Goal: Task Accomplishment & Management: Manage account settings

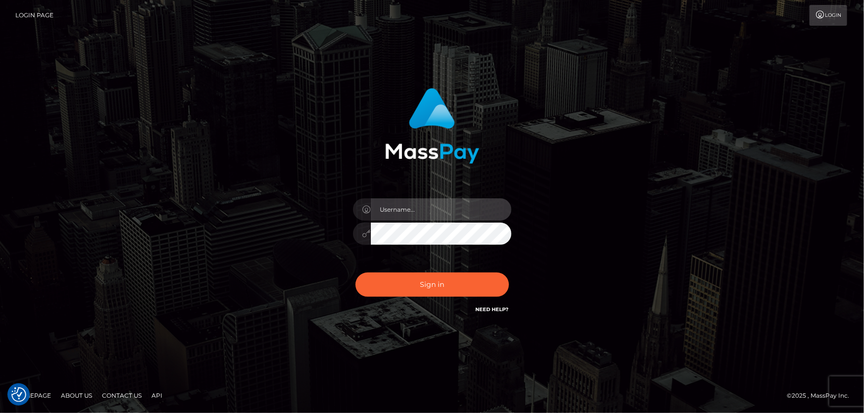
type input "Dan.Cirnat"
click at [509, 271] on div at bounding box center [419, 301] width 203 height 113
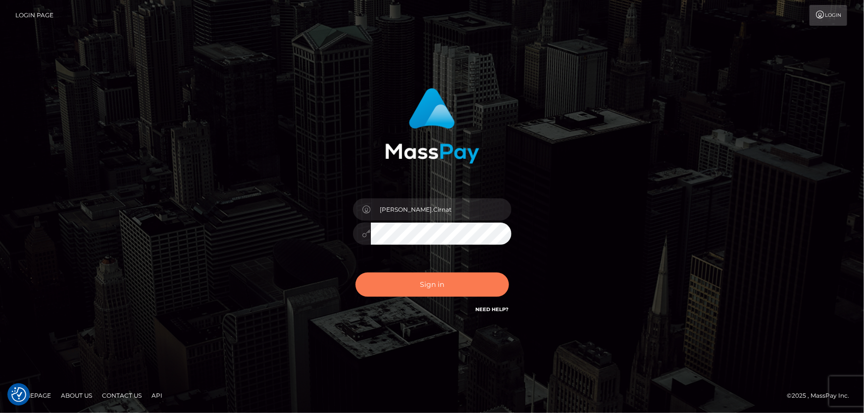
drag, startPoint x: 430, startPoint y: 287, endPoint x: 419, endPoint y: 285, distance: 11.6
click at [429, 286] on button "Sign in" at bounding box center [431, 285] width 153 height 24
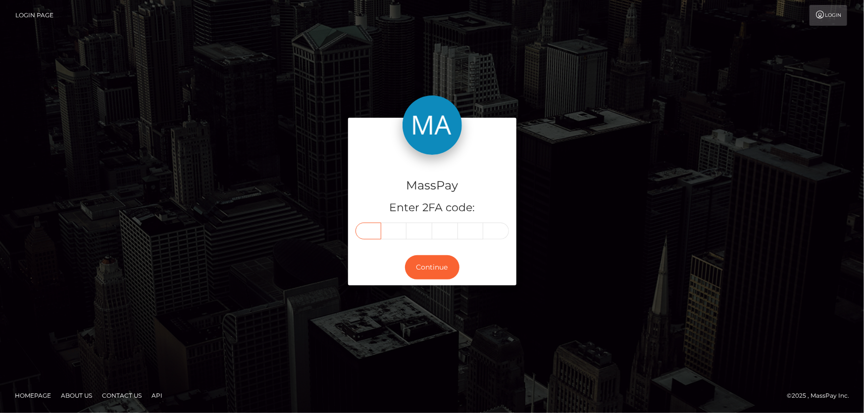
click at [373, 237] on input "text" at bounding box center [368, 231] width 26 height 17
type input "8"
type input "7"
type input "3"
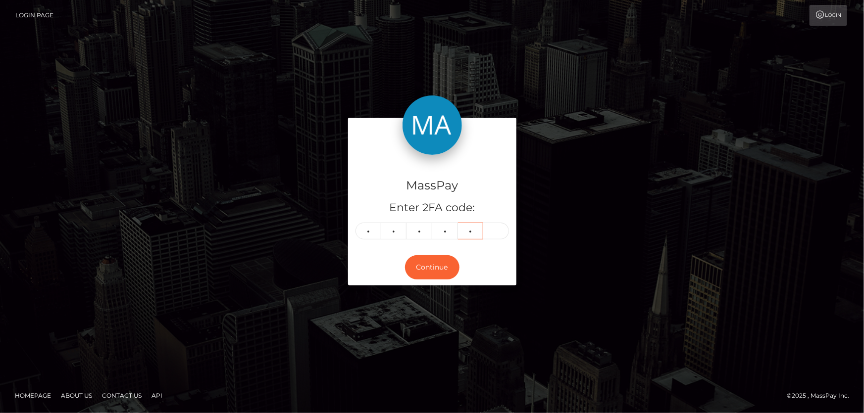
type input "4"
type input "3"
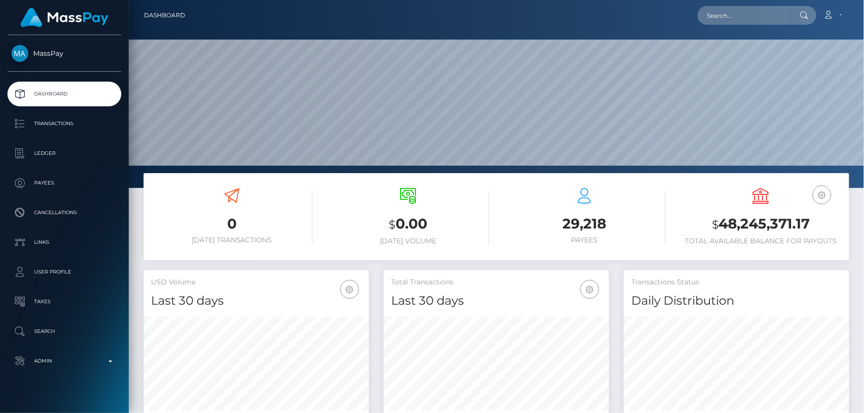
scroll to position [175, 225]
paste input "brittanysof1994@gmail.com"
type input "brittanysof1994@gmail.com"
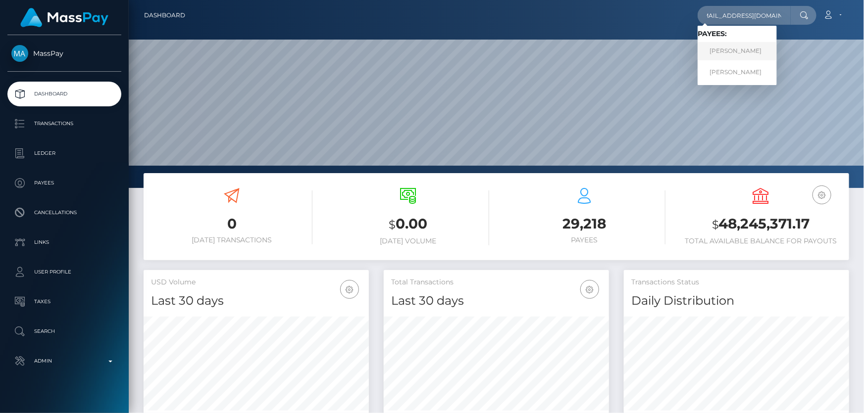
click at [750, 47] on link "[PERSON_NAME]" at bounding box center [736, 51] width 79 height 18
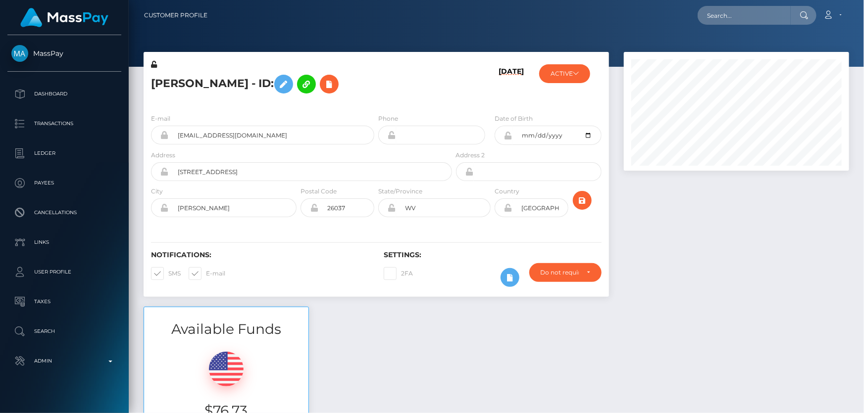
scroll to position [119, 225]
click at [210, 103] on div "[PERSON_NAME] - ID:" at bounding box center [299, 82] width 310 height 47
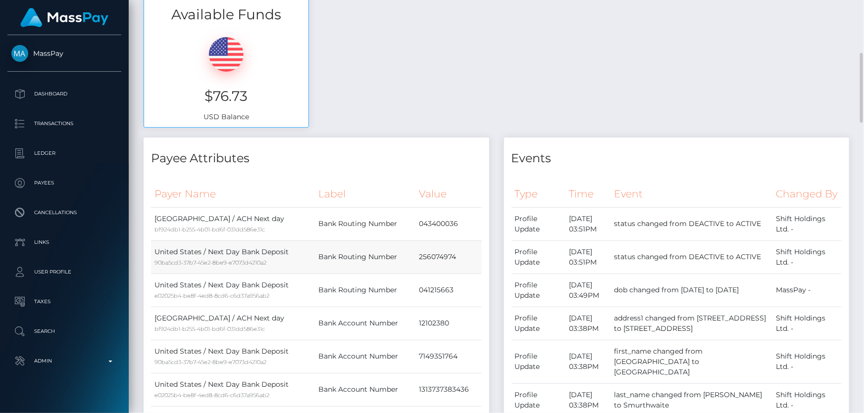
scroll to position [135, 0]
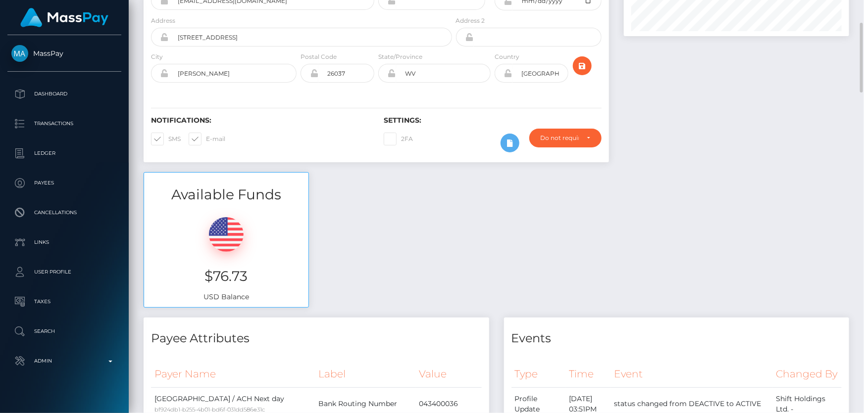
drag, startPoint x: 695, startPoint y: 265, endPoint x: 664, endPoint y: 237, distance: 41.4
click at [695, 264] on div "Available Funds $76.73 USD Balance" at bounding box center [496, 245] width 720 height 146
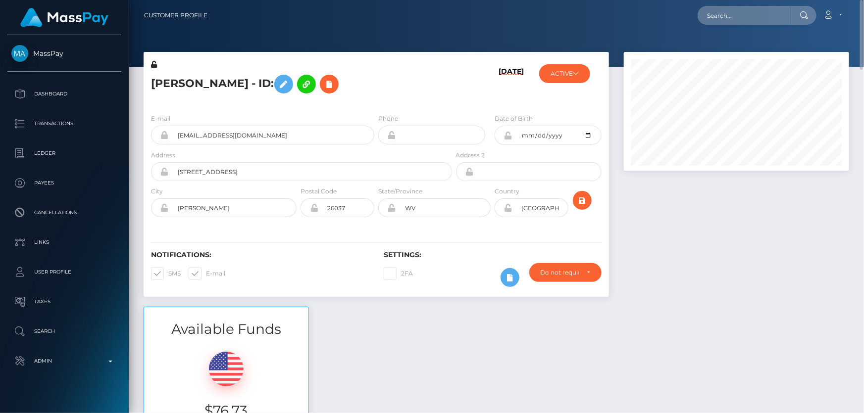
click at [589, 61] on div "ACTIVE MassPay - ACTIVE DEACTIVE CLOSED ACTIVE Shift Holdings Ltd. - DEACTIVE" at bounding box center [570, 82] width 78 height 47
click at [586, 80] on button "ACTIVE" at bounding box center [564, 73] width 51 height 19
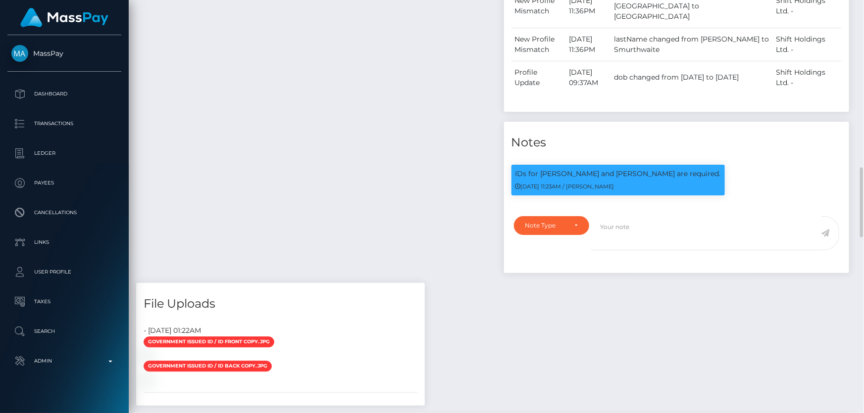
scroll to position [119, 225]
drag, startPoint x: 700, startPoint y: 180, endPoint x: 646, endPoint y: 172, distance: 54.5
click at [703, 179] on div "IDs for [PERSON_NAME] and [PERSON_NAME] are required. [DATE] 11:23AM / [PERSON_…" at bounding box center [617, 180] width 213 height 31
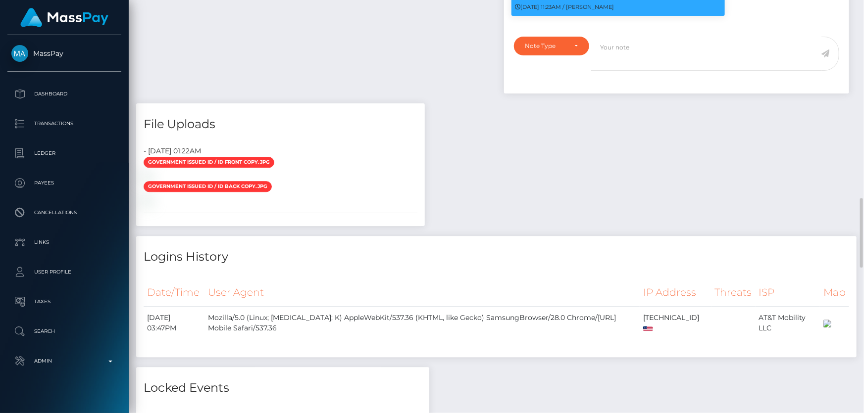
click at [751, 236] on div "Payee Attributes Payer Name Label Value United States / ACH Next day bf924db1-b…" at bounding box center [496, 72] width 720 height 1578
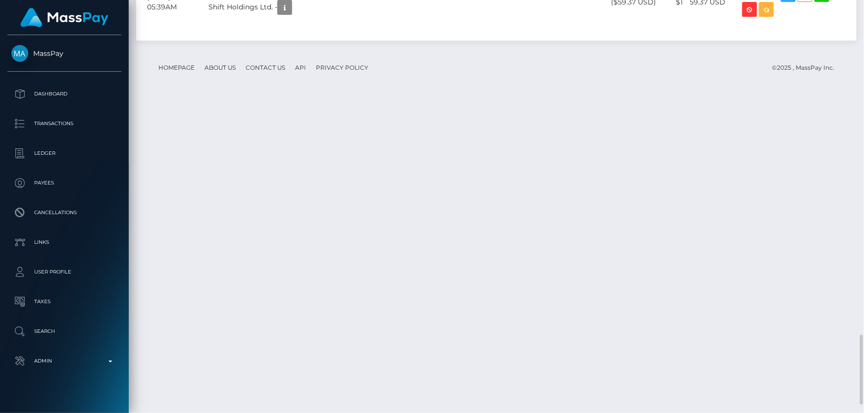
scroll to position [2032, 0]
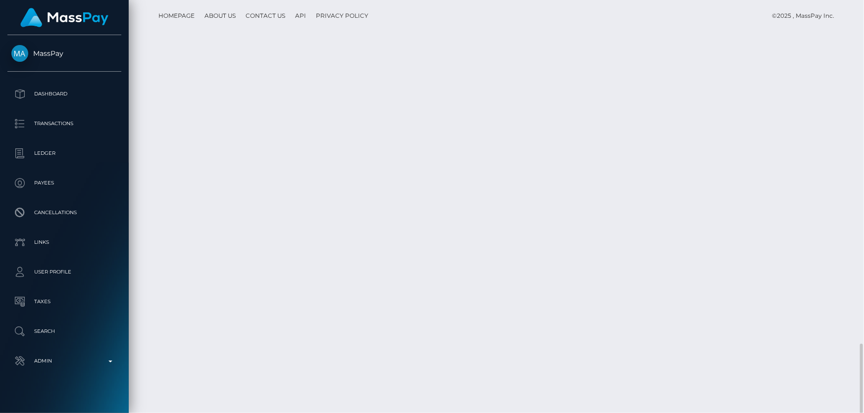
click at [572, 33] on footer "Homepage About Us Contact Us API Privacy Policy © 2025 , MassPay Inc." at bounding box center [496, 16] width 705 height 35
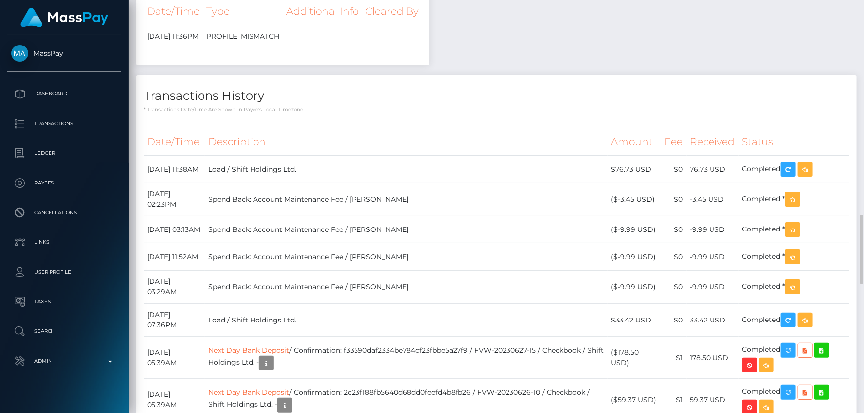
scroll to position [1267, 0]
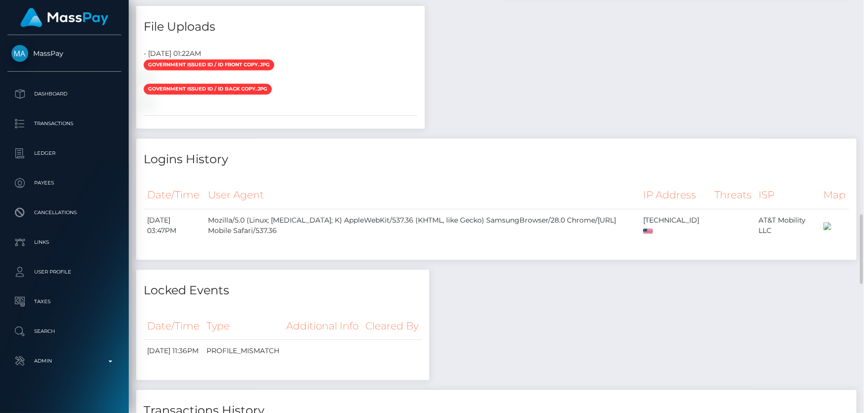
drag, startPoint x: 650, startPoint y: 328, endPoint x: 637, endPoint y: 323, distance: 14.3
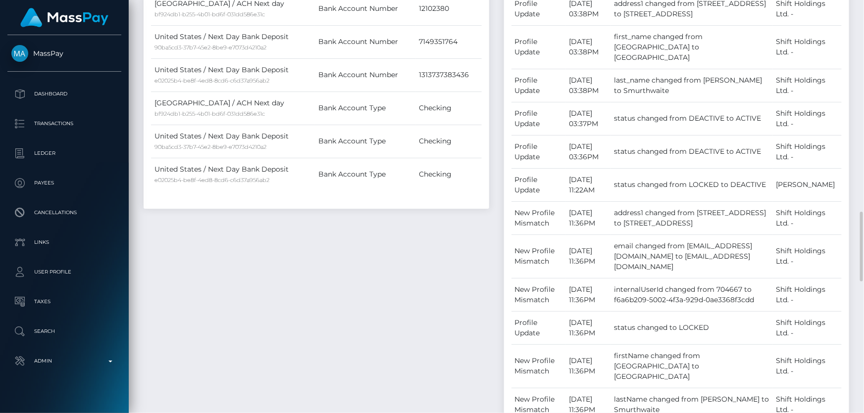
scroll to position [765, 0]
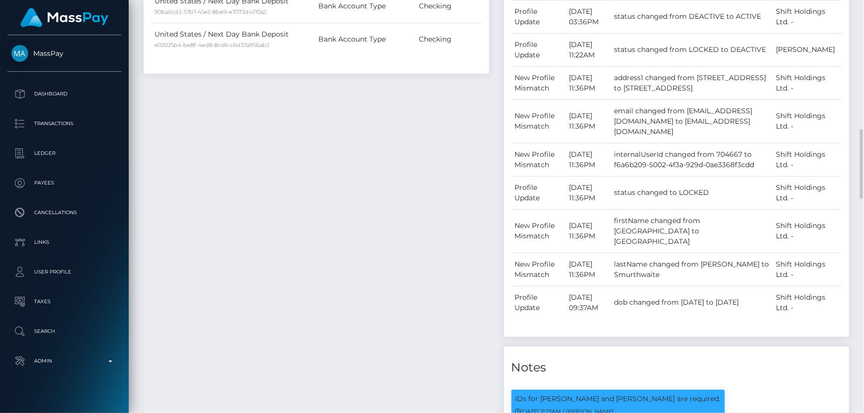
click at [447, 377] on div "Payee Attributes Payer Name Label Value United States / ACH Next day bf924db1-b…" at bounding box center [316, 98] width 360 height 821
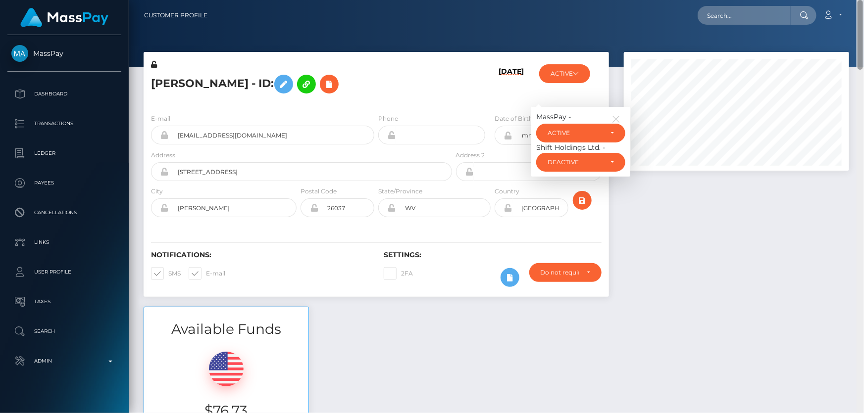
drag, startPoint x: 860, startPoint y: 166, endPoint x: 863, endPoint y: -34, distance: 200.0
click at [863, 0] on html "MassPay Dashboard Transactions Ledger Payees Cancellations Links" at bounding box center [432, 206] width 864 height 413
paste input "[EMAIL_ADDRESS][DOMAIN_NAME]"
type input "[EMAIL_ADDRESS][DOMAIN_NAME]"
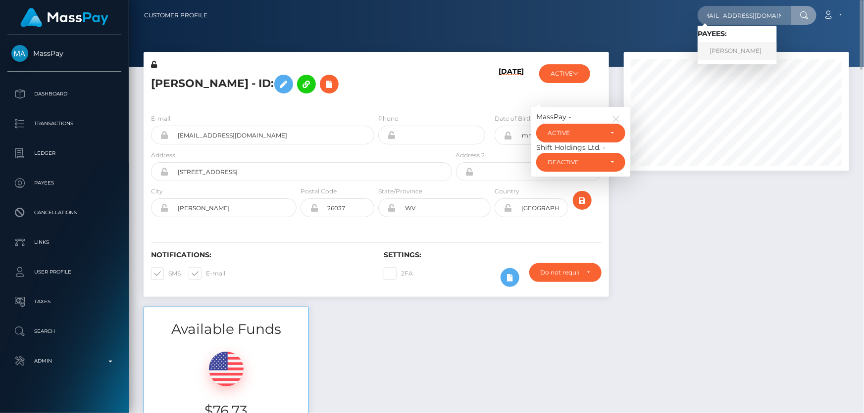
click at [733, 54] on link "Ashlyn Tankersley" at bounding box center [736, 51] width 79 height 18
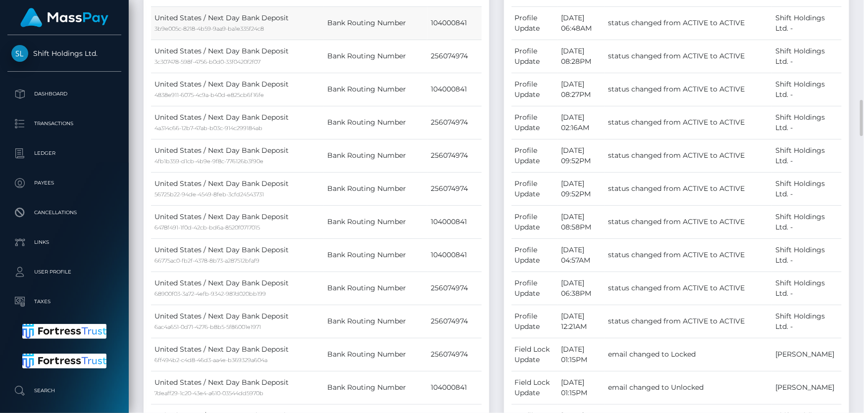
scroll to position [810, 0]
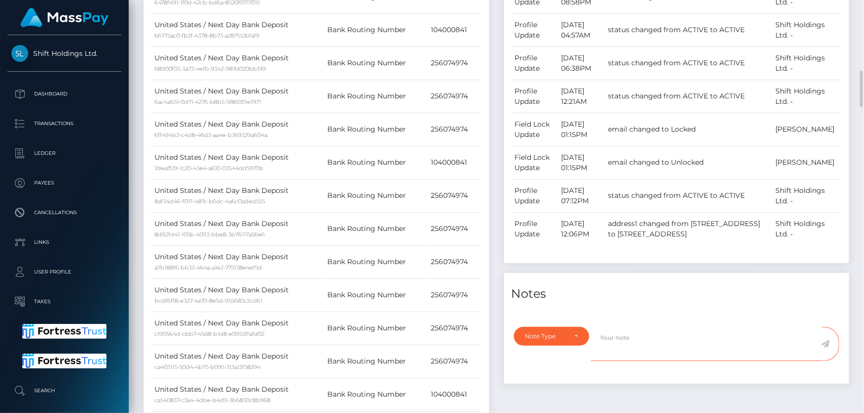
click at [771, 344] on textarea at bounding box center [706, 344] width 230 height 34
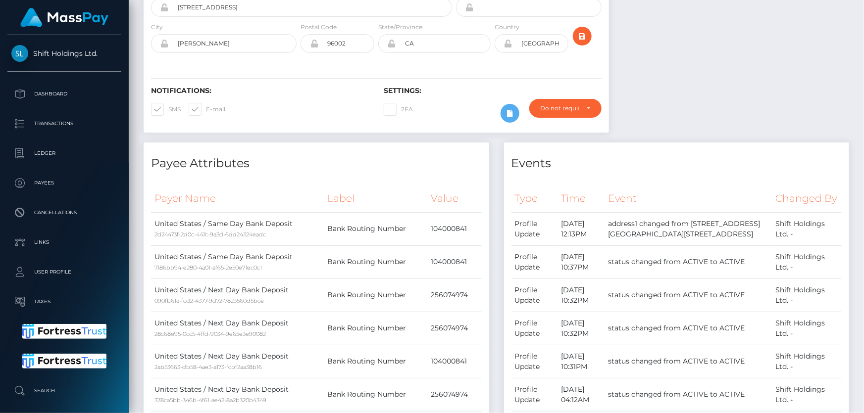
scroll to position [0, 0]
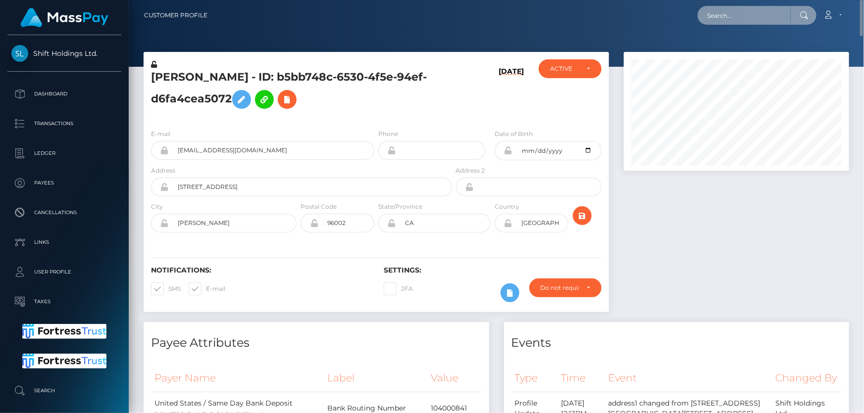
paste input "brittanysof1994@gmail.com"
type input "brittanysof1994@gmail.com"
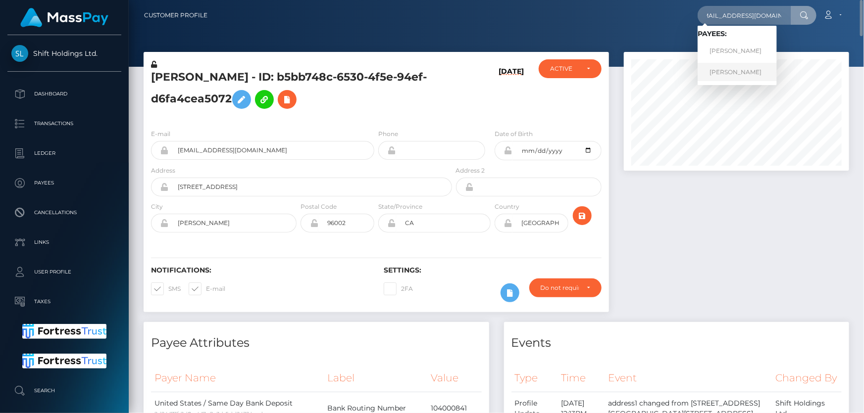
click at [728, 70] on link "Brittany Smurthwaite" at bounding box center [736, 72] width 79 height 18
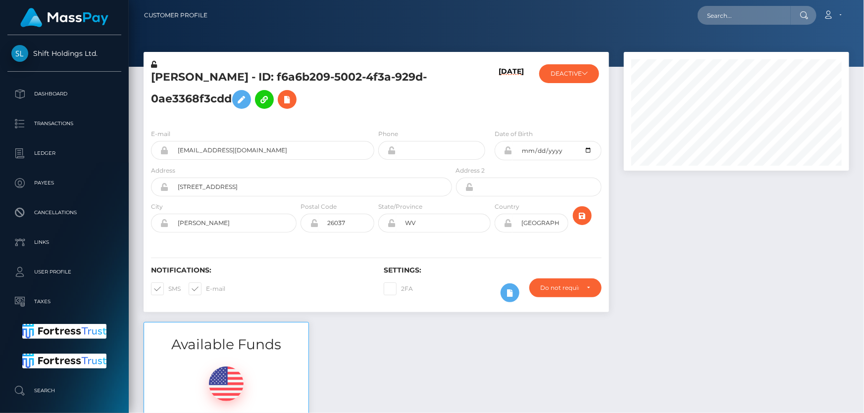
scroll to position [119, 225]
click at [688, 328] on div "Available Funds $76.73 USD Balance" at bounding box center [496, 395] width 720 height 146
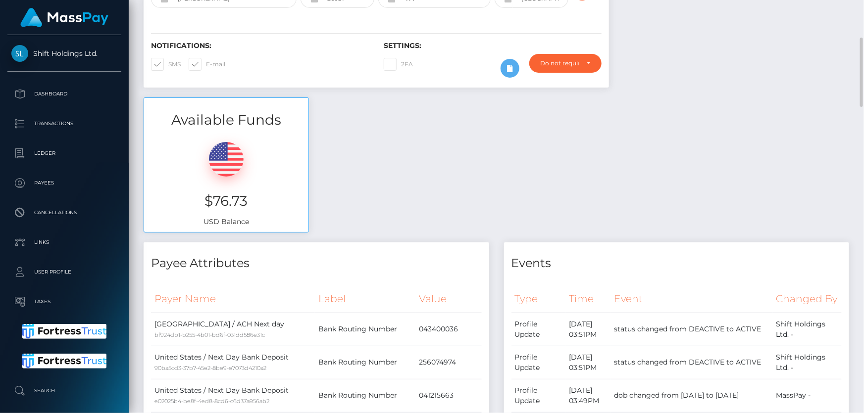
click at [747, 202] on div "Available Funds $76.73 USD Balance" at bounding box center [496, 171] width 720 height 146
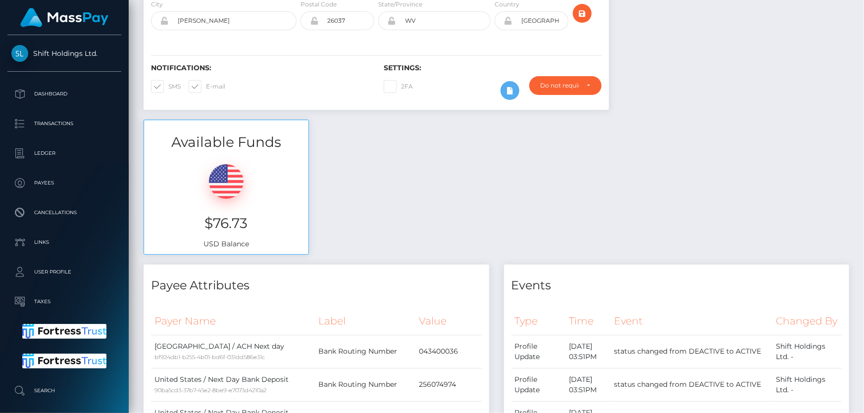
scroll to position [0, 0]
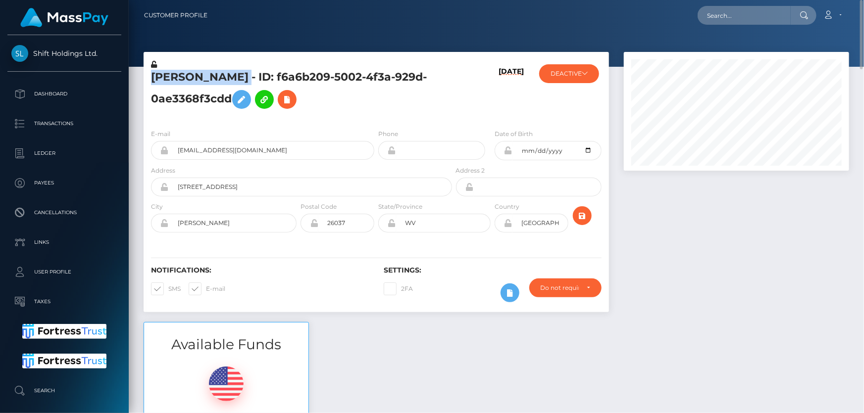
drag, startPoint x: 272, startPoint y: 76, endPoint x: 148, endPoint y: 71, distance: 123.8
click at [148, 71] on div "[PERSON_NAME] - ID: f6a6b209-5002-4f3a-929d-0ae3368f3cdd" at bounding box center [299, 90] width 310 height 62
copy h5 "[PERSON_NAME]"
click at [212, 96] on h5 "[PERSON_NAME] - ID: f6a6b209-5002-4f3a-929d-0ae3368f3cdd" at bounding box center [298, 92] width 295 height 44
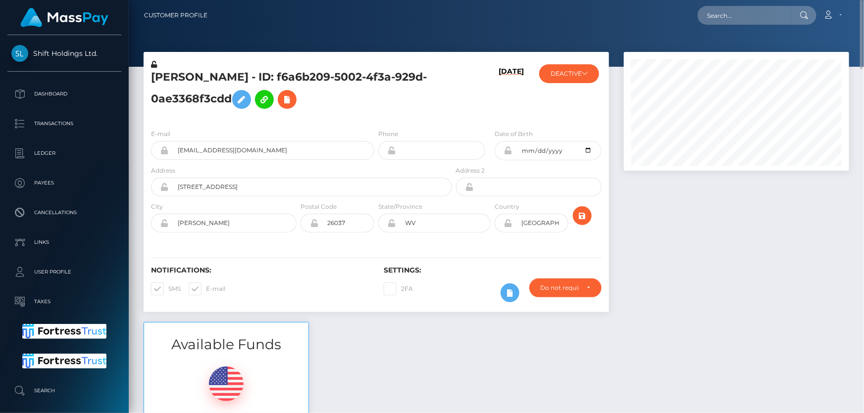
click at [212, 96] on h5 "[PERSON_NAME] - ID: f6a6b209-5002-4f3a-929d-0ae3368f3cdd" at bounding box center [298, 92] width 295 height 44
copy h5 "[PERSON_NAME] - ID: f6a6b209-5002-4f3a-929d-0ae3368f3cdd"
click at [582, 83] on button "DEACTIVE" at bounding box center [569, 73] width 60 height 19
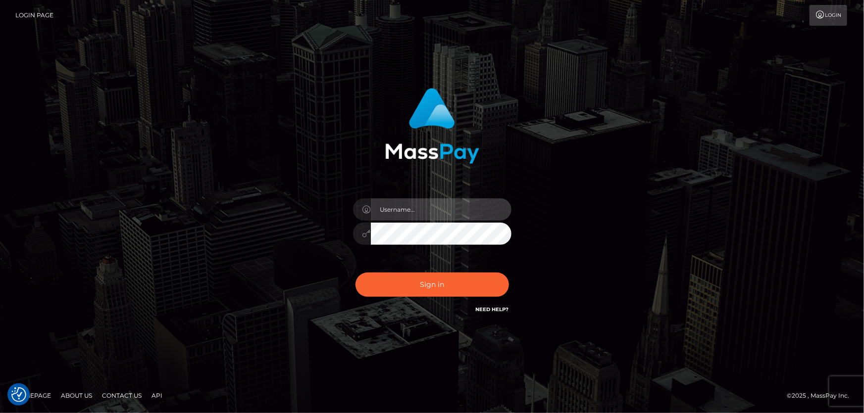
type input "[PERSON_NAME].Cirnat"
drag, startPoint x: 25, startPoint y: 135, endPoint x: 37, endPoint y: 147, distance: 17.2
click at [25, 135] on div "Dan.Cirnat" at bounding box center [432, 206] width 864 height 400
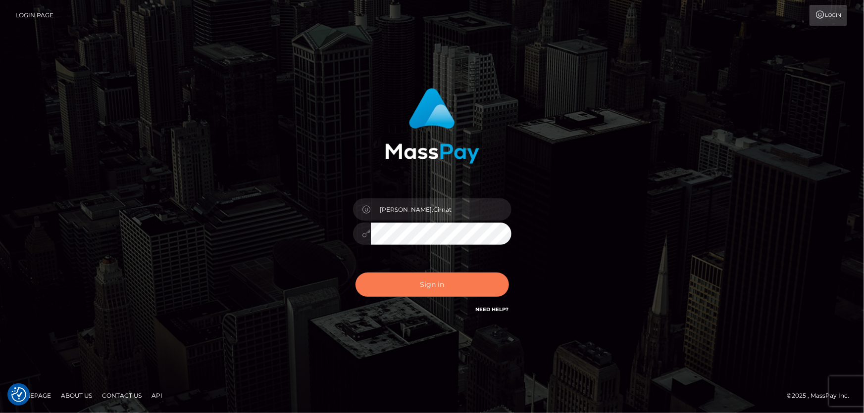
click at [415, 284] on button "Sign in" at bounding box center [431, 285] width 153 height 24
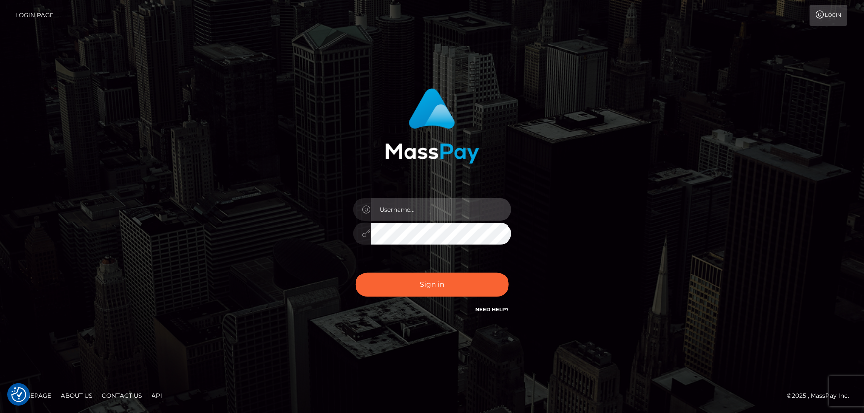
type input "Dan.Cirnat"
click at [508, 272] on div at bounding box center [419, 301] width 203 height 113
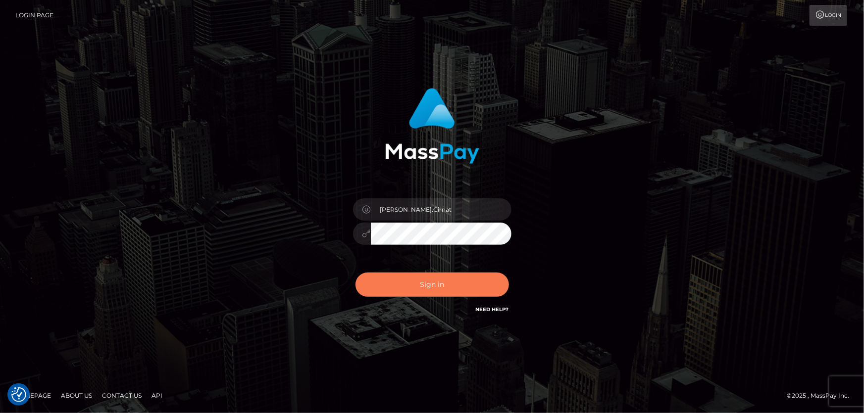
click at [451, 285] on button "Sign in" at bounding box center [431, 285] width 153 height 24
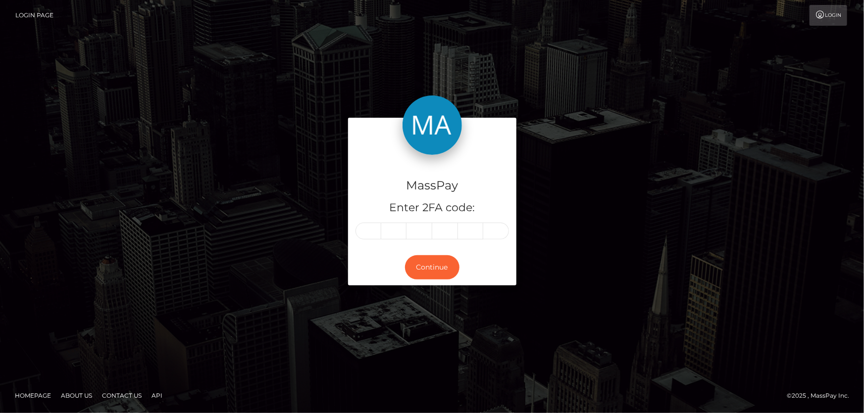
click at [364, 233] on input "text" at bounding box center [368, 231] width 26 height 17
type input "2"
type input "5"
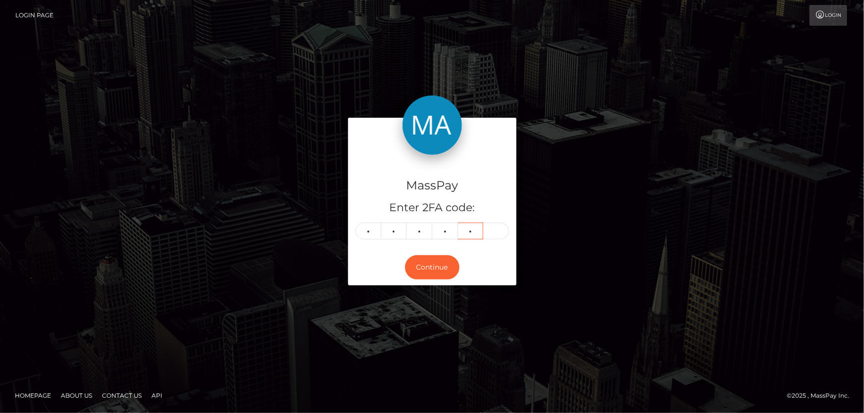
type input "0"
type input "8"
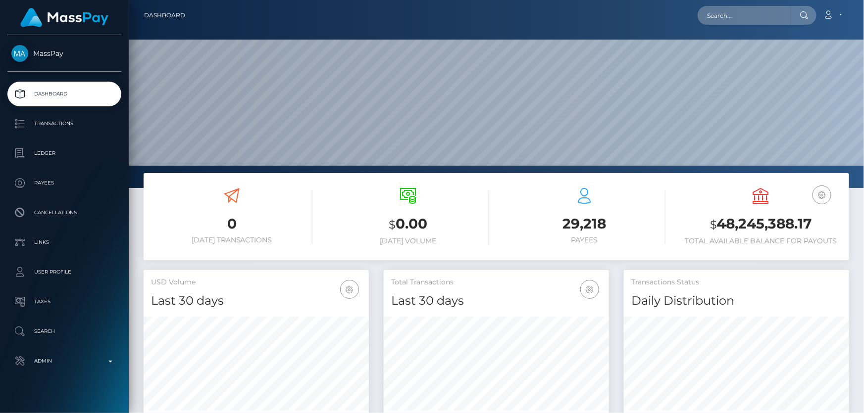
scroll to position [175, 225]
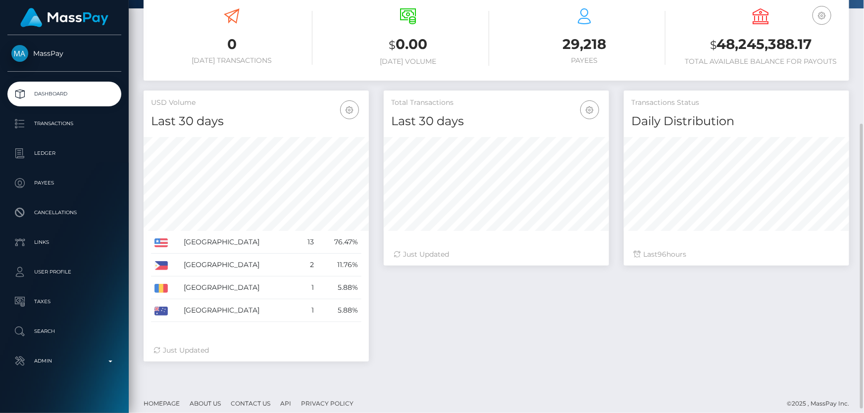
drag, startPoint x: 688, startPoint y: 343, endPoint x: 618, endPoint y: 307, distance: 78.8
click at [677, 338] on div "Total Transactions Last 30 days Last 30 days Last 60 days Last 90 days 96" at bounding box center [616, 231] width 480 height 281
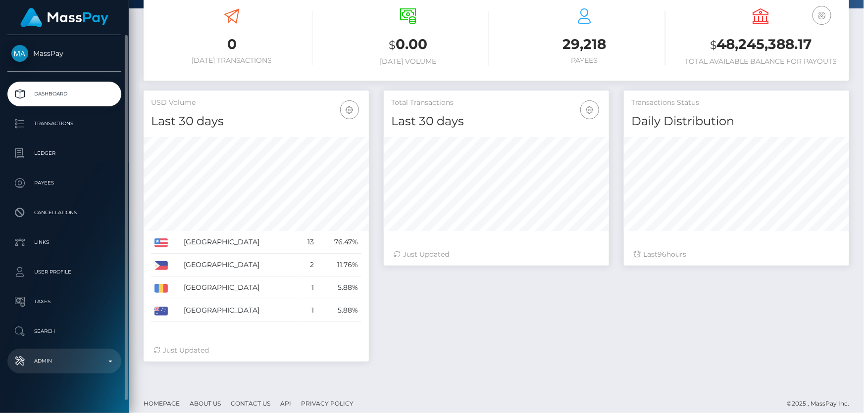
click at [85, 365] on p "Admin" at bounding box center [64, 361] width 106 height 15
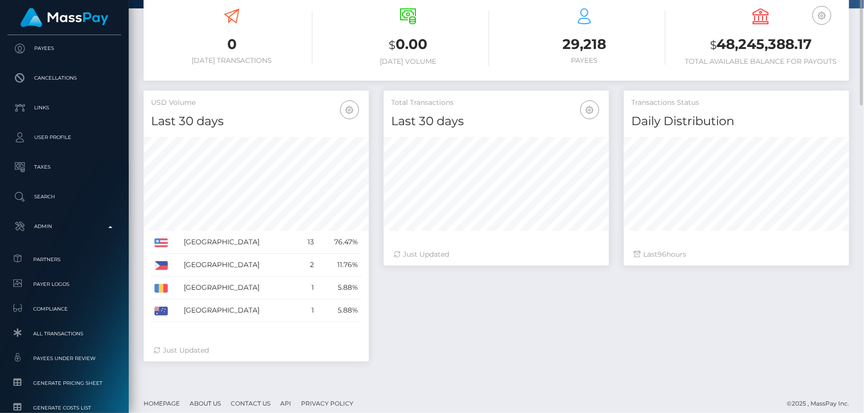
scroll to position [0, 0]
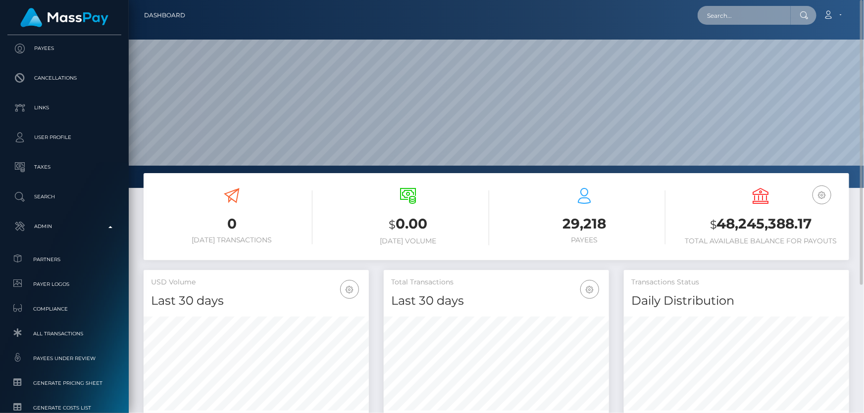
paste input "1363601272"
type input "1363601272"
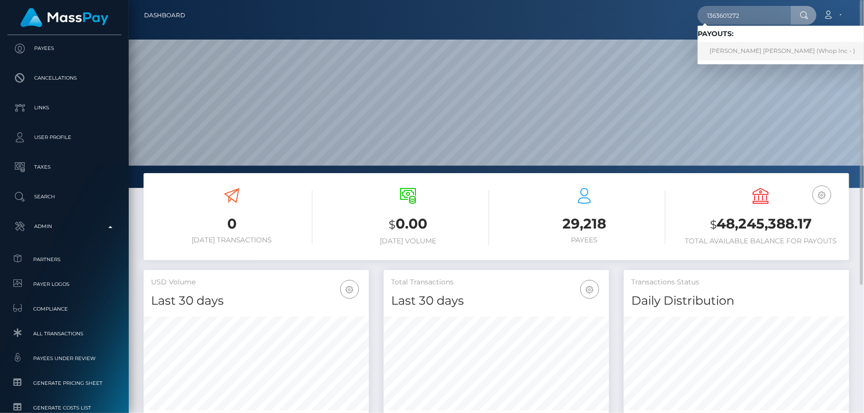
click at [750, 50] on link "MR MOHAMMED ABDUL BARI (Whop Inc - )" at bounding box center [781, 51] width 169 height 18
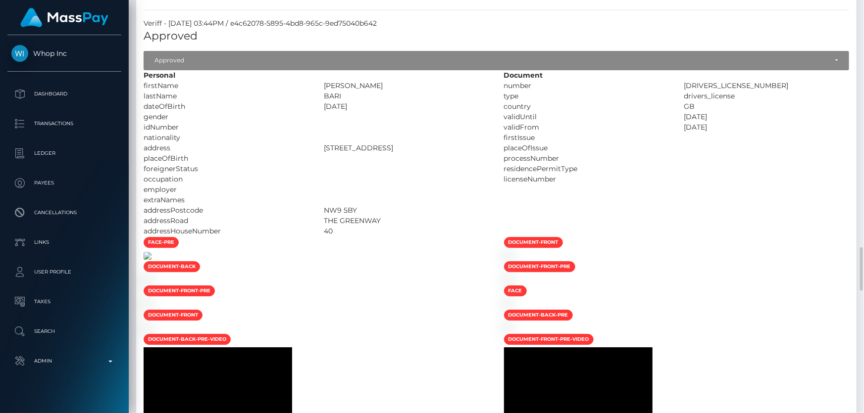
scroll to position [1529, 0]
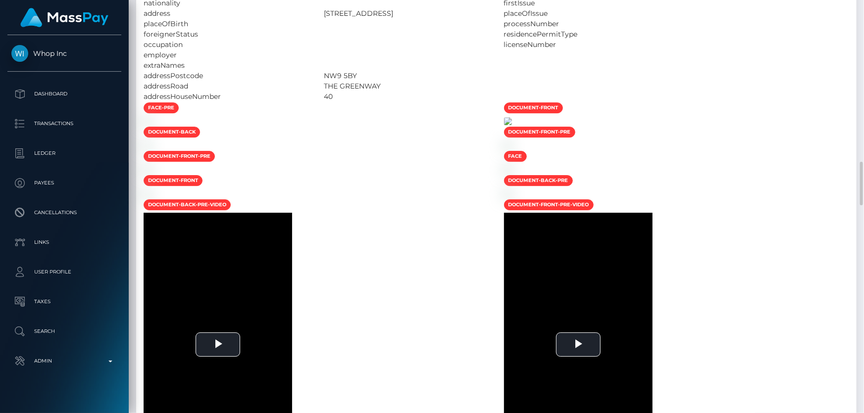
click at [512, 125] on img at bounding box center [508, 121] width 8 height 8
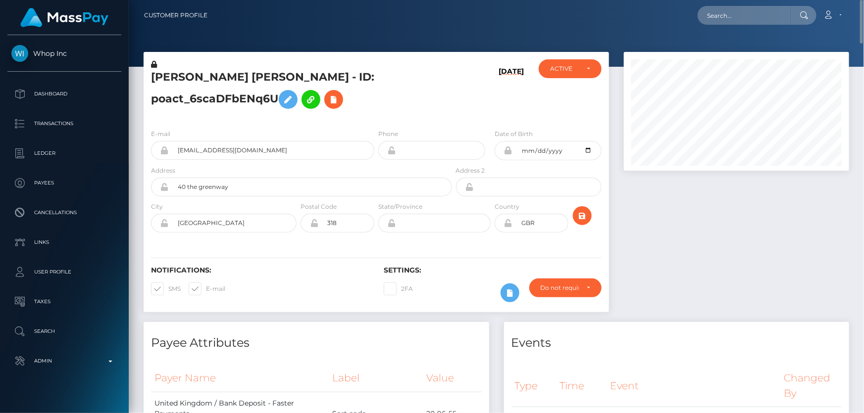
scroll to position [45, 0]
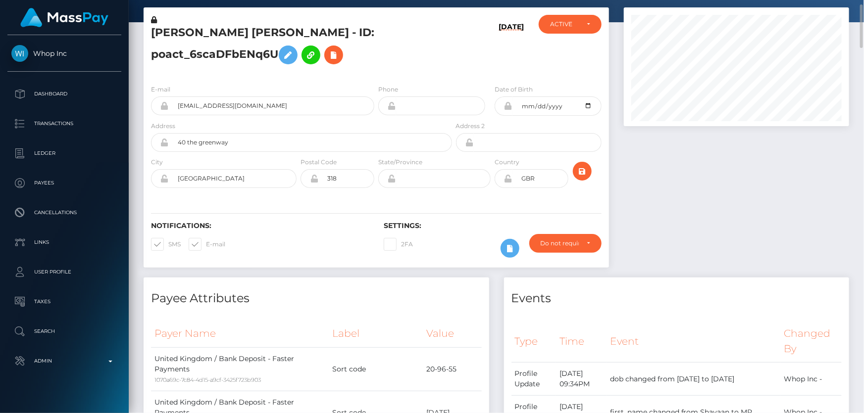
click at [208, 70] on div "MR MOHAMMED ABDUL BARI - ID: poact_6scaDFbENq6U" at bounding box center [299, 46] width 310 height 62
click at [153, 17] on icon at bounding box center [154, 19] width 6 height 7
click at [191, 72] on div "MR MOHAMMED ABDUL BARI - ID: poact_6scaDFbENq6U" at bounding box center [299, 46] width 310 height 62
click at [289, 53] on icon at bounding box center [288, 55] width 12 height 12
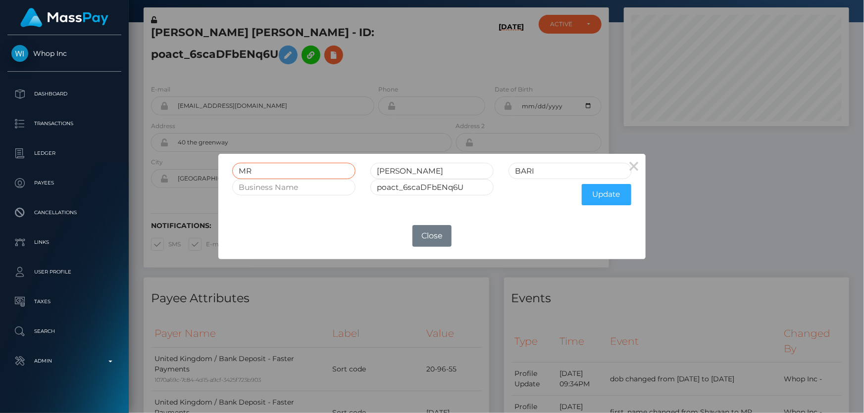
drag, startPoint x: 259, startPoint y: 168, endPoint x: 196, endPoint y: 187, distance: 65.8
click at [208, 178] on div "× MR MOHAMMED ABDUL BARI poact_6scaDFbENq6U Update OK No Close" at bounding box center [432, 206] width 864 height 413
drag, startPoint x: 385, startPoint y: 165, endPoint x: 366, endPoint y: 168, distance: 19.1
click at [366, 168] on div "MOHAMMED ABDUL" at bounding box center [432, 171] width 138 height 16
click at [394, 172] on input "MOHAMMED ABDUL" at bounding box center [431, 171] width 123 height 16
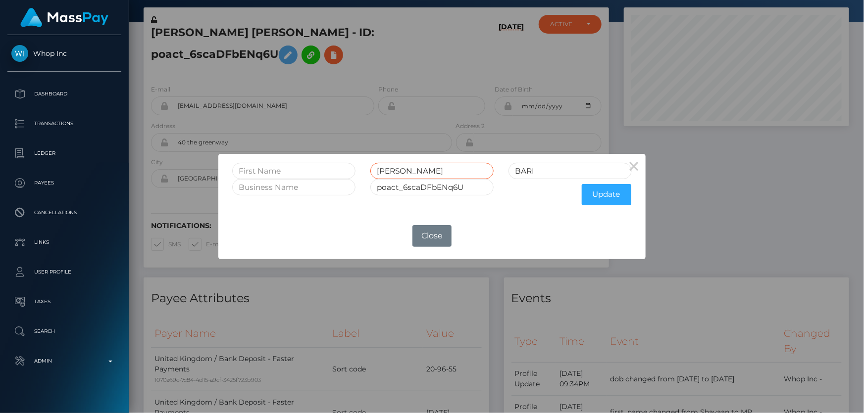
drag, startPoint x: 426, startPoint y: 169, endPoint x: 378, endPoint y: 169, distance: 48.0
click at [378, 169] on input "MOHAMMED ABDUL" at bounding box center [431, 171] width 123 height 16
type input "ABDUL"
paste input "MOHAMMED"
type input "MOHAMMED"
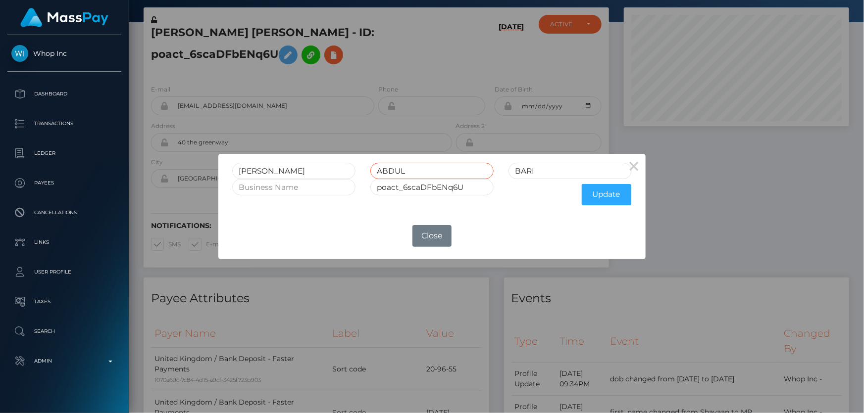
click at [380, 171] on input "ABDUL" at bounding box center [431, 171] width 123 height 16
type input "ABDUL"
click at [601, 196] on button "Update" at bounding box center [606, 194] width 49 height 21
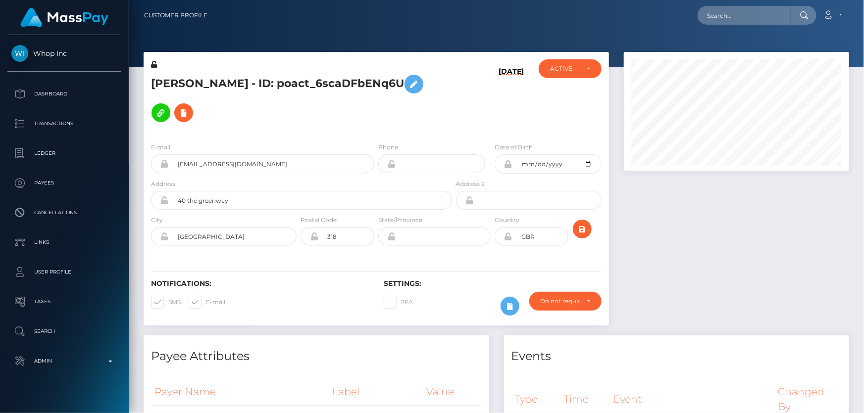
scroll to position [119, 225]
click at [155, 65] on icon at bounding box center [154, 64] width 6 height 7
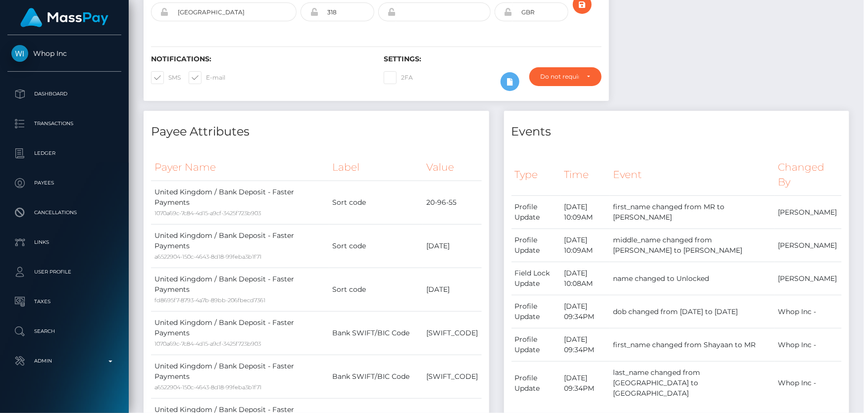
scroll to position [0, 0]
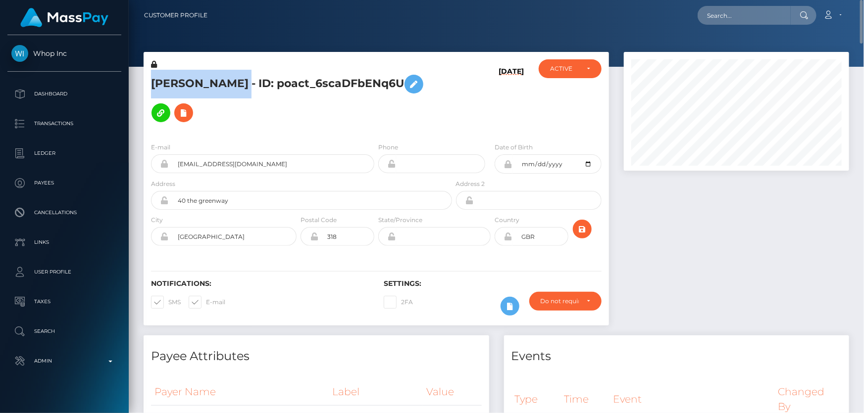
drag, startPoint x: 268, startPoint y: 76, endPoint x: 152, endPoint y: 74, distance: 115.3
click at [152, 74] on h5 "MOHAMMED ABDUL BARI - ID: poact_6scaDFbENq6U" at bounding box center [298, 98] width 295 height 57
copy h5 "MOHAMMED ABDUL"
drag, startPoint x: 188, startPoint y: 188, endPoint x: 173, endPoint y: 187, distance: 14.9
click at [173, 191] on input "40 the greenway" at bounding box center [310, 200] width 283 height 19
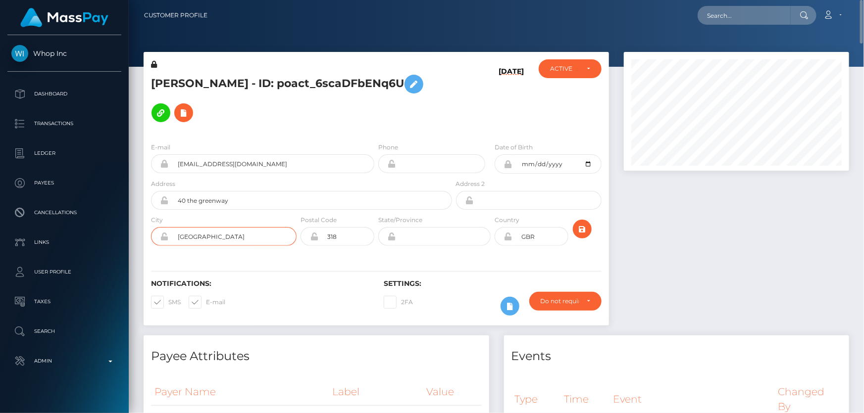
drag, startPoint x: 197, startPoint y: 219, endPoint x: 175, endPoint y: 222, distance: 21.9
click at [172, 227] on input "London" at bounding box center [233, 236] width 128 height 19
drag, startPoint x: 177, startPoint y: 222, endPoint x: 351, endPoint y: 330, distance: 204.7
click at [351, 336] on div "Payee Attributes" at bounding box center [316, 351] width 345 height 30
paste input "MSP89d680117b34663"
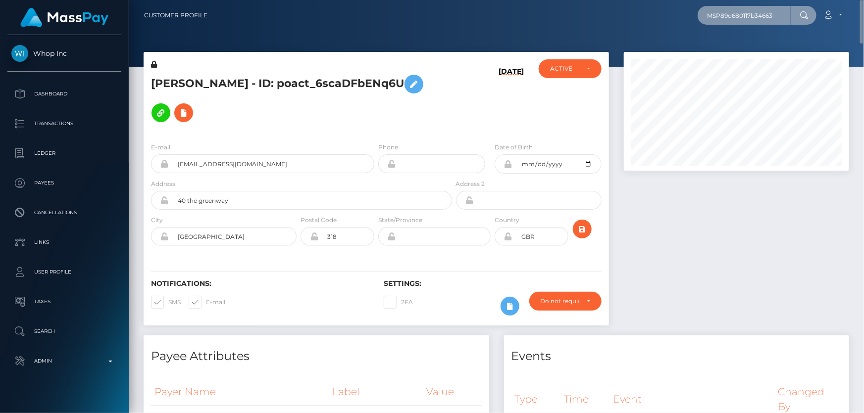
type input "MSP89d680117b34663"
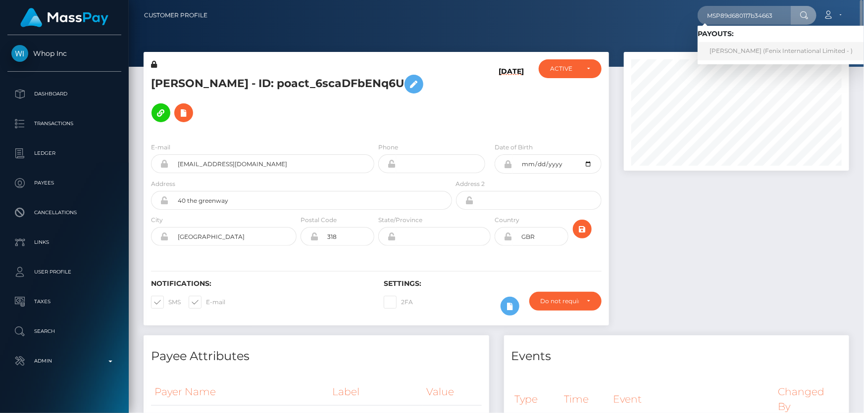
click at [746, 46] on link "KATSIARYNA URBANOVICH (Fenix International Limited - )" at bounding box center [780, 51] width 167 height 18
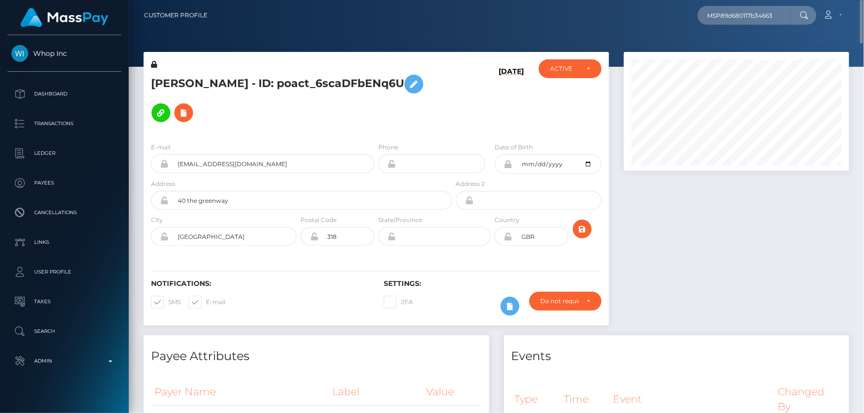
click at [725, 195] on div at bounding box center [736, 194] width 240 height 284
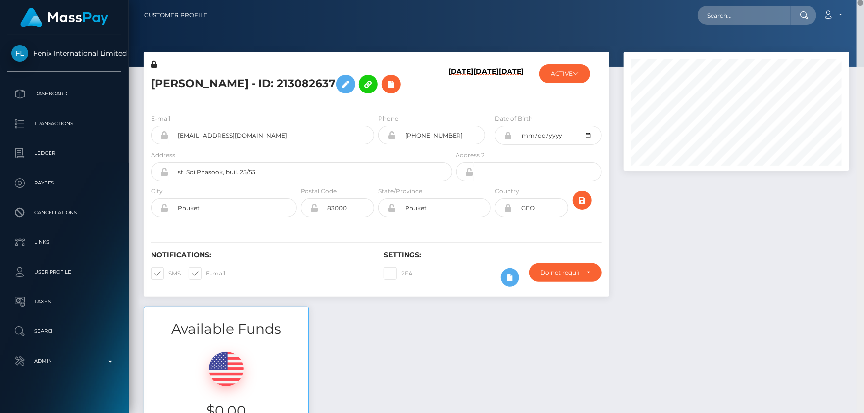
drag, startPoint x: 861, startPoint y: 71, endPoint x: 863, endPoint y: -54, distance: 125.7
click at [863, 0] on html "Fenix International Limited Dashboard Transactions Ledger Payees" at bounding box center [432, 206] width 864 height 413
click at [248, 83] on h5 "KATSIARYNA URBANOVICH - ID: 213082637" at bounding box center [298, 84] width 295 height 29
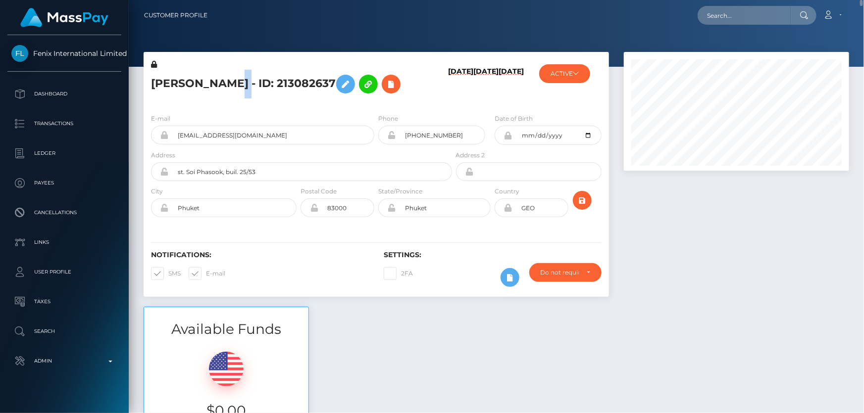
copy h5 "KATSIARYNA URBANOVICH - ID: 213082637"
drag, startPoint x: 688, startPoint y: 319, endPoint x: 639, endPoint y: 276, distance: 65.2
click at [688, 307] on div at bounding box center [736, 179] width 240 height 255
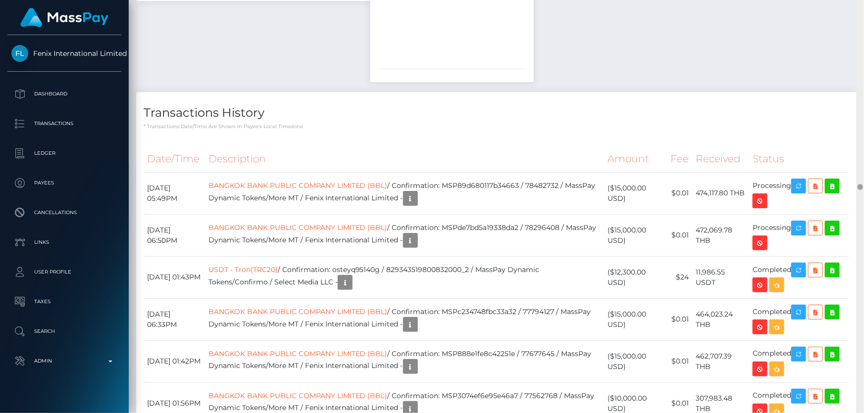
scroll to position [12745, 0]
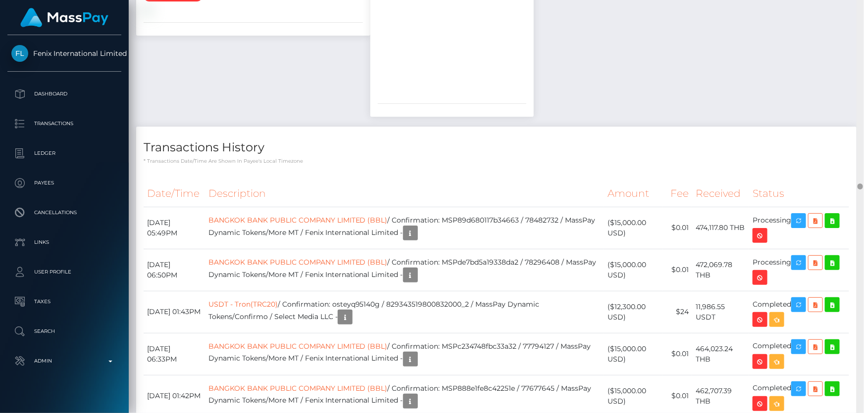
drag, startPoint x: 862, startPoint y: 67, endPoint x: 863, endPoint y: 188, distance: 120.8
click at [863, 188] on div at bounding box center [859, 207] width 7 height 414
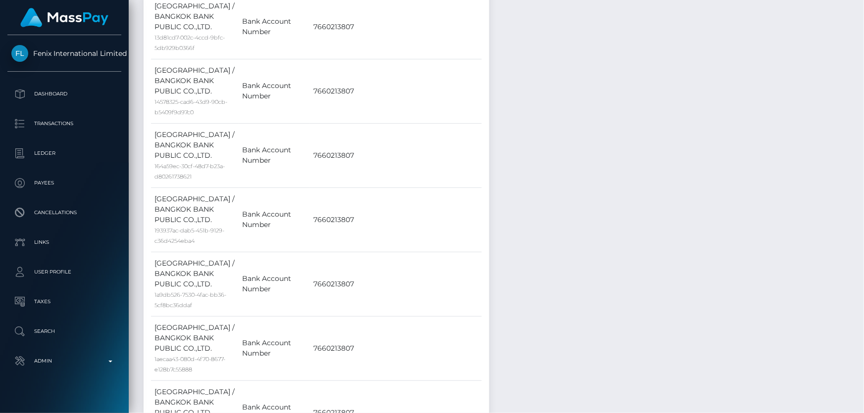
scroll to position [0, 0]
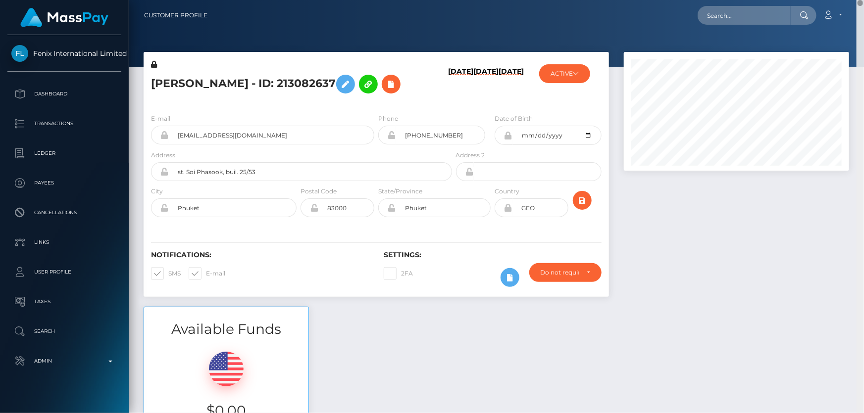
drag, startPoint x: 859, startPoint y: 149, endPoint x: 620, endPoint y: 36, distance: 264.6
click at [863, 0] on html "Fenix International Limited Dashboard Transactions Ledger Payees" at bounding box center [432, 206] width 864 height 413
drag, startPoint x: 302, startPoint y: 85, endPoint x: 147, endPoint y: 73, distance: 155.4
click at [147, 73] on div "KATSIARYNA URBANOVICH - ID: 213082637" at bounding box center [299, 82] width 310 height 47
copy h5 "KATSIARYNA URBANOVICH"
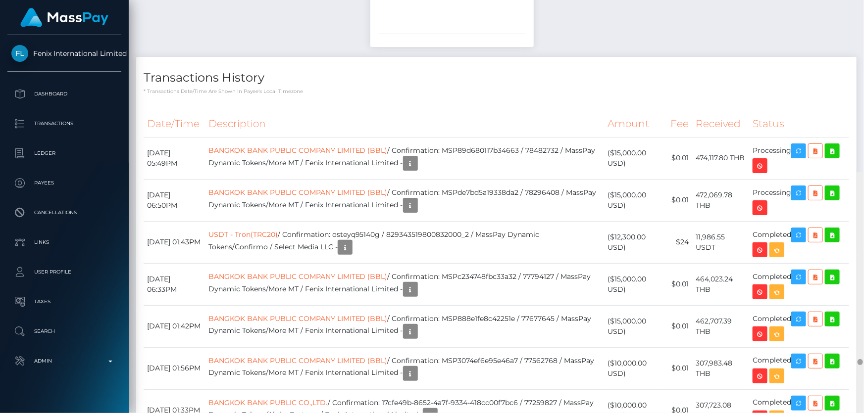
scroll to position [13056, 0]
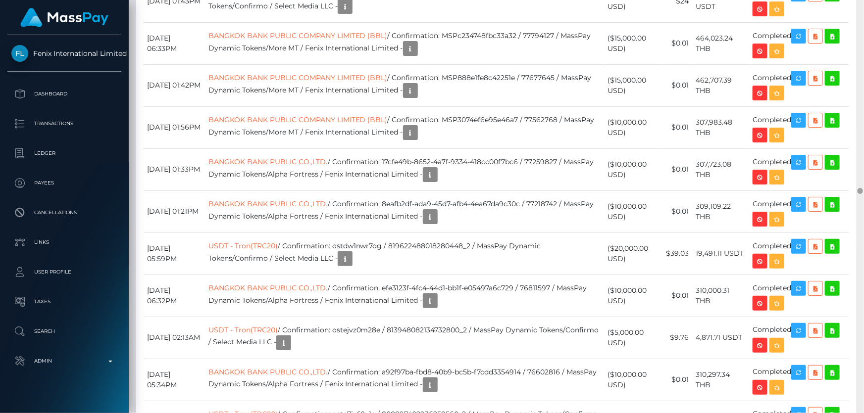
drag, startPoint x: 860, startPoint y: 75, endPoint x: 858, endPoint y: 192, distance: 116.8
click at [858, 192] on div at bounding box center [859, 191] width 5 height 6
click at [861, 191] on div at bounding box center [861, 191] width 3 height 6
click at [860, 188] on div at bounding box center [861, 191] width 3 height 6
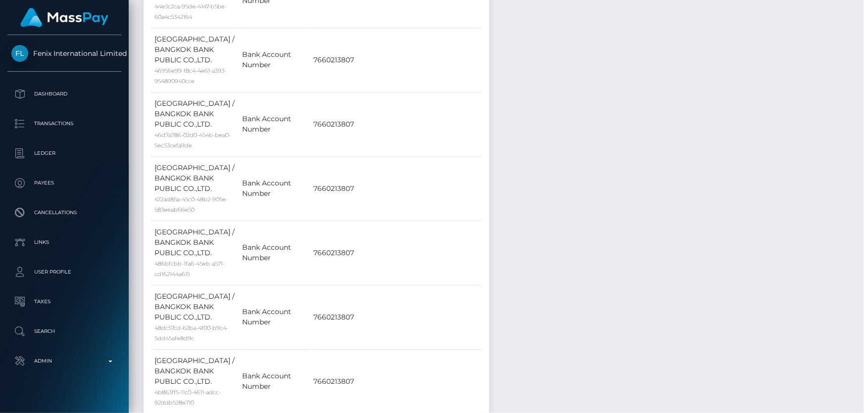
scroll to position [3858, 0]
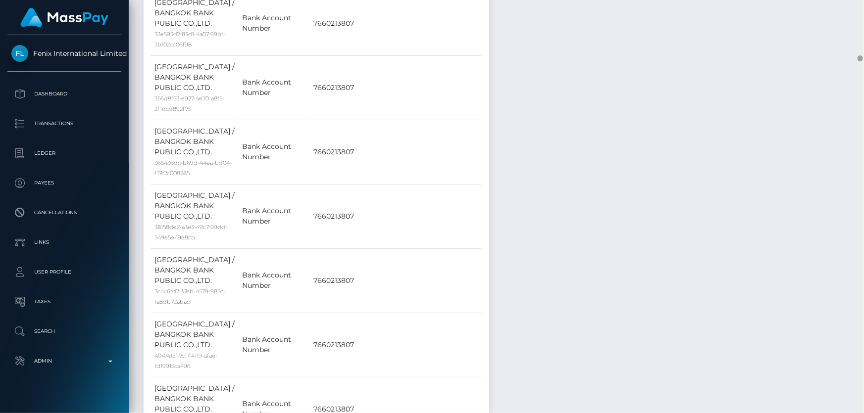
drag, startPoint x: 861, startPoint y: 59, endPoint x: 861, endPoint y: 51, distance: 7.9
click at [863, 0] on html "Fenix International Limited Dashboard Transactions Ledger Payees" at bounding box center [432, 206] width 864 height 413
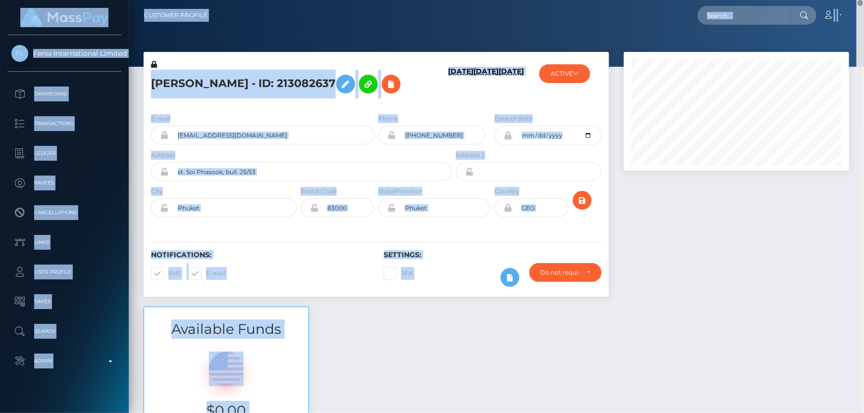
drag, startPoint x: 860, startPoint y: 56, endPoint x: 863, endPoint y: -5, distance: 61.9
click at [863, 0] on html "Fenix International Limited Dashboard Transactions Ledger Payees" at bounding box center [432, 206] width 864 height 413
click at [751, 206] on div at bounding box center [736, 179] width 240 height 255
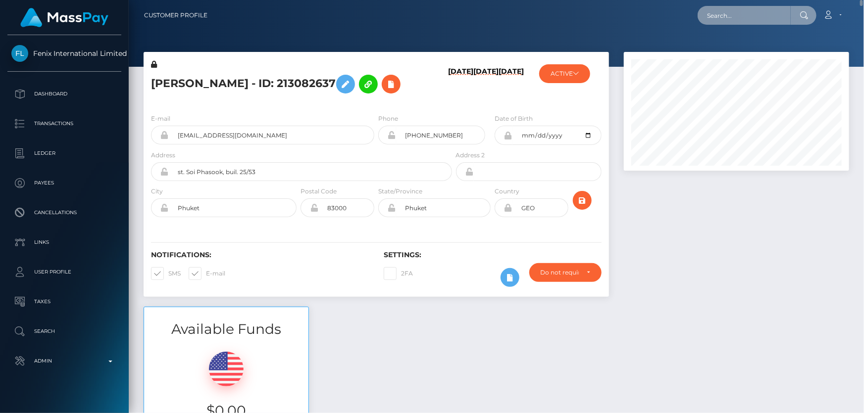
paste input "MSP89b2a7c13dda28b"
type input "MSP89b2a7c13dda28b"
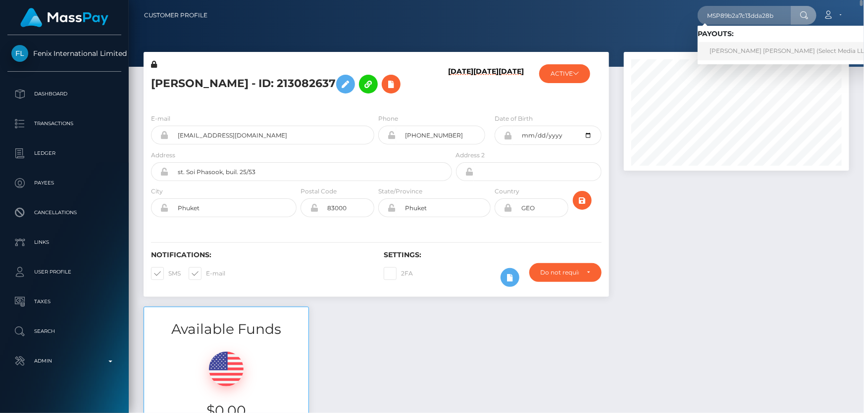
click at [717, 55] on link "ERIKA YESENIA GUTIERREZ MASIAS (Select Media LLC - )" at bounding box center [792, 51] width 190 height 18
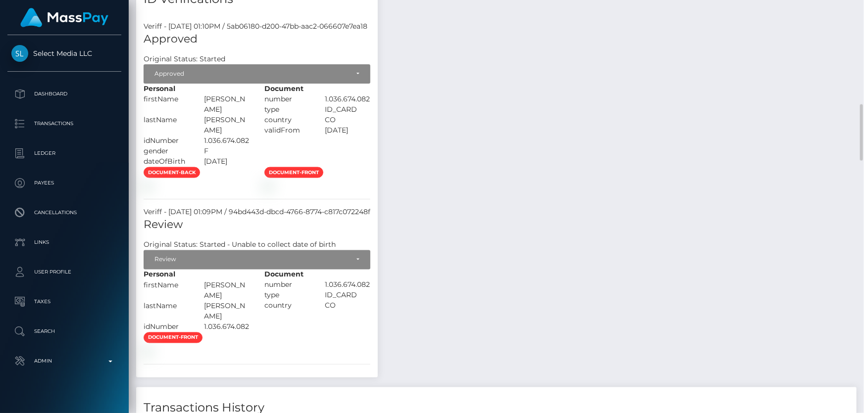
scroll to position [720, 0]
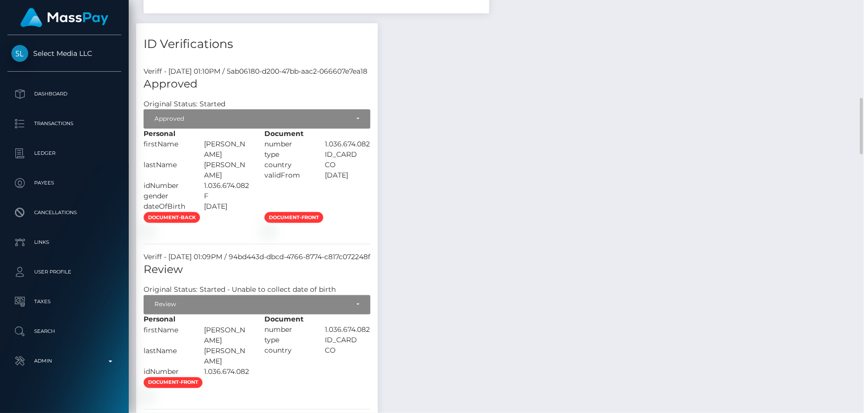
drag, startPoint x: 280, startPoint y: 144, endPoint x: 221, endPoint y: 142, distance: 59.4
click at [221, 142] on div "[PERSON_NAME]" at bounding box center [226, 149] width 60 height 21
copy div "[PERSON_NAME]"
drag, startPoint x: 251, startPoint y: 166, endPoint x: 226, endPoint y: 155, distance: 27.3
click at [226, 160] on div "[PERSON_NAME]" at bounding box center [226, 170] width 60 height 21
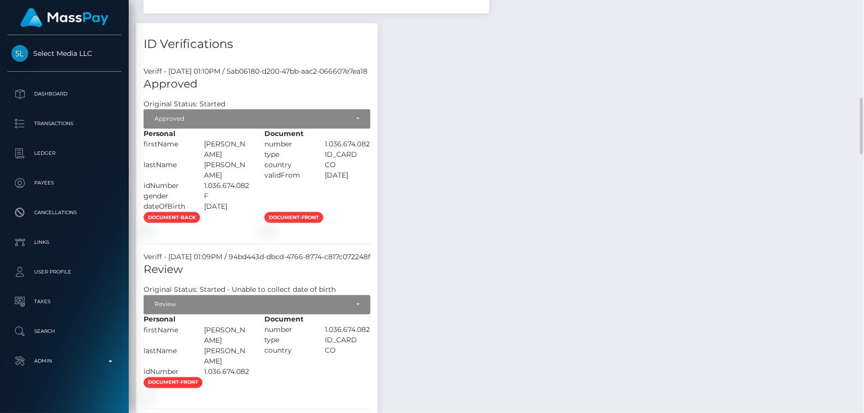
copy div "[PERSON_NAME]"
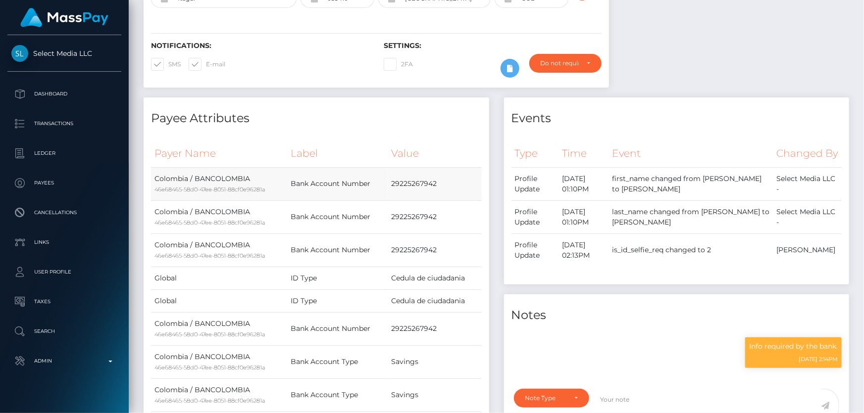
scroll to position [0, 0]
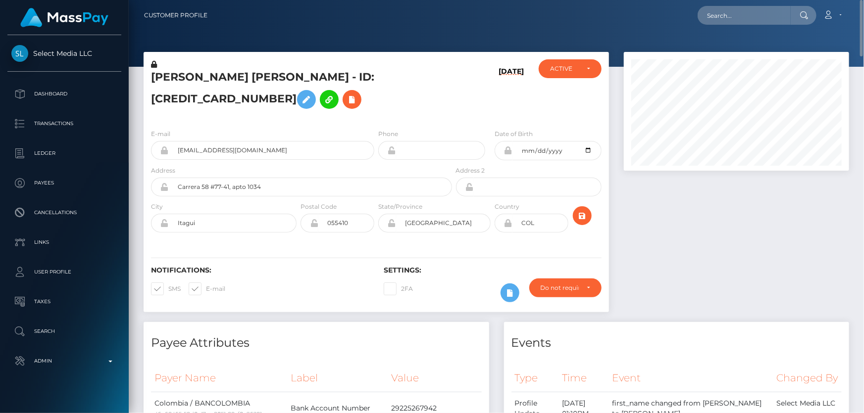
click at [733, 264] on div at bounding box center [736, 187] width 240 height 270
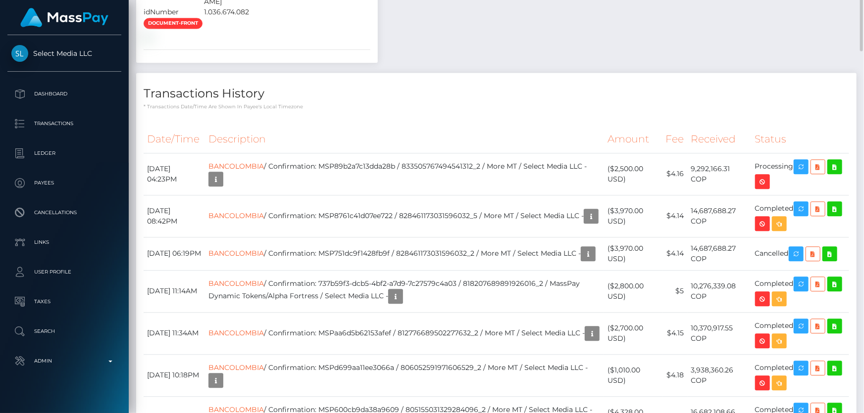
scroll to position [855, 0]
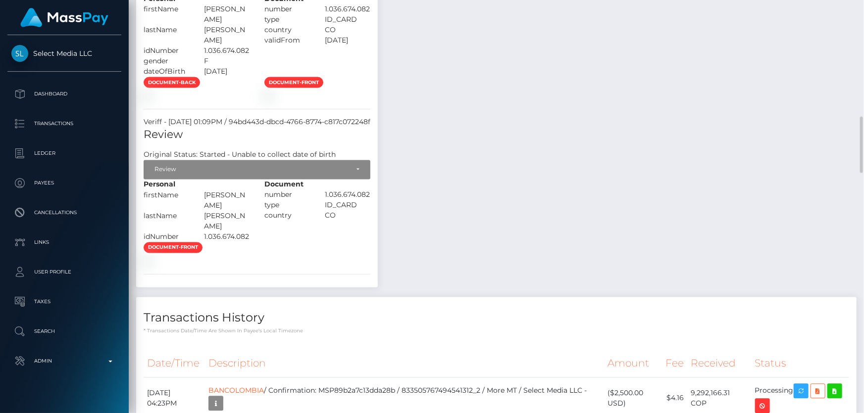
drag, startPoint x: 429, startPoint y: 257, endPoint x: 388, endPoint y: 257, distance: 41.1
click at [378, 200] on div "1.036.674.082" at bounding box center [347, 195] width 60 height 10
drag, startPoint x: 435, startPoint y: 257, endPoint x: 386, endPoint y: 259, distance: 49.0
click at [378, 200] on div "1.036.674.082" at bounding box center [347, 195] width 60 height 10
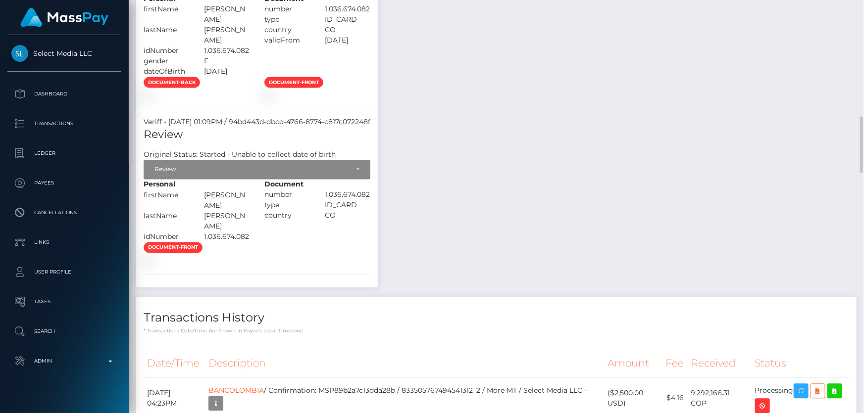
copy div "1.036.674.082"
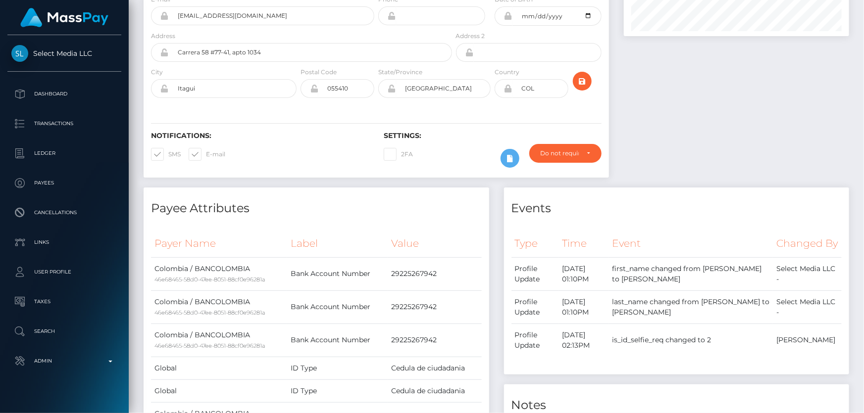
scroll to position [0, 0]
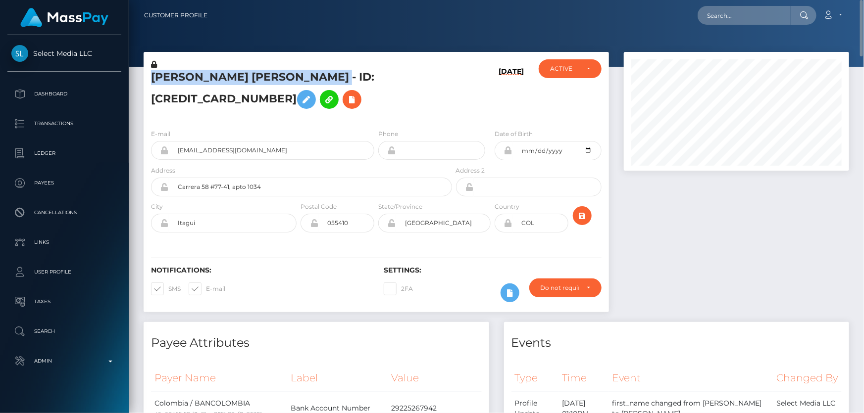
drag, startPoint x: 328, startPoint y: 76, endPoint x: 151, endPoint y: 76, distance: 176.7
click at [151, 76] on h5 "ERIKA YESENIA GUTIERREZ MASIAS - ID: 670056453356138929" at bounding box center [298, 92] width 295 height 44
copy h5 "ERIKA YESENIA GUTIERREZ MASIAS"
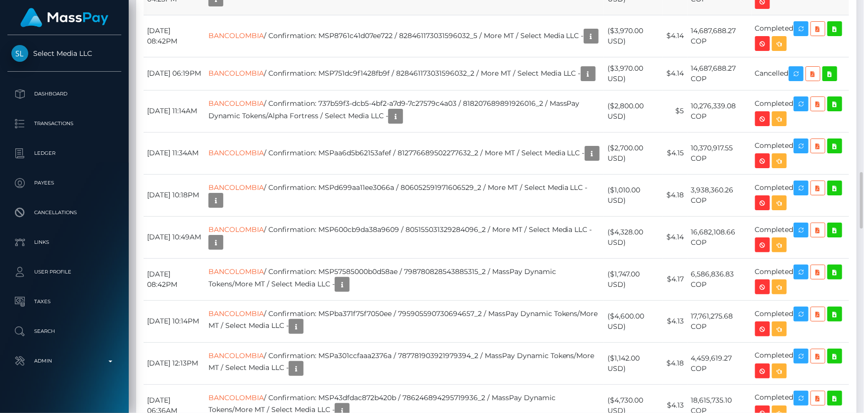
scroll to position [119, 225]
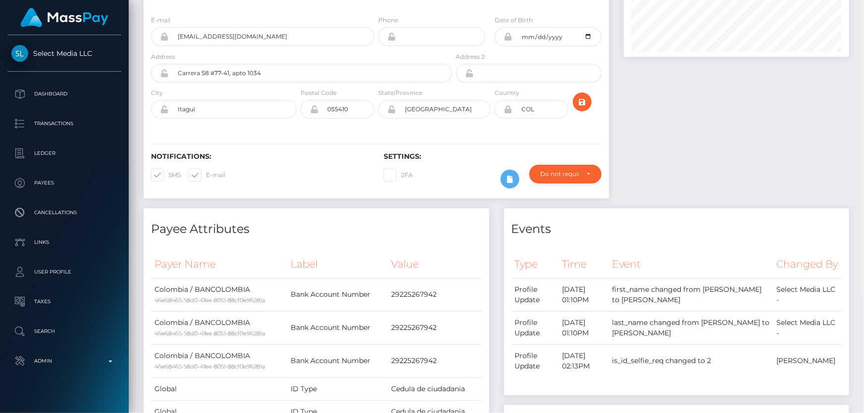
scroll to position [0, 0]
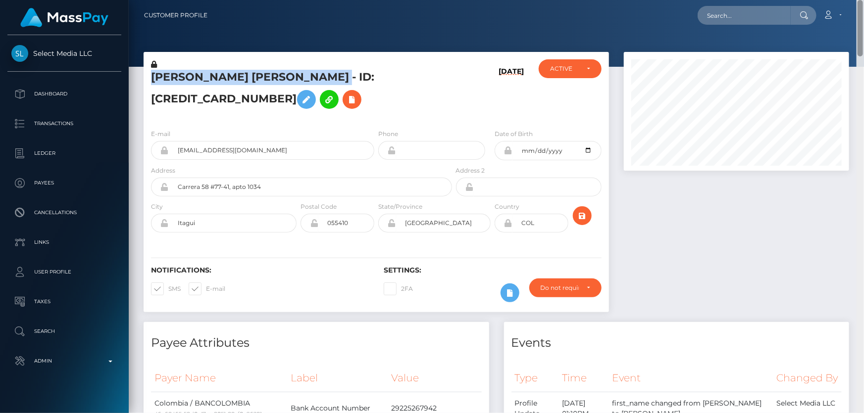
drag, startPoint x: 860, startPoint y: 111, endPoint x: 863, endPoint y: 0, distance: 110.9
click at [863, 0] on div "Customer Profile Loading... Loading..." at bounding box center [496, 206] width 735 height 413
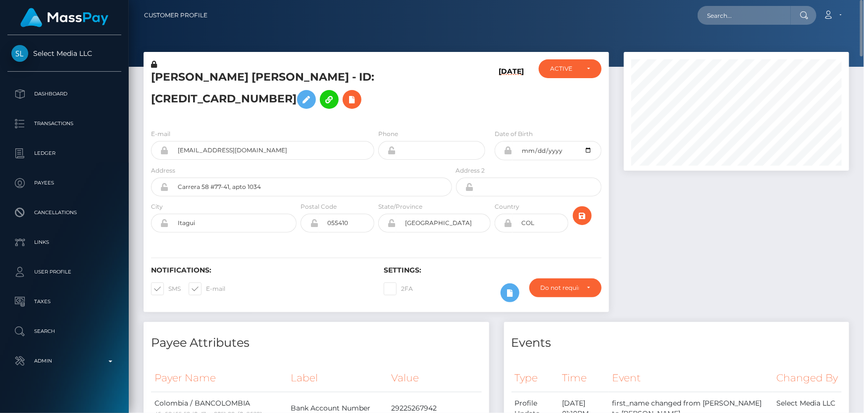
click at [429, 94] on h5 "ERIKA YESENIA GUTIERREZ MASIAS - ID: 670056453356138929" at bounding box center [298, 92] width 295 height 44
drag, startPoint x: 749, startPoint y: 3, endPoint x: 755, endPoint y: 16, distance: 14.2
paste input "MSP0eb29a9143adb8c"
type input "MSP0eb29a9143adb8c"
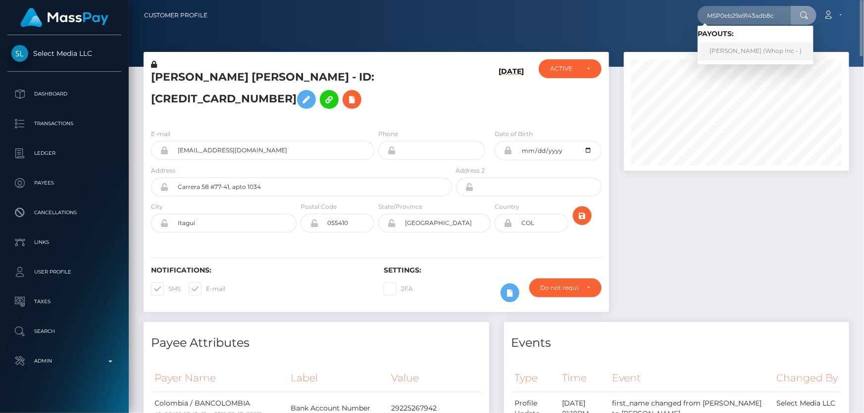
click at [770, 52] on link "MUHAMMAD IQBAL (Whop Inc - )" at bounding box center [755, 51] width 116 height 18
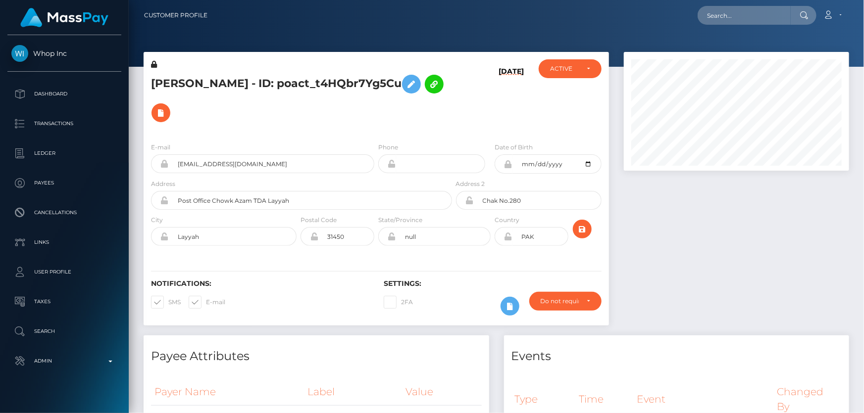
scroll to position [119, 225]
click at [734, 278] on div at bounding box center [736, 194] width 240 height 284
click at [285, 103] on h5 "[PERSON_NAME] - ID: poact_t4HQbr7Yg5Cu" at bounding box center [298, 98] width 295 height 57
drag, startPoint x: 223, startPoint y: 82, endPoint x: 147, endPoint y: 82, distance: 76.2
click at [147, 82] on div "[PERSON_NAME] - ID: poact_t4HQbr7Yg5Cu" at bounding box center [299, 96] width 310 height 75
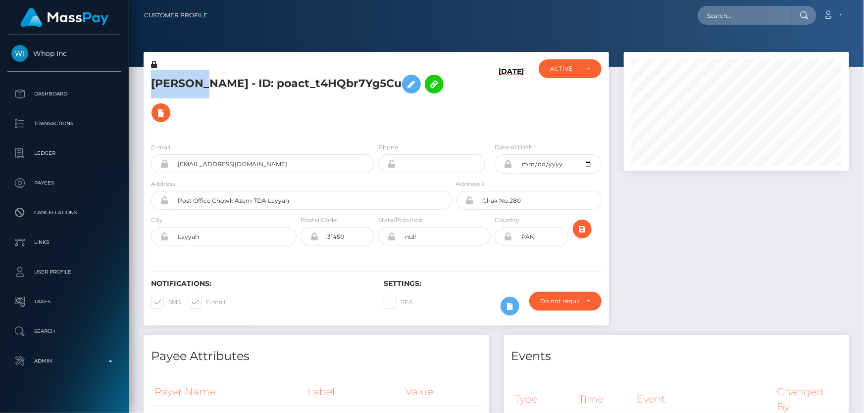
copy h5 "[DEMOGRAPHIC_DATA]"
click at [765, 287] on div at bounding box center [736, 194] width 240 height 284
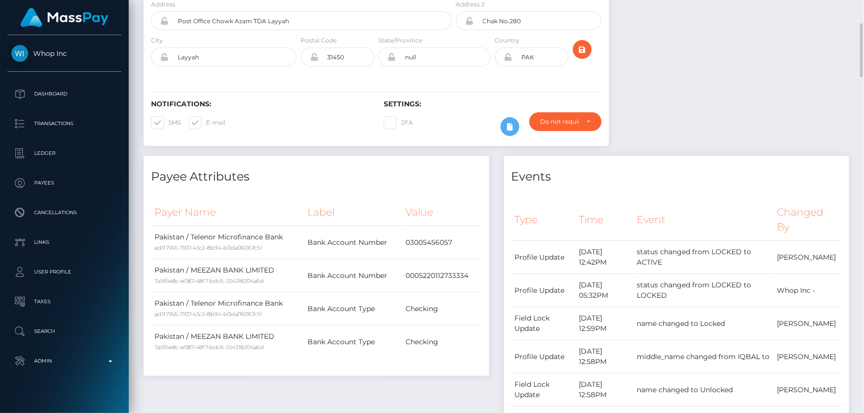
scroll to position [0, 0]
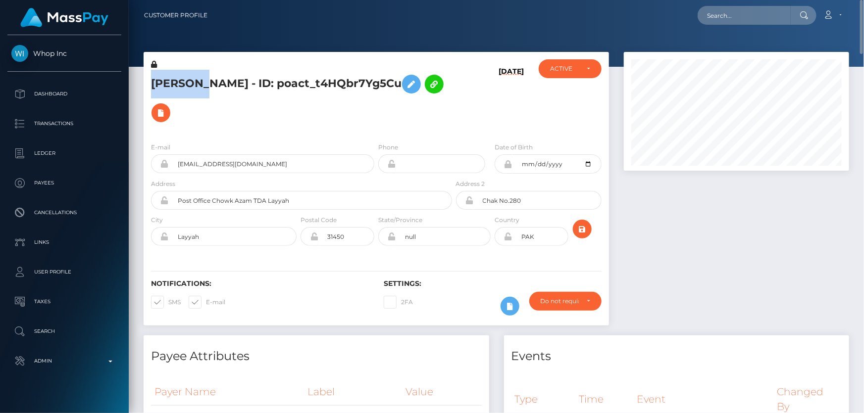
drag, startPoint x: 218, startPoint y: 84, endPoint x: 142, endPoint y: 83, distance: 76.7
click at [139, 84] on div "[PERSON_NAME] - ID: poact_t4HQbr7Yg5Cu [DATE] CLOSED" at bounding box center [376, 194] width 480 height 284
copy div "[DEMOGRAPHIC_DATA]"
drag, startPoint x: 264, startPoint y: 84, endPoint x: 229, endPoint y: 82, distance: 35.2
click at [229, 82] on h5 "[PERSON_NAME] - ID: poact_t4HQbr7Yg5Cu" at bounding box center [298, 98] width 295 height 57
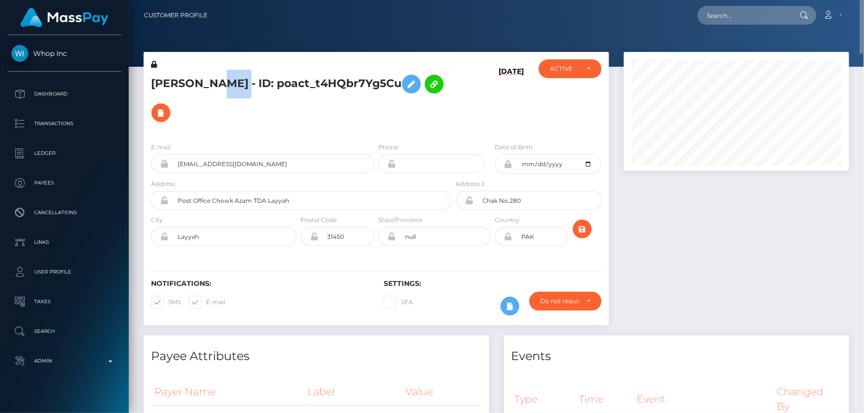
copy h5 "IQBAL"
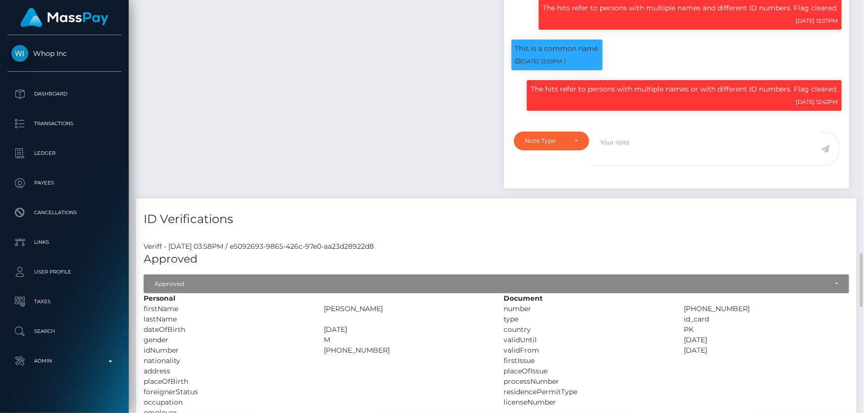
scroll to position [945, 0]
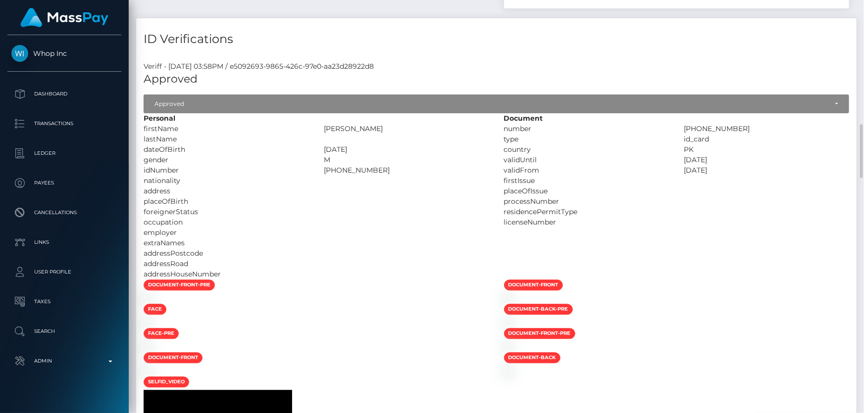
drag, startPoint x: 381, startPoint y: 177, endPoint x: 375, endPoint y: 175, distance: 6.6
click at [375, 176] on div at bounding box center [406, 181] width 180 height 10
drag, startPoint x: 383, startPoint y: 169, endPoint x: 324, endPoint y: 169, distance: 58.9
click at [324, 169] on div "[PHONE_NUMBER]" at bounding box center [406, 170] width 180 height 10
copy div "[PHONE_NUMBER]"
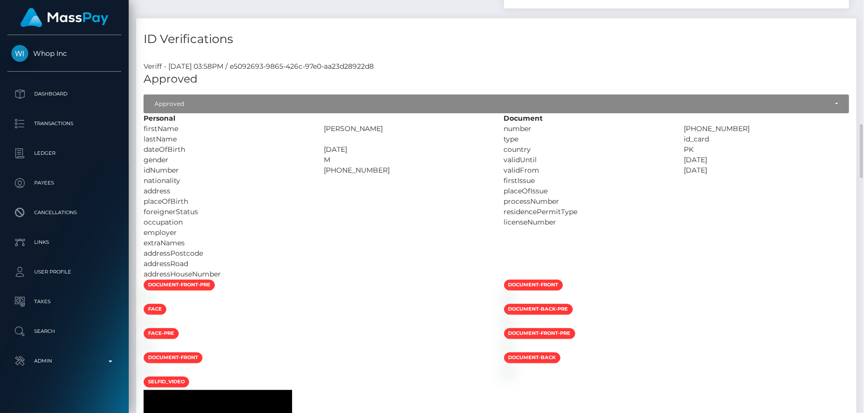
click at [403, 244] on div at bounding box center [406, 243] width 180 height 10
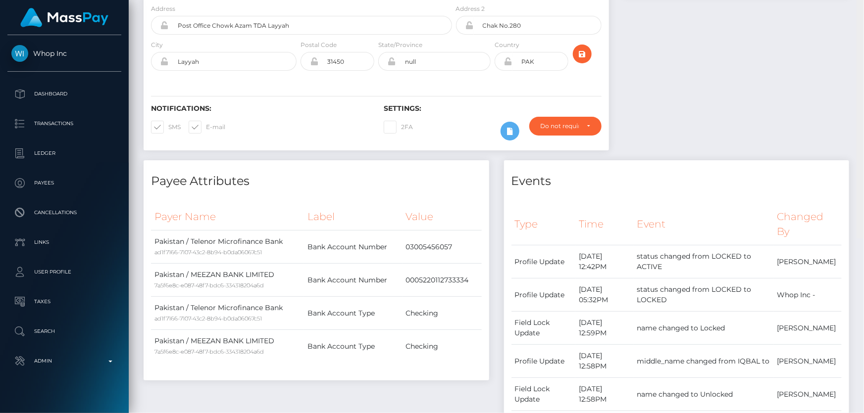
scroll to position [0, 0]
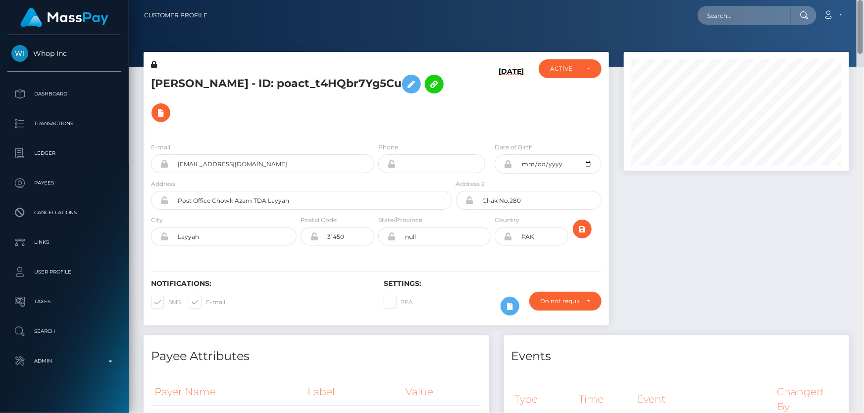
drag, startPoint x: 857, startPoint y: 37, endPoint x: 858, endPoint y: -15, distance: 51.5
click at [858, 0] on html "Whop Inc Dashboard Transactions Ledger Payees Cancellations Links" at bounding box center [432, 206] width 864 height 413
paste input "MSP5918ed1a6ef8a68"
type input "MSP5918ed1a6ef8a68"
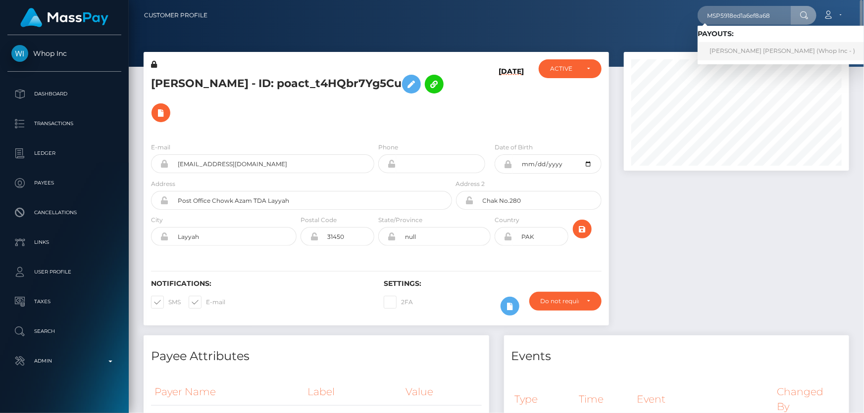
click at [739, 49] on link "[PERSON_NAME] [PERSON_NAME] (Whop Inc - )" at bounding box center [781, 51] width 169 height 18
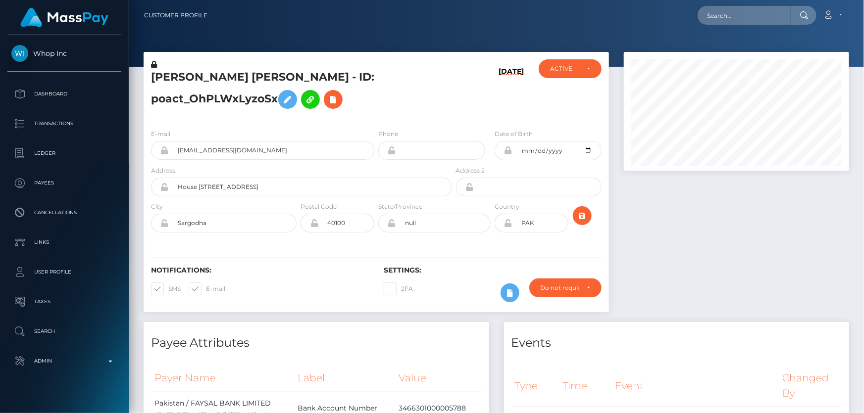
scroll to position [119, 225]
drag, startPoint x: 663, startPoint y: 274, endPoint x: 626, endPoint y: 262, distance: 39.1
click at [662, 274] on div at bounding box center [736, 187] width 240 height 270
click at [153, 64] on icon at bounding box center [154, 64] width 6 height 7
click at [282, 94] on button at bounding box center [287, 99] width 19 height 19
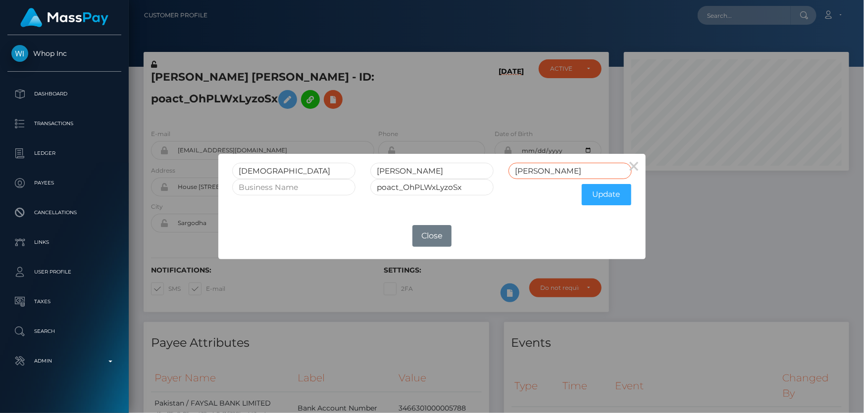
drag, startPoint x: 555, startPoint y: 170, endPoint x: 482, endPoint y: 170, distance: 73.3
click at [482, 170] on div "MUHAMMAD BILAL SHABBIR Shabbir" at bounding box center [432, 171] width 414 height 16
drag, startPoint x: 447, startPoint y: 168, endPoint x: 402, endPoint y: 172, distance: 45.7
click at [402, 172] on input "BILAL SHABBIR" at bounding box center [431, 171] width 123 height 16
type input "BILAL"
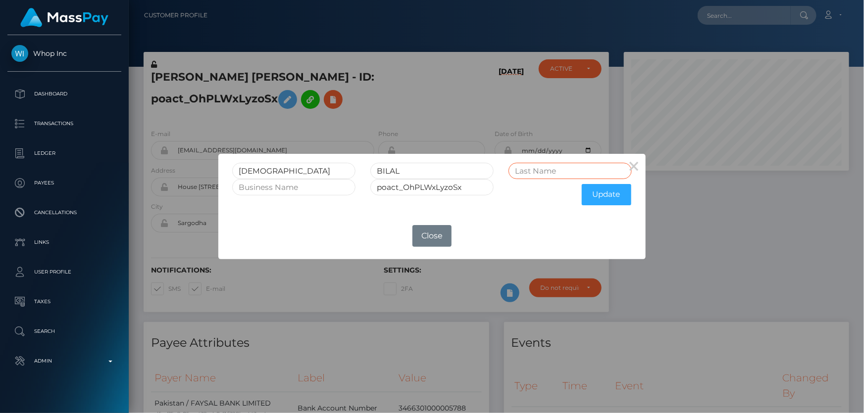
paste input "[PERSON_NAME]"
type input "[PERSON_NAME]"
click at [591, 186] on button "Update" at bounding box center [606, 194] width 49 height 21
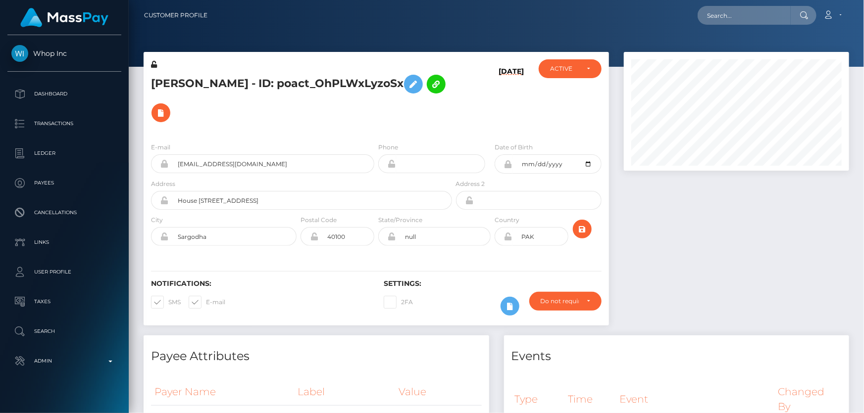
scroll to position [119, 225]
drag, startPoint x: 750, startPoint y: 254, endPoint x: 724, endPoint y: 237, distance: 31.4
click at [741, 247] on div at bounding box center [736, 194] width 240 height 284
click at [154, 64] on icon at bounding box center [154, 64] width 6 height 7
drag, startPoint x: 261, startPoint y: 76, endPoint x: 154, endPoint y: 70, distance: 107.0
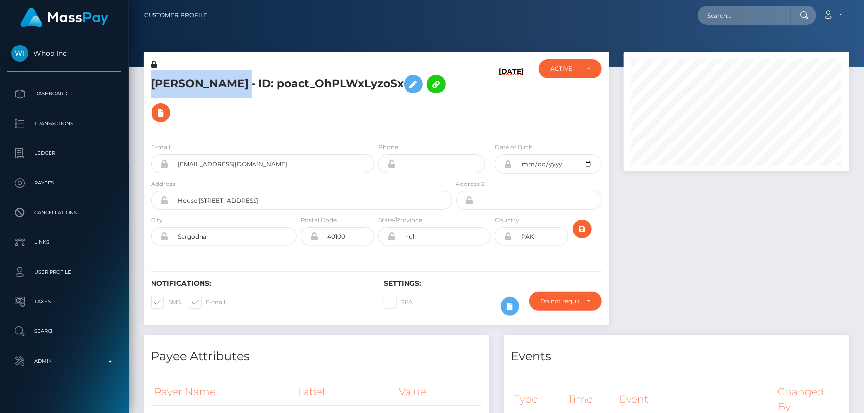
click at [154, 70] on h5 "MUHAMMAD BILAL SHABBIR - ID: poact_OhPLWxLyzoSx" at bounding box center [298, 98] width 295 height 57
copy h5 "MUHAMMAD BILAL"
drag, startPoint x: 313, startPoint y: 78, endPoint x: 267, endPoint y: 75, distance: 46.1
click at [267, 75] on h5 "MUHAMMAD BILAL SHABBIR - ID: poact_OhPLWxLyzoSx" at bounding box center [298, 98] width 295 height 57
copy h5 "SHABBIR"
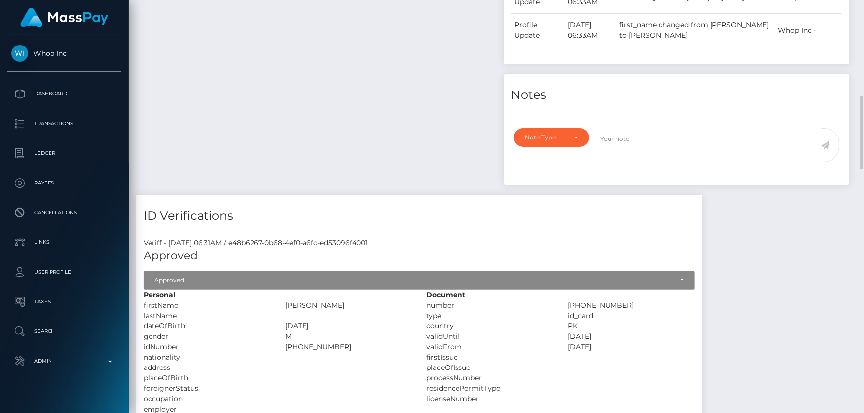
scroll to position [720, 0]
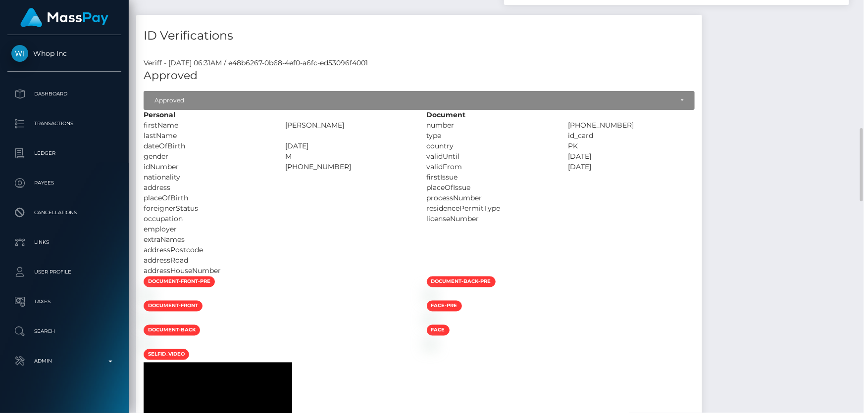
drag, startPoint x: 396, startPoint y: 151, endPoint x: 322, endPoint y: 151, distance: 73.7
click at [322, 162] on div "38403-6047900-5" at bounding box center [349, 167] width 142 height 10
copy div "38403-6047900-5"
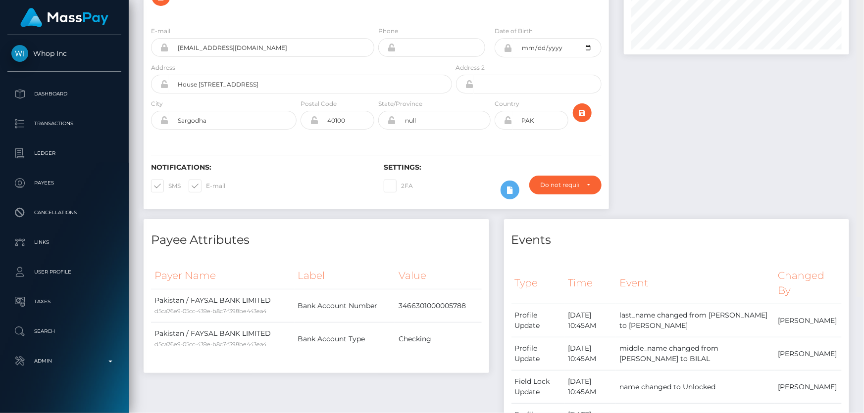
scroll to position [0, 0]
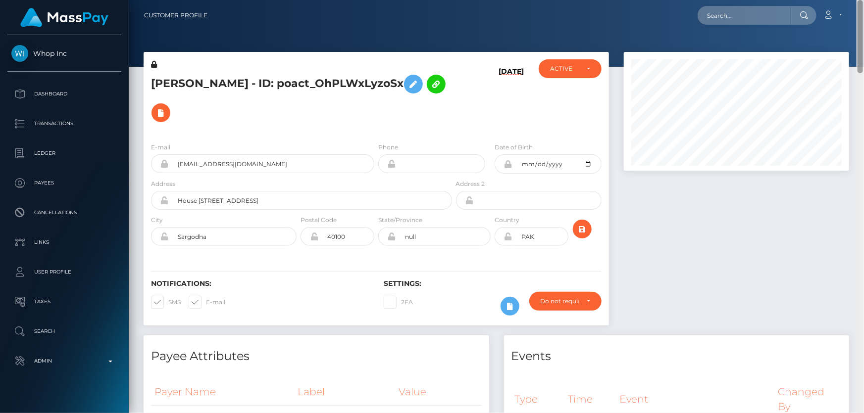
drag, startPoint x: 859, startPoint y: 141, endPoint x: 863, endPoint y: -9, distance: 150.0
click at [863, 0] on html "Whop Inc Dashboard Transactions Ledger Payees Cancellations Links" at bounding box center [432, 206] width 864 height 413
paste input "MSPe0ca17ca9a2c968"
type input "MSPe0ca17ca9a2c968"
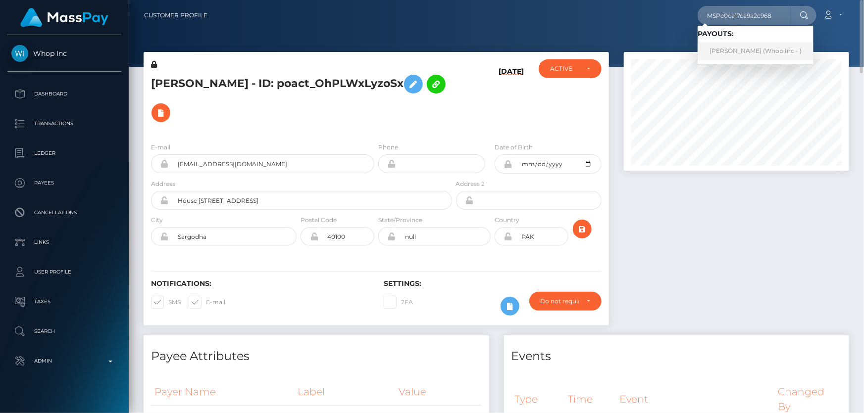
click at [738, 50] on link "ALI HAMZA (Whop Inc - )" at bounding box center [755, 51] width 116 height 18
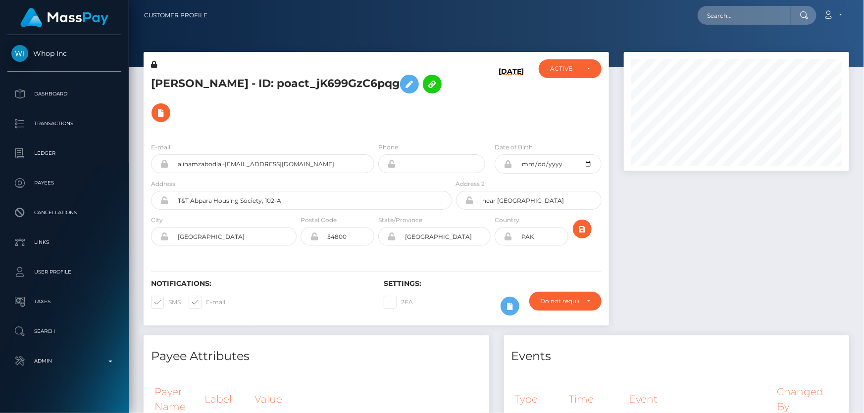
scroll to position [119, 225]
drag, startPoint x: 777, startPoint y: 262, endPoint x: 765, endPoint y: 250, distance: 16.8
click at [777, 257] on div at bounding box center [736, 194] width 240 height 284
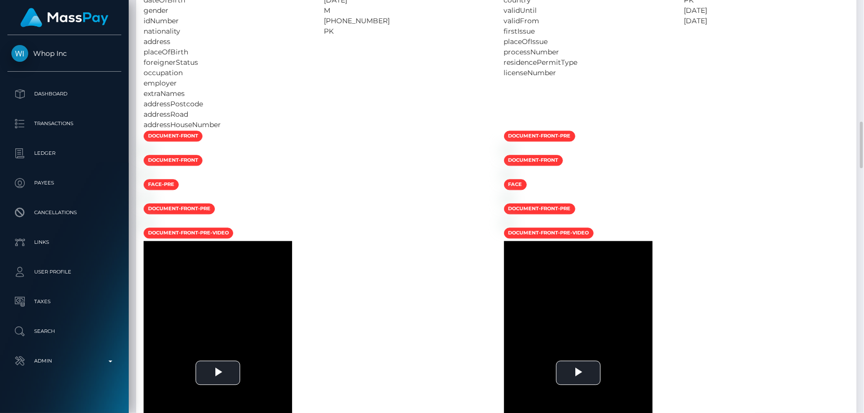
scroll to position [900, 0]
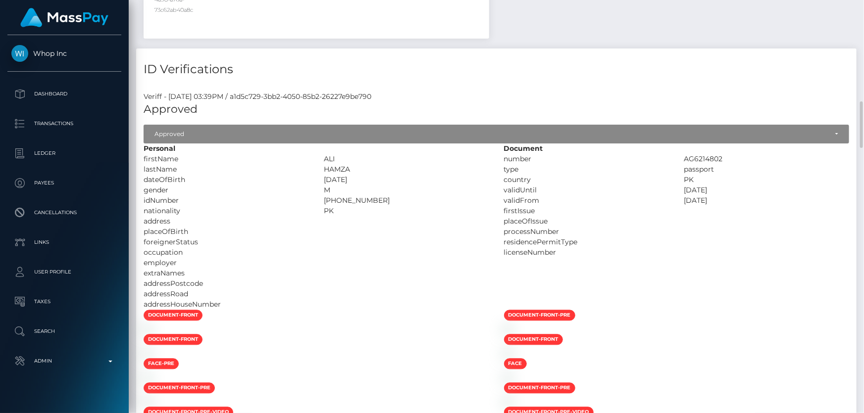
drag, startPoint x: 375, startPoint y: 209, endPoint x: 322, endPoint y: 206, distance: 52.5
click at [322, 206] on div "[PHONE_NUMBER]" at bounding box center [406, 201] width 180 height 10
copy div "[PHONE_NUMBER]"
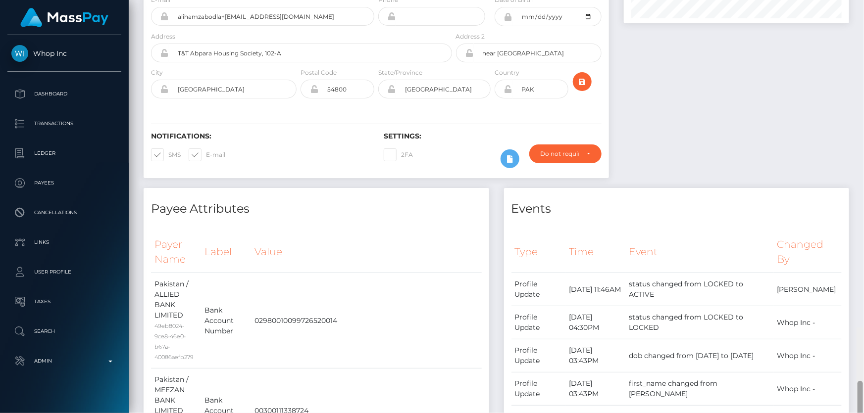
scroll to position [0, 0]
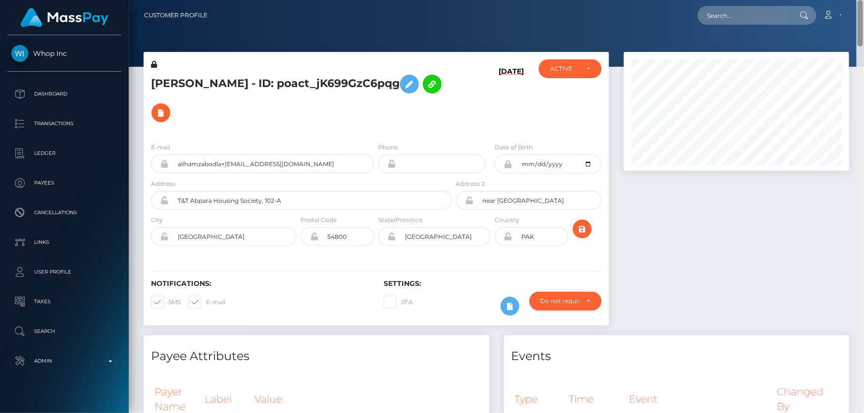
drag, startPoint x: 862, startPoint y: 119, endPoint x: 863, endPoint y: -54, distance: 173.2
click at [863, 0] on html "Whop Inc Dashboard Transactions Ledger Payees Cancellations Links" at bounding box center [432, 206] width 864 height 413
paste input "MSPae4941b4f3e5309"
type input "MSPae4941b4f3e5309"
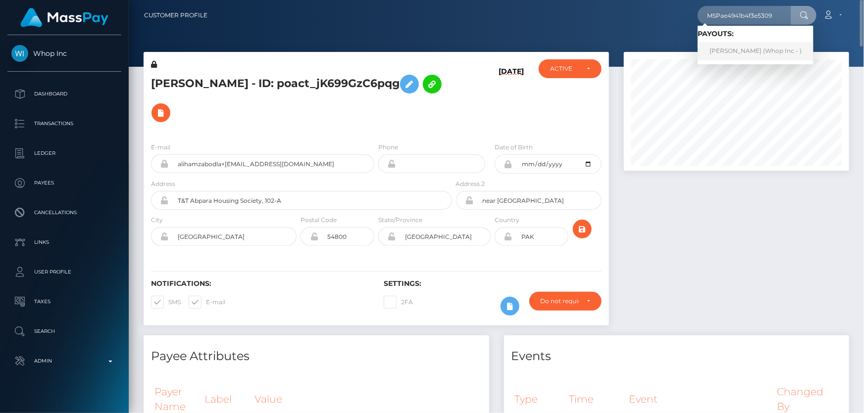
click at [725, 49] on link "[PERSON_NAME] (Whop Inc - )" at bounding box center [755, 51] width 116 height 18
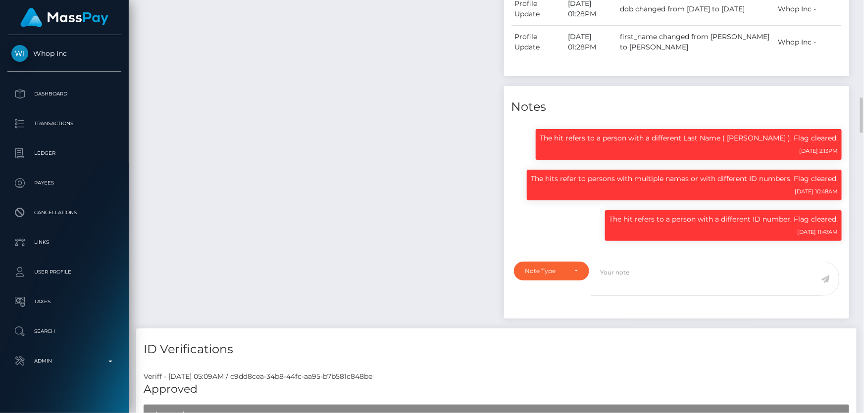
scroll to position [1395, 0]
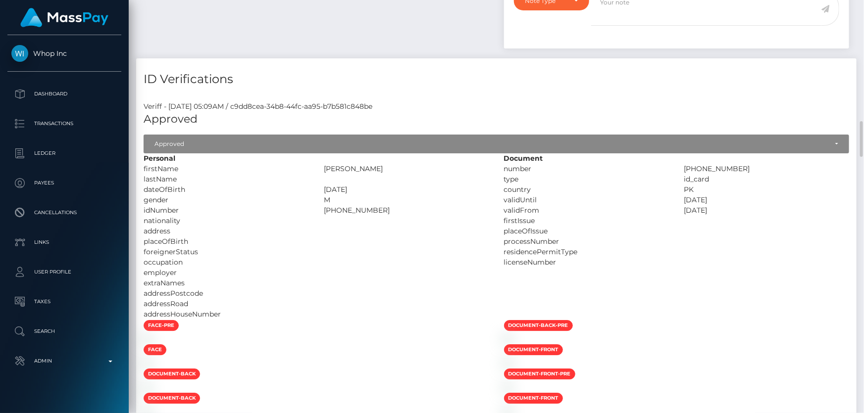
drag, startPoint x: 350, startPoint y: 168, endPoint x: 324, endPoint y: 170, distance: 26.3
click at [324, 170] on div "[PERSON_NAME]" at bounding box center [406, 169] width 180 height 10
copy div "ABDUL"
drag, startPoint x: 389, startPoint y: 165, endPoint x: 351, endPoint y: 166, distance: 38.1
click at [351, 166] on div "ABDUL GHAFFAR" at bounding box center [406, 169] width 180 height 10
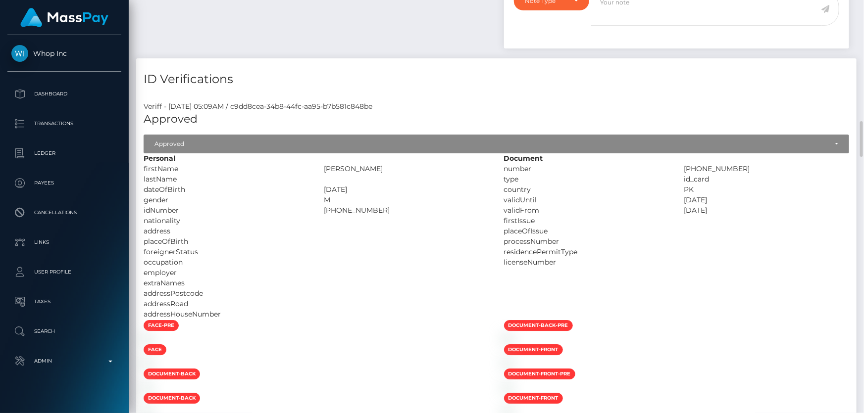
copy div "GHAFFAR"
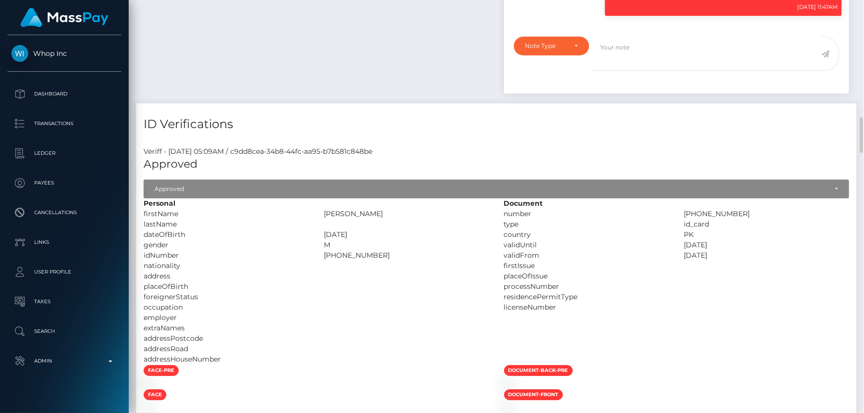
drag, startPoint x: 358, startPoint y: 255, endPoint x: 321, endPoint y: 255, distance: 37.1
click at [321, 255] on div "38202-1599947-5" at bounding box center [406, 255] width 180 height 10
copy div "38202-1599947-5"
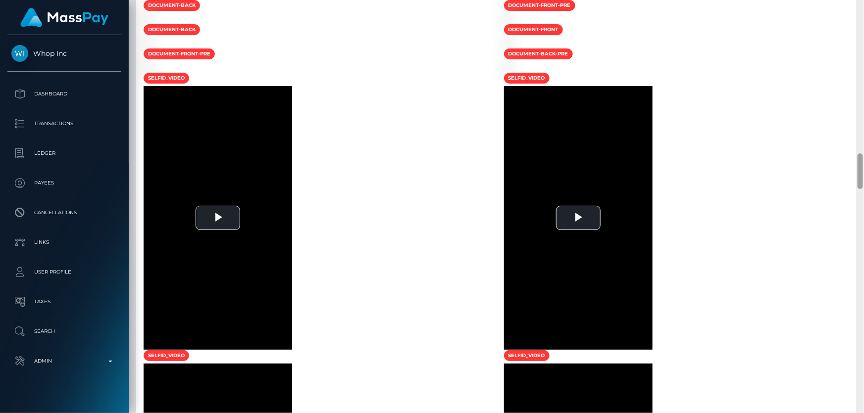
drag, startPoint x: 862, startPoint y: 116, endPoint x: 863, endPoint y: 3, distance: 112.9
click at [863, 3] on div at bounding box center [859, 207] width 7 height 414
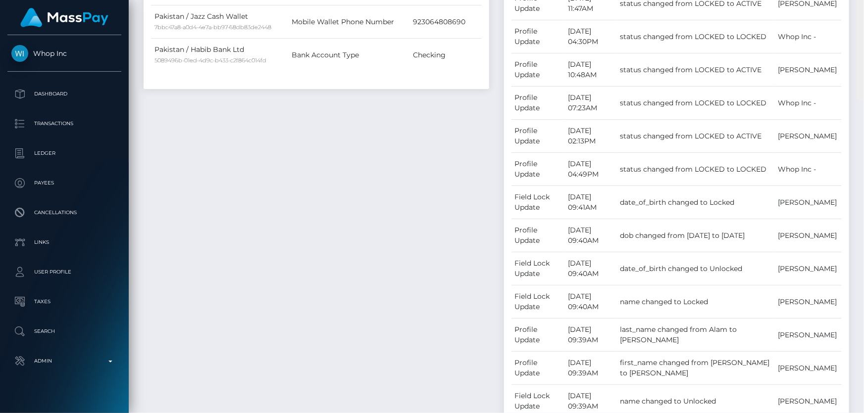
scroll to position [0, 0]
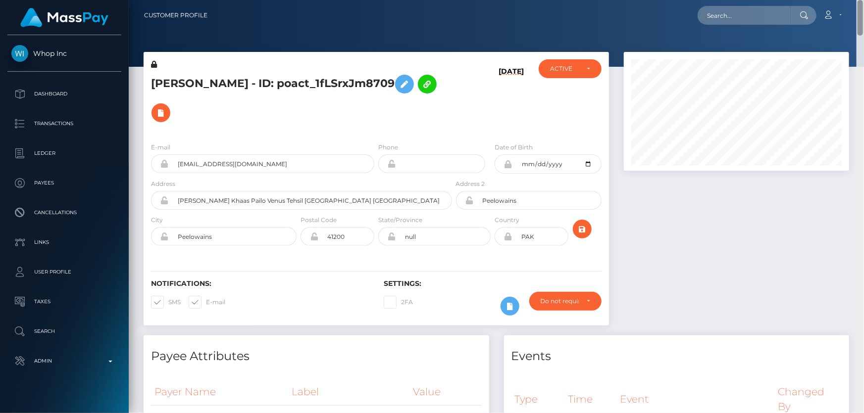
drag, startPoint x: 861, startPoint y: 171, endPoint x: 863, endPoint y: -5, distance: 176.7
click at [863, 0] on html "Whop Inc Dashboard Transactions Ledger Payees Cancellations Links" at bounding box center [432, 206] width 864 height 413
paste input "1360518875"
type input "1360518875"
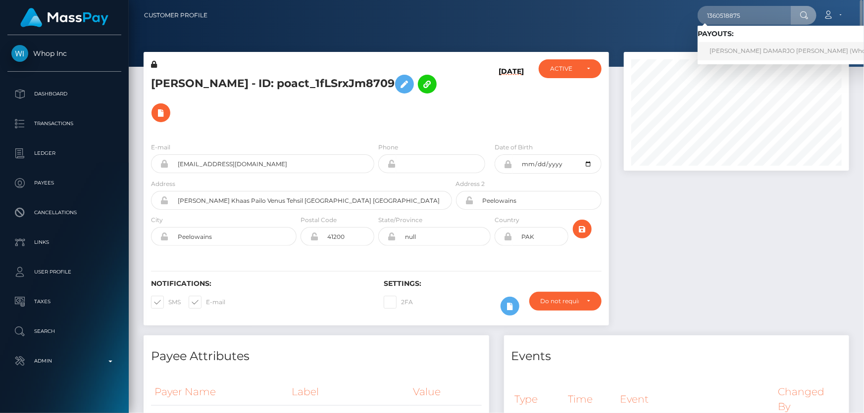
click at [735, 46] on link "ALSTON DAMARJO BILLINGS (Whop Inc - )" at bounding box center [798, 51] width 202 height 18
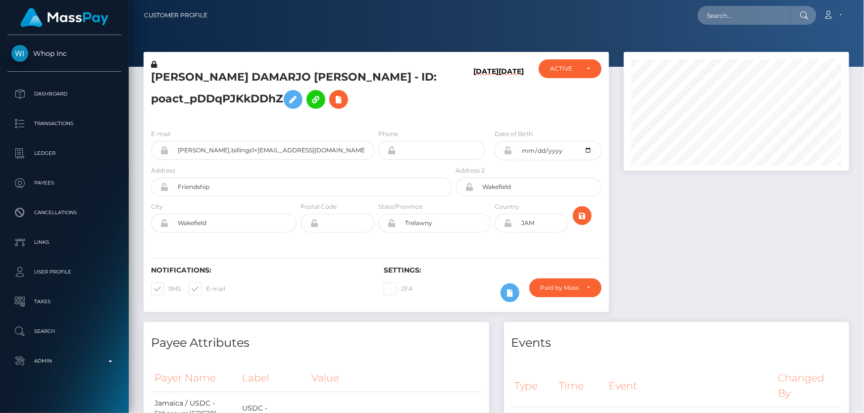
scroll to position [119, 225]
click at [226, 96] on h5 "[PERSON_NAME] DAMARJO [PERSON_NAME] - ID: poact_pDDqPJKkDDhZ" at bounding box center [298, 92] width 295 height 44
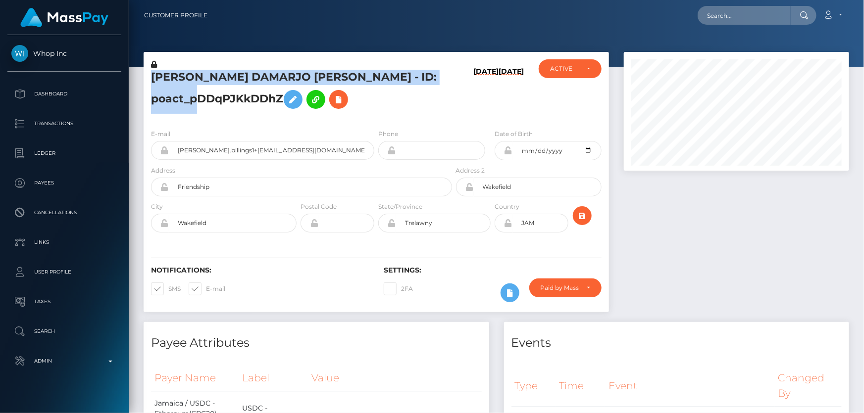
click at [226, 96] on h5 "[PERSON_NAME] DAMARJO [PERSON_NAME] - ID: poact_pDDqPJKkDDhZ" at bounding box center [298, 92] width 295 height 44
copy h5 "[PERSON_NAME] DAMARJO [PERSON_NAME] - ID: poact_pDDqPJKkDDhZ"
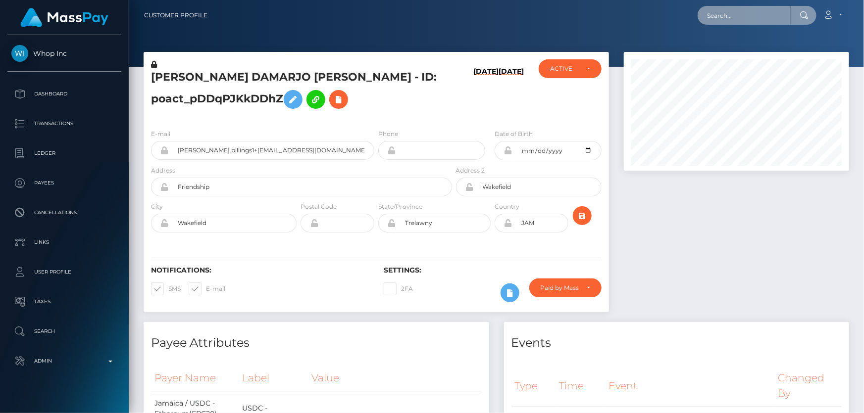
paste input "1364237487"
type input "1364237487"
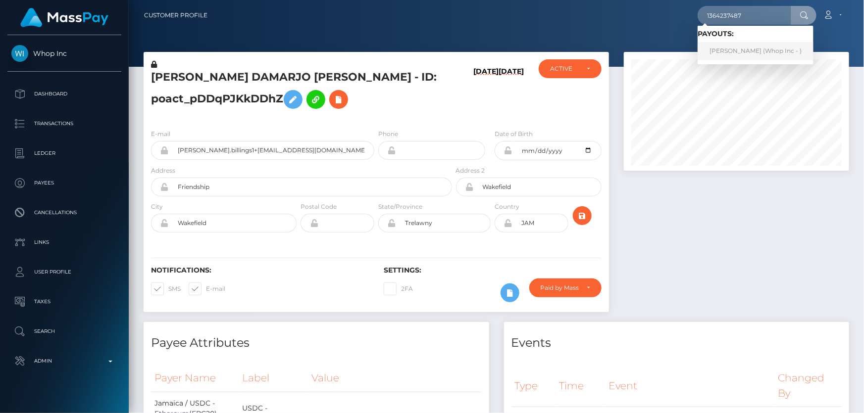
click at [734, 52] on link "JAN MUHAMMAD (Whop Inc - )" at bounding box center [755, 51] width 116 height 18
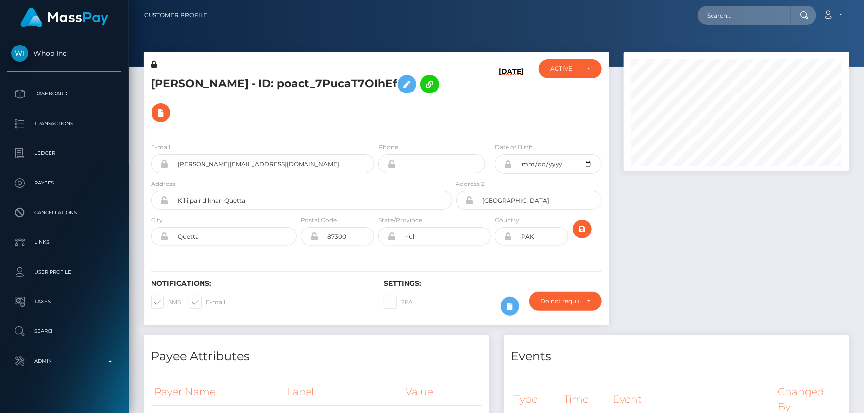
scroll to position [119, 225]
drag, startPoint x: 742, startPoint y: 267, endPoint x: 737, endPoint y: 257, distance: 11.3
click at [738, 260] on div at bounding box center [736, 194] width 240 height 284
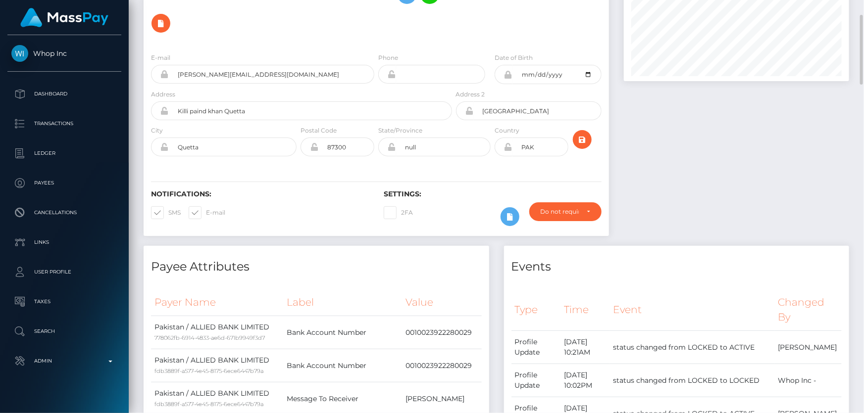
scroll to position [0, 0]
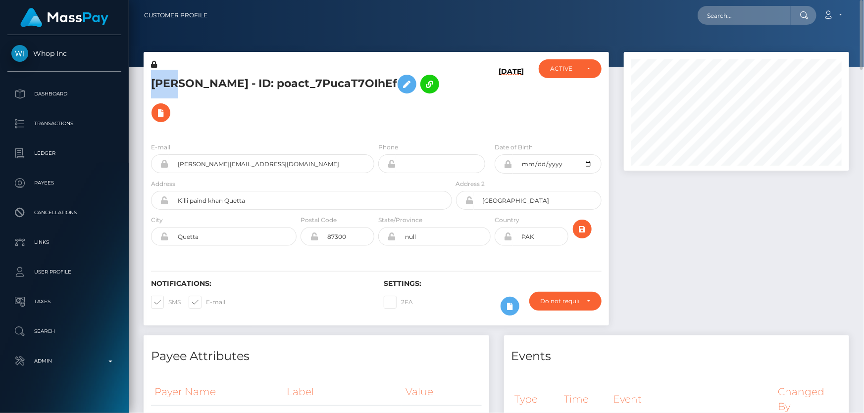
drag, startPoint x: 172, startPoint y: 83, endPoint x: 154, endPoint y: 81, distance: 17.4
click at [152, 80] on h5 "JAN MUHAMMAD - ID: poact_7PucaT7OIhEf" at bounding box center [298, 98] width 295 height 57
copy h5 "JAN"
drag, startPoint x: 249, startPoint y: 84, endPoint x: 178, endPoint y: 82, distance: 71.3
click at [178, 82] on h5 "JAN MUHAMMAD - ID: poact_7PucaT7OIhEf" at bounding box center [298, 98] width 295 height 57
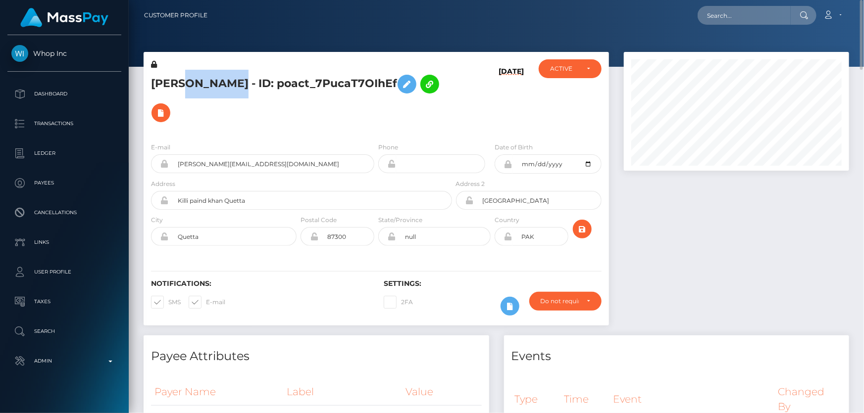
copy h5 "MUHAMMAD"
drag, startPoint x: 860, startPoint y: 286, endPoint x: 863, endPoint y: 1, distance: 284.1
click at [863, 1] on div "Customer Profile Loading... Loading..." at bounding box center [496, 206] width 735 height 413
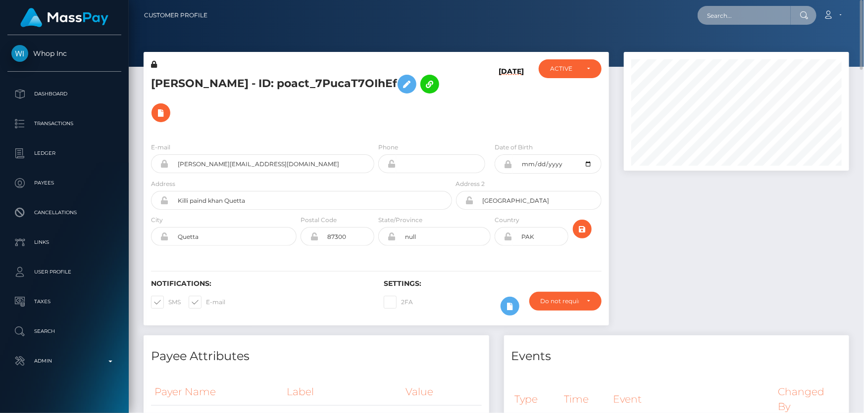
paste input "kralYrVbQHOKKjhOcYyvyA"
type input "kralYrVbQHOKKjhOcYyvyA"
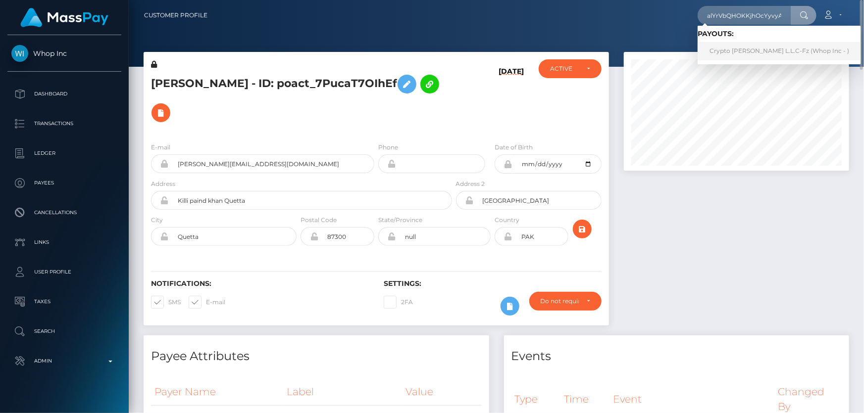
click at [737, 52] on link "Crypto Archie L.L.C-Fz (Whop Inc - )" at bounding box center [778, 51] width 163 height 18
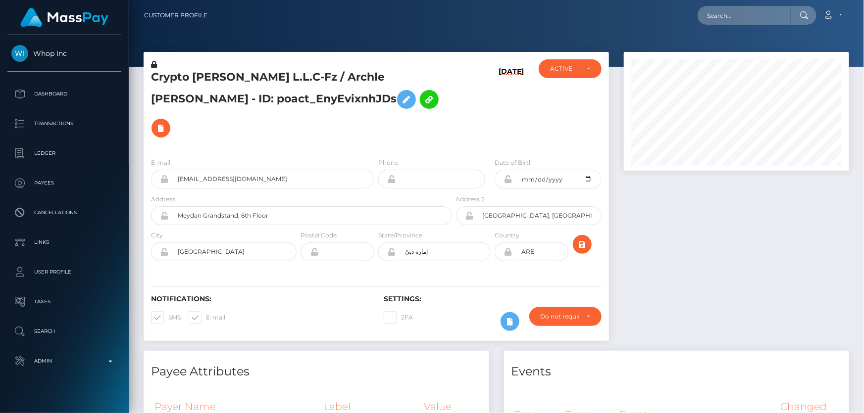
scroll to position [119, 225]
click at [723, 296] on div at bounding box center [736, 201] width 240 height 299
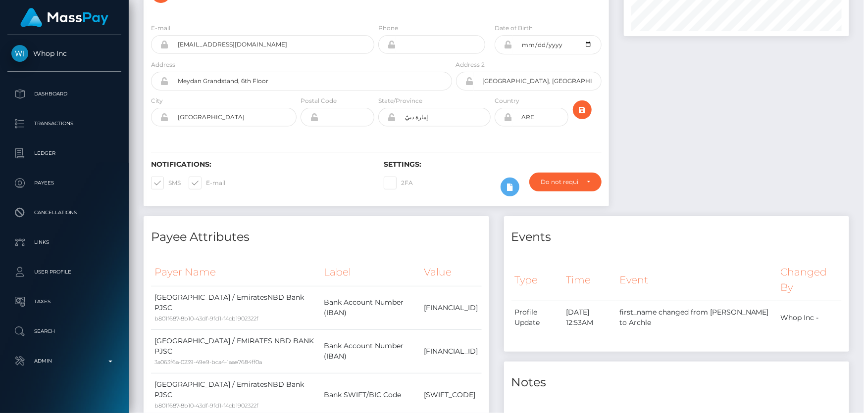
scroll to position [0, 0]
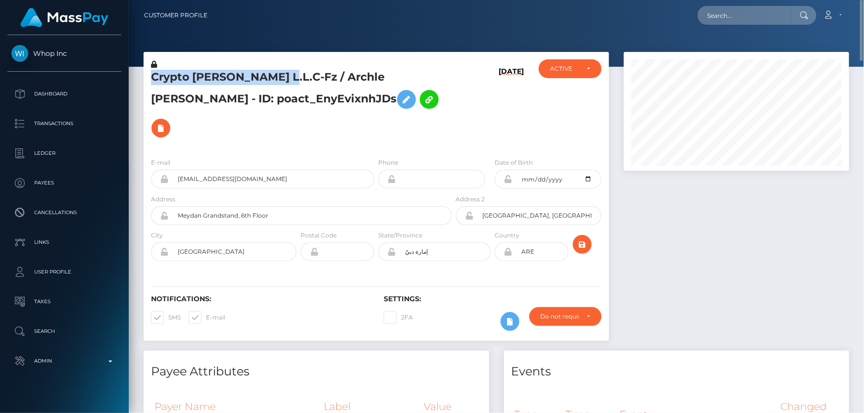
drag, startPoint x: 275, startPoint y: 79, endPoint x: 148, endPoint y: 77, distance: 126.7
click at [148, 77] on div "Crypto Archie L.L.C-Fz / Archle Patrick Bowden - ID: poact_EnyEvixnhJDs" at bounding box center [299, 104] width 310 height 91
copy h5 "Crypto Archie L.L.C-Fz"
click at [223, 95] on h5 "Crypto Archie L.L.C-Fz / Archle Patrick Bowden - ID: poact_EnyEvixnhJDs" at bounding box center [298, 106] width 295 height 73
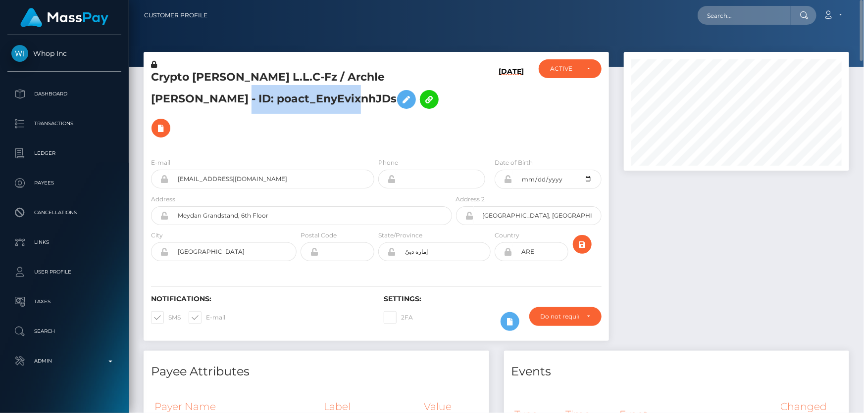
click at [223, 95] on h5 "Crypto Archie L.L.C-Fz / Archle Patrick Bowden - ID: poact_EnyEvixnhJDs" at bounding box center [298, 106] width 295 height 73
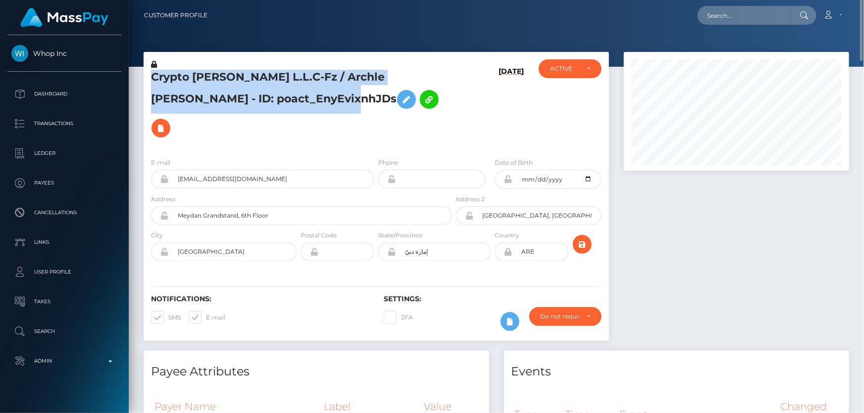
click at [223, 95] on h5 "Crypto Archie L.L.C-Fz / Archle Patrick Bowden - ID: poact_EnyEvixnhJDs" at bounding box center [298, 106] width 295 height 73
copy h5 "Crypto Archie L.L.C-Fz / Archle Patrick Bowden - ID: poact_EnyEvixnhJDs"
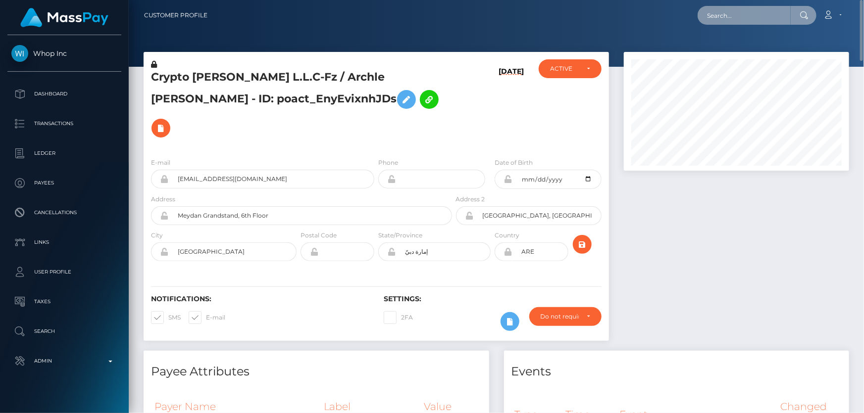
paste input "Y3DynfajS2GK7ZphU_nHww"
type input "Y3DynfajS2GK7ZphU_nHww"
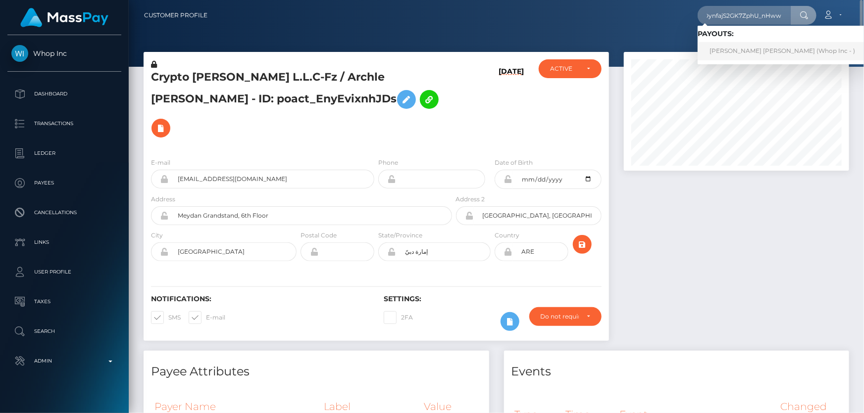
click at [743, 49] on link "MUHAMMAD AZAM MUHAMMAD ANWAR (Whop Inc - )" at bounding box center [781, 51] width 169 height 18
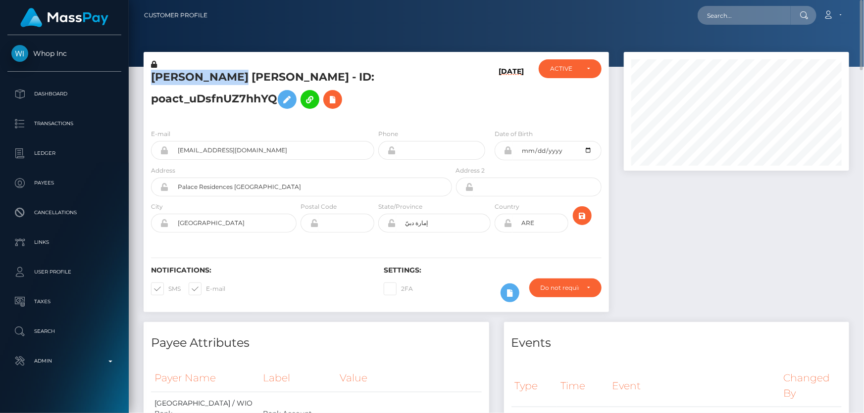
drag, startPoint x: 261, startPoint y: 76, endPoint x: 155, endPoint y: 70, distance: 106.1
click at [155, 70] on h5 "[PERSON_NAME] [PERSON_NAME] - ID: poact_uDsfnUZ7hhYQ" at bounding box center [298, 92] width 295 height 44
copy h5 "[DEMOGRAPHIC_DATA][PERSON_NAME]"
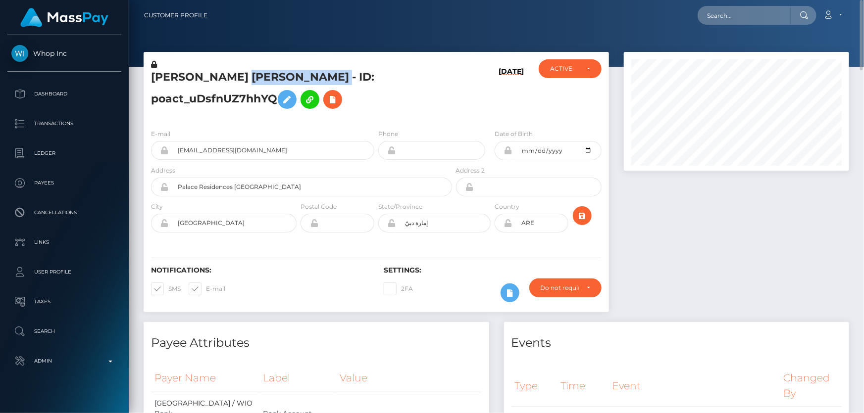
drag, startPoint x: 265, startPoint y: 78, endPoint x: 378, endPoint y: 75, distance: 113.4
click at [389, 77] on h5 "[PERSON_NAME] [PERSON_NAME] - ID: poact_uDsfnUZ7hhYQ" at bounding box center [298, 92] width 295 height 44
copy h5 "[PERSON_NAME]"
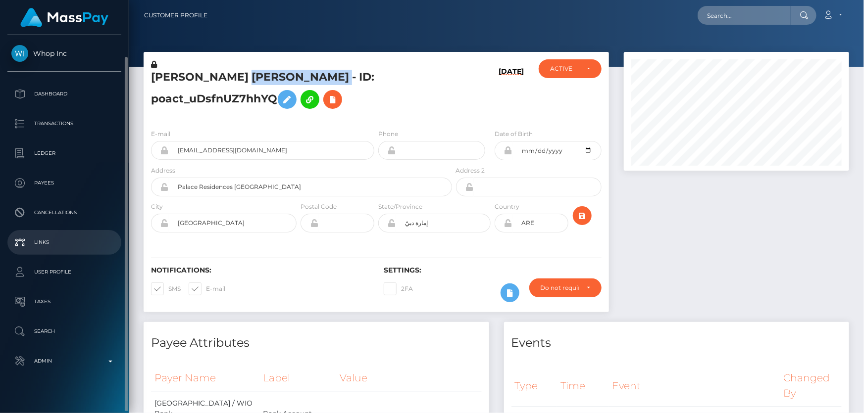
scroll to position [11, 0]
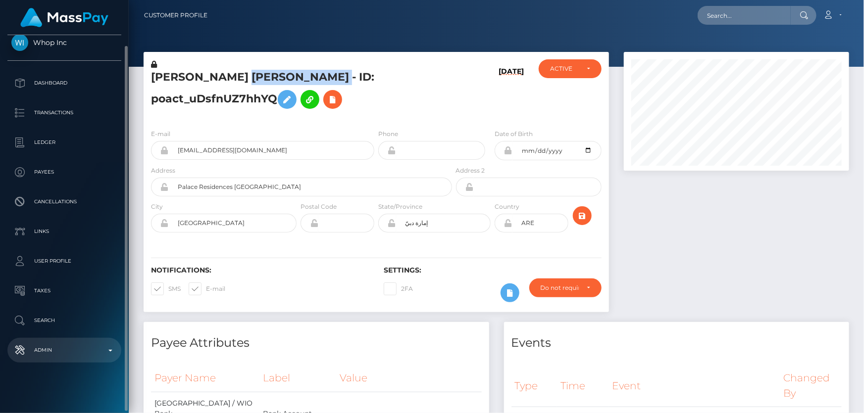
click at [68, 353] on p "Admin" at bounding box center [64, 350] width 106 height 15
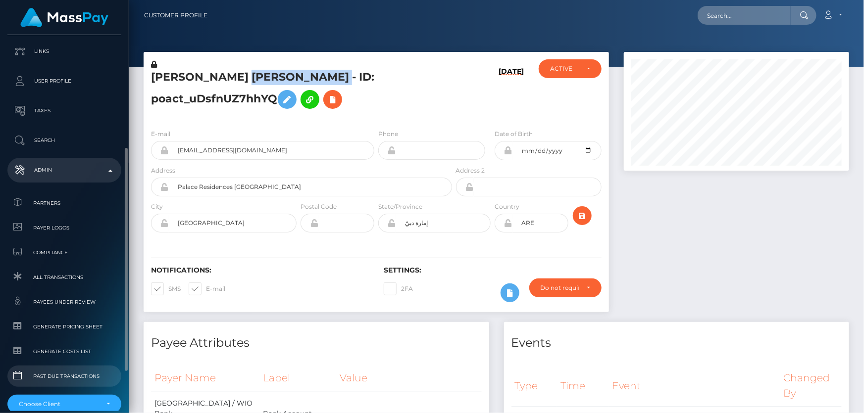
click at [67, 375] on span "Past Due Transactions" at bounding box center [64, 376] width 106 height 11
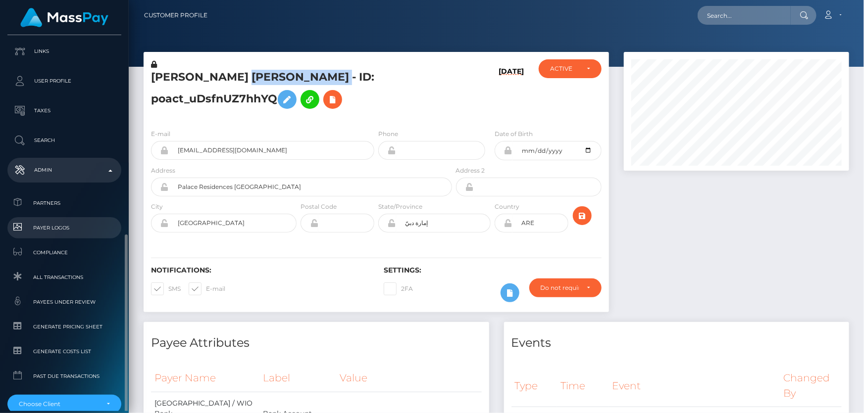
scroll to position [243, 0]
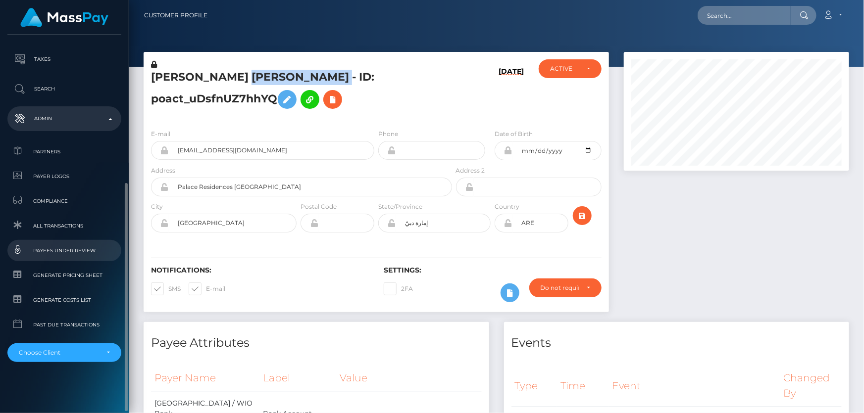
click at [71, 251] on span "Payees under Review" at bounding box center [64, 250] width 106 height 11
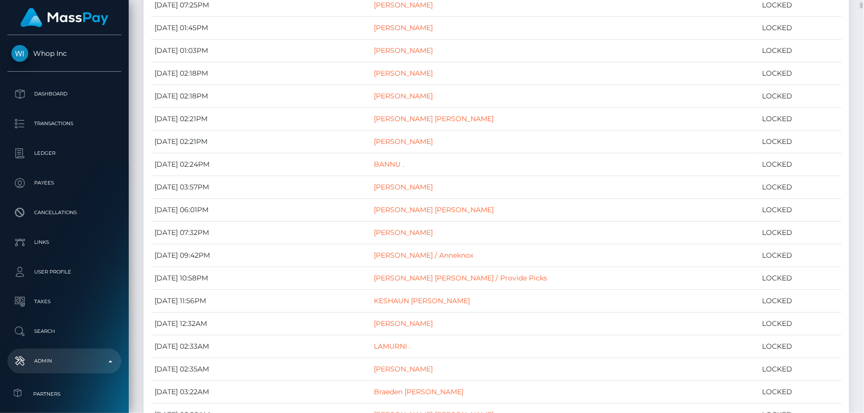
scroll to position [90, 0]
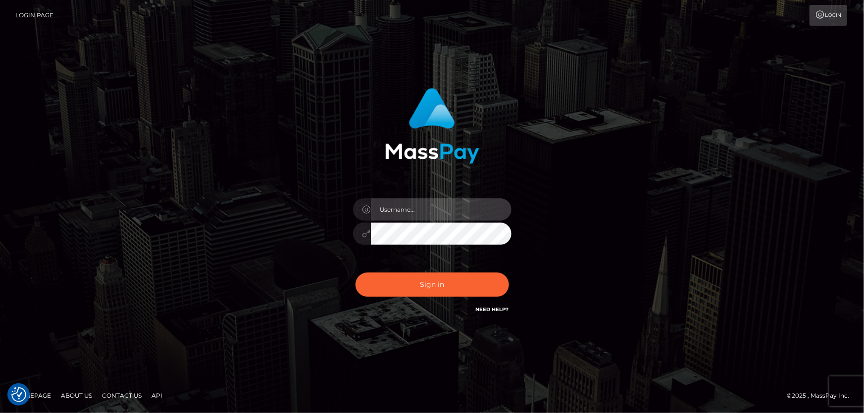
type input "[PERSON_NAME].Cirnat"
click at [509, 273] on div at bounding box center [419, 301] width 203 height 113
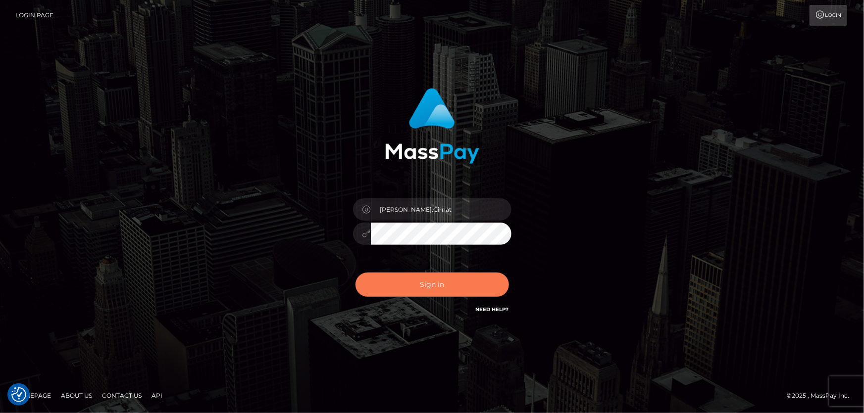
click at [419, 285] on button "Sign in" at bounding box center [431, 285] width 153 height 24
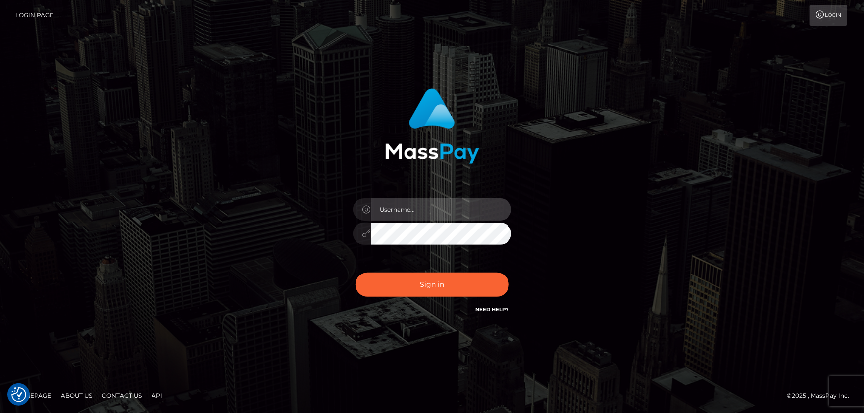
type input "[PERSON_NAME].Cirnat"
click at [510, 274] on div at bounding box center [419, 301] width 203 height 113
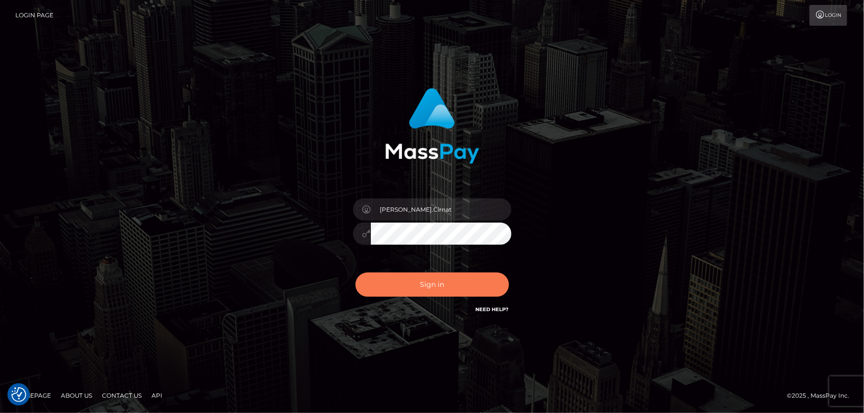
click at [444, 276] on button "Sign in" at bounding box center [431, 285] width 153 height 24
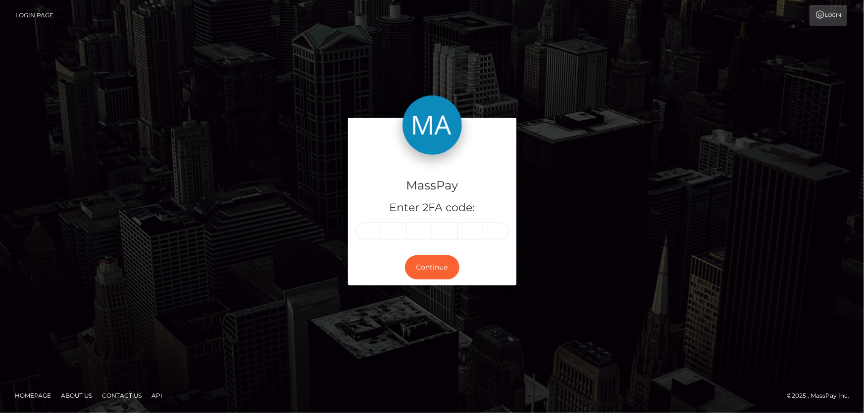
click at [375, 230] on input "text" at bounding box center [368, 231] width 26 height 17
type input "0"
type input "7"
type input "9"
type input "4"
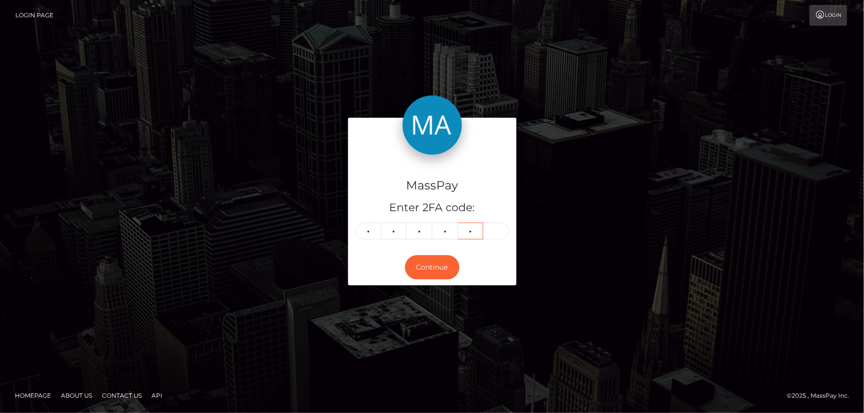
type input "1"
type input "6"
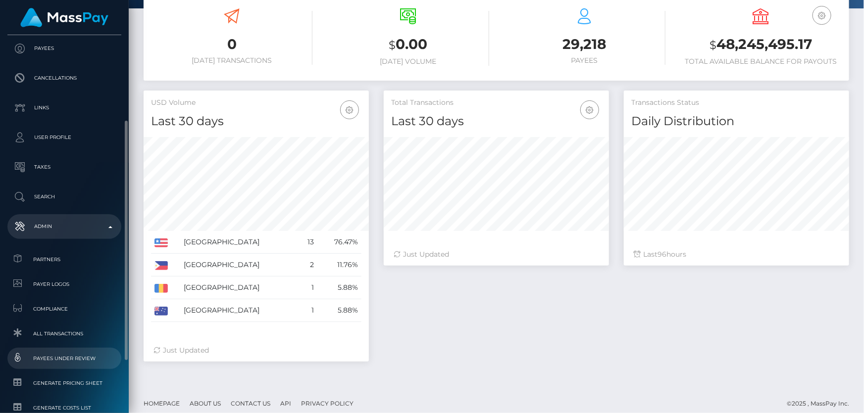
click at [67, 359] on span "Payees under Review" at bounding box center [64, 358] width 106 height 11
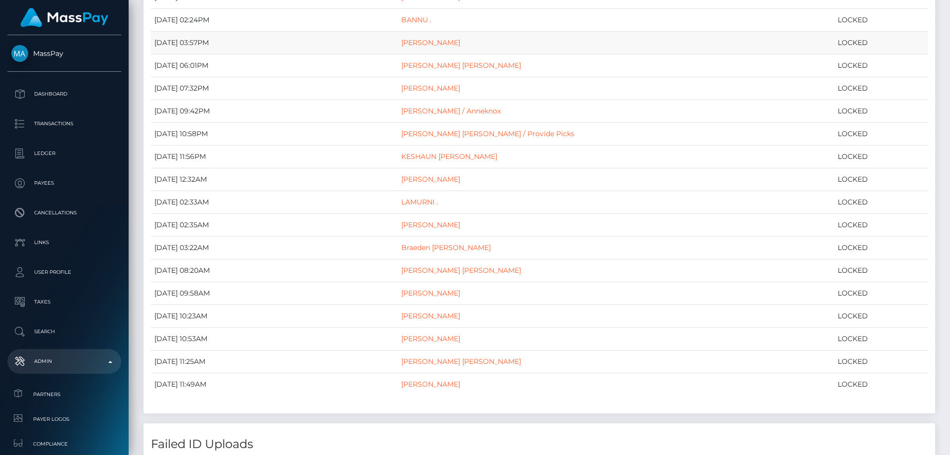
scroll to position [275, 0]
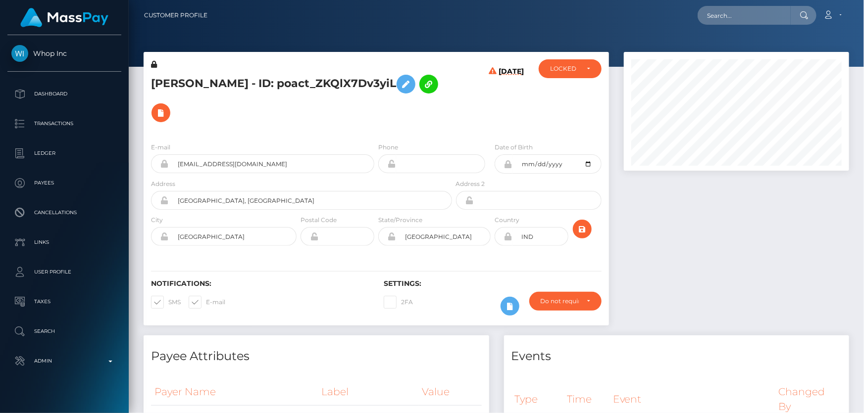
scroll to position [119, 225]
click at [316, 120] on h5 "[PERSON_NAME] - ID: poact_ZKQlX7Dv3yiL" at bounding box center [298, 98] width 295 height 57
drag, startPoint x: 257, startPoint y: 82, endPoint x: 150, endPoint y: 79, distance: 106.4
click at [151, 79] on h5 "[PERSON_NAME] - ID: poact_ZKQlX7Dv3yiL" at bounding box center [298, 98] width 295 height 57
copy h5 "[PERSON_NAME]"
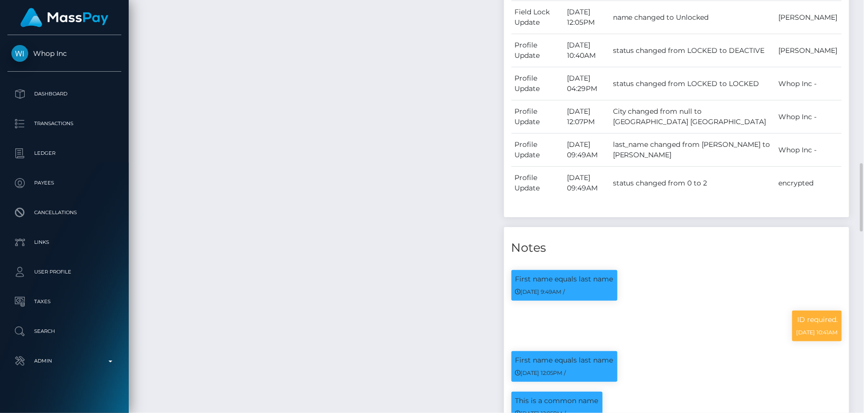
scroll to position [1215, 0]
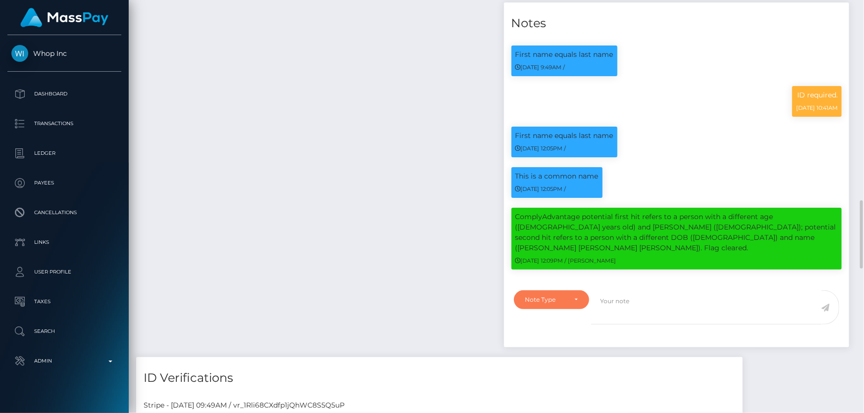
drag, startPoint x: 562, startPoint y: 275, endPoint x: 542, endPoint y: 288, distance: 23.6
click at [562, 296] on div "Note Type" at bounding box center [546, 300] width 42 height 8
click at [553, 364] on span "Clear Compliance" at bounding box center [552, 368] width 53 height 9
select select "CLEAR_COMPLIANCE"
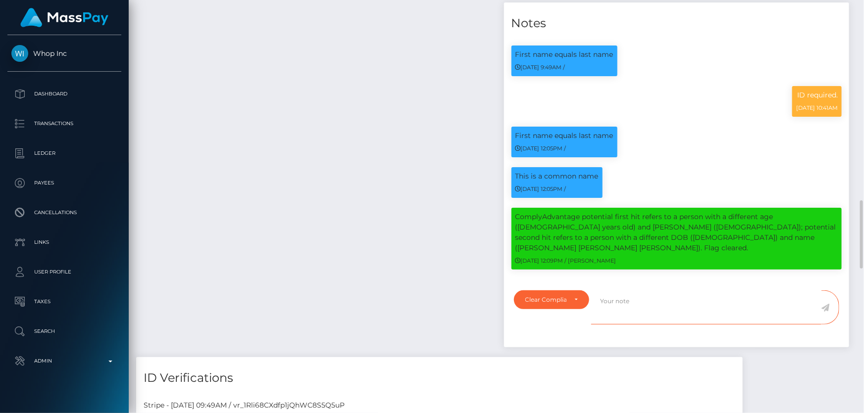
paste textarea "The hit refers to a person with multiple names."
type textarea "The hit refers to a person with multiple names. Flag cleared."
click at [828, 304] on icon at bounding box center [825, 308] width 8 height 8
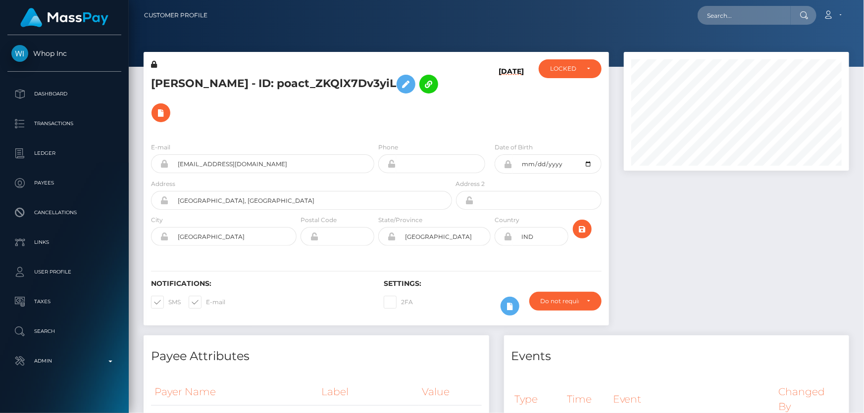
scroll to position [119, 225]
click at [576, 74] on div "LOCKED" at bounding box center [570, 68] width 63 height 19
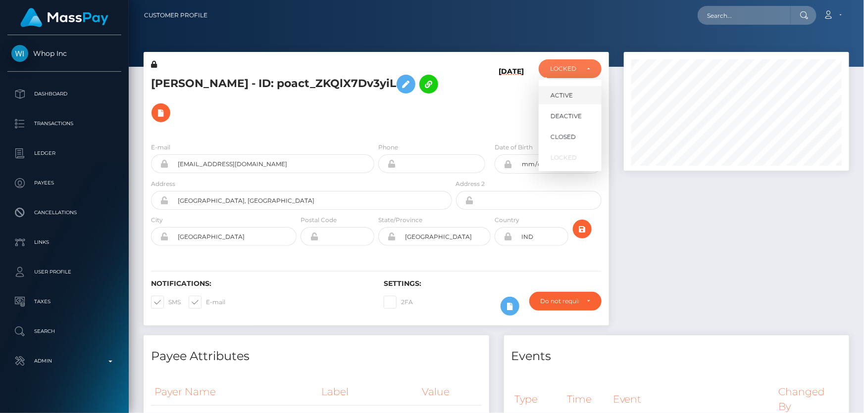
click at [575, 96] on link "ACTIVE" at bounding box center [570, 95] width 63 height 18
select select "ACTIVE"
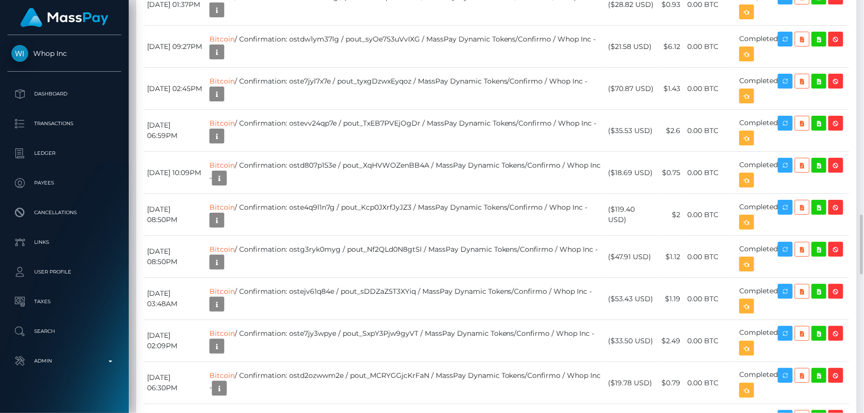
scroll to position [119, 225]
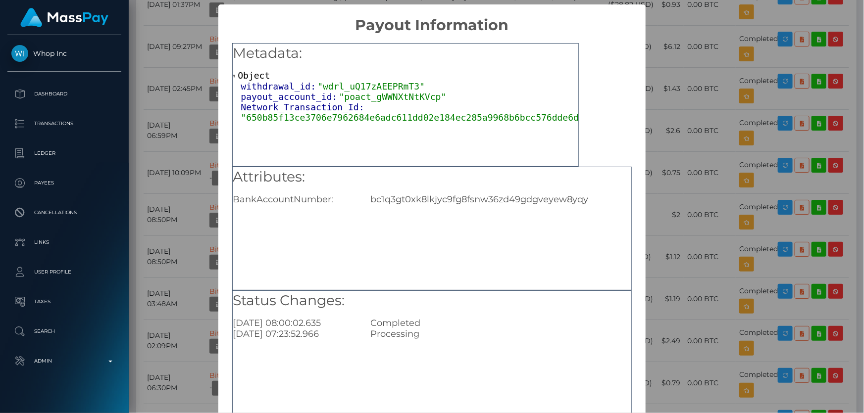
scroll to position [0, 0]
click at [419, 202] on div "bc1q3gt0xk8lkjyc9fg8fsnw36zd49gdgveyew8yqy" at bounding box center [500, 199] width 275 height 11
copy div "bc1q3gt0xk8lkjyc9fg8fsnw36zd49gdgveyew8yqy"
click at [720, 178] on div "× Payout Information Metadata: Object withdrawal_id: "wdrl_uQ17zAEEPRmT3" payou…" at bounding box center [432, 206] width 864 height 413
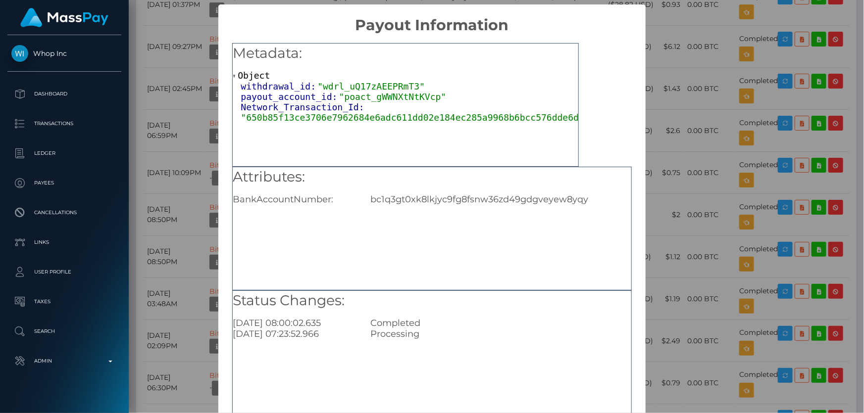
click at [720, 178] on div "× Payout Information Metadata: Object withdrawal_id: "wdrl_uQ17zAEEPRmT3" payou…" at bounding box center [432, 206] width 864 height 413
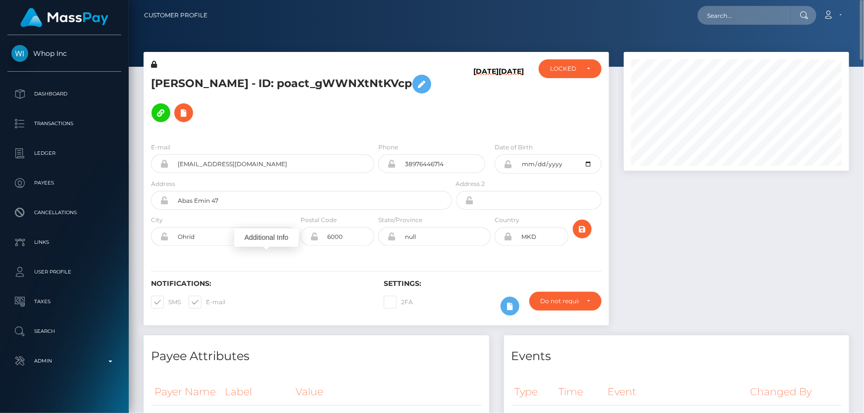
click at [320, 124] on h5 "JOVAN BOJKOVSKI - ID: poact_gWWNXtNtKVcp" at bounding box center [298, 98] width 295 height 57
click at [182, 112] on icon at bounding box center [184, 113] width 12 height 12
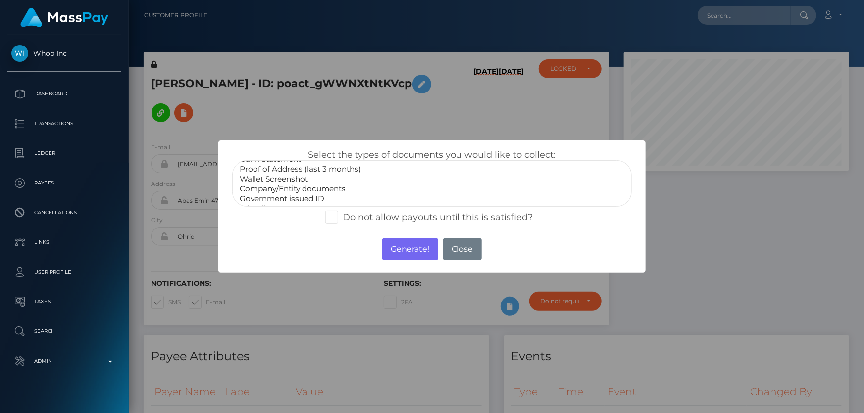
scroll to position [28, 0]
select select "Miscellaneous"
click at [260, 195] on option "Miscellaneous" at bounding box center [432, 200] width 386 height 10
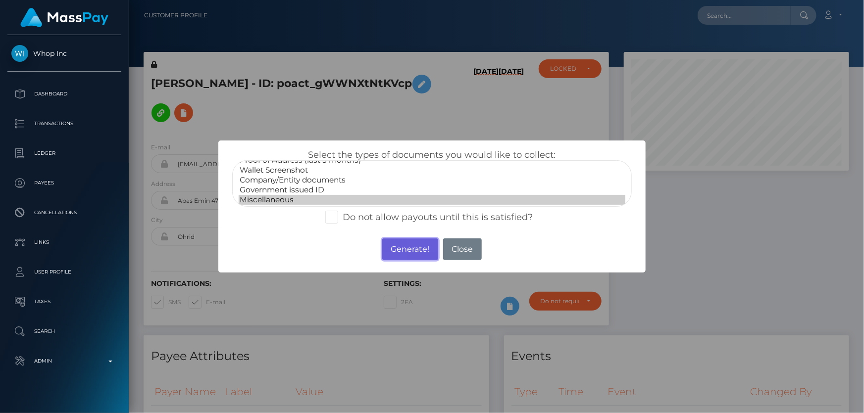
drag, startPoint x: 412, startPoint y: 247, endPoint x: 372, endPoint y: 76, distance: 176.4
click at [411, 247] on button "Generate!" at bounding box center [410, 250] width 56 height 22
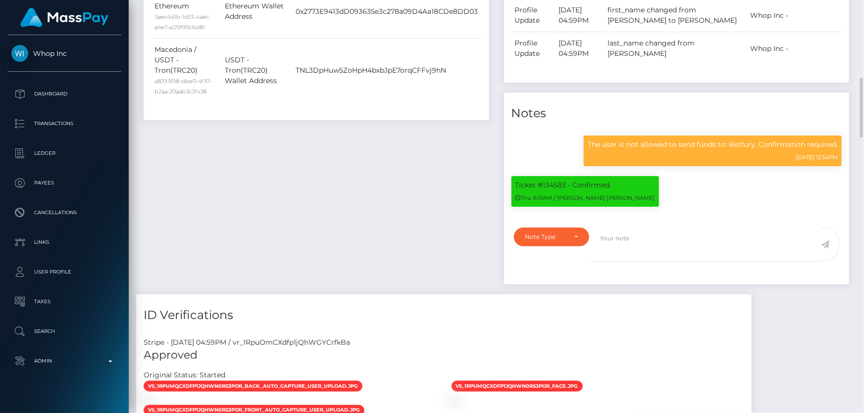
scroll to position [119, 225]
click at [636, 150] on p "The user is not allowed to send funds to: Betfury. Confirmation required." at bounding box center [713, 145] width 250 height 10
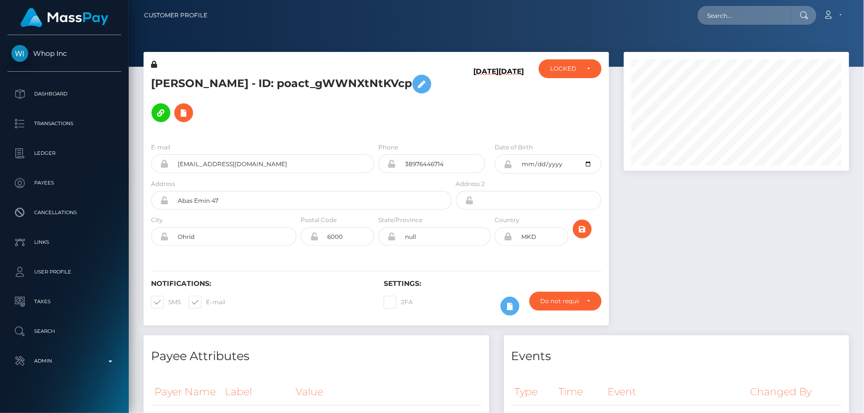
scroll to position [119, 225]
click at [574, 64] on div "LOCKED" at bounding box center [570, 68] width 63 height 19
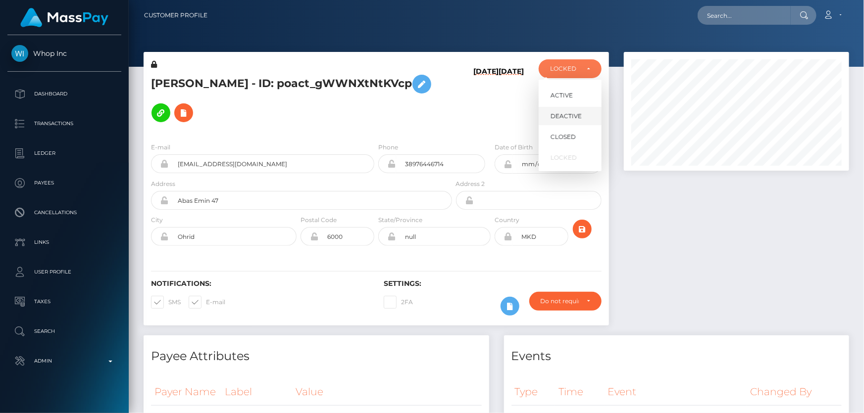
click at [580, 111] on link "DEACTIVE" at bounding box center [570, 116] width 63 height 18
select select "DEACTIVE"
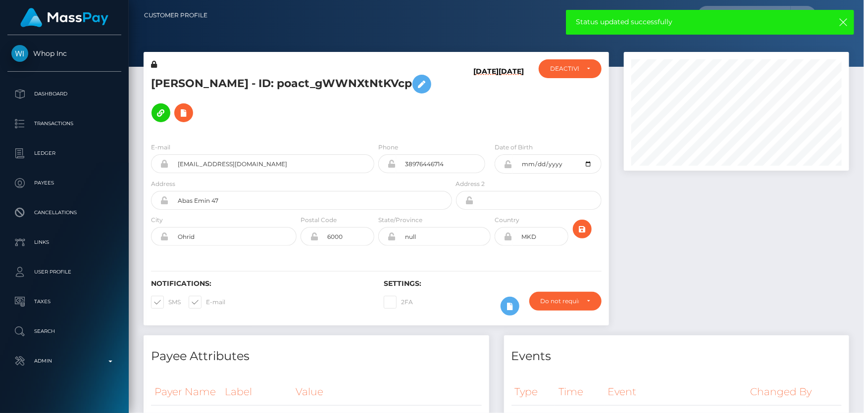
click at [271, 80] on h5 "[PERSON_NAME] - ID: poact_gWWNXtNtKVcp" at bounding box center [298, 98] width 295 height 57
click at [271, 80] on h5 "JOVAN BOJKOVSKI - ID: poact_gWWNXtNtKVcp" at bounding box center [298, 98] width 295 height 57
copy h5 "JOVAN BOJKOVSKI - ID: poact_gWWNXtNtKVcp"
click at [716, 308] on div at bounding box center [736, 194] width 240 height 284
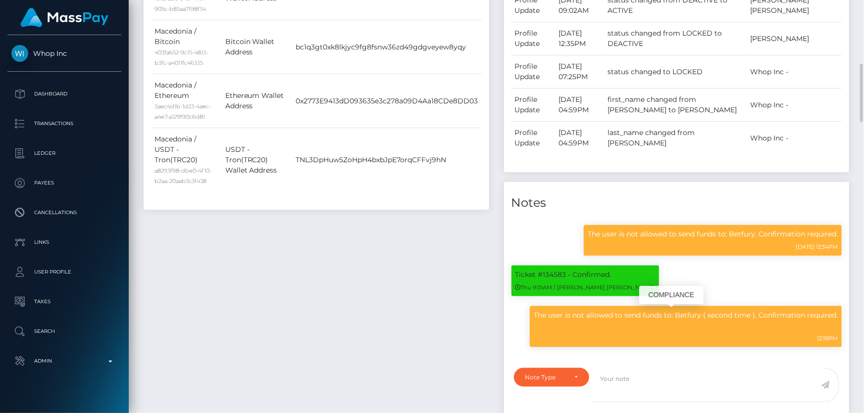
click at [644, 322] on div "The user is not allowed to send funds to: Betfury ( second time ). Confirmation…" at bounding box center [686, 326] width 312 height 41
click at [644, 326] on p "The user is not allowed to send funds to: Betfury ( second time ). Confirmation…" at bounding box center [686, 320] width 304 height 21
copy p "The user is not allowed to send funds to: Betfury ( second time ). Confirmation…"
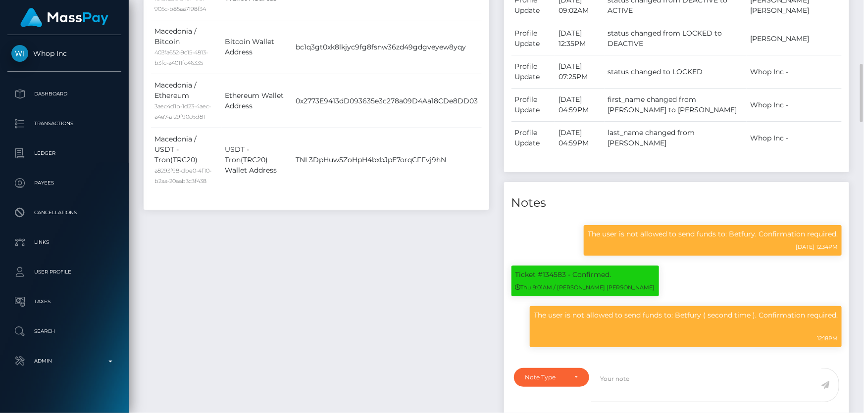
click at [376, 302] on div "Payee Attributes Payer Name Label Value Macedonia / USDC - Ethereum(ERC20) 1e1b…" at bounding box center [316, 160] width 360 height 549
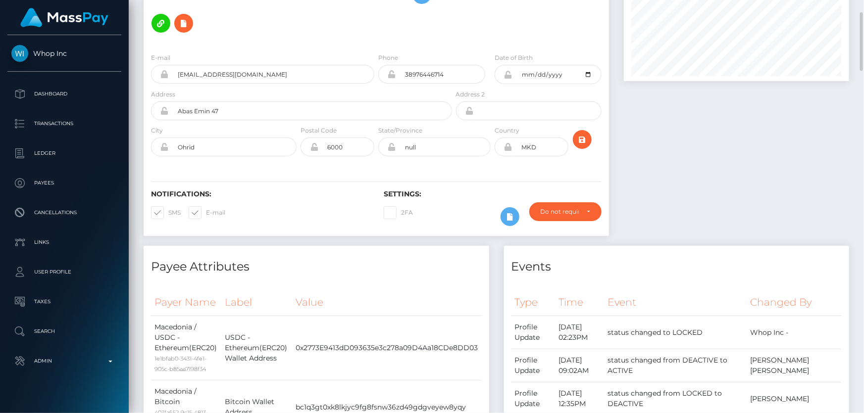
scroll to position [45, 0]
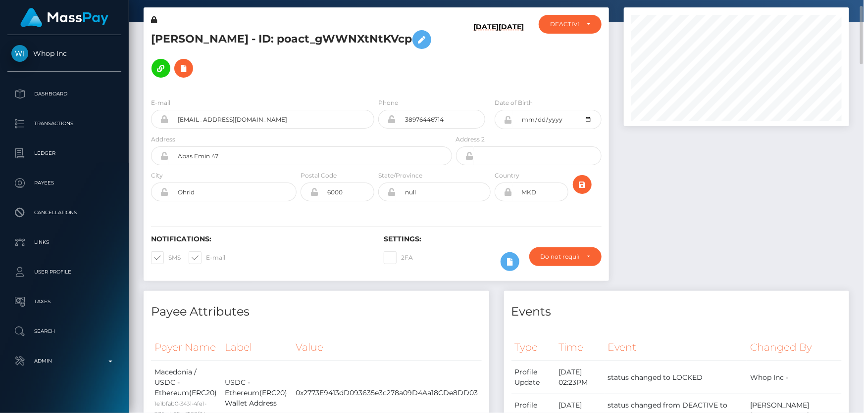
click at [507, 119] on icon at bounding box center [508, 120] width 8 height 8
click at [649, 202] on div at bounding box center [736, 149] width 240 height 284
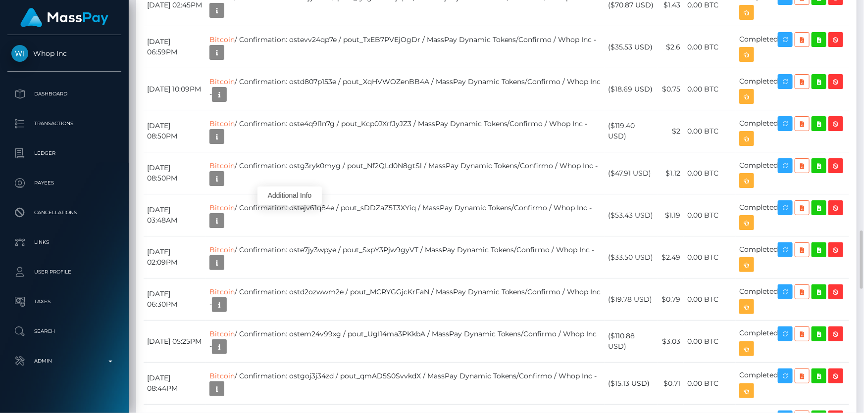
scroll to position [119, 225]
drag, startPoint x: 630, startPoint y: 188, endPoint x: 617, endPoint y: 181, distance: 15.1
copy td "$130.61 USD"
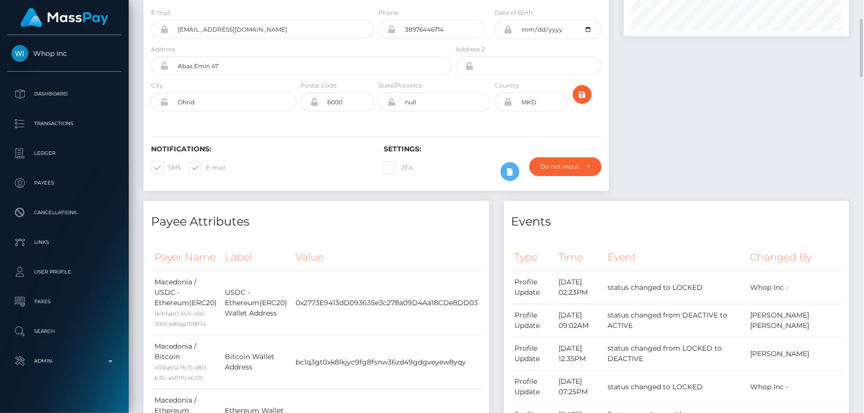
scroll to position [0, 0]
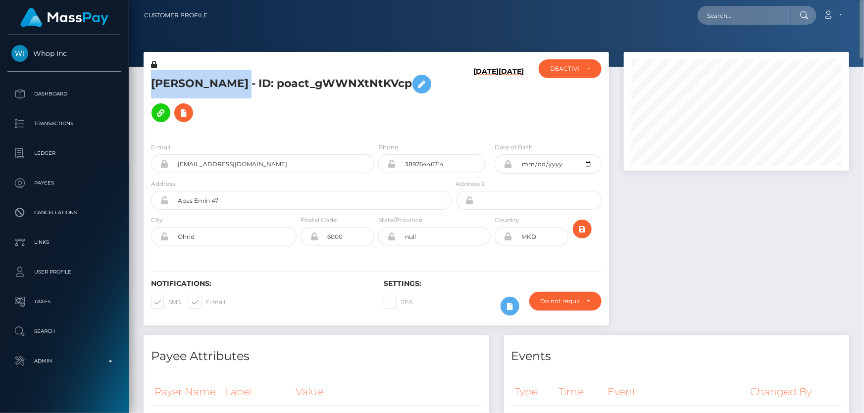
drag, startPoint x: 260, startPoint y: 78, endPoint x: 151, endPoint y: 84, distance: 109.6
click at [151, 84] on h5 "JOVAN BOJKOVSKI - ID: poact_gWWNXtNtKVcp" at bounding box center [298, 98] width 295 height 57
copy h5 "JOVAN BOJKOVSKI"
drag, startPoint x: 250, startPoint y: 165, endPoint x: 176, endPoint y: 162, distance: 74.3
click at [175, 161] on input "yeetclips47@gmail.com" at bounding box center [271, 163] width 205 height 19
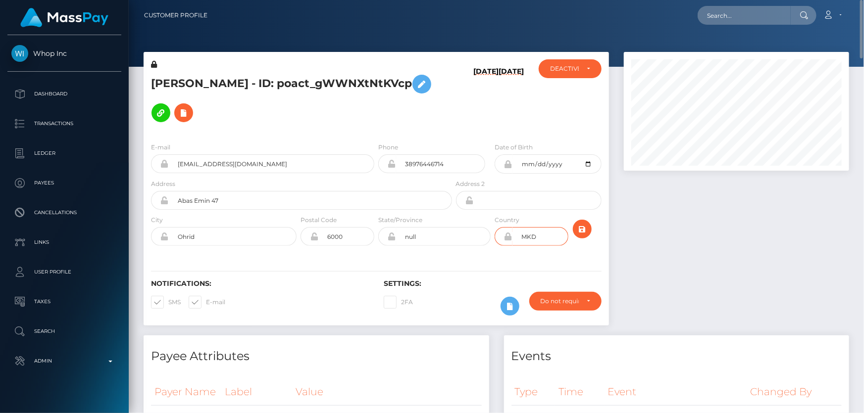
drag, startPoint x: 528, startPoint y: 236, endPoint x: 506, endPoint y: 237, distance: 21.3
click at [505, 237] on div "MKD" at bounding box center [531, 236] width 74 height 19
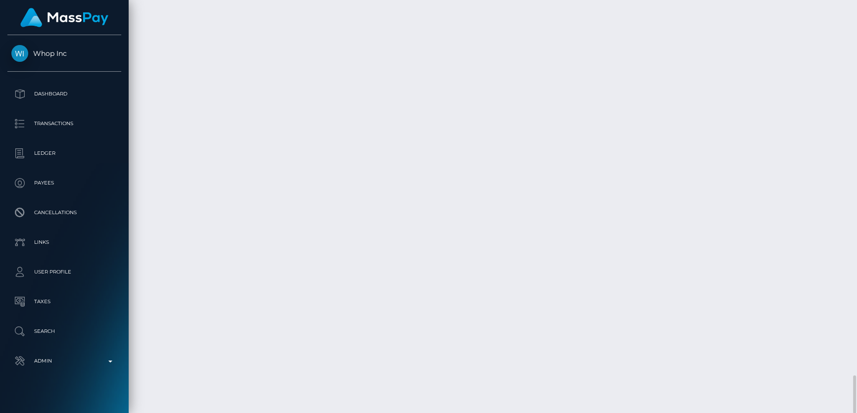
scroll to position [119, 225]
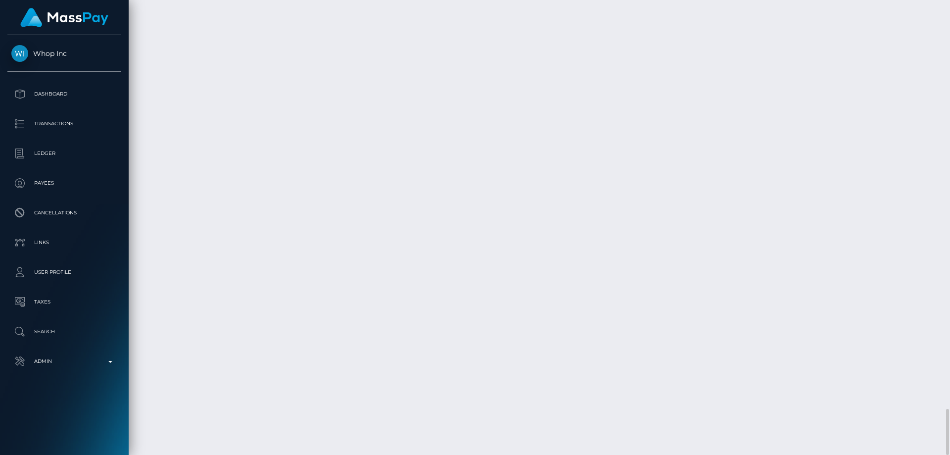
scroll to position [119, 254]
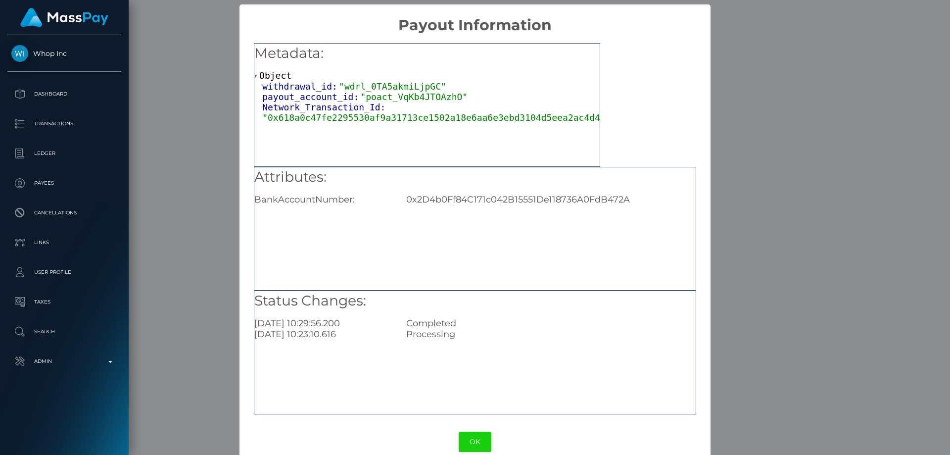
click at [485, 200] on div "0x2D4b0Ff84C171c042B15551De118736A0FdB472A" at bounding box center [551, 199] width 304 height 11
copy div "0x2D4b0Ff84C171c042B15551De118736A0FdB472A"
click at [762, 403] on div "× Payout Information Metadata: Object withdrawal_id: "wdrl_0TA5akmiLjpGC" payou…" at bounding box center [475, 227] width 950 height 455
drag, startPoint x: 759, startPoint y: 401, endPoint x: 757, endPoint y: 393, distance: 7.6
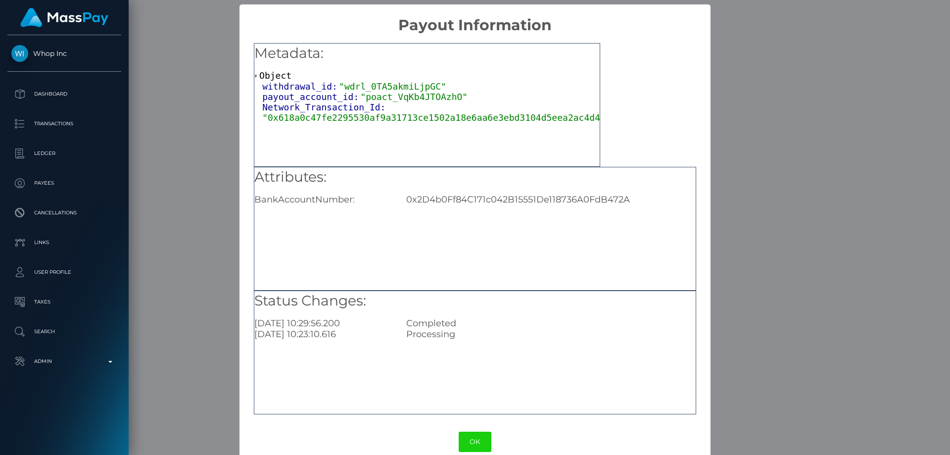
click at [757, 397] on div "× Payout Information Metadata: Object withdrawal_id: "wdrl_0TA5akmiLjpGC" payou…" at bounding box center [475, 227] width 950 height 455
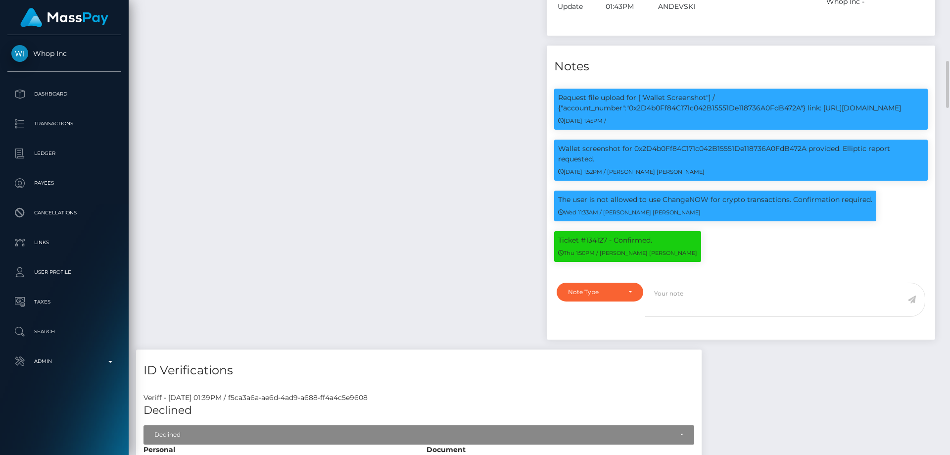
scroll to position [739, 0]
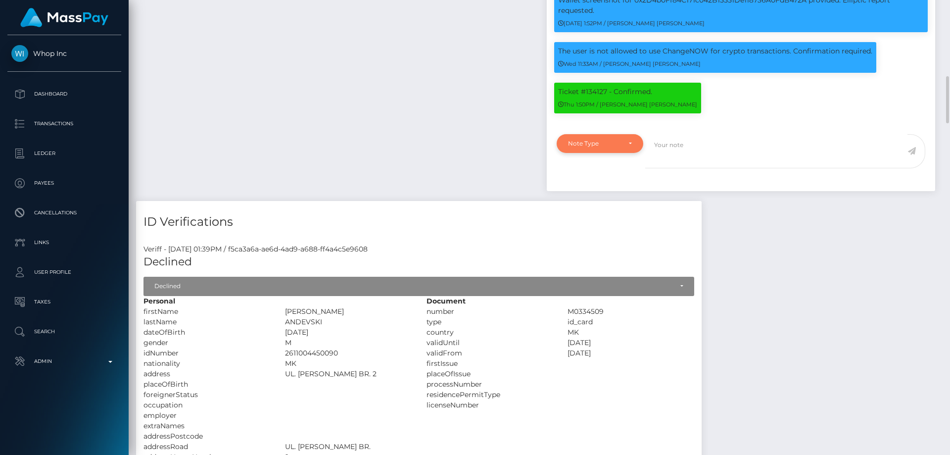
click at [598, 143] on div "Note Type" at bounding box center [594, 144] width 52 height 8
drag, startPoint x: 600, startPoint y: 192, endPoint x: 700, endPoint y: 166, distance: 102.9
click at [601, 192] on span "Compliance" at bounding box center [587, 191] width 36 height 9
select select "COMPLIANCE"
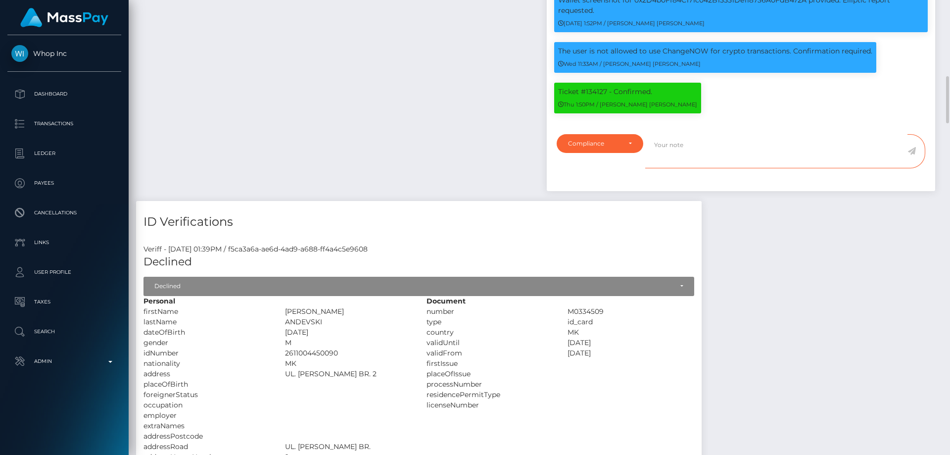
click at [702, 159] on textarea at bounding box center [776, 151] width 262 height 34
click at [853, 145] on textarea "The user needs to make sure his funds won't reach ChangeNow. COnfirmation" at bounding box center [776, 151] width 262 height 34
click at [863, 149] on textarea "The user needs to make sure his funds won't reach ChangeNow. Confirmation" at bounding box center [776, 151] width 262 height 34
type textarea "The user needs to make sure his funds won't reach ChangeNow. Confirmation requi…"
click at [863, 149] on icon at bounding box center [912, 151] width 8 height 8
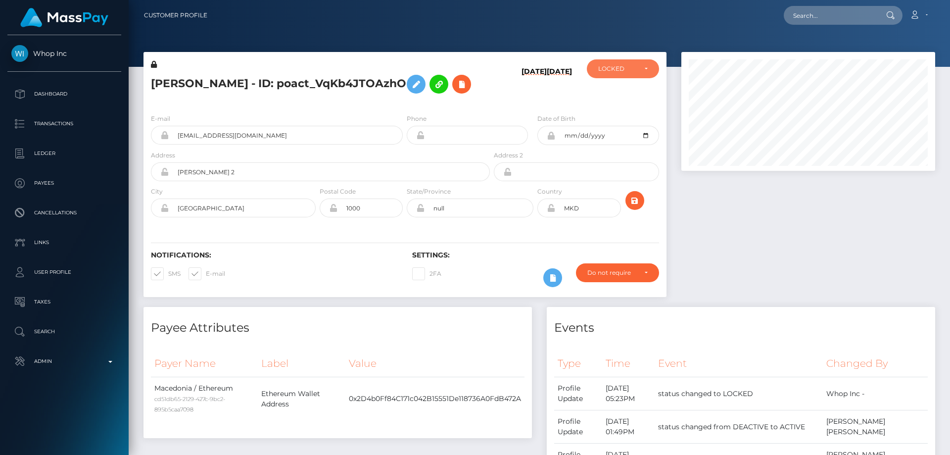
click at [622, 74] on div "LOCKED" at bounding box center [623, 68] width 72 height 19
click at [616, 114] on span "DEACTIVE" at bounding box center [614, 116] width 31 height 9
select select "DEACTIVE"
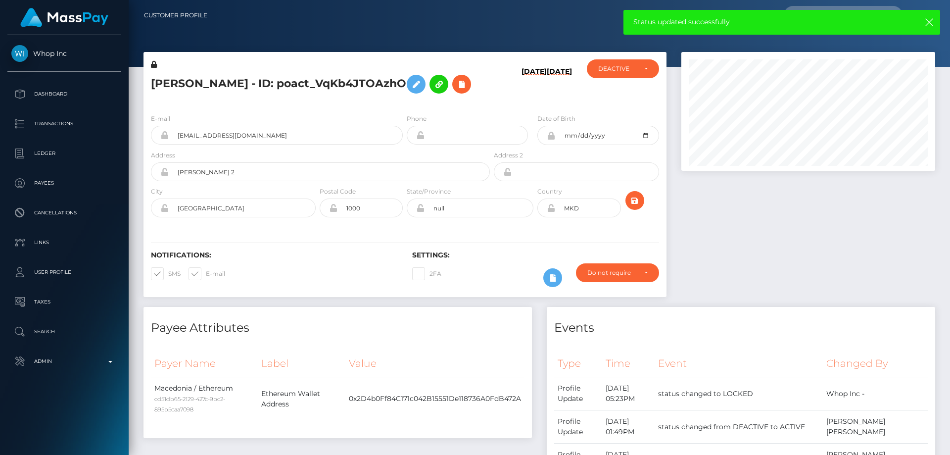
click at [287, 87] on h5 "NIKOLA ANDEVSKI - ID: poact_VqKb4JTOAzhO" at bounding box center [318, 84] width 334 height 29
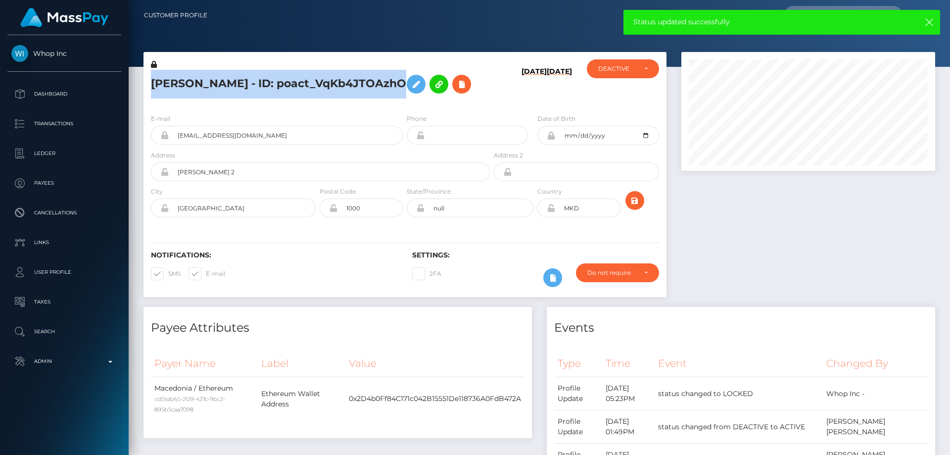
click at [287, 87] on h5 "NIKOLA ANDEVSKI - ID: poact_VqKb4JTOAzhO" at bounding box center [318, 84] width 334 height 29
copy h5 "NIKOLA ANDEVSKI - ID: poact_VqKb4JTOAzhO"
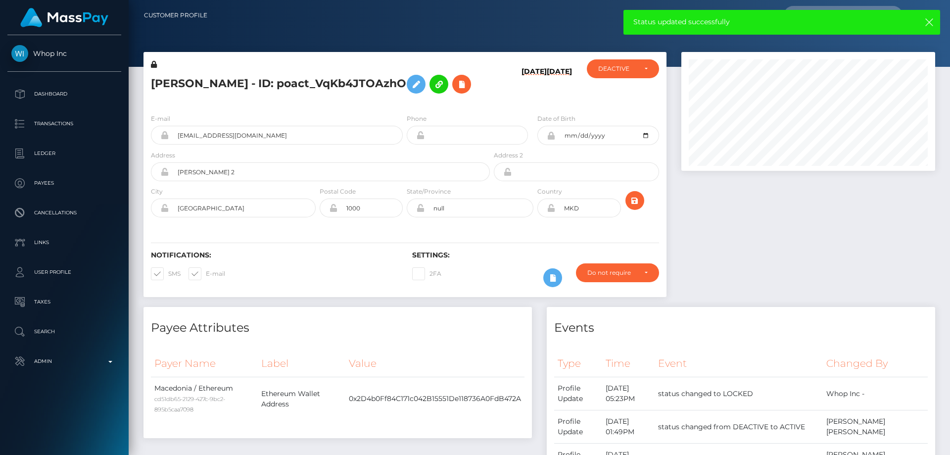
click at [706, 313] on div "Events" at bounding box center [741, 322] width 389 height 30
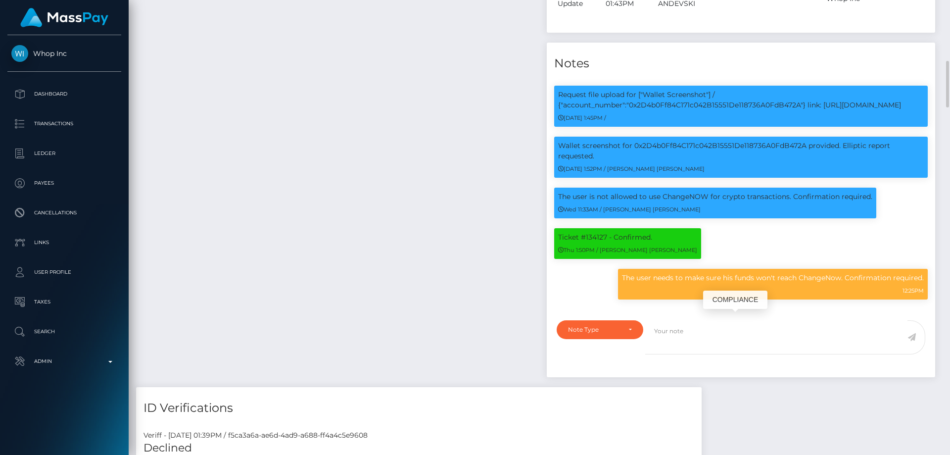
click at [694, 281] on p "The user needs to make sure his funds won't reach ChangeNow. Confirmation requi…" at bounding box center [773, 278] width 302 height 10
copy div "The user needs to make sure his funds won't reach ChangeNow. Confirmation requi…"
click at [300, 217] on div "Payee Attributes Payer Name Label Value Macedonia / Ethereum cd51db65-2129-427c…" at bounding box center [337, 50] width 403 height 674
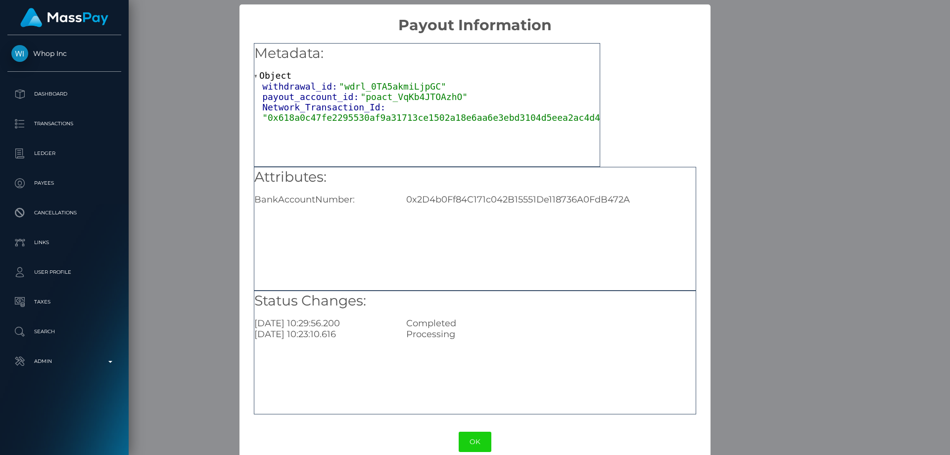
click at [792, 244] on div "× Payout Information Metadata: Object withdrawal_id: "wdrl_0TA5akmiLjpGC" payou…" at bounding box center [475, 227] width 950 height 455
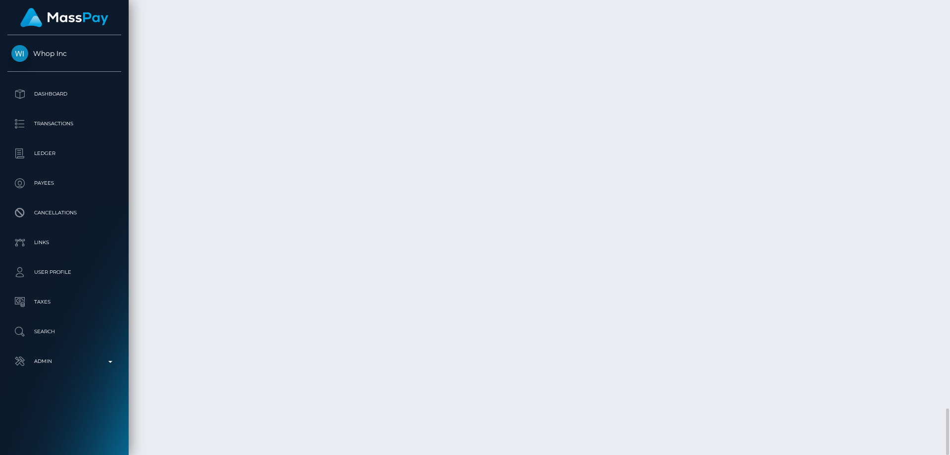
drag, startPoint x: 692, startPoint y: 335, endPoint x: 656, endPoint y: 334, distance: 36.7
copy td "$39.12 USD"
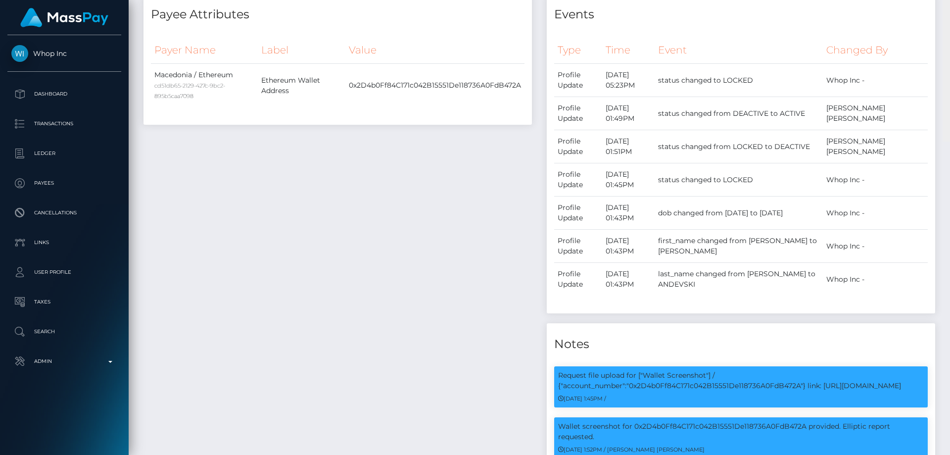
scroll to position [0, 0]
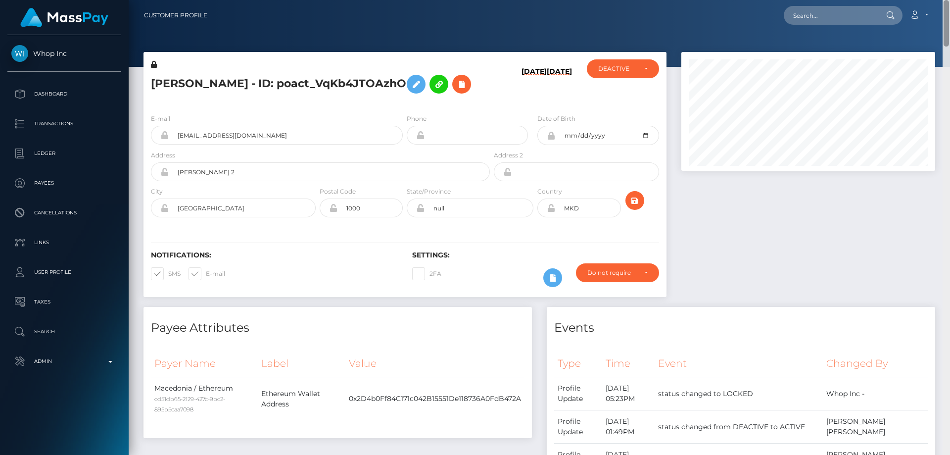
drag, startPoint x: 947, startPoint y: 437, endPoint x: 950, endPoint y: -13, distance: 449.9
click at [950, 0] on html "Whop Inc Dashboard Transactions Ledger Payees Cancellations Links" at bounding box center [475, 227] width 950 height 455
drag, startPoint x: 258, startPoint y: 84, endPoint x: 143, endPoint y: 86, distance: 114.8
click at [143, 86] on div "NIKOLA ANDEVSKI - ID: poact_VqKb4JTOAzhO 10/13/25 10/13/25" at bounding box center [405, 179] width 538 height 255
copy div "NIKOLA ANDEVSKI"
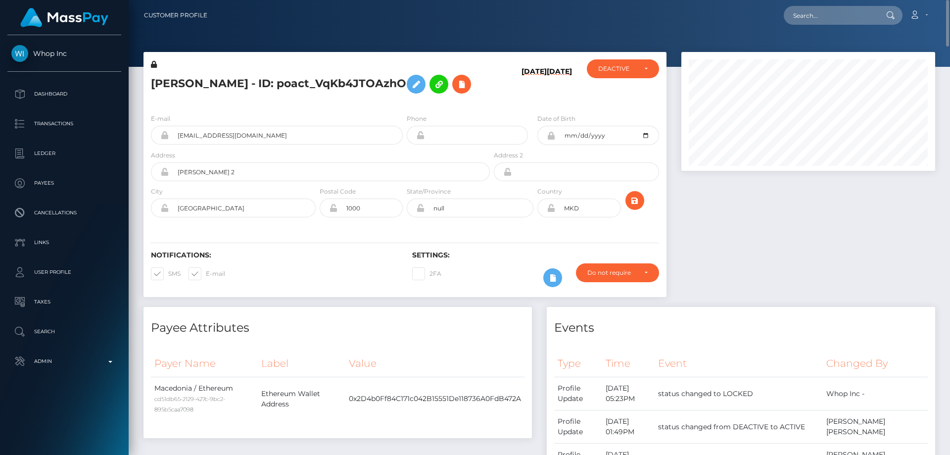
click at [235, 108] on div "E-mail looplab16+a68b2f2a7e@gmail.com Phone City" at bounding box center [405, 166] width 523 height 121
drag, startPoint x: 257, startPoint y: 82, endPoint x: 152, endPoint y: 88, distance: 105.1
click at [152, 88] on h5 "NIKOLA ANDEVSKI - ID: poact_VqKb4JTOAzhO" at bounding box center [318, 84] width 334 height 29
copy h5 "NIKOLA ANDEVSKI"
drag, startPoint x: 284, startPoint y: 138, endPoint x: 165, endPoint y: 133, distance: 118.4
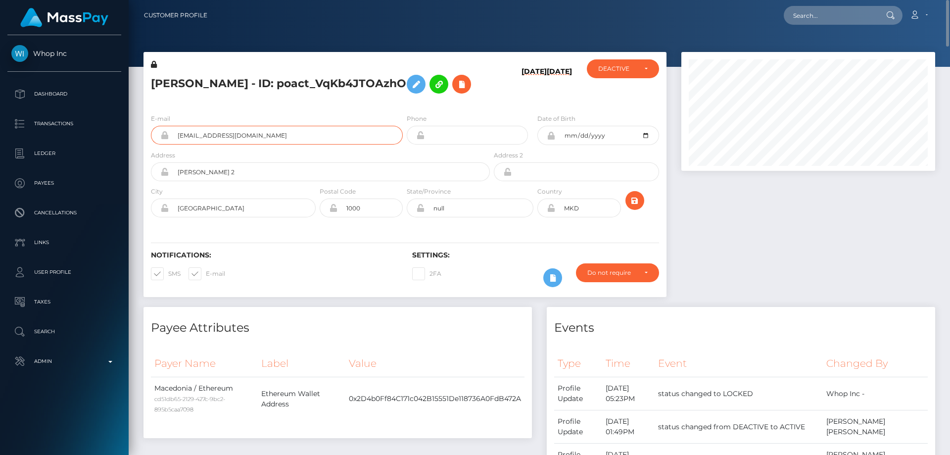
click at [165, 133] on div "looplab16+a68b2f2a7e@gmail.com" at bounding box center [277, 135] width 252 height 19
drag, startPoint x: 572, startPoint y: 209, endPoint x: 559, endPoint y: 209, distance: 12.9
click at [559, 209] on input "MKD" at bounding box center [587, 207] width 65 height 19
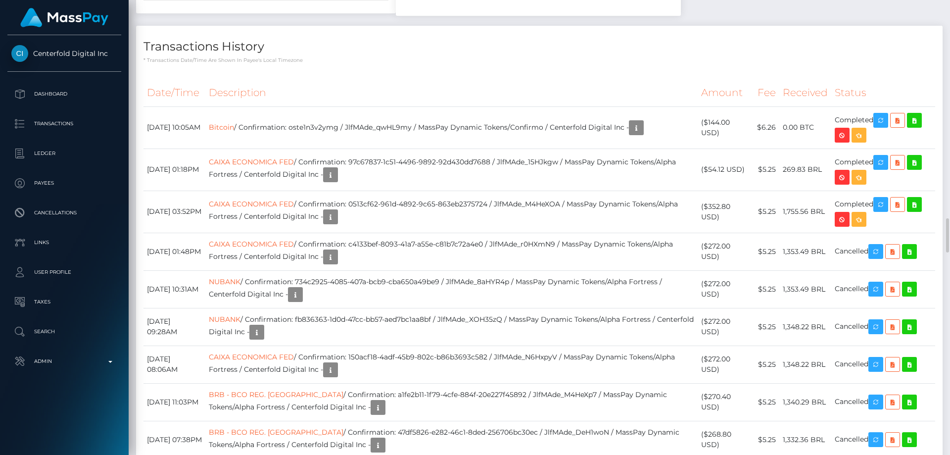
scroll to position [3564, 0]
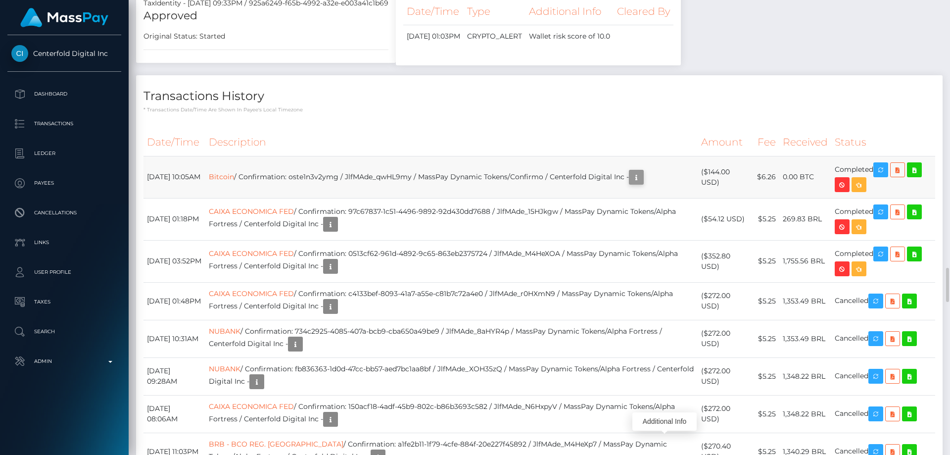
click at [642, 184] on icon "button" at bounding box center [637, 177] width 12 height 12
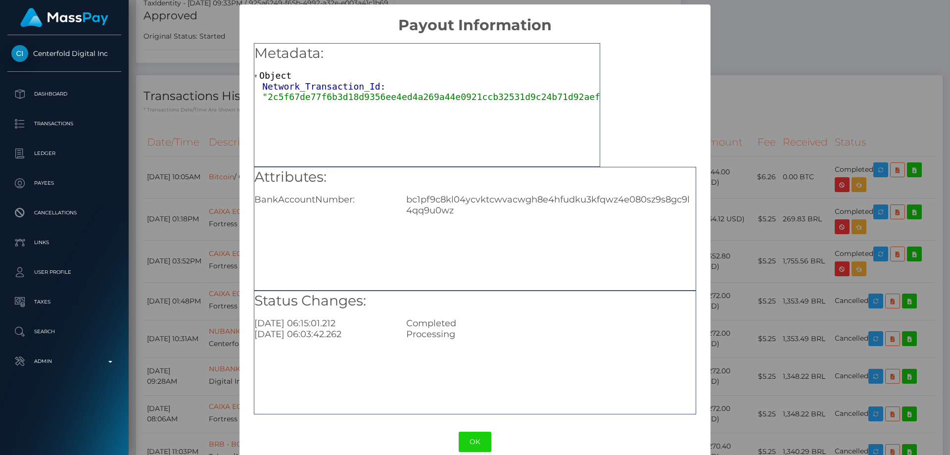
drag, startPoint x: 577, startPoint y: 306, endPoint x: 524, endPoint y: 308, distance: 53.5
click at [577, 306] on h5 "Status Changes:" at bounding box center [474, 301] width 441 height 20
click at [442, 207] on div "bc1pf9c8kl04ycvktcwvacwgh8e4hfudku3kfqwz4e080sz9s8gc9l4qq9u0wz" at bounding box center [551, 205] width 304 height 22
copy div "bc1pf9c8kl04ycvktcwvacwgh8e4hfudku3kfqwz4e080sz9s8gc9l4qq9u0wz"
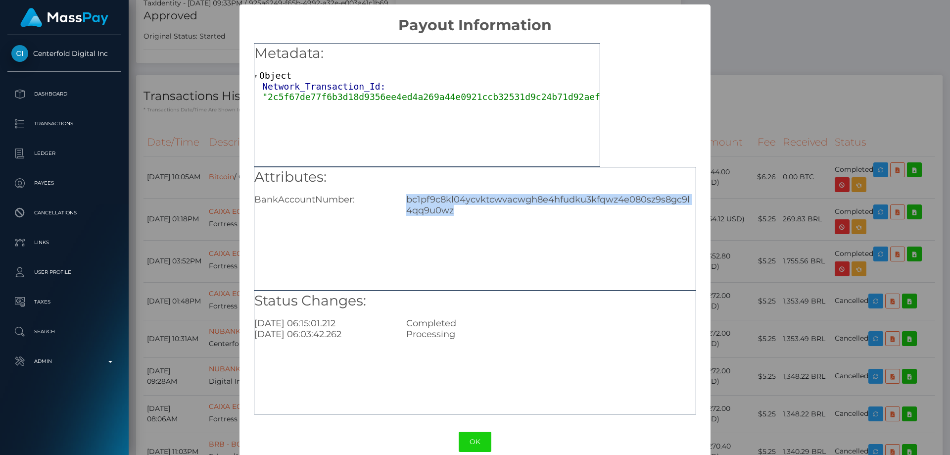
click at [805, 266] on div "× Payout Information Metadata: Object Network_Transaction_Id: "2c5f67de77f6b3d1…" at bounding box center [475, 227] width 950 height 455
click at [754, 265] on div "× Payout Information Metadata: Object Network_Transaction_Id: "2c5f67de77f6b3d1…" at bounding box center [475, 227] width 950 height 455
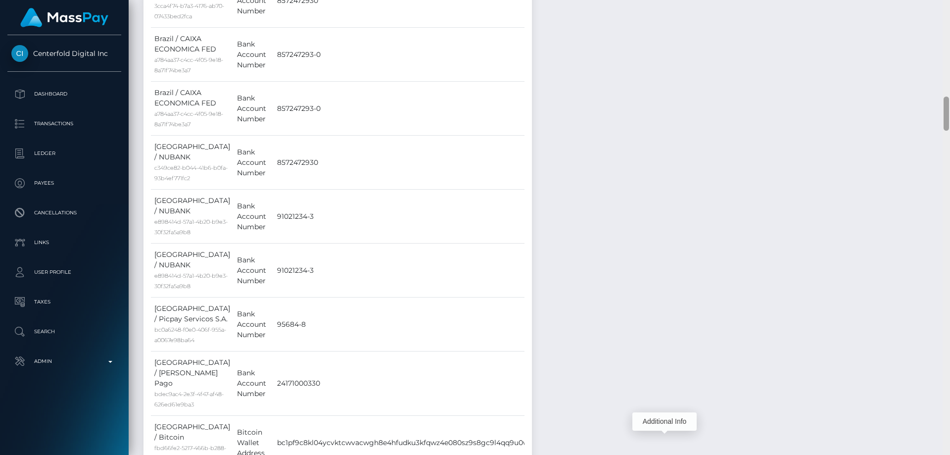
scroll to position [1742, 0]
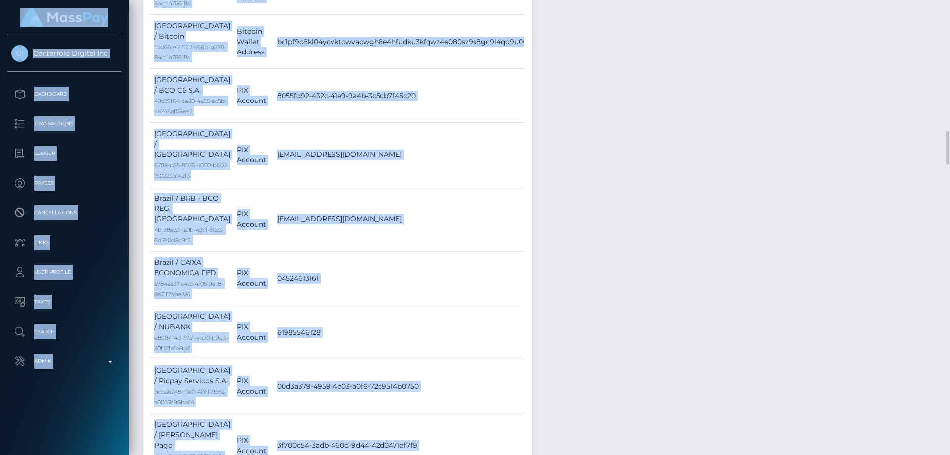
drag, startPoint x: 943, startPoint y: 115, endPoint x: 950, endPoint y: -30, distance: 144.7
click at [950, 0] on html "Centerfold Digital Inc Dashboard Transactions Ledger Payees" at bounding box center [475, 227] width 950 height 455
click at [869, 98] on div "Events Type Time Event Changed By" at bounding box center [740, 171] width 403 height 3212
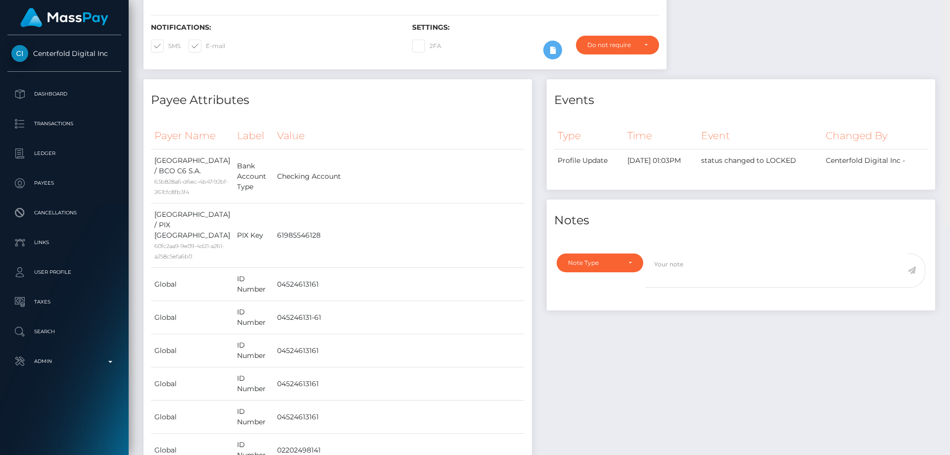
scroll to position [0, 0]
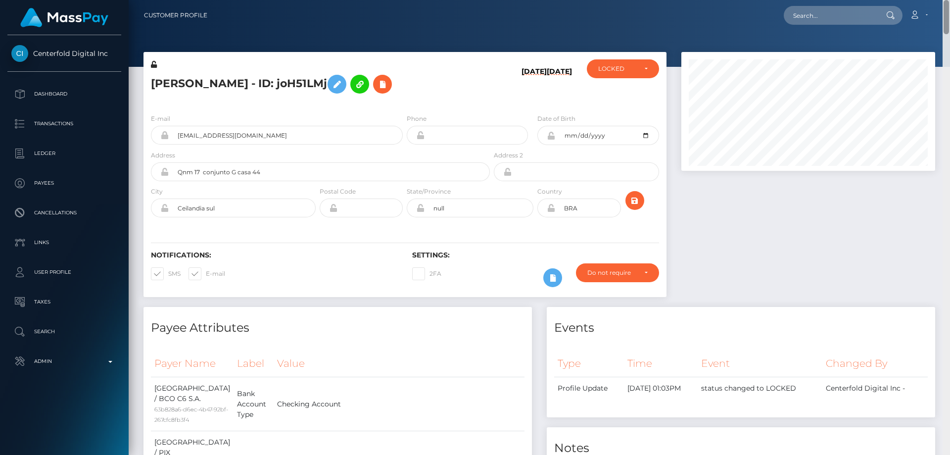
drag, startPoint x: 946, startPoint y: 104, endPoint x: 950, endPoint y: -28, distance: 132.2
click at [950, 0] on html "Centerfold Digital Inc Dashboard Transactions Ledger Payees" at bounding box center [475, 227] width 950 height 455
click at [389, 83] on icon at bounding box center [383, 84] width 12 height 12
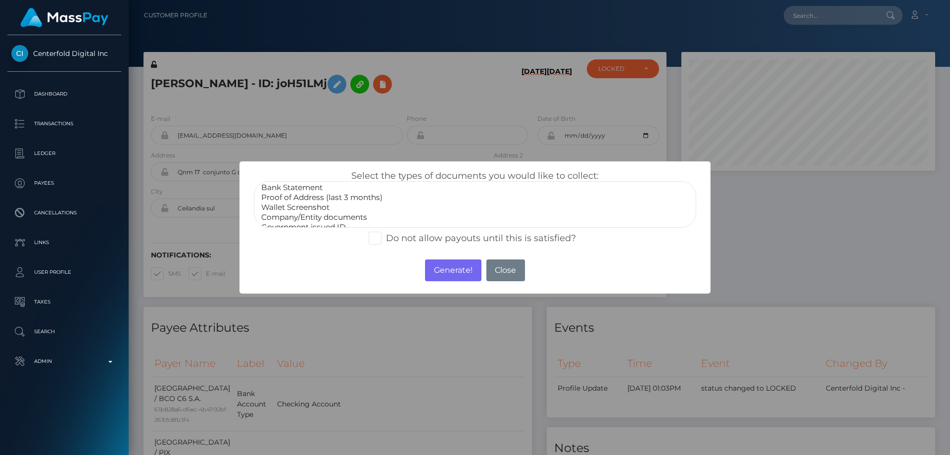
scroll to position [30, 0]
select select "Miscellaneous"
click at [302, 218] on option "Miscellaneous" at bounding box center [475, 219] width 430 height 10
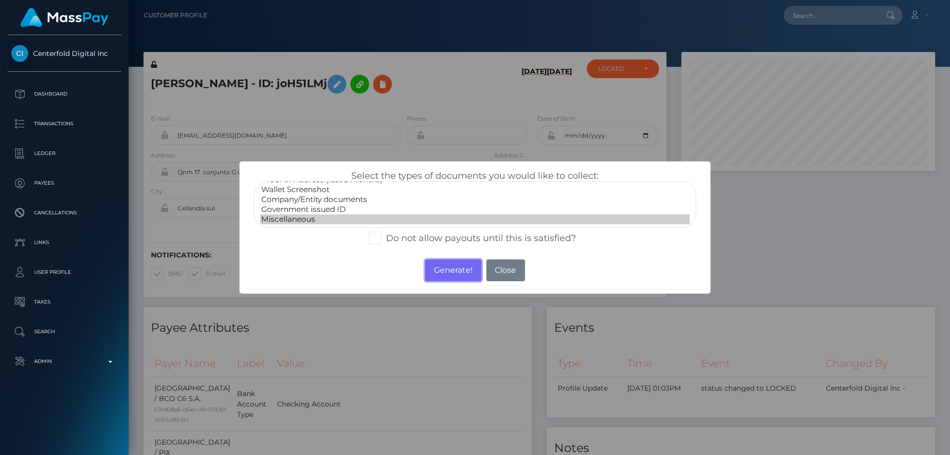
drag, startPoint x: 448, startPoint y: 273, endPoint x: 363, endPoint y: 116, distance: 178.1
click at [448, 273] on button "Generate!" at bounding box center [453, 270] width 56 height 22
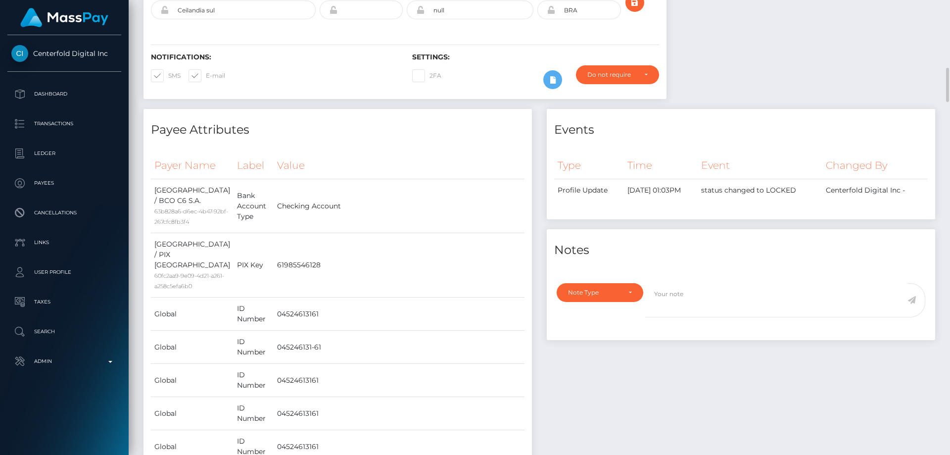
scroll to position [396, 0]
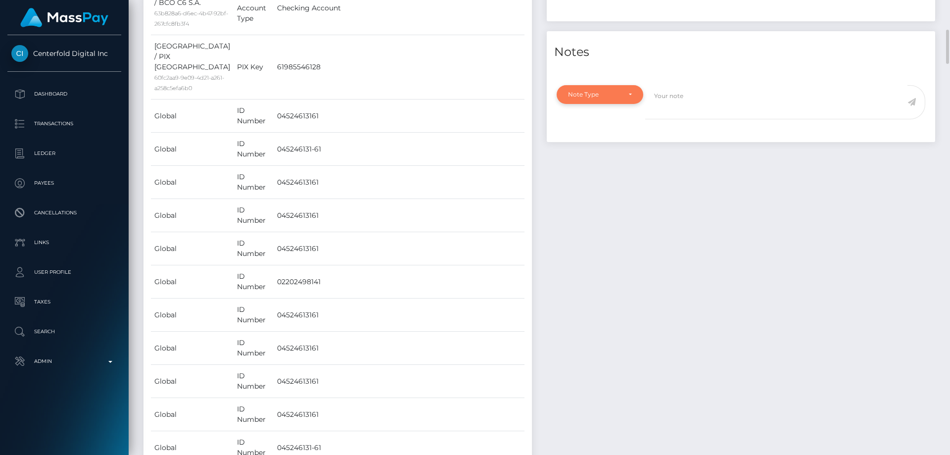
click at [596, 91] on div "Note Type" at bounding box center [594, 95] width 52 height 8
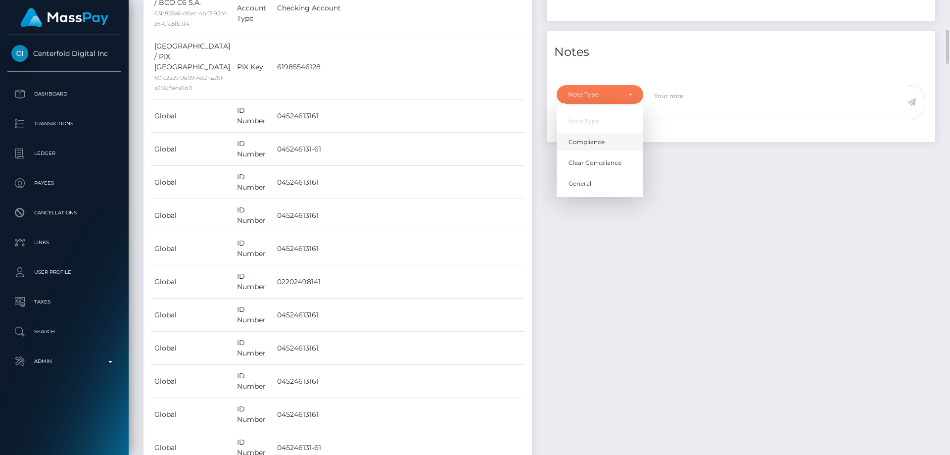
click at [589, 144] on span "Compliance" at bounding box center [587, 142] width 36 height 9
select select "COMPLIANCE"
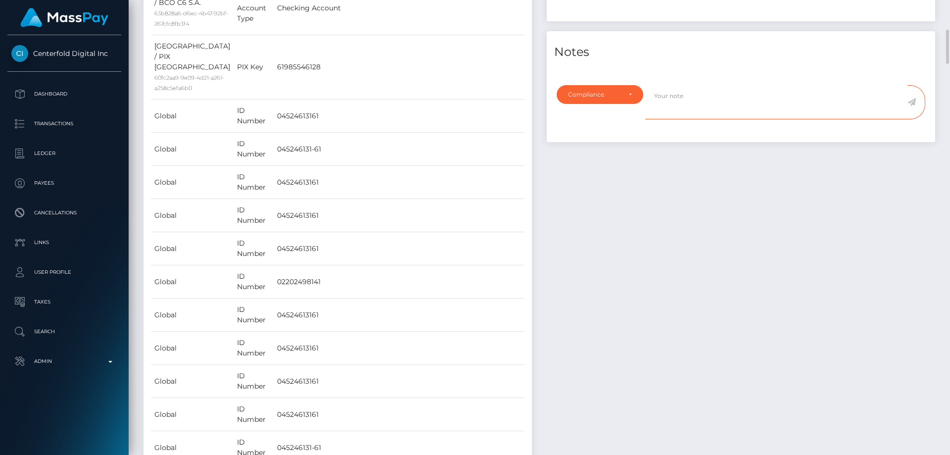
click at [715, 107] on textarea at bounding box center [776, 102] width 262 height 34
paste textarea "Wasabi Wallet Users"
type textarea "The user is not allowed to receive funds from: Wasabi Wallet Users. Confirmatio…"
click at [912, 100] on icon at bounding box center [912, 102] width 8 height 8
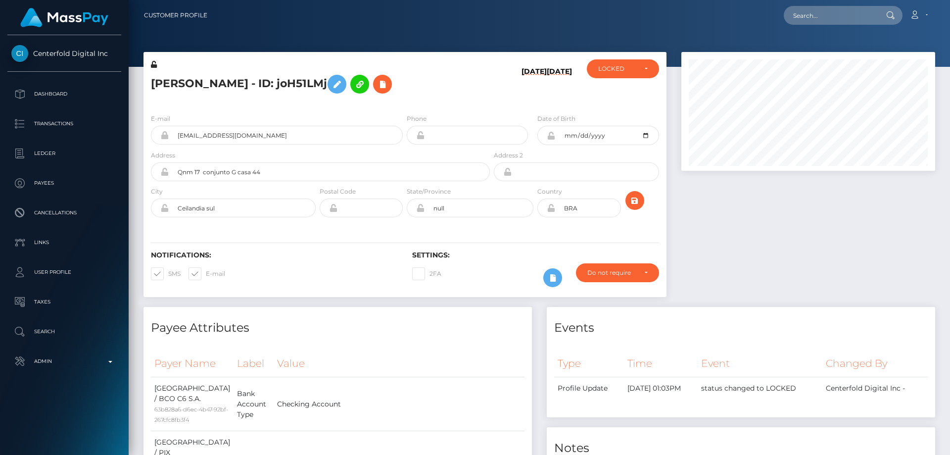
scroll to position [119, 254]
click at [765, 196] on div at bounding box center [808, 179] width 269 height 255
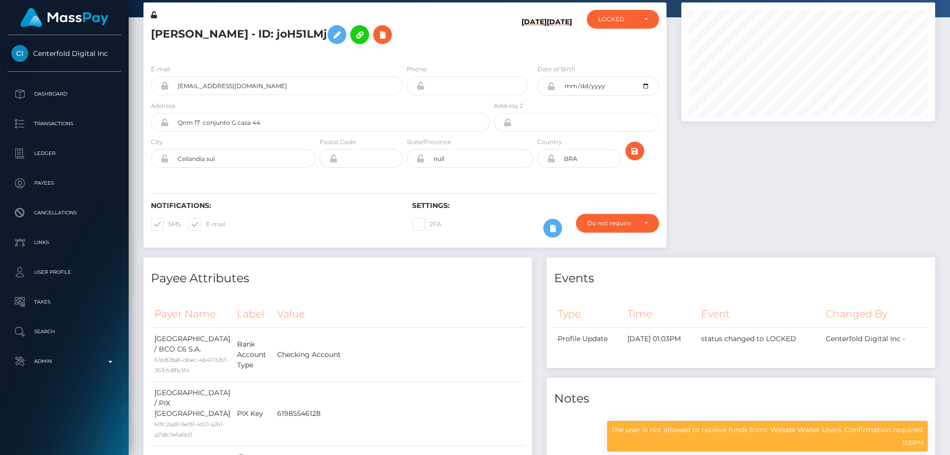
scroll to position [0, 0]
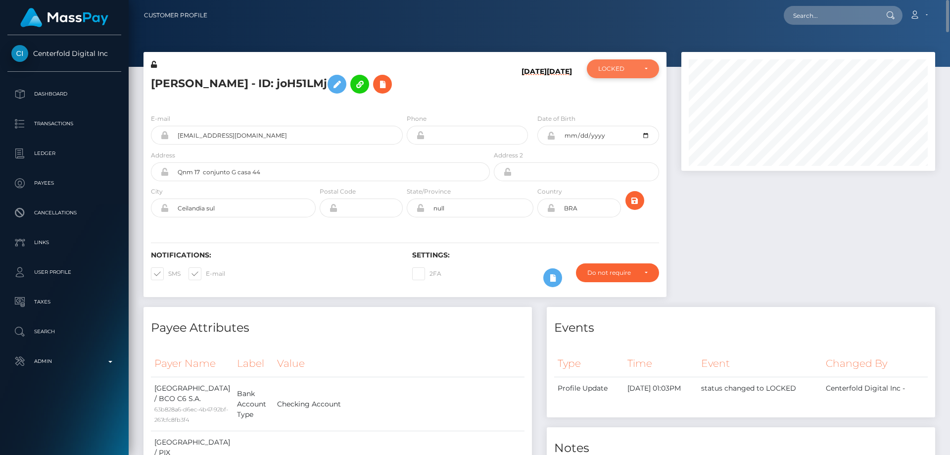
click at [631, 62] on div "LOCKED" at bounding box center [623, 68] width 72 height 19
click at [611, 117] on span "DEACTIVE" at bounding box center [614, 116] width 31 height 9
select select "DEACTIVE"
click at [949, 227] on div at bounding box center [946, 227] width 7 height 455
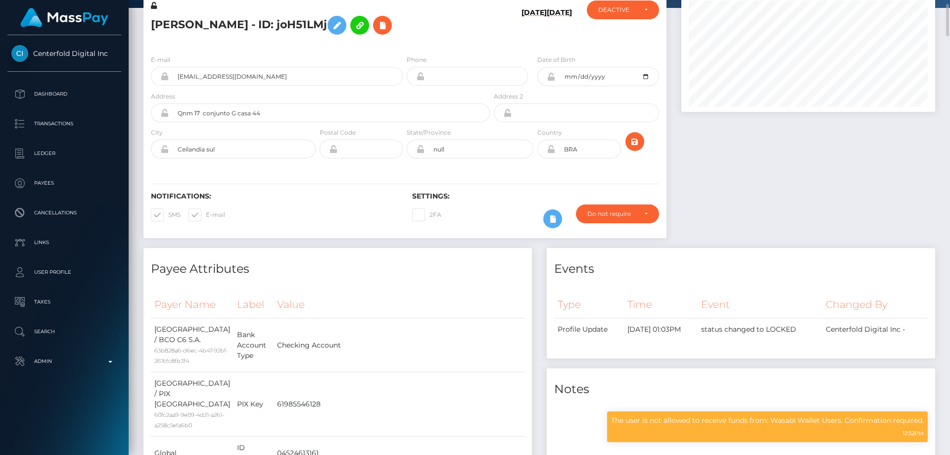
scroll to position [0, 0]
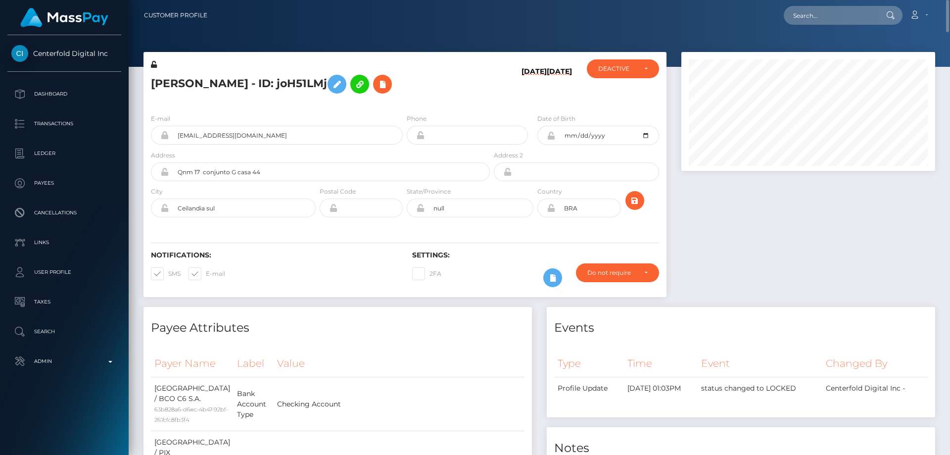
drag, startPoint x: 740, startPoint y: 211, endPoint x: 630, endPoint y: 214, distance: 109.9
click at [740, 212] on div at bounding box center [808, 179] width 269 height 255
drag, startPoint x: 261, startPoint y: 137, endPoint x: 161, endPoint y: 138, distance: 100.0
click at [161, 138] on div "juuhmaryelle4@gmail.com" at bounding box center [277, 135] width 252 height 19
paste input "juuhmaryelle4@gmail.com"
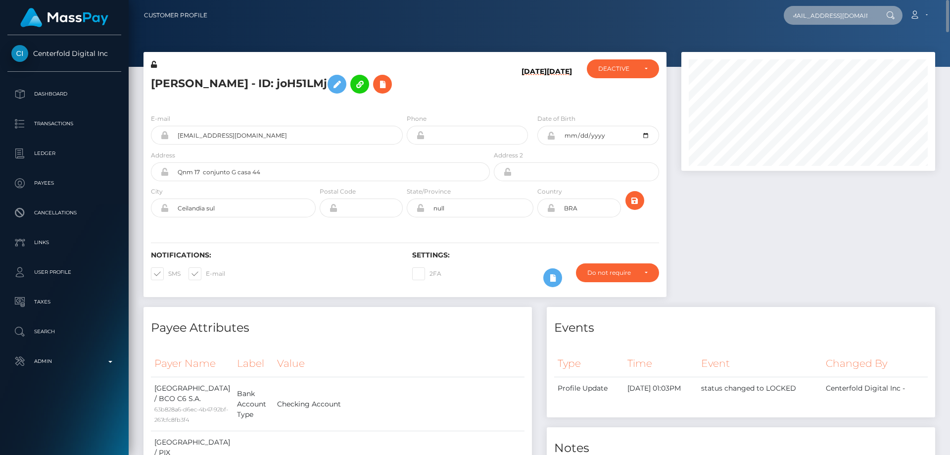
type input "juuhmaryelle4@gmail.com"
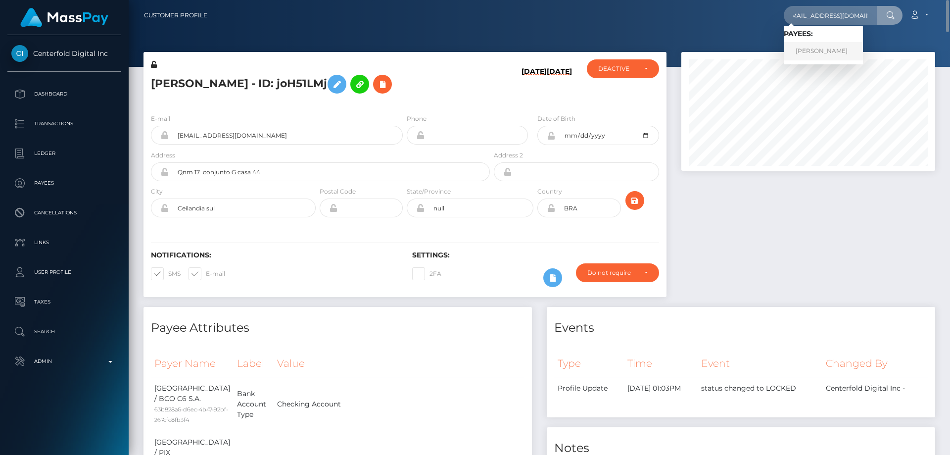
click at [819, 53] on link "Julianne Maryelle" at bounding box center [823, 51] width 79 height 18
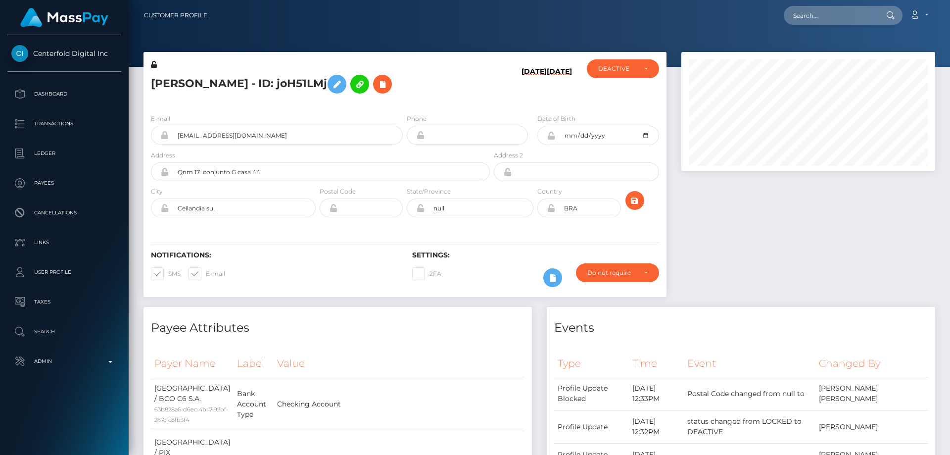
scroll to position [119, 254]
click at [780, 197] on div at bounding box center [808, 179] width 269 height 255
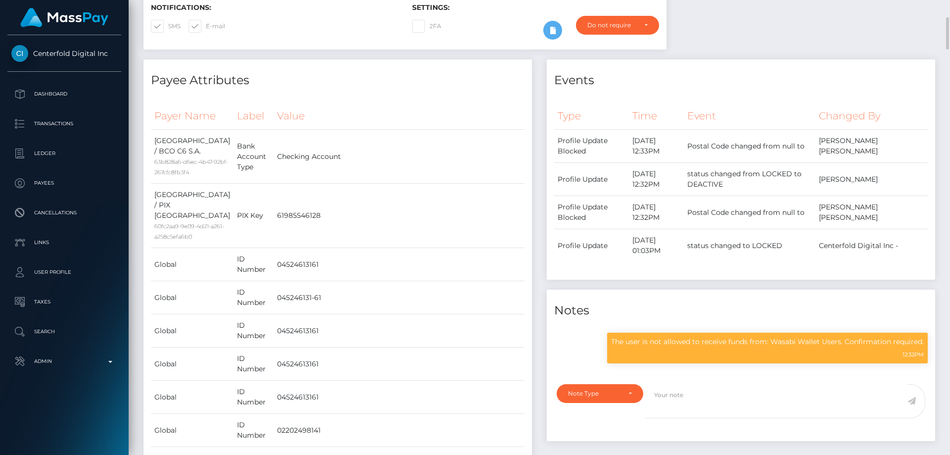
click at [799, 265] on div "Type Time Event Changed By Profile Update Blocked" at bounding box center [741, 188] width 374 height 172
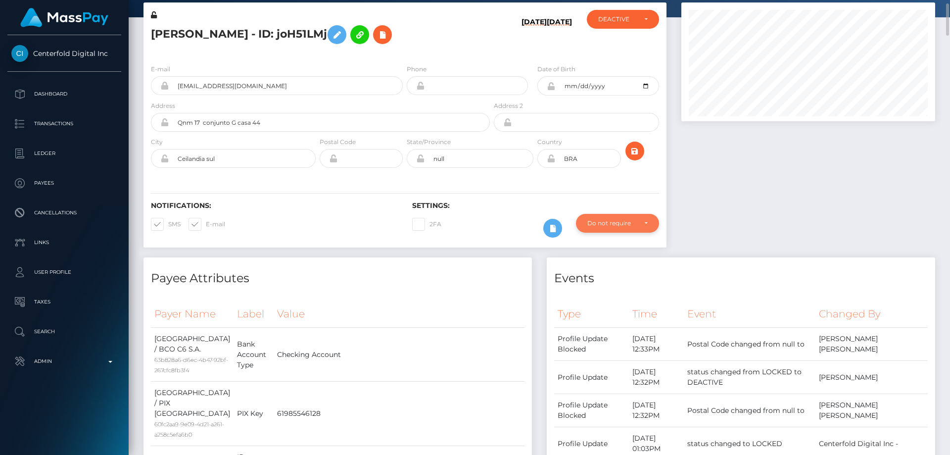
click at [624, 227] on div "Do not require" at bounding box center [617, 223] width 83 height 19
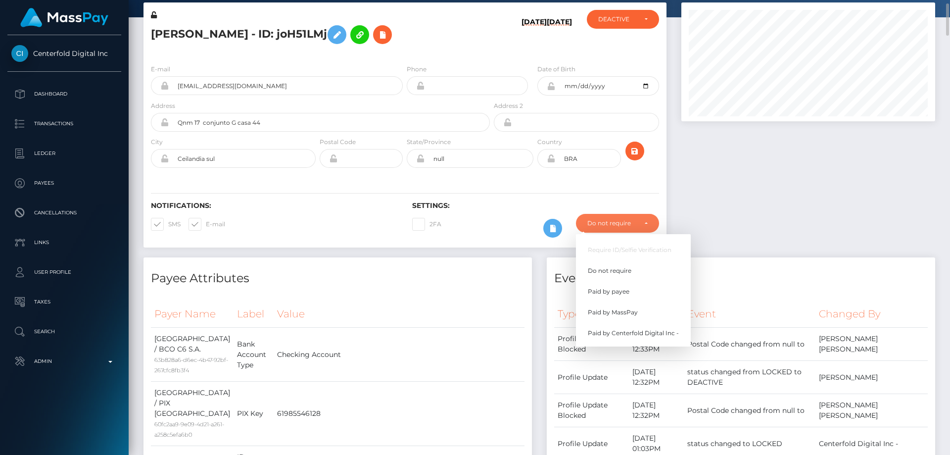
scroll to position [119, 254]
click at [634, 310] on span "Paid by MassPay" at bounding box center [613, 312] width 50 height 9
select select "2"
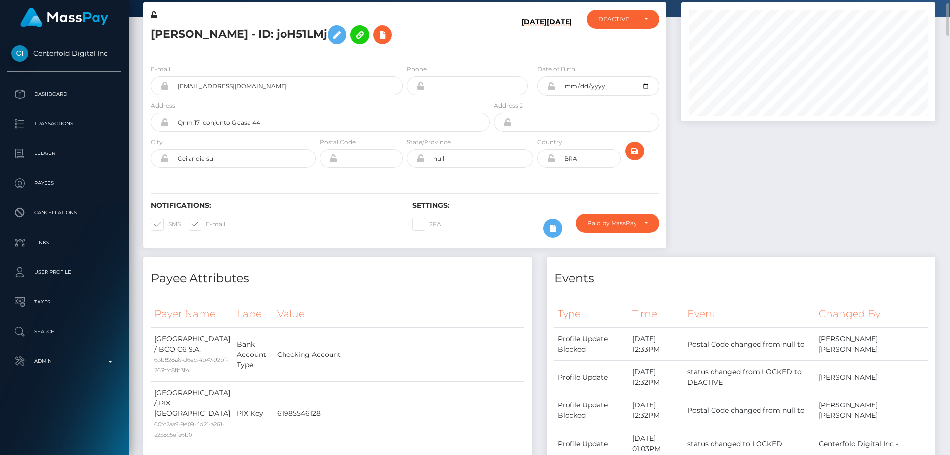
click at [820, 191] on div at bounding box center [808, 129] width 269 height 255
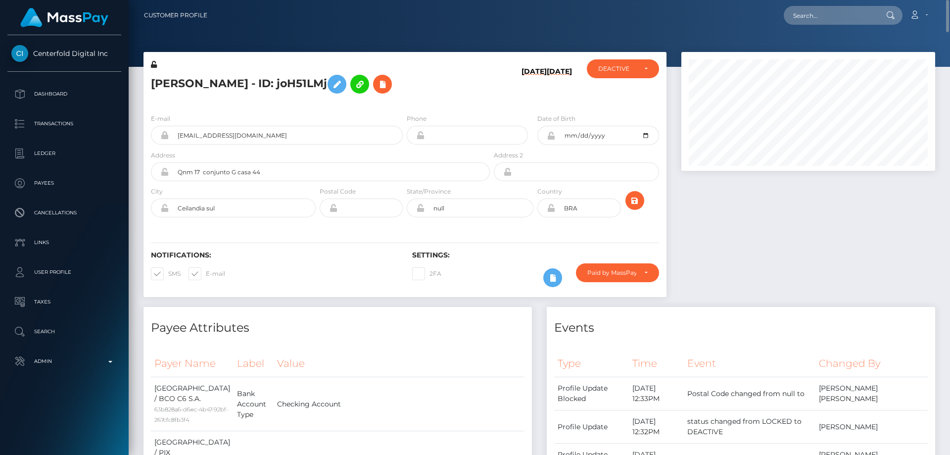
click at [221, 84] on h5 "Julianne Maryelle - ID: joH51LMj" at bounding box center [318, 84] width 334 height 29
copy h5 "Julianne Maryelle - ID: joH51LMj"
click at [734, 290] on div at bounding box center [808, 179] width 269 height 255
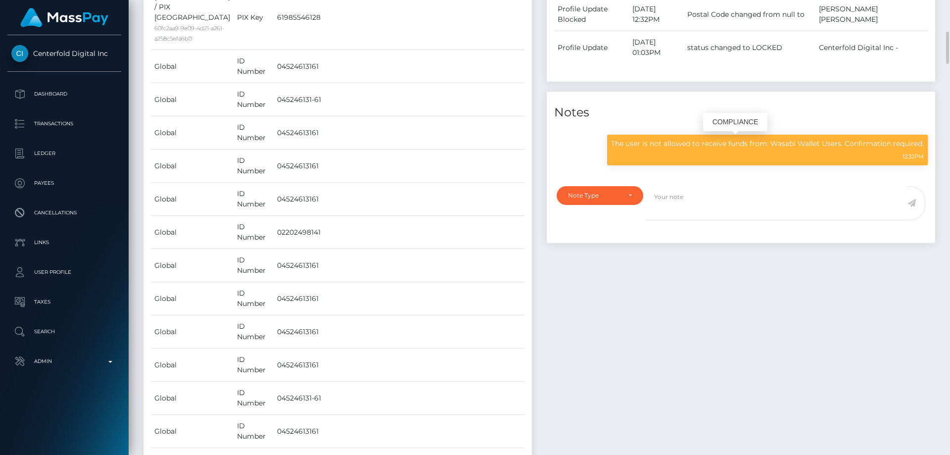
scroll to position [119, 254]
click at [729, 141] on p "The user is not allowed to receive funds from: Wasabi Wallet Users. Confirmatio…" at bounding box center [767, 144] width 313 height 10
copy div "The user is not allowed to receive funds from: Wasabi Wallet Users. Confirmatio…"
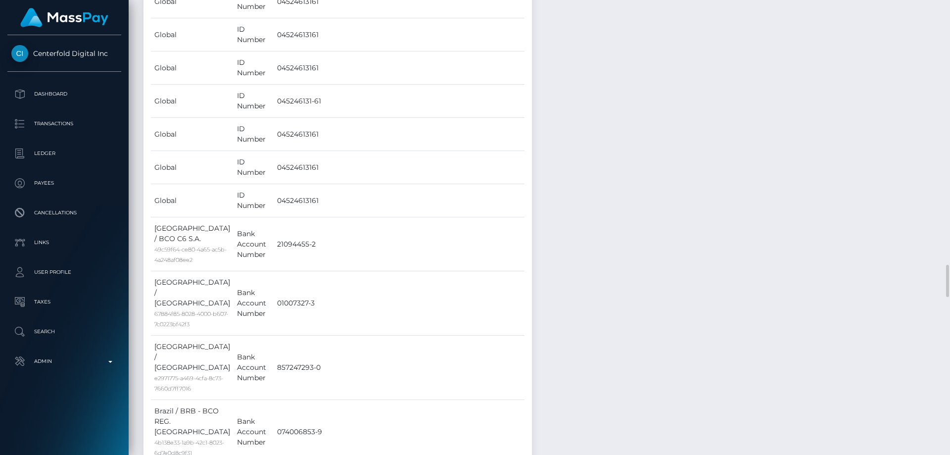
scroll to position [940, 0]
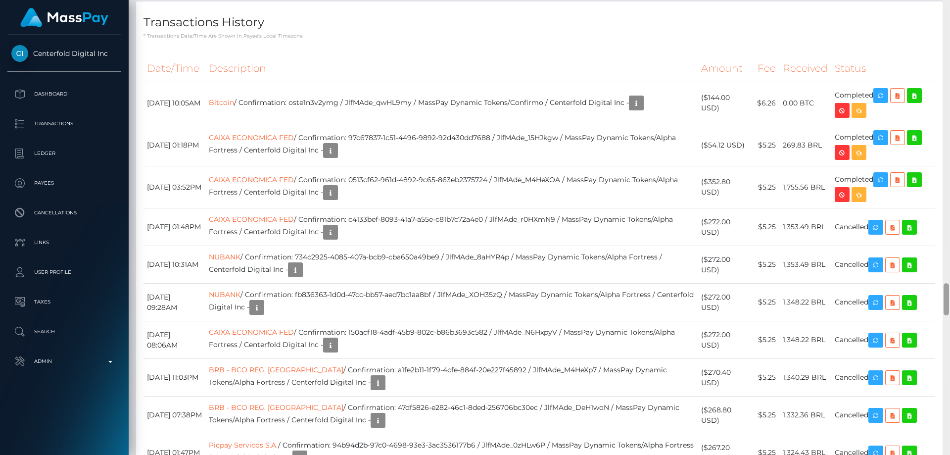
scroll to position [3941, 0]
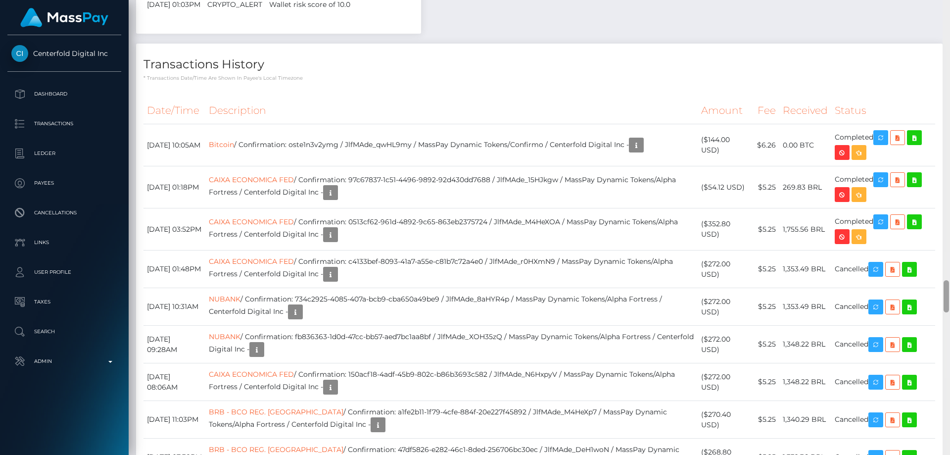
drag, startPoint x: 946, startPoint y: 247, endPoint x: 950, endPoint y: 295, distance: 48.2
click at [950, 295] on div at bounding box center [946, 227] width 7 height 455
click at [642, 151] on icon "button" at bounding box center [637, 145] width 12 height 12
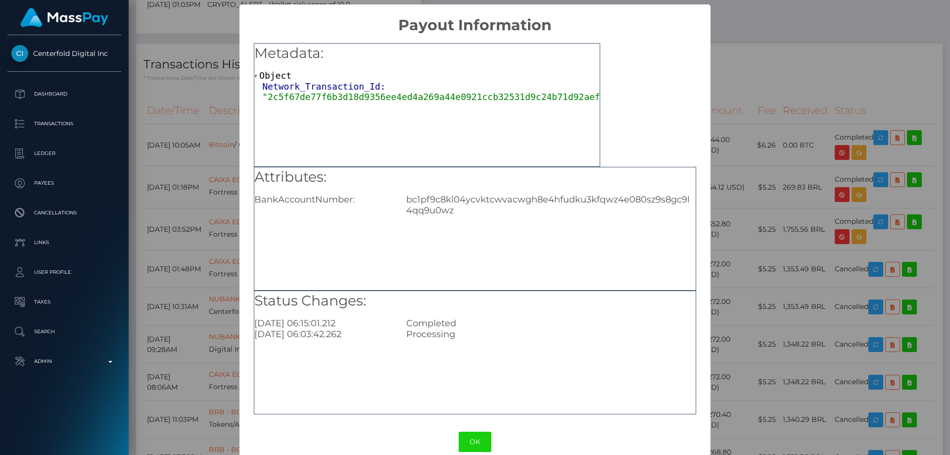
click at [441, 206] on div "bc1pf9c8kl04ycvktcwvacwgh8e4hfudku3kfqwz4e080sz9s8gc9l4qq9u0wz" at bounding box center [551, 205] width 304 height 22
drag, startPoint x: 441, startPoint y: 206, endPoint x: 785, endPoint y: 171, distance: 346.8
click at [786, 170] on div "× Payout Information Metadata: Object Network_Transaction_Id: "2c5f67de77f6b3d1…" at bounding box center [475, 227] width 950 height 455
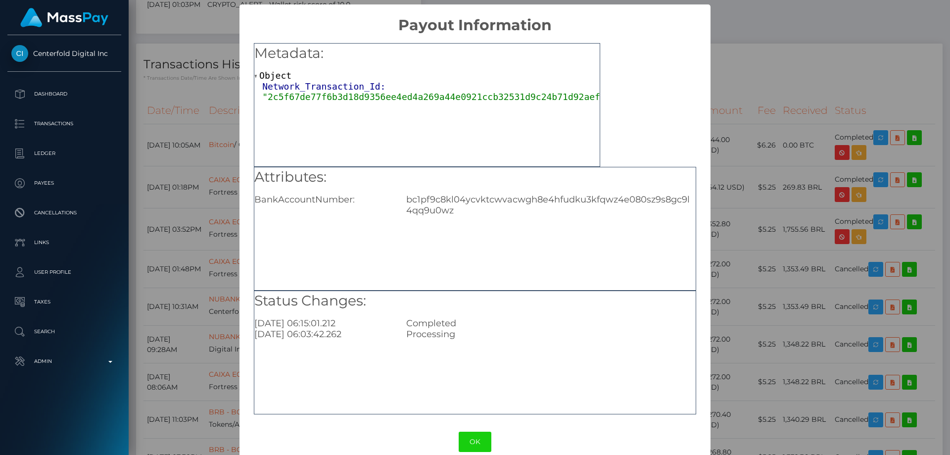
click at [798, 217] on div "× Payout Information Metadata: Object Network_Transaction_Id: "2c5f67de77f6b3d1…" at bounding box center [475, 227] width 950 height 455
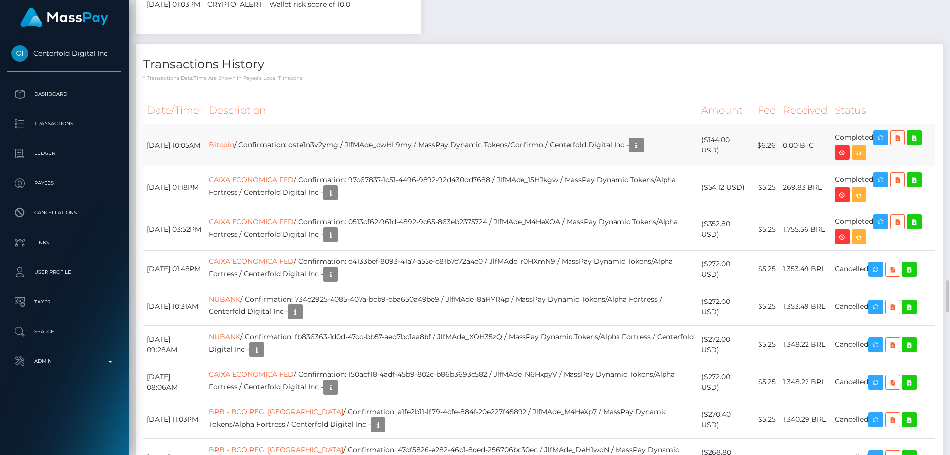
drag, startPoint x: 716, startPoint y: 356, endPoint x: 705, endPoint y: 343, distance: 16.9
click at [705, 166] on td "($144.00 USD)" at bounding box center [725, 145] width 55 height 42
copy td "$144.00 USD"
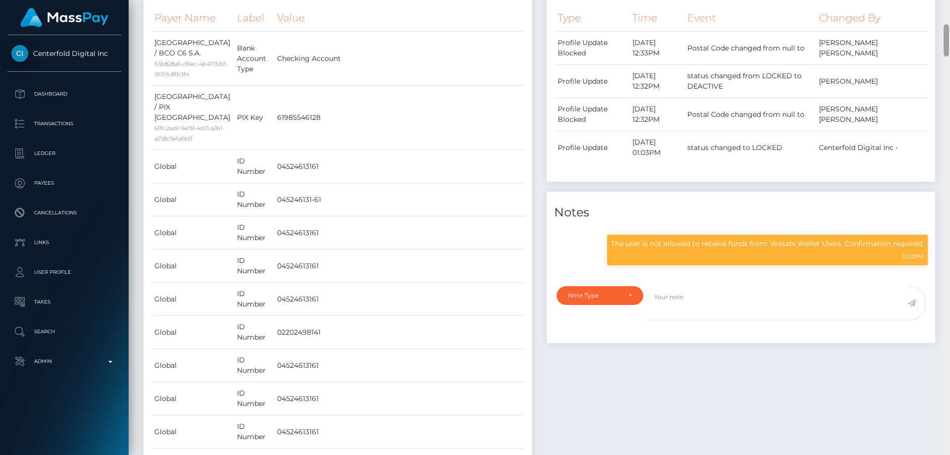
scroll to position [0, 0]
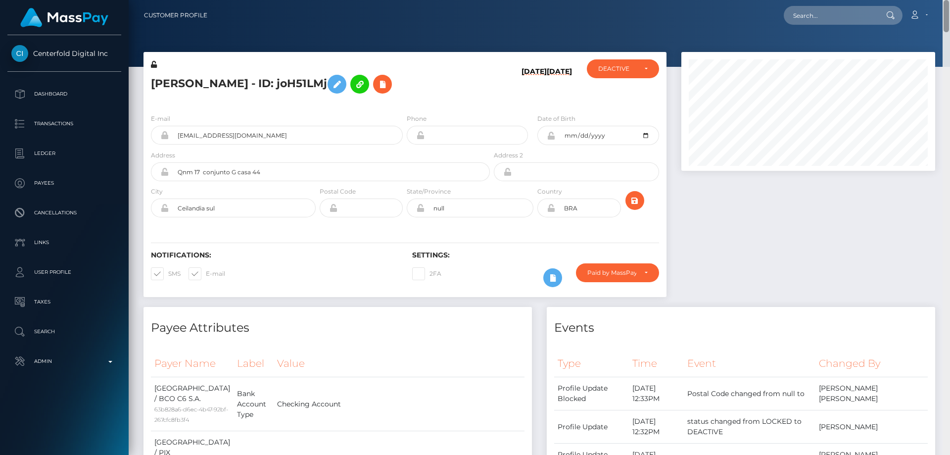
drag, startPoint x: 945, startPoint y: 176, endPoint x: 946, endPoint y: -23, distance: 199.0
click at [946, 0] on html "Centerfold Digital Inc Dashboard Transactions Ledger Payees" at bounding box center [475, 227] width 950 height 455
drag, startPoint x: 587, startPoint y: 210, endPoint x: 557, endPoint y: 217, distance: 30.4
click at [562, 218] on div "Country BRA" at bounding box center [579, 204] width 87 height 36
drag, startPoint x: 249, startPoint y: 81, endPoint x: 153, endPoint y: 82, distance: 96.0
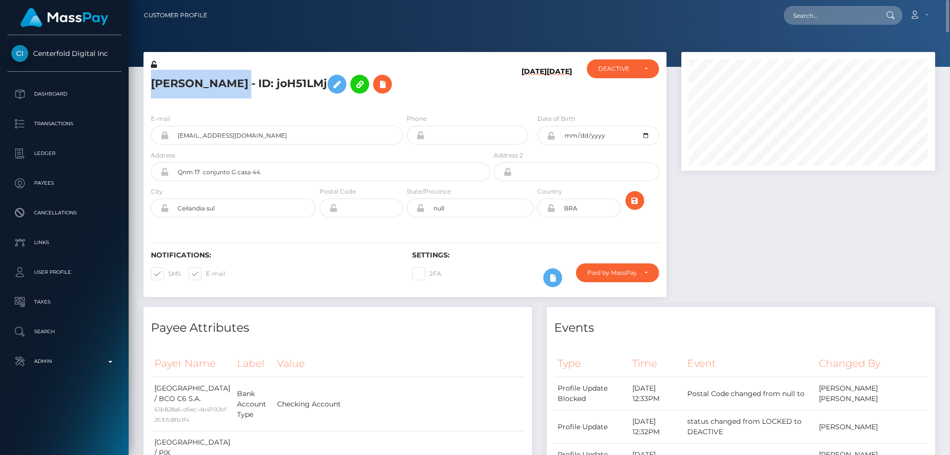
click at [153, 82] on h5 "Julianne Maryelle - ID: joH51LMj" at bounding box center [318, 84] width 334 height 29
copy h5 "Julianne Maryelle"
drag, startPoint x: 268, startPoint y: 135, endPoint x: 171, endPoint y: 137, distance: 97.0
click at [171, 137] on input "juuhmaryelle4@gmail.com" at bounding box center [286, 135] width 234 height 19
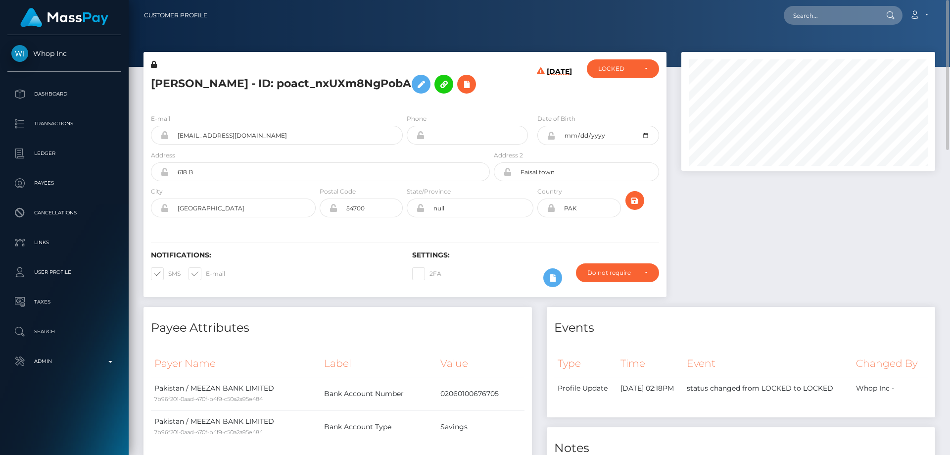
click at [234, 85] on h5 "[PERSON_NAME] - ID: poact_nxUXm8NgPobA" at bounding box center [318, 84] width 334 height 29
drag, startPoint x: 234, startPoint y: 85, endPoint x: 196, endPoint y: 85, distance: 38.6
click at [196, 85] on h5 "[PERSON_NAME] - ID: poact_nxUXm8NgPobA" at bounding box center [318, 84] width 334 height 29
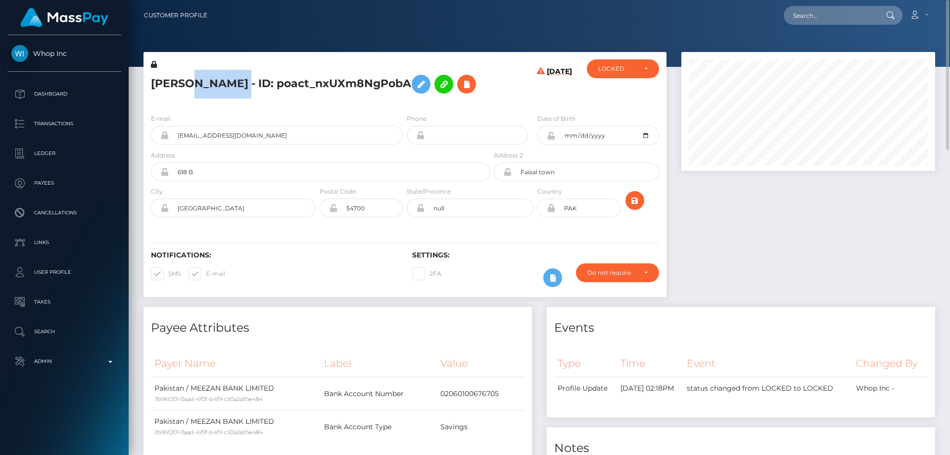
click at [196, 85] on h5 "[PERSON_NAME] - ID: poact_nxUXm8NgPobA" at bounding box center [318, 84] width 334 height 29
copy h5 "[PERSON_NAME] - ID: poact_nxUXm8NgPobA"
click at [845, 294] on div at bounding box center [808, 179] width 269 height 255
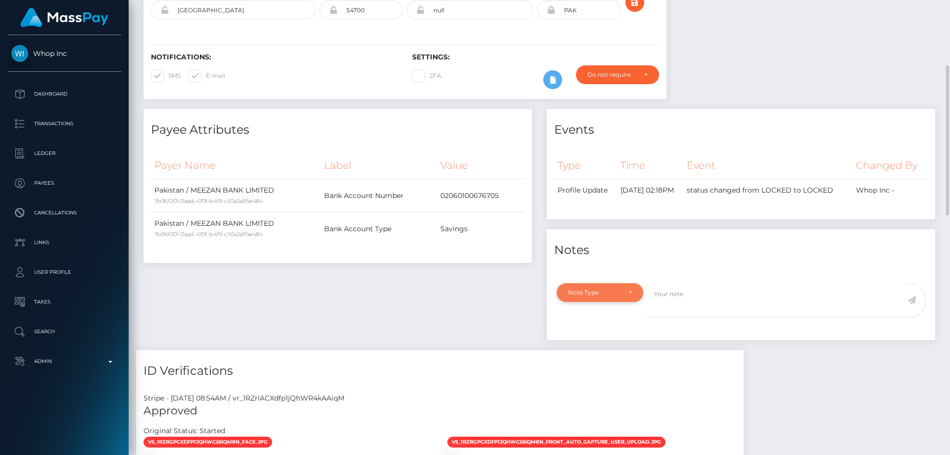
click at [630, 289] on div "Note Type" at bounding box center [600, 293] width 64 height 8
click at [610, 336] on link "Compliance" at bounding box center [600, 340] width 87 height 18
select select "COMPLIANCE"
drag, startPoint x: 671, startPoint y: 295, endPoint x: 672, endPoint y: 300, distance: 5.0
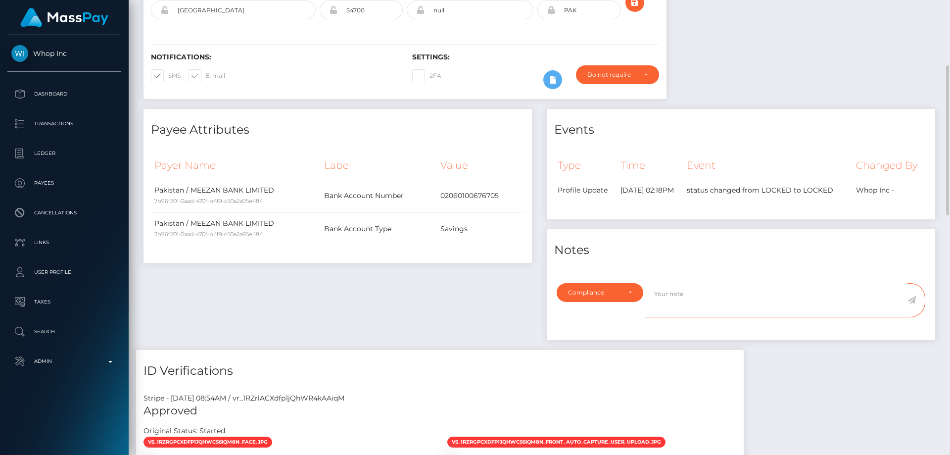
click at [672, 295] on textarea at bounding box center [776, 300] width 262 height 34
type textarea "ID requested from Ran."
click at [911, 301] on icon at bounding box center [912, 300] width 8 height 8
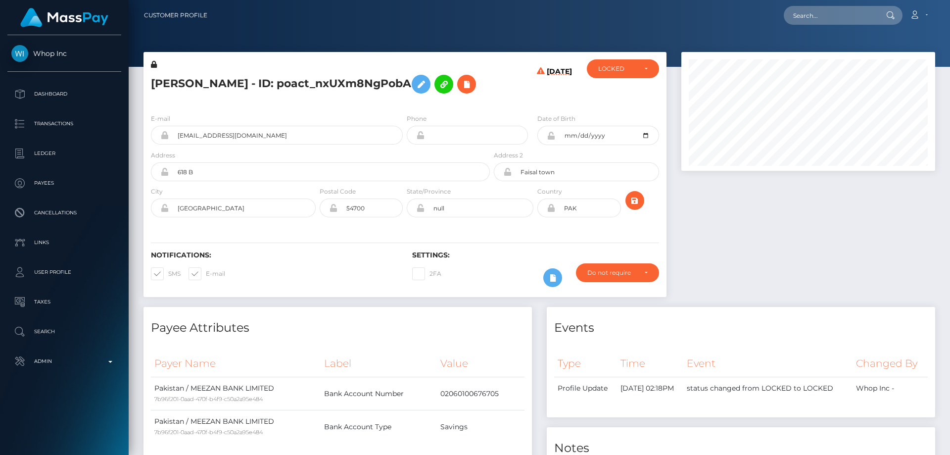
scroll to position [119, 254]
click at [599, 74] on div "LOCKED" at bounding box center [623, 68] width 72 height 19
click at [618, 116] on span "DEACTIVE" at bounding box center [614, 116] width 31 height 9
select select "DEACTIVE"
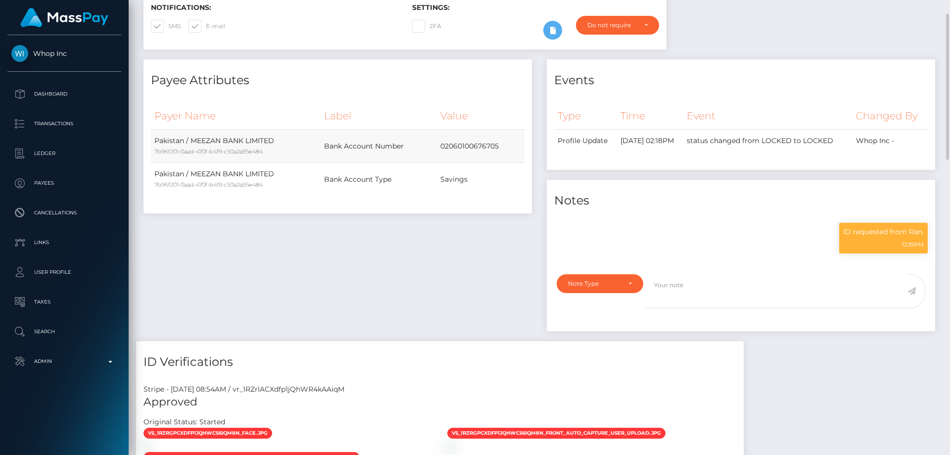
scroll to position [0, 0]
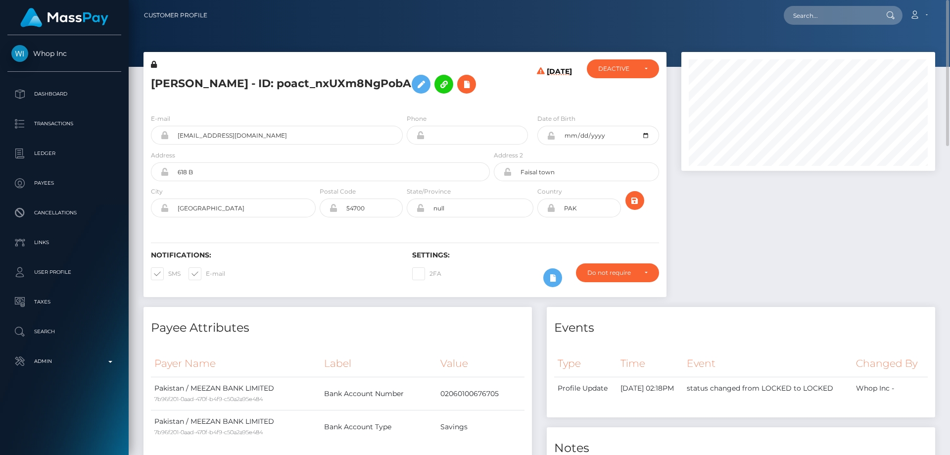
click at [233, 83] on h5 "Asif Hussain - ID: poact_nxUXm8NgPobA" at bounding box center [318, 84] width 334 height 29
copy h5 "Asif Hussain - ID: poact_nxUXm8NgPobA"
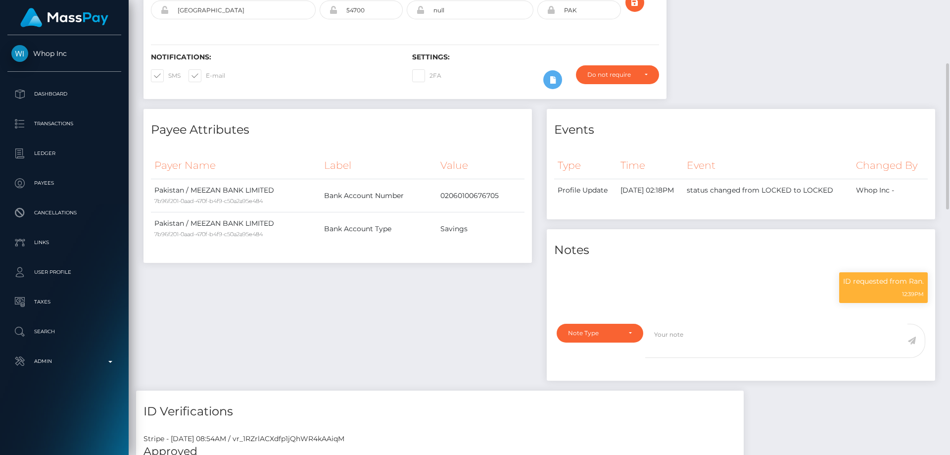
scroll to position [49, 0]
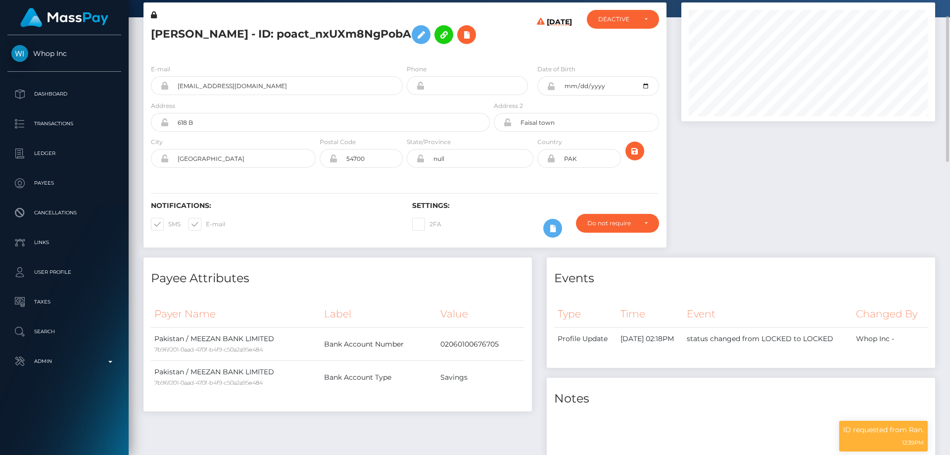
click at [312, 66] on div "E-mail gamestipshive@gmail.com" at bounding box center [277, 79] width 252 height 31
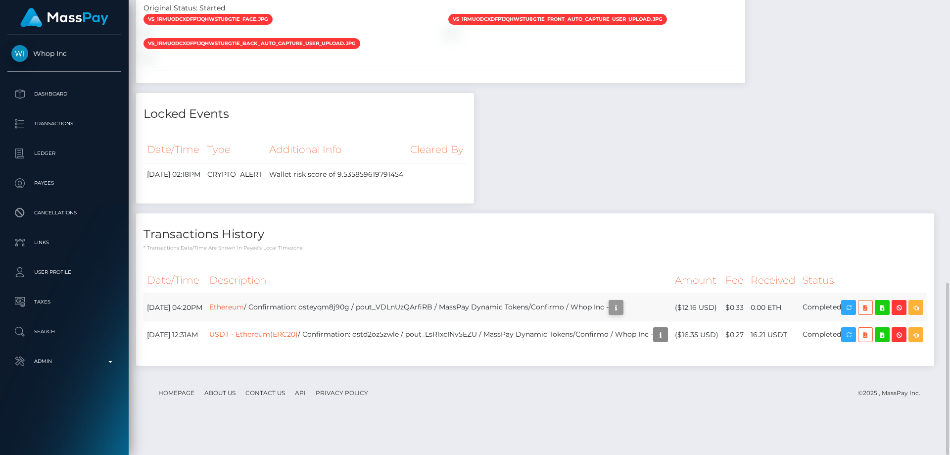
scroll to position [119, 254]
click at [622, 314] on icon "button" at bounding box center [616, 307] width 12 height 12
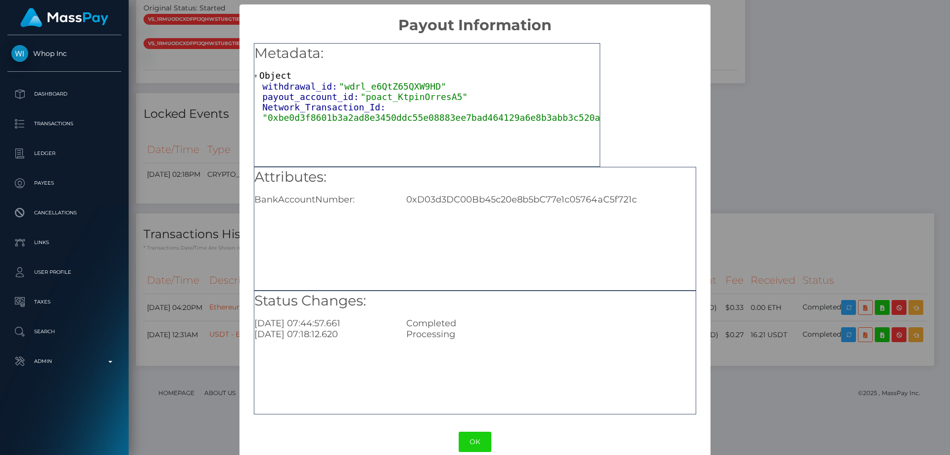
click at [469, 200] on div "0xD03d3DC00Bb45c20e8b5bC77e1c05764aC5f721c" at bounding box center [551, 199] width 304 height 11
copy div "0xD03d3DC00Bb45c20e8b5bC77e1c05764aC5f721c"
click at [771, 256] on div "× Payout Information Metadata: Object withdrawal_id: "wdrl_e6QtZ65QXW9HD" payou…" at bounding box center [475, 227] width 950 height 455
click at [790, 256] on div "× Payout Information Metadata: Object withdrawal_id: "wdrl_e6QtZ65QXW9HD" payou…" at bounding box center [475, 227] width 950 height 455
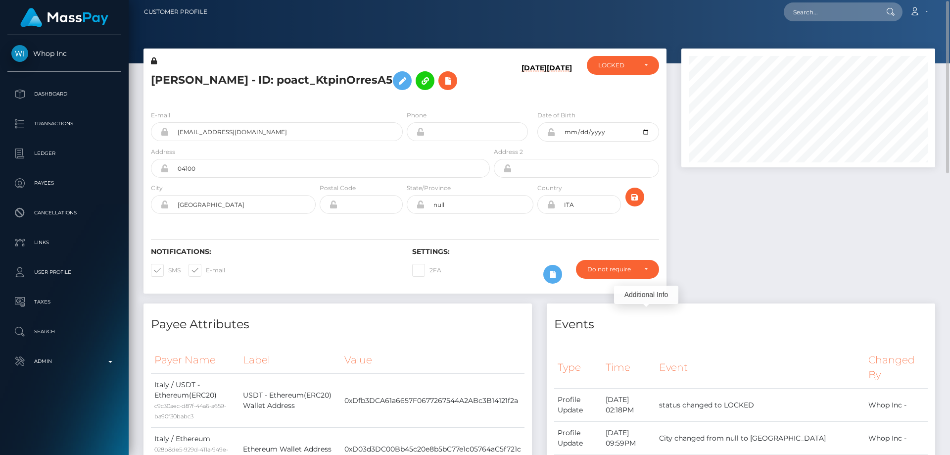
scroll to position [0, 0]
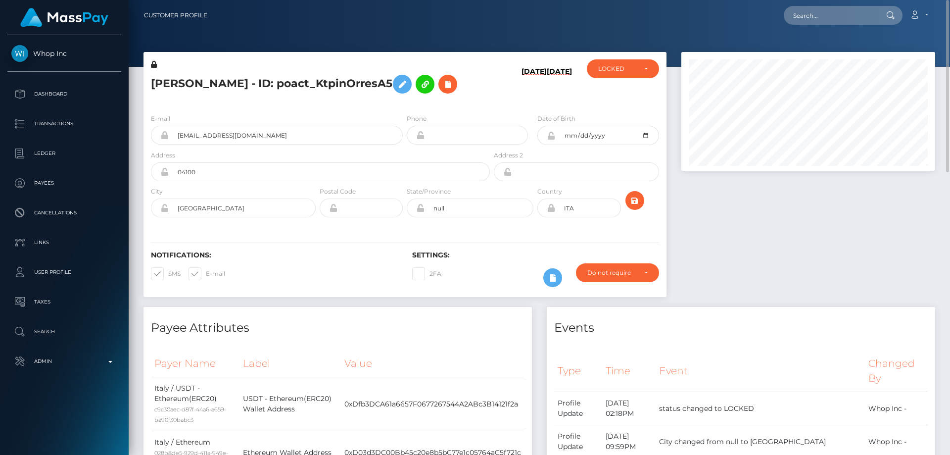
click at [239, 77] on h5 "[PERSON_NAME] - ID: poact_KtpinOrresA5" at bounding box center [318, 84] width 334 height 29
copy h5 "[PERSON_NAME] - ID: poact_KtpinOrresA5"
click at [316, 111] on div "E-mail [EMAIL_ADDRESS][DOMAIN_NAME] Phone City" at bounding box center [405, 166] width 523 height 121
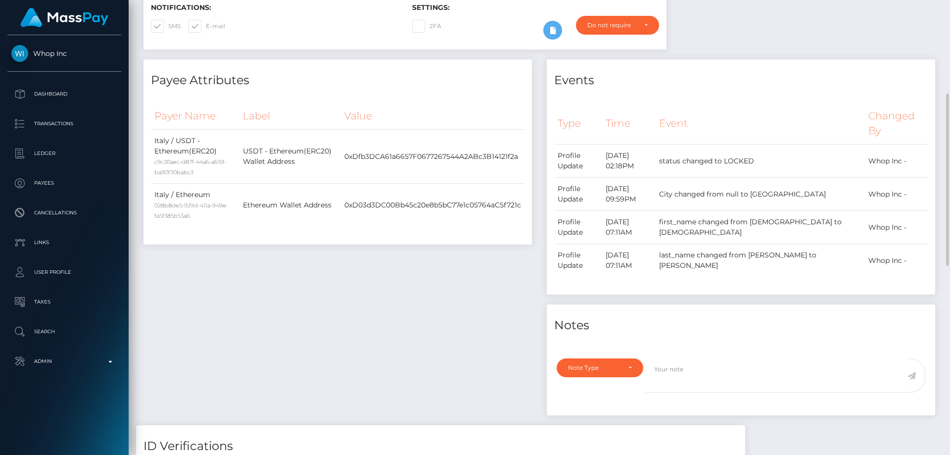
scroll to position [396, 0]
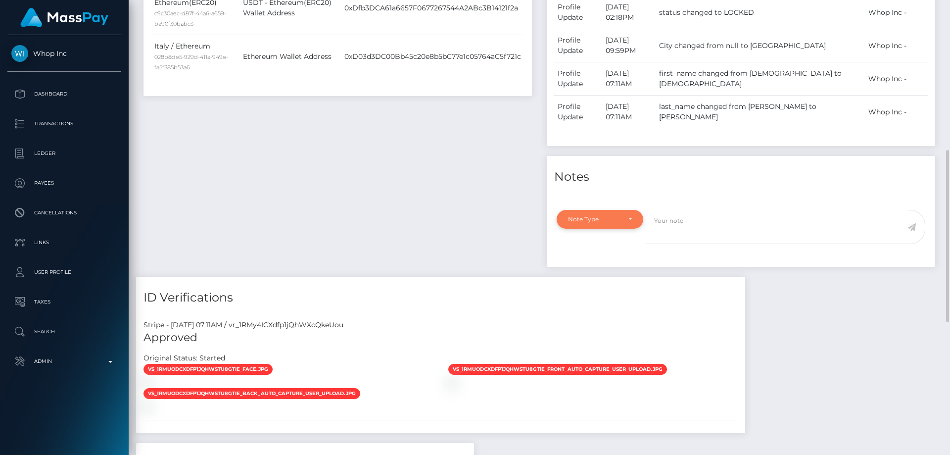
click at [581, 217] on div "Note Type" at bounding box center [594, 219] width 52 height 8
click at [594, 260] on link "Compliance" at bounding box center [600, 267] width 87 height 18
select select "COMPLIANCE"
click at [702, 237] on textarea at bounding box center [776, 227] width 262 height 34
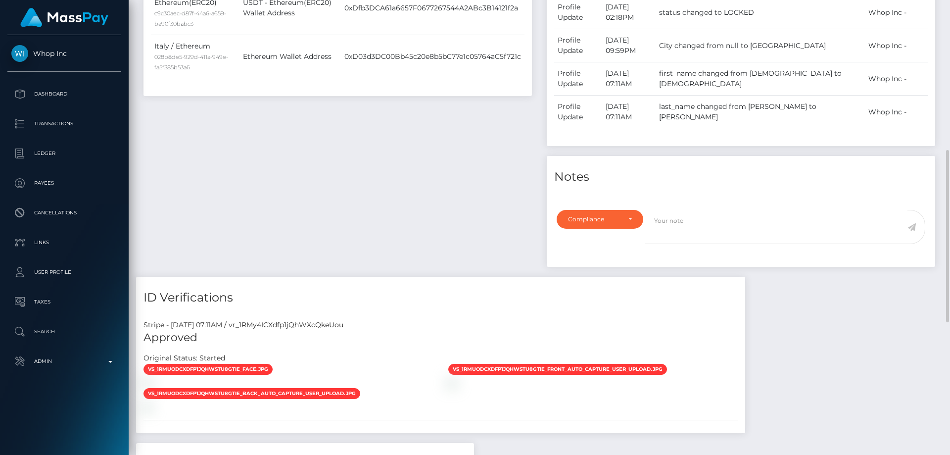
click at [800, 309] on div "Payee Attributes Payer Name Label Value Italy / USDT - Ethereum(ERC20) c9c30aec…" at bounding box center [539, 318] width 807 height 815
paste textarea "UTR - due to source of funds. No further action required."
type textarea "UTR - due to source of funds. No further action required."
click at [459, 195] on div "Payee Attributes Payer Name Label Value Italy / USDT - Ethereum(ERC20) c9c30aec…" at bounding box center [337, 94] width 403 height 366
click at [868, 220] on textarea "UTR - due to source of funds. No further action required." at bounding box center [776, 227] width 262 height 34
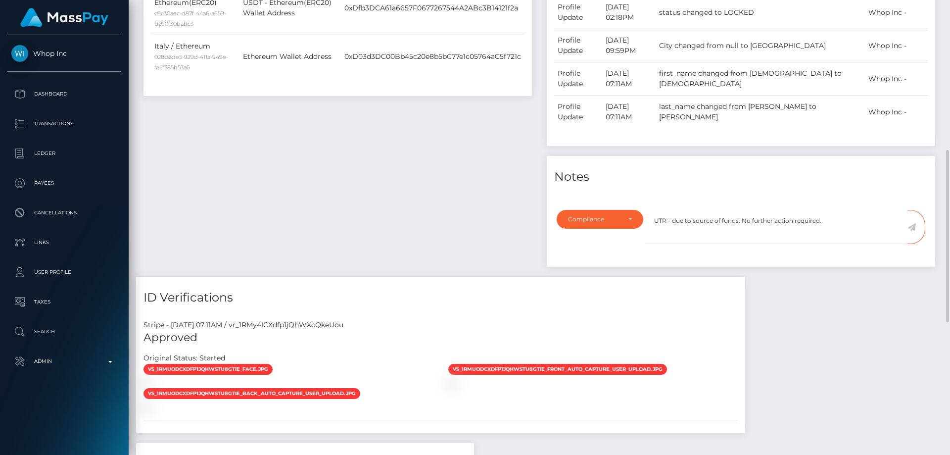
click at [914, 227] on icon at bounding box center [912, 227] width 8 height 8
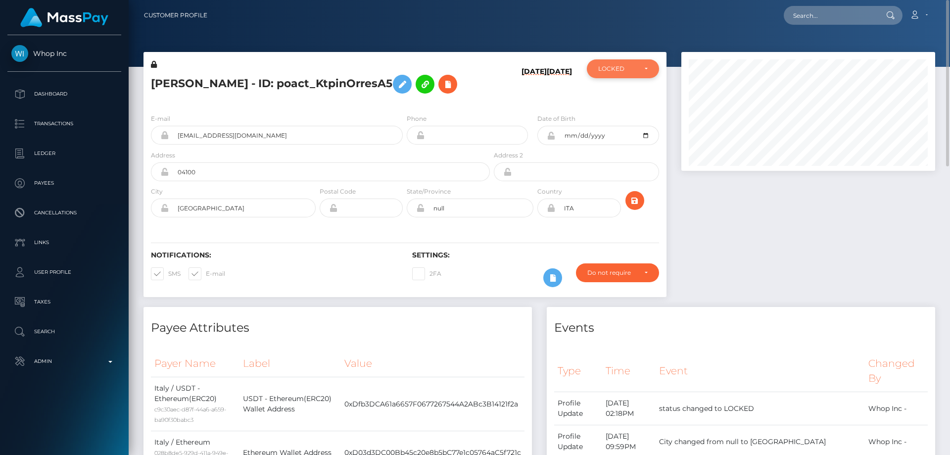
click at [621, 72] on div "LOCKED" at bounding box center [617, 69] width 38 height 8
click at [629, 95] on link "ACTIVE" at bounding box center [623, 95] width 72 height 18
select select "ACTIVE"
drag, startPoint x: 841, startPoint y: 245, endPoint x: 656, endPoint y: 163, distance: 202.3
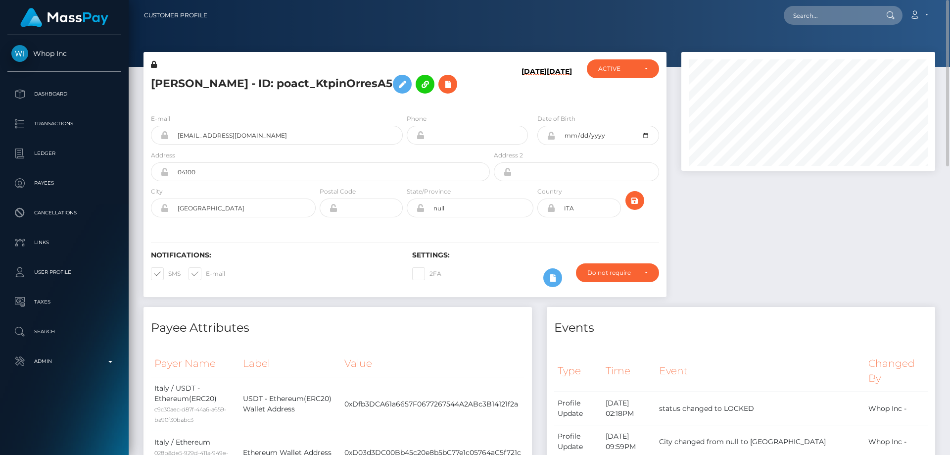
click at [826, 231] on div at bounding box center [808, 179] width 269 height 255
click at [454, 82] on icon at bounding box center [448, 84] width 12 height 12
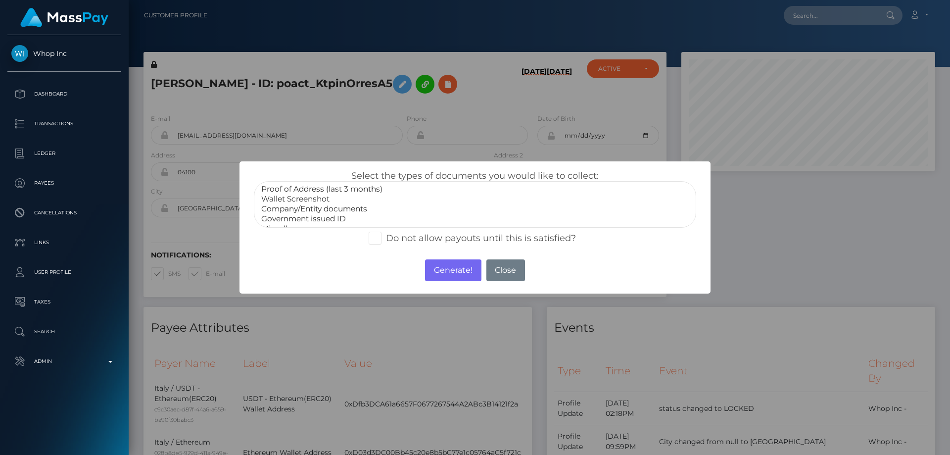
scroll to position [30, 0]
select select "Miscellaneous"
click at [307, 221] on option "Miscellaneous" at bounding box center [475, 219] width 430 height 10
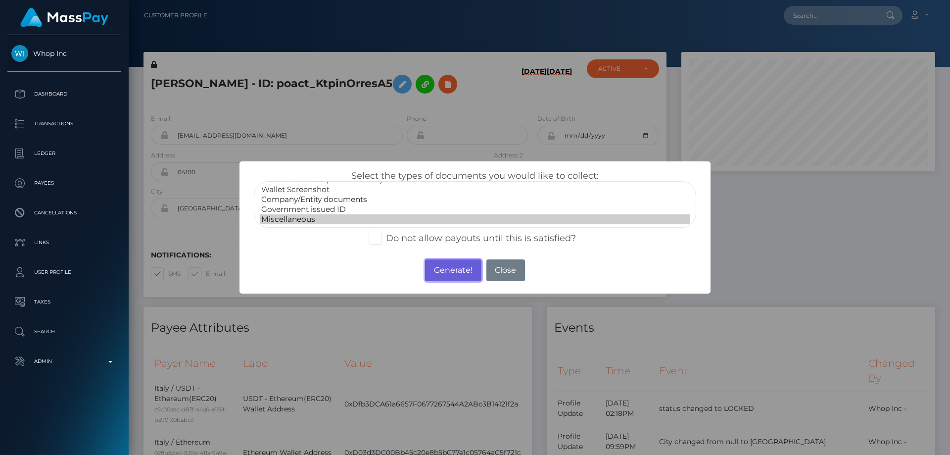
click at [441, 274] on button "Generate!" at bounding box center [453, 270] width 56 height 22
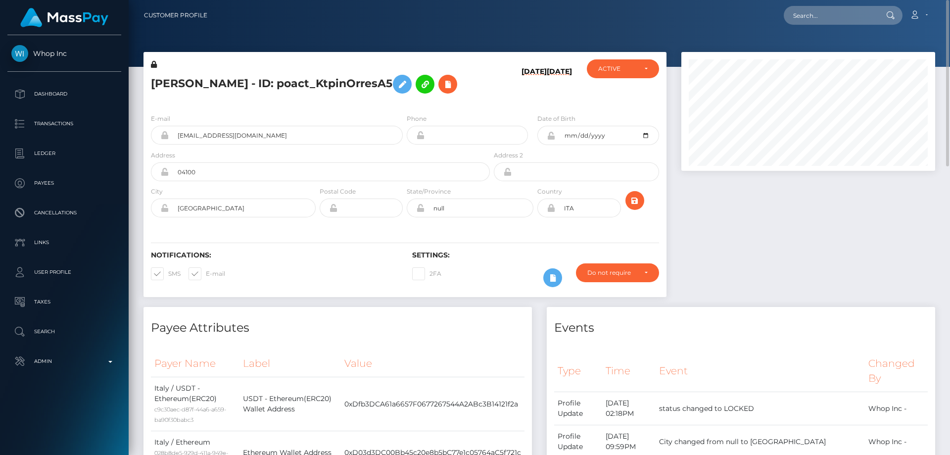
click at [755, 233] on div at bounding box center [808, 179] width 269 height 255
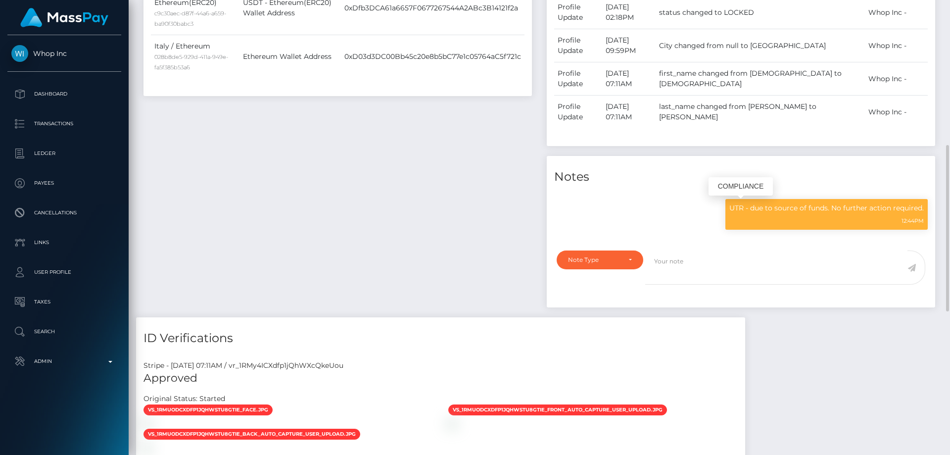
scroll to position [119, 254]
click at [399, 233] on div "Payee Attributes Payer Name Label Value Italy / USDT - Ethereum(ERC20) c9c30aec…" at bounding box center [337, 114] width 403 height 406
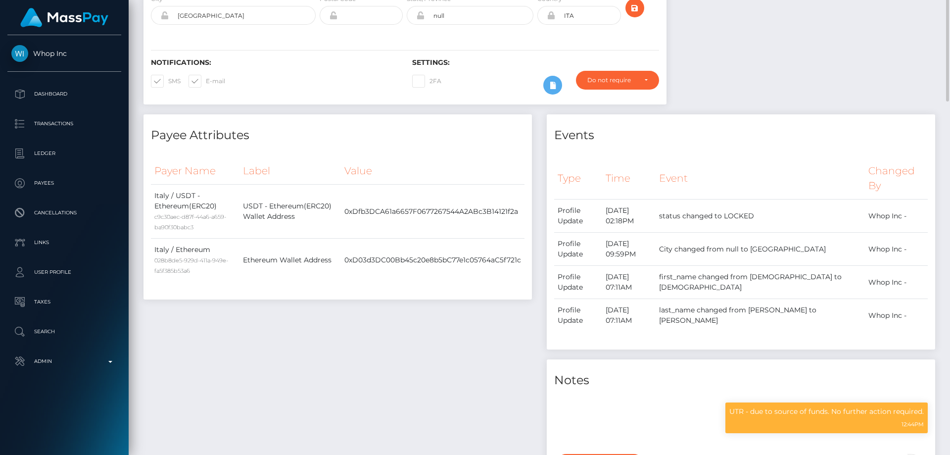
scroll to position [44, 0]
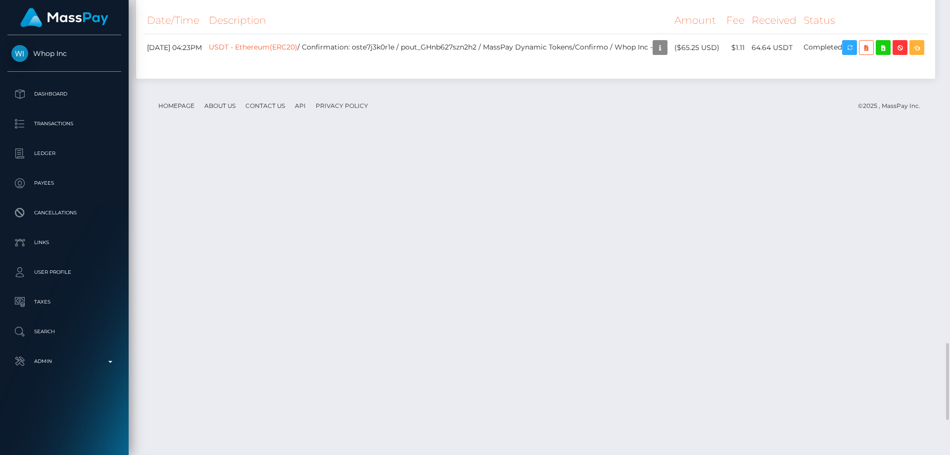
scroll to position [2234, 0]
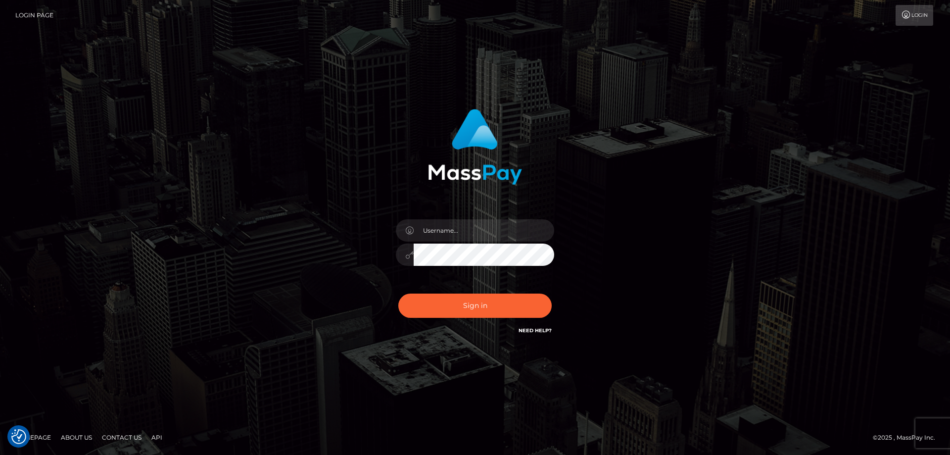
checkbox input "true"
type input "[PERSON_NAME].Cirnat"
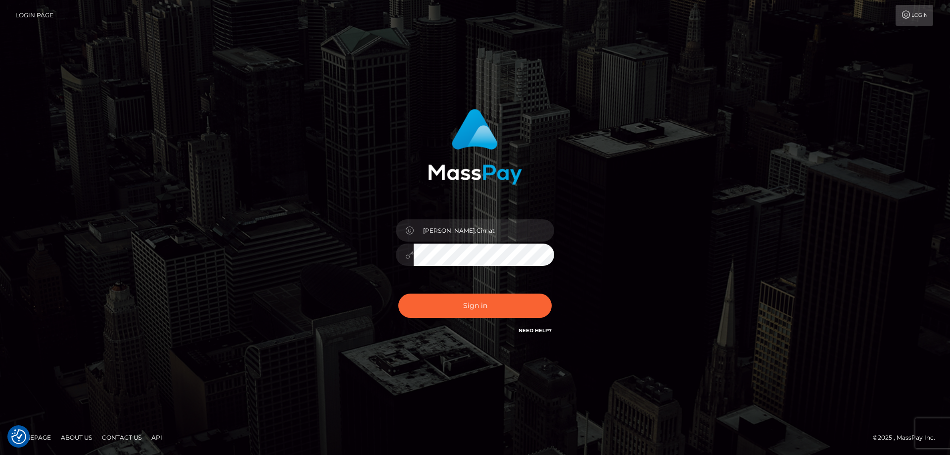
click at [551, 289] on div at bounding box center [462, 322] width 203 height 113
drag, startPoint x: 446, startPoint y: 314, endPoint x: 305, endPoint y: 318, distance: 140.6
click at [443, 314] on button "Sign in" at bounding box center [474, 306] width 153 height 24
type input "[PERSON_NAME].Cirnat"
click at [549, 291] on div at bounding box center [462, 322] width 203 height 113
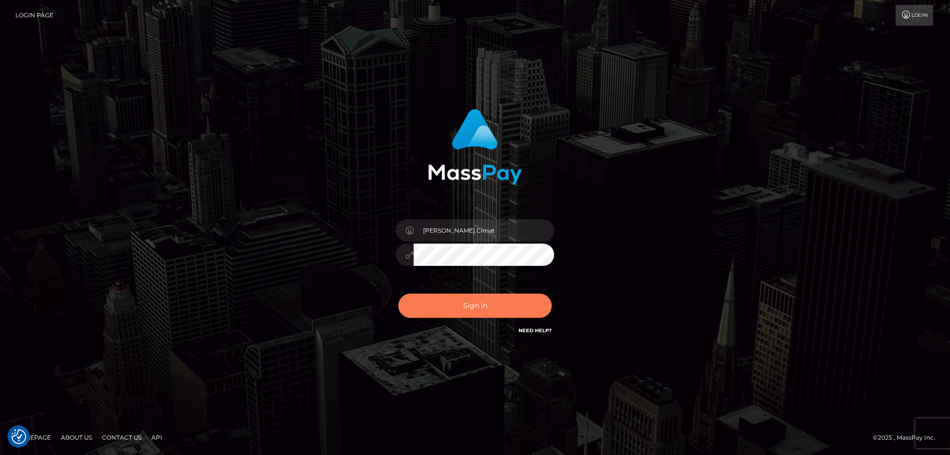
click at [489, 304] on button "Sign in" at bounding box center [474, 306] width 153 height 24
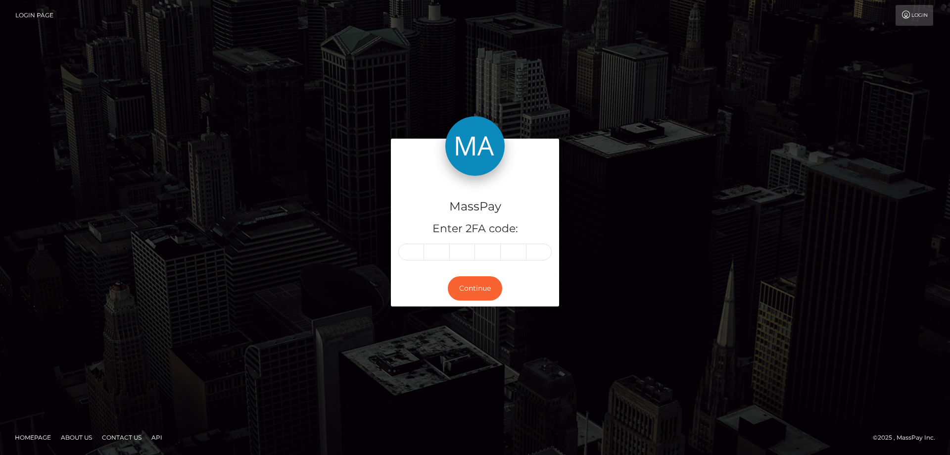
click at [411, 253] on input "text" at bounding box center [411, 252] width 26 height 17
type input "7"
type input "6"
type input "9"
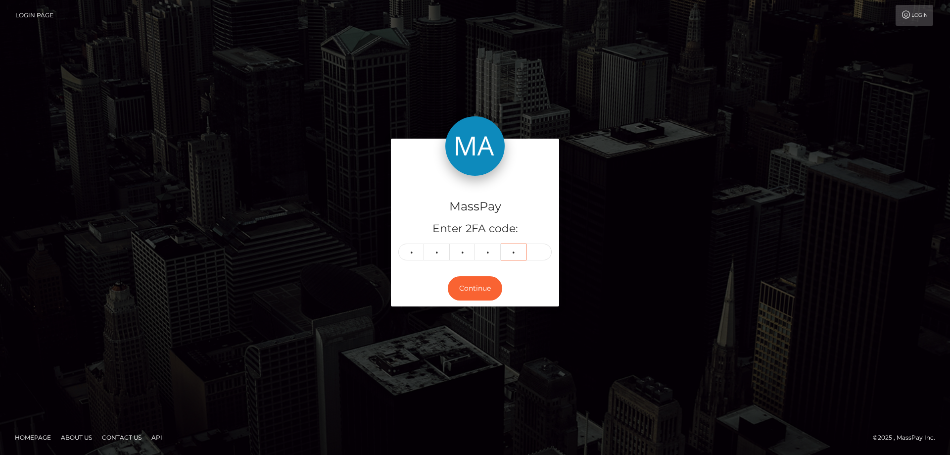
type input "4"
type input "7"
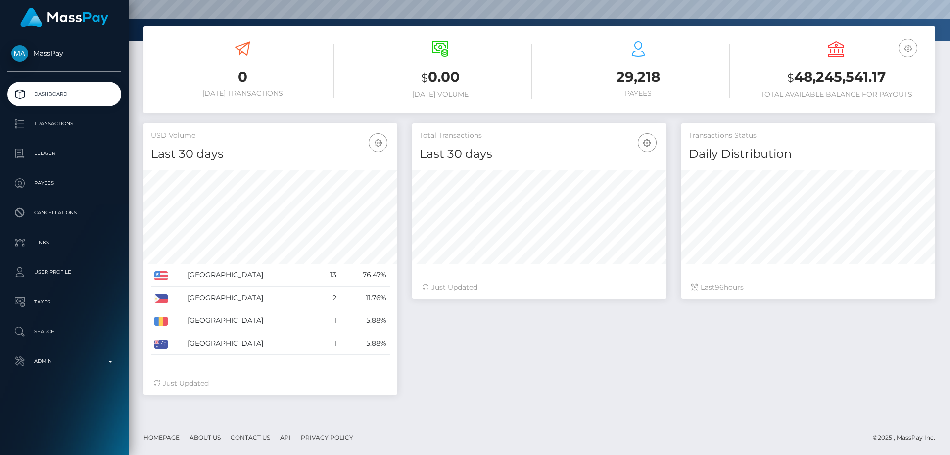
scroll to position [176, 254]
click at [59, 356] on p "Admin" at bounding box center [64, 361] width 106 height 15
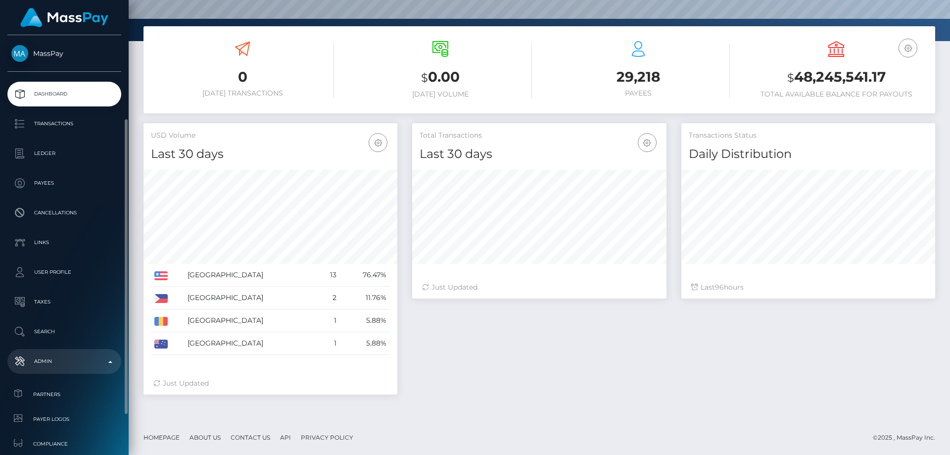
scroll to position [99, 0]
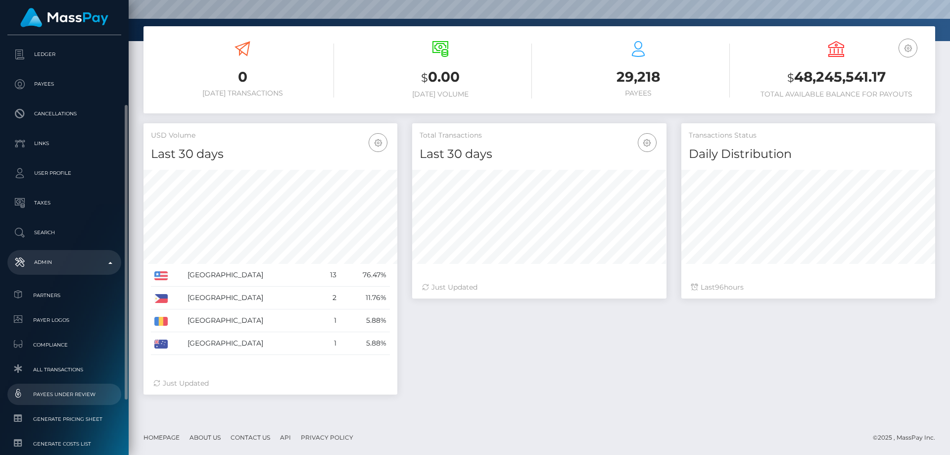
click at [81, 394] on span "Payees under Review" at bounding box center [64, 394] width 106 height 11
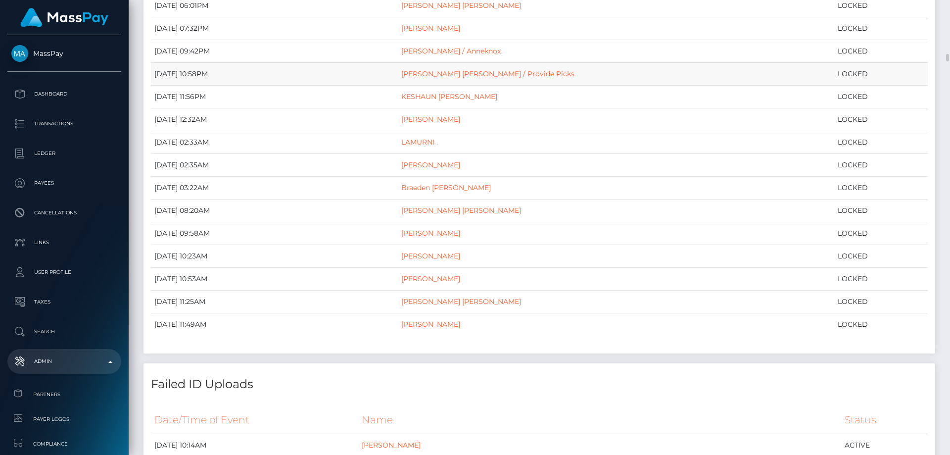
scroll to position [297, 0]
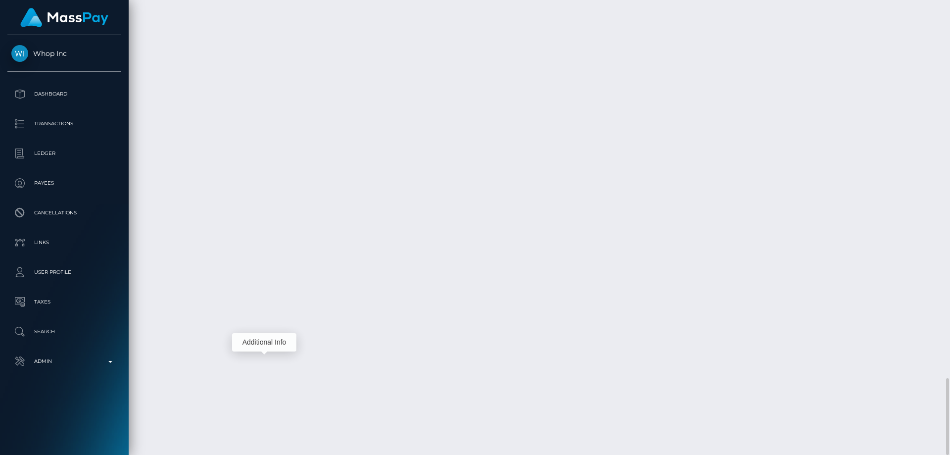
scroll to position [119, 254]
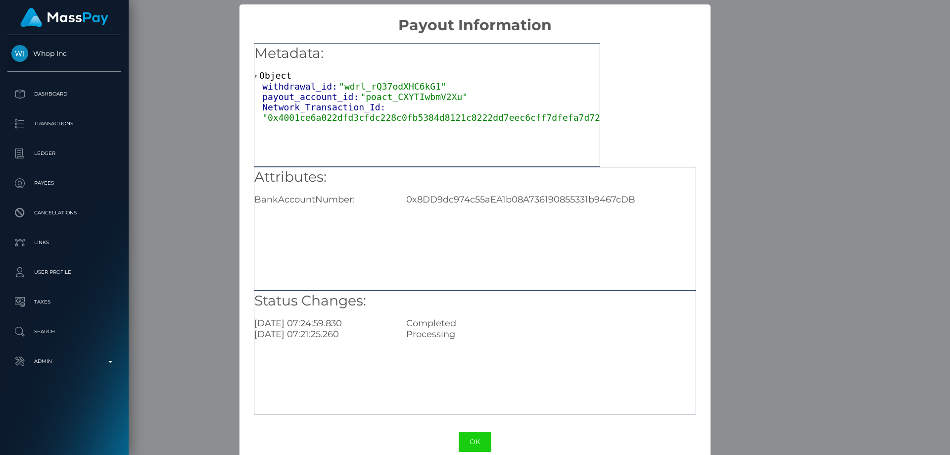
click at [480, 199] on div "0x8DD9dc974c55aEA1b08A736190855331b9467cDB" at bounding box center [551, 199] width 304 height 11
copy div "0x8DD9dc974c55aEA1b08A736190855331b9467cDB"
click at [748, 234] on div "× Payout Information Metadata: Object withdrawal_id: "wdrl_rQ37odXHC6kG1" payou…" at bounding box center [475, 227] width 950 height 455
click at [735, 257] on div "× Payout Information Metadata: Object withdrawal_id: "wdrl_rQ37odXHC6kG1" payou…" at bounding box center [475, 227] width 950 height 455
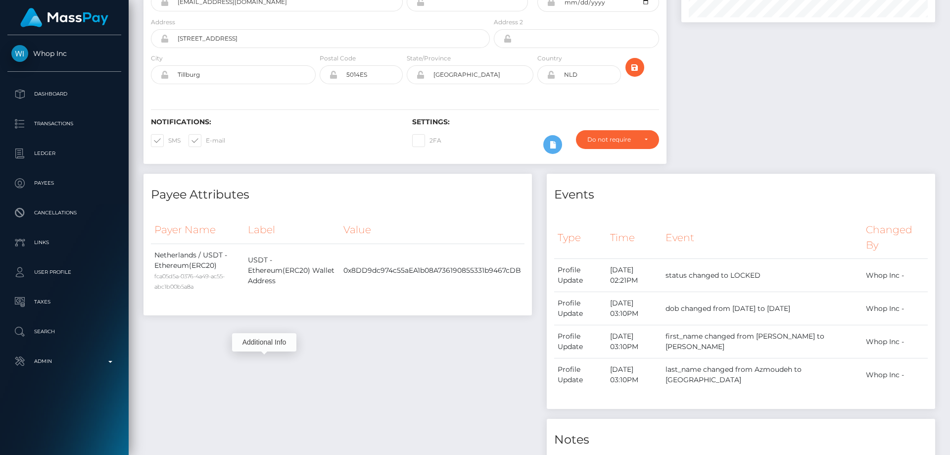
scroll to position [0, 0]
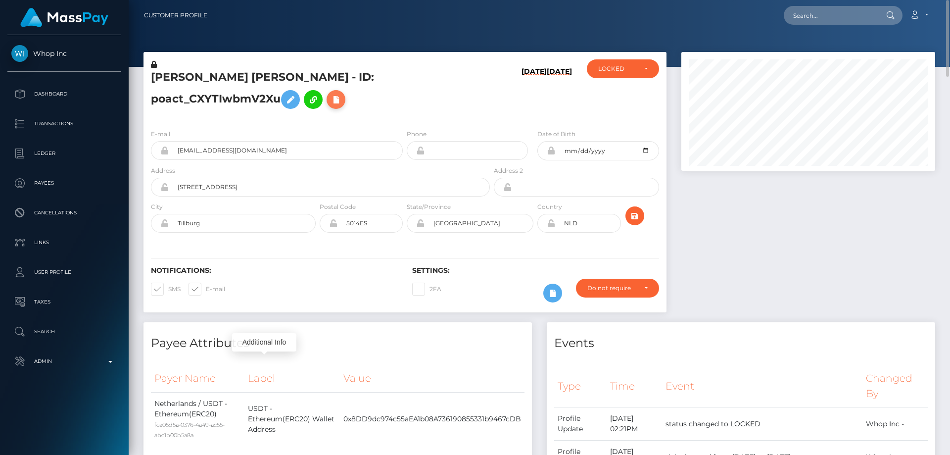
click at [330, 98] on icon at bounding box center [336, 100] width 12 height 12
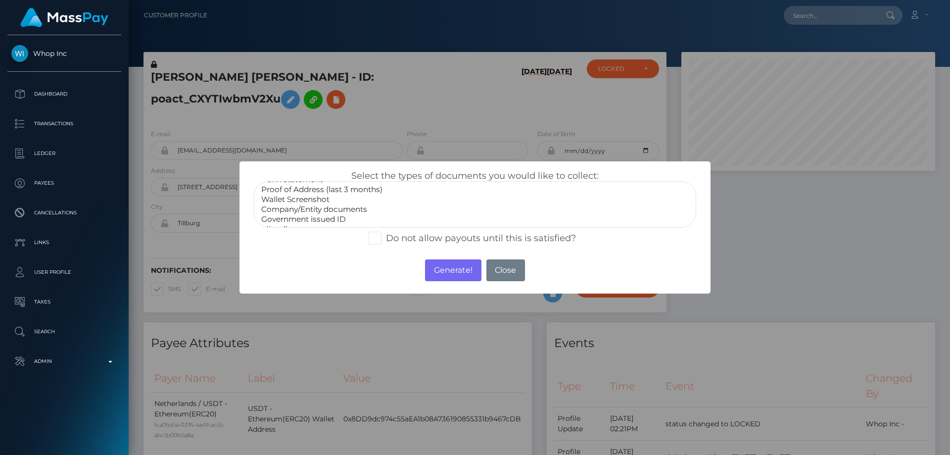
scroll to position [30, 0]
select select "Miscellaneous"
click at [308, 218] on option "Miscellaneous" at bounding box center [475, 219] width 430 height 10
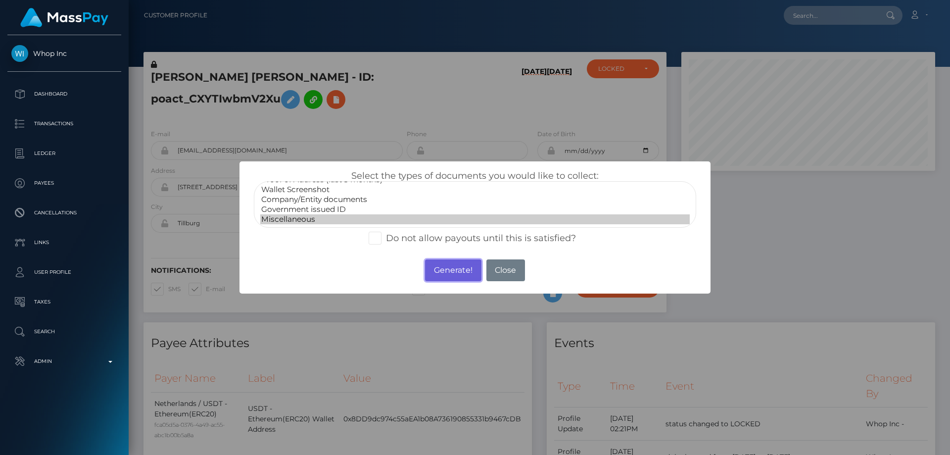
click at [457, 273] on button "Generate!" at bounding box center [453, 270] width 56 height 22
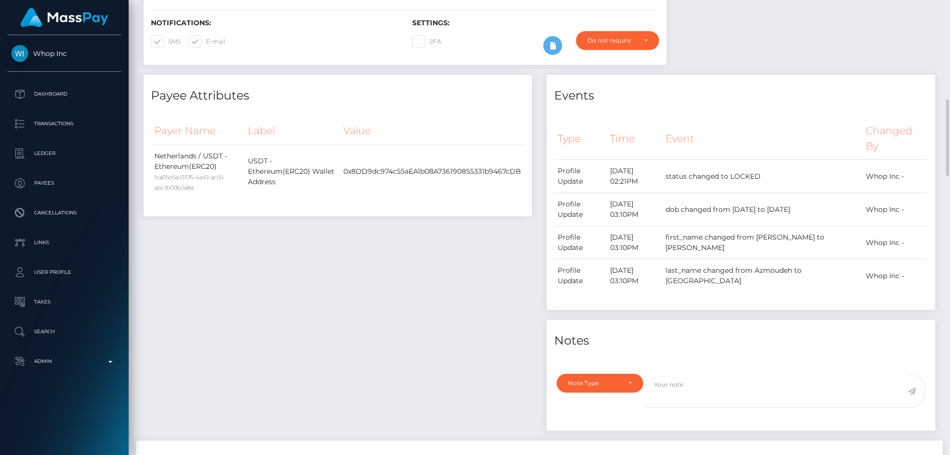
scroll to position [297, 0]
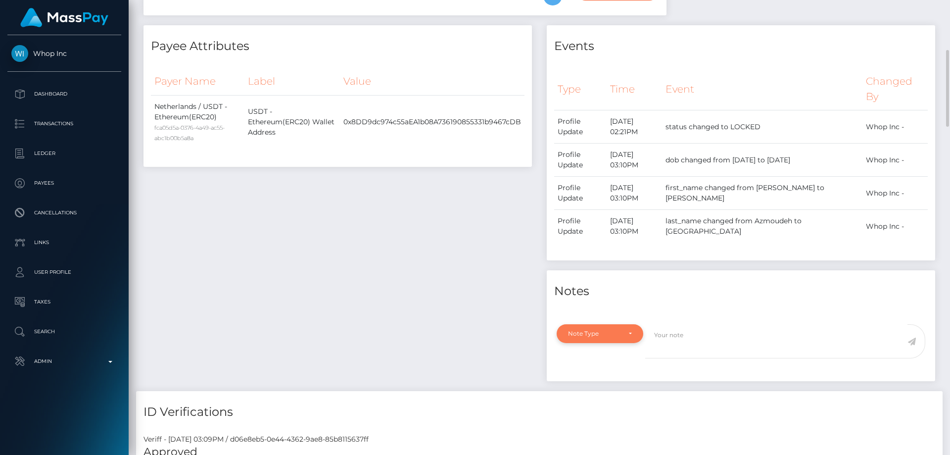
click at [611, 341] on div "Note Type" at bounding box center [600, 333] width 87 height 19
click at [613, 264] on link "Compliance" at bounding box center [600, 268] width 87 height 18
select select "COMPLIANCE"
click at [662, 337] on textarea at bounding box center [776, 341] width 262 height 34
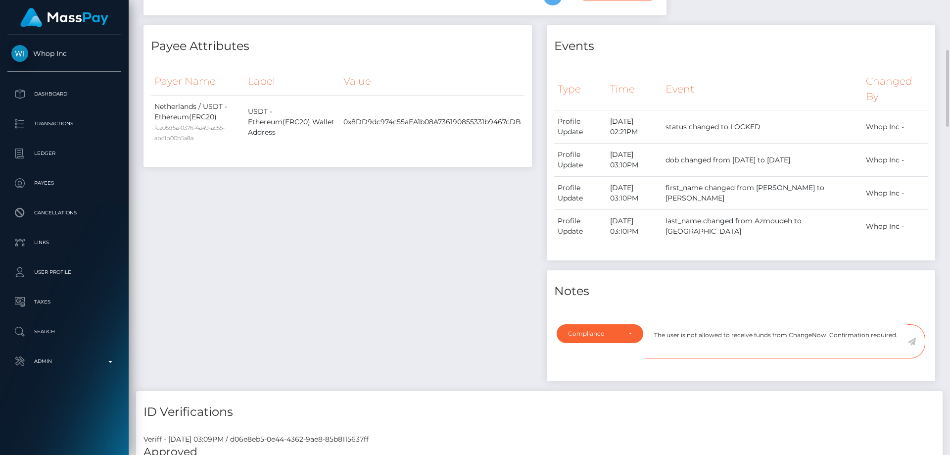
click at [677, 331] on textarea "The user is not allowed to receive funds from ChangeNow. Confirmation required." at bounding box center [776, 341] width 262 height 34
type textarea "The user is not allowed to receive funds from ChangeNow. Confirmation required."
click at [422, 264] on div "Payee Attributes Payer Name Label Value Netherlands / USDT - Ethereum(ERC20) fc…" at bounding box center [337, 208] width 403 height 366
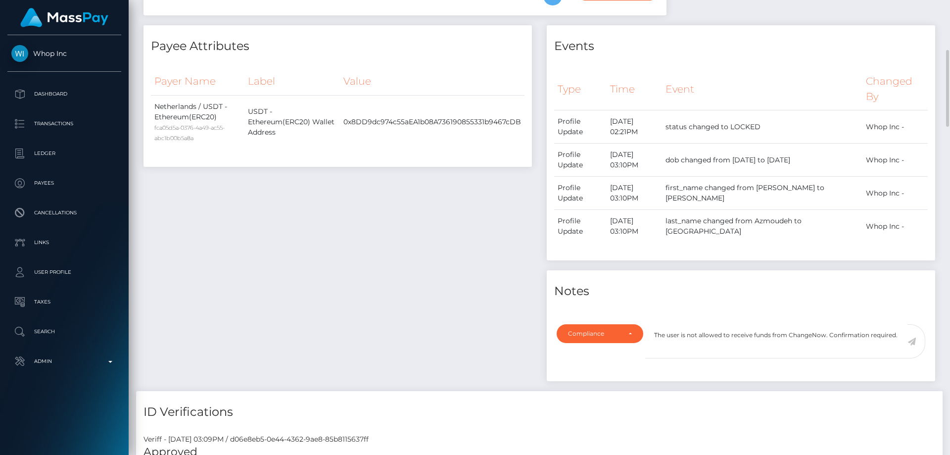
click at [912, 338] on icon at bounding box center [912, 342] width 8 height 8
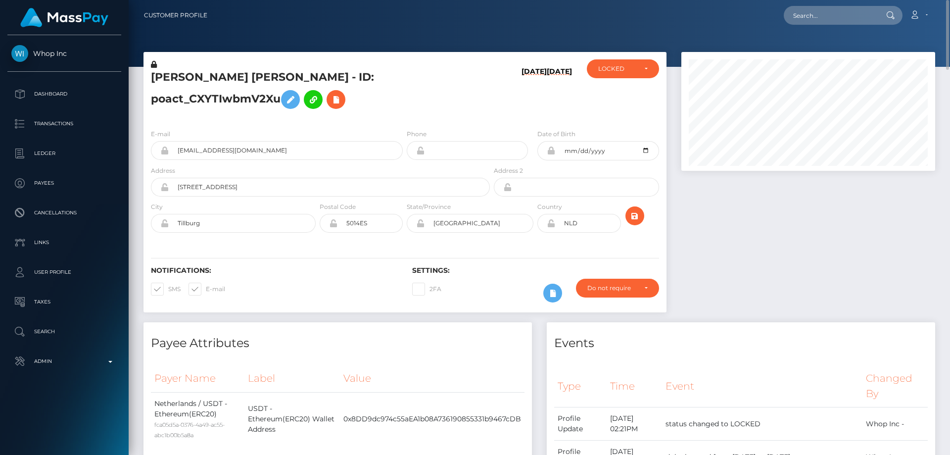
click at [278, 76] on h5 "[PERSON_NAME] [PERSON_NAME] - ID: poact_CXYTIwbmV2Xu" at bounding box center [318, 92] width 334 height 44
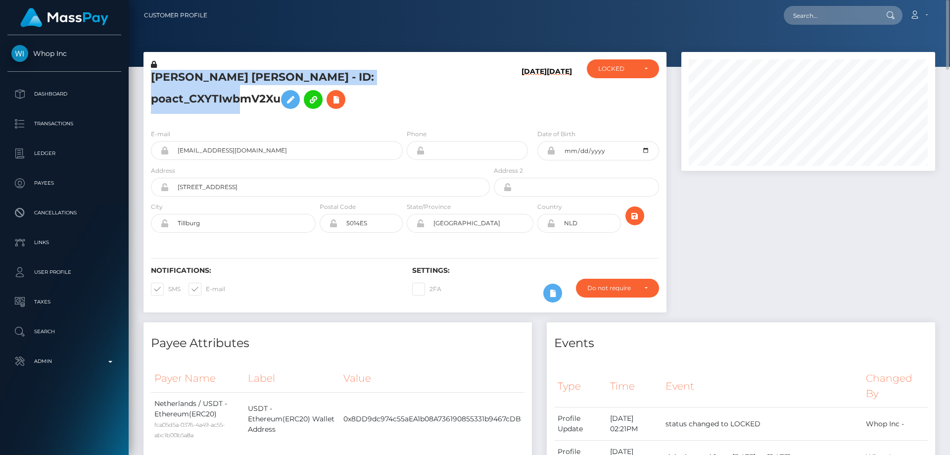
click at [278, 76] on h5 "[PERSON_NAME] [PERSON_NAME] - ID: poact_CXYTIwbmV2Xu" at bounding box center [318, 92] width 334 height 44
copy h5 "[PERSON_NAME] [PERSON_NAME] - ID: poact_CXYTIwbmV2Xu"
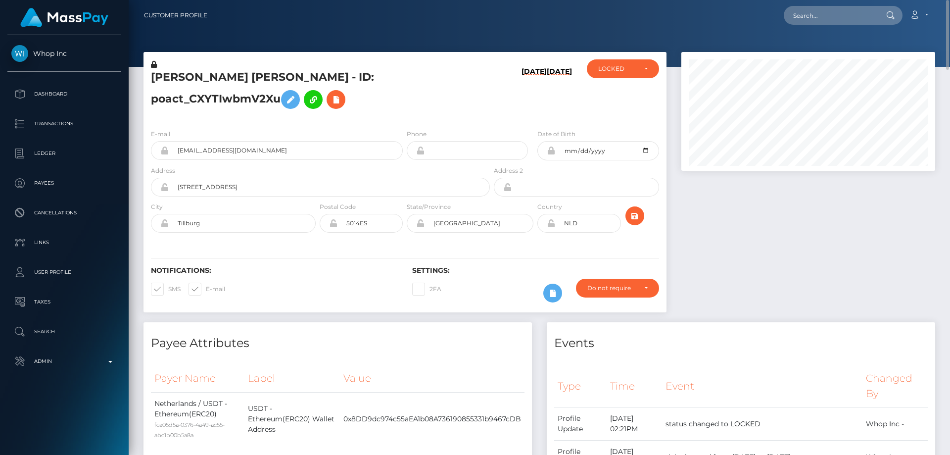
click at [654, 57] on div "[PERSON_NAME] [PERSON_NAME] - ID: poact_CXYTIwbmV2Xu [DATE] [DATE] CLOSED" at bounding box center [405, 86] width 523 height 69
click at [640, 67] on div "LOCKED" at bounding box center [622, 69] width 49 height 8
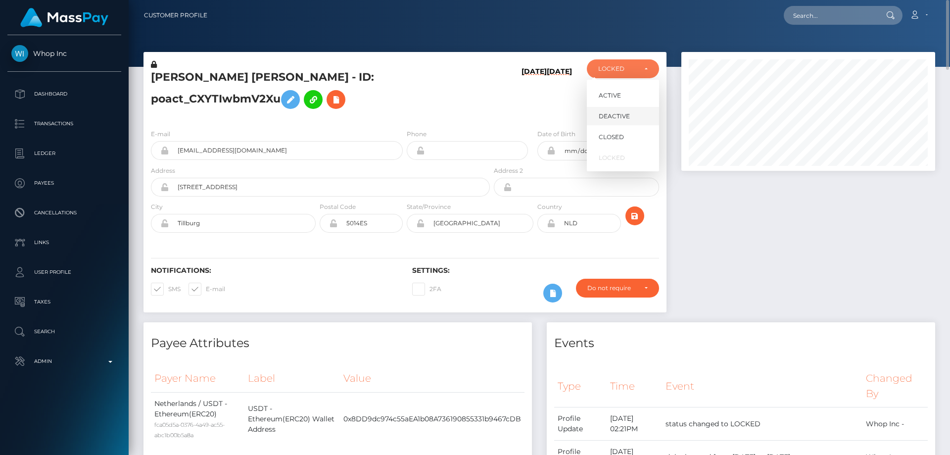
scroll to position [119, 254]
click at [631, 112] on link "DEACTIVE" at bounding box center [623, 116] width 72 height 18
select select "DEACTIVE"
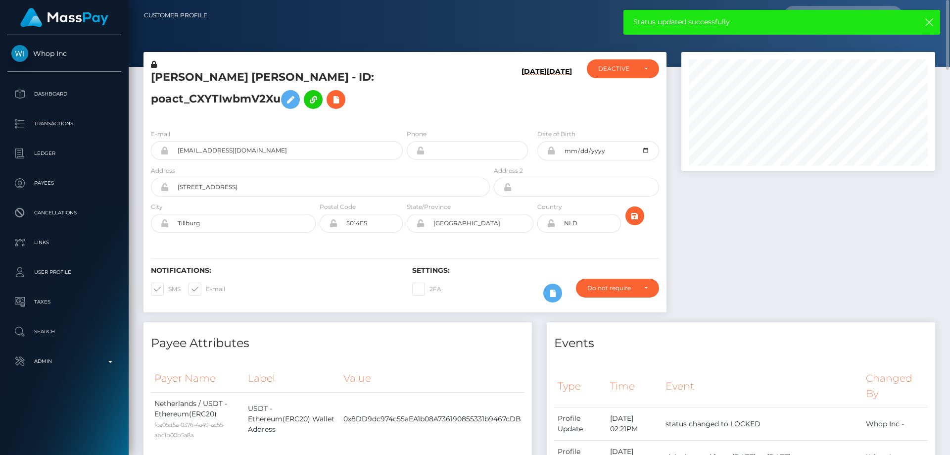
drag, startPoint x: 816, startPoint y: 323, endPoint x: 807, endPoint y: 314, distance: 13.0
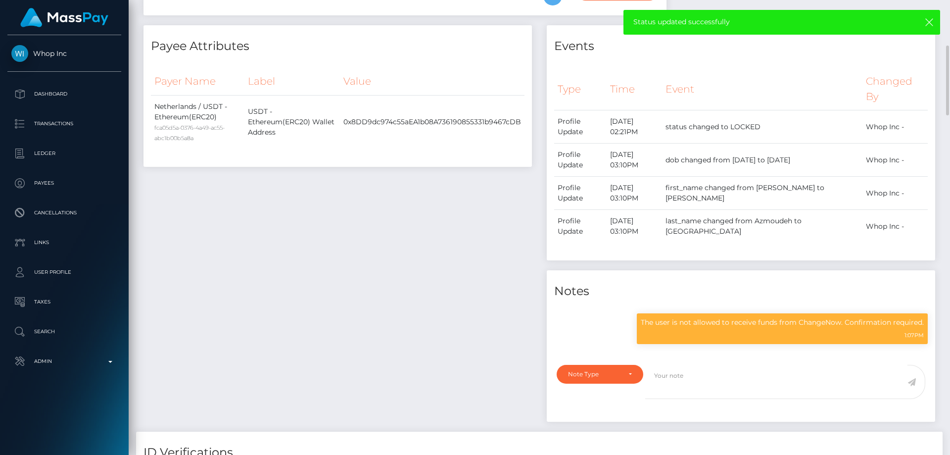
click at [703, 285] on h4 "Notes" at bounding box center [741, 291] width 374 height 17
click at [720, 321] on p "The user is not allowed to receive funds from ChangeNow. Confirmation required." at bounding box center [782, 322] width 283 height 10
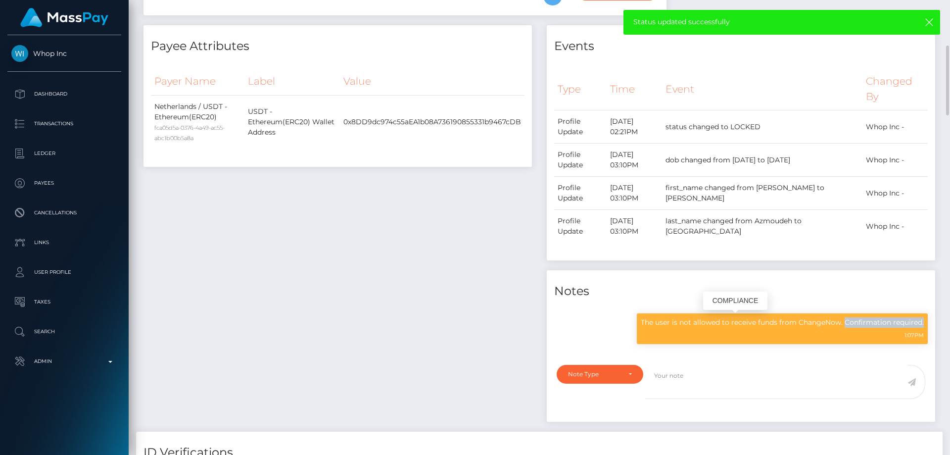
copy div "The user is not allowed to receive funds from ChangeNow. Confirmation required."
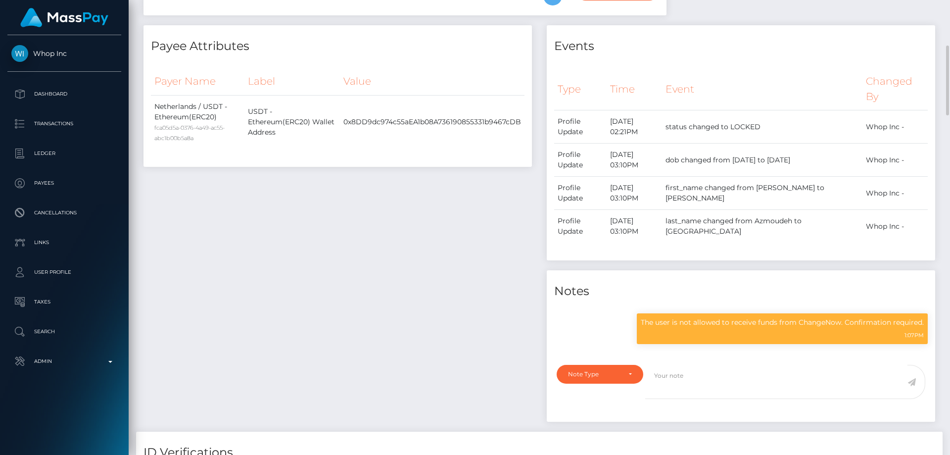
drag, startPoint x: 330, startPoint y: 234, endPoint x: 331, endPoint y: 244, distance: 9.5
click at [330, 236] on div "Payee Attributes Payer Name Label Value Netherlands / USDT - Ethereum(ERC20) fc…" at bounding box center [337, 228] width 403 height 406
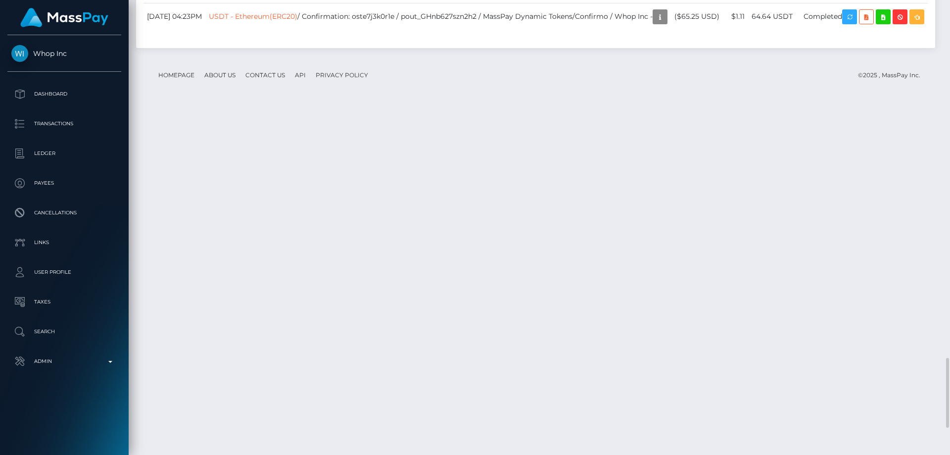
scroll to position [2500, 0]
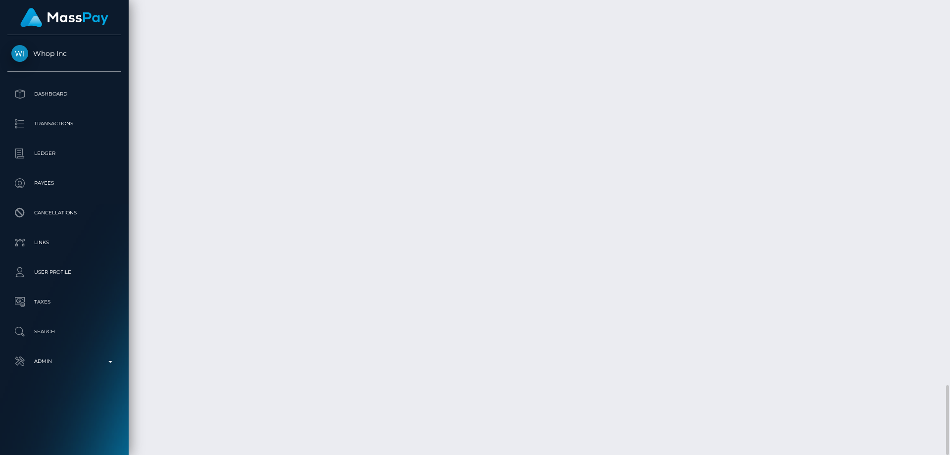
drag, startPoint x: 702, startPoint y: 363, endPoint x: 688, endPoint y: 352, distance: 17.2
copy td "$65.25 USD"
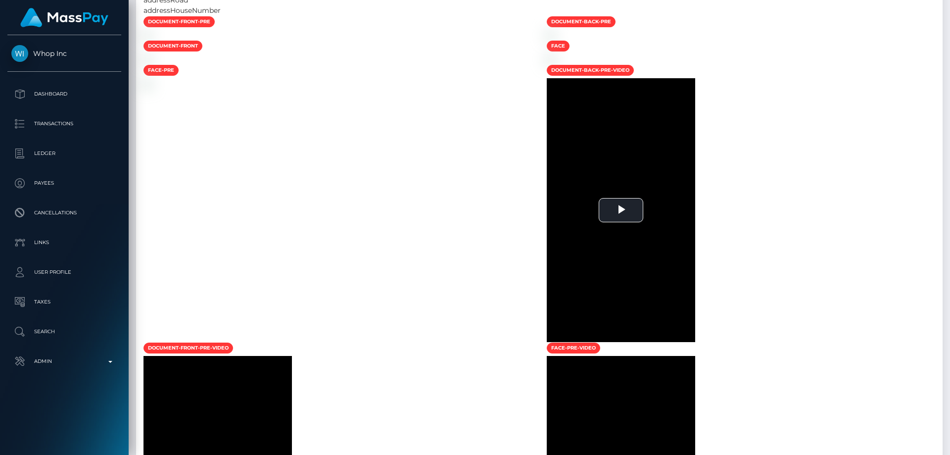
scroll to position [0, 0]
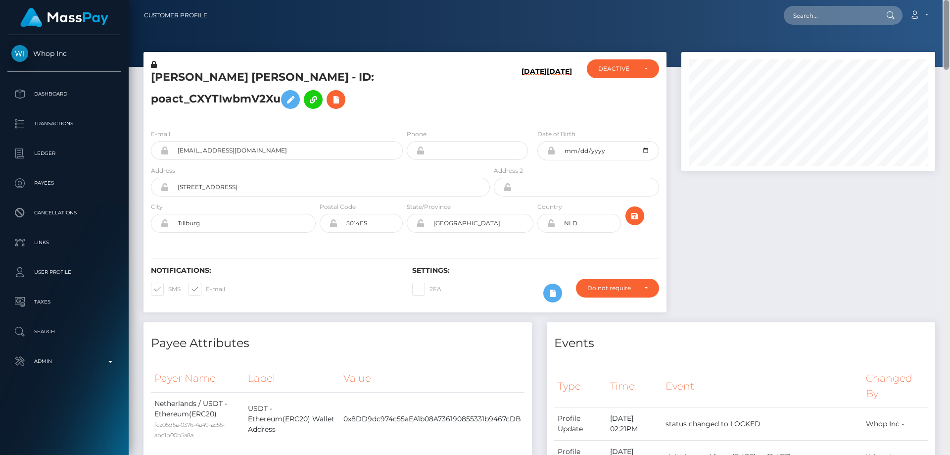
drag, startPoint x: 946, startPoint y: 405, endPoint x: 950, endPoint y: -40, distance: 445.5
click at [950, 0] on html "Whop Inc Dashboard Transactions Ledger Payees Cancellations Links" at bounding box center [475, 227] width 950 height 455
drag, startPoint x: 306, startPoint y: 75, endPoint x: 159, endPoint y: 72, distance: 147.0
click at [159, 72] on h5 "AMIR HOSSEIN AZMOUDEH - ID: poact_CXYTIwbmV2Xu" at bounding box center [318, 92] width 334 height 44
click at [158, 72] on h5 "AMIR HOSSEIN AZMOUDEH - ID: poact_CXYTIwbmV2Xu" at bounding box center [318, 92] width 334 height 44
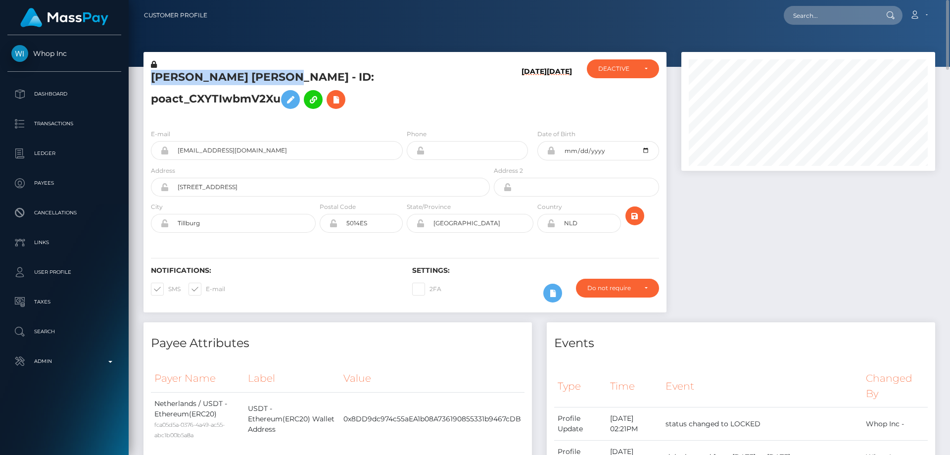
drag, startPoint x: 155, startPoint y: 78, endPoint x: 307, endPoint y: 79, distance: 152.0
click at [307, 79] on h5 "AMIR HOSSEIN AZMOUDEH - ID: poact_CXYTIwbmV2Xu" at bounding box center [318, 92] width 334 height 44
copy h5 "AMIR HOSSEIN AZMOUDEH"
drag, startPoint x: 242, startPoint y: 149, endPoint x: 161, endPoint y: 149, distance: 80.7
click at [161, 149] on div "zxl1shervin@gmail.com" at bounding box center [277, 150] width 252 height 19
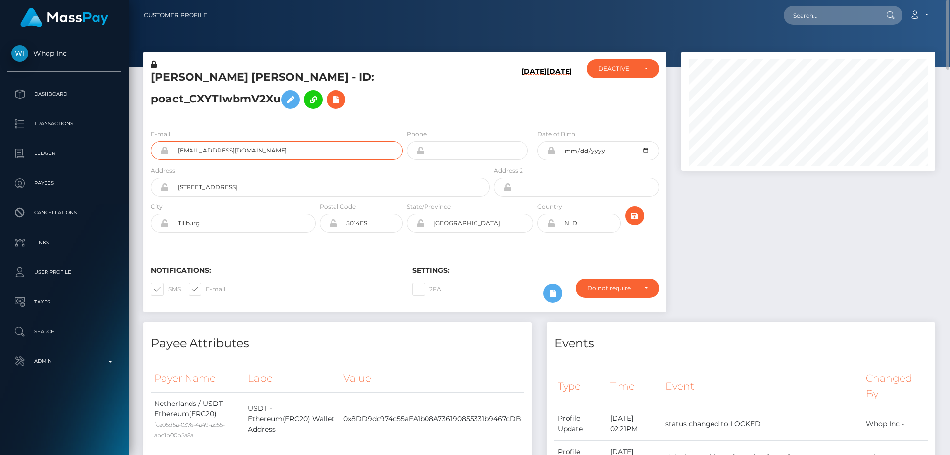
click at [250, 148] on input "zxl1shervin@gmail.com" at bounding box center [286, 150] width 234 height 19
drag, startPoint x: 251, startPoint y: 149, endPoint x: 172, endPoint y: 149, distance: 79.2
click at [172, 149] on input "zxl1shervin@gmail.com" at bounding box center [286, 150] width 234 height 19
drag, startPoint x: 577, startPoint y: 223, endPoint x: 559, endPoint y: 221, distance: 18.4
click at [559, 221] on input "NLD" at bounding box center [587, 223] width 65 height 19
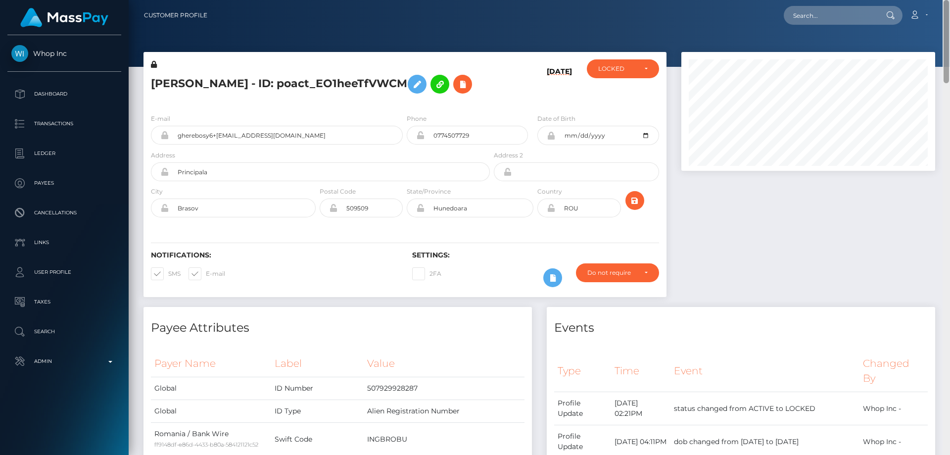
drag, startPoint x: 947, startPoint y: 401, endPoint x: 950, endPoint y: -23, distance: 424.7
click at [950, 0] on html "Whop Inc Dashboard Transactions Ledger Payees Cancellations Links" at bounding box center [475, 227] width 950 height 455
click at [623, 79] on div "ACTIVE DEACTIVE CLOSED LOCKED LOCKED" at bounding box center [623, 82] width 87 height 47
click at [611, 71] on div "LOCKED" at bounding box center [617, 69] width 38 height 8
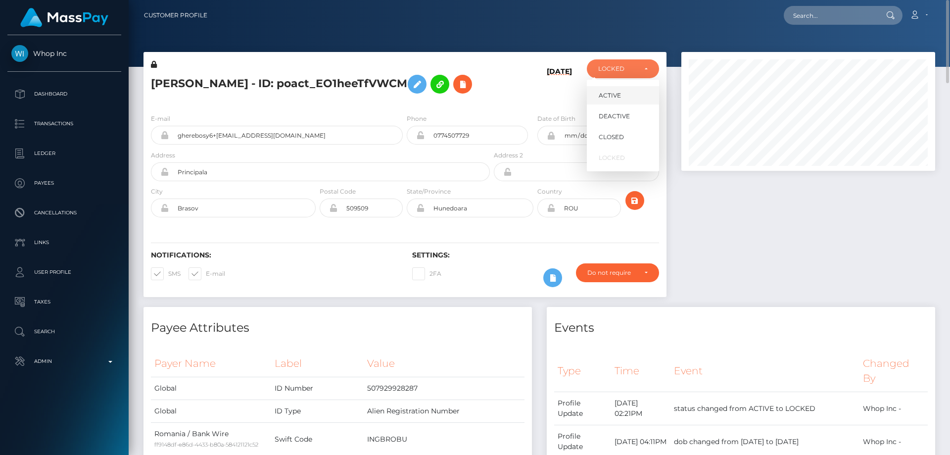
scroll to position [119, 254]
click at [615, 94] on span "ACTIVE" at bounding box center [610, 95] width 22 height 9
select select "ACTIVE"
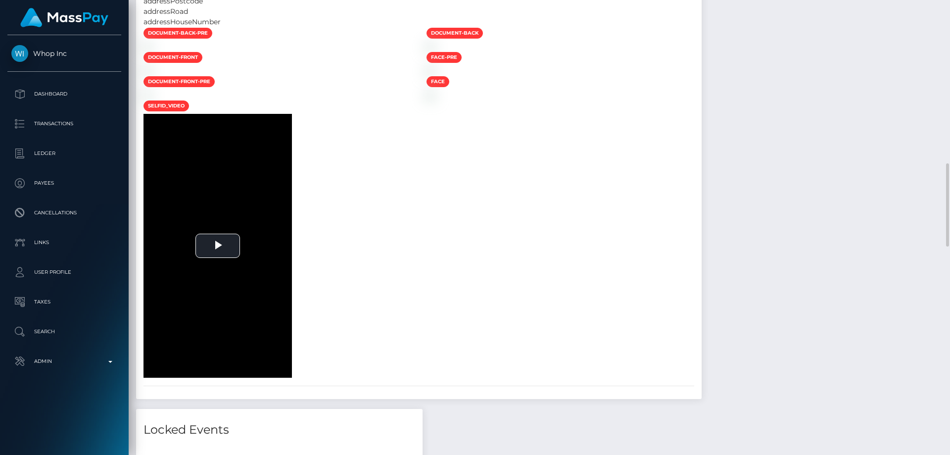
scroll to position [1138, 0]
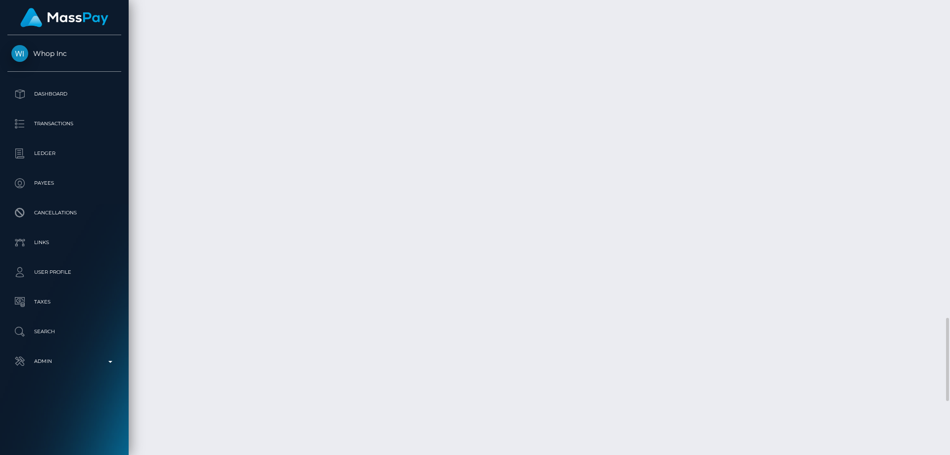
scroll to position [2024, 0]
drag, startPoint x: 763, startPoint y: 259, endPoint x: 622, endPoint y: 258, distance: 141.1
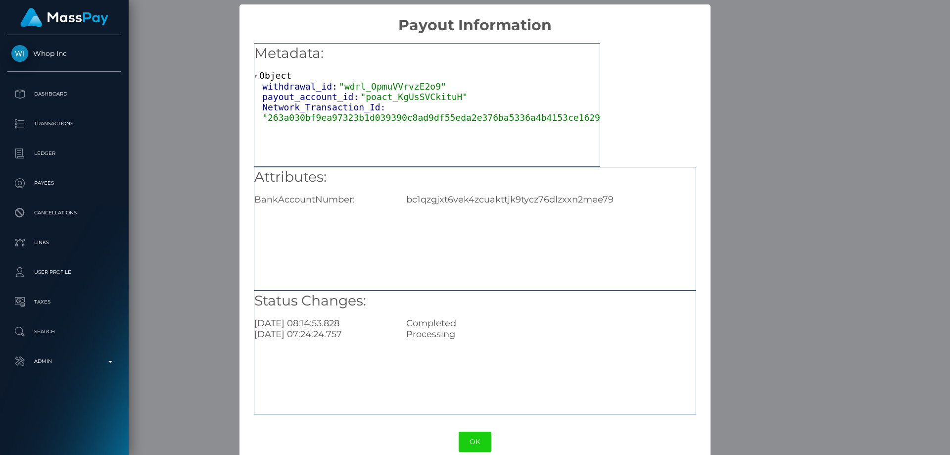
click at [437, 202] on div "bc1qzgjxt6vek4zcuakttjk9tycz76dlzxxn2mee79" at bounding box center [551, 199] width 304 height 11
copy div "bc1qzgjxt6vek4zcuakttjk9tycz76dlzxxn2mee79"
click at [778, 265] on div "× Payout Information Metadata: Object withdrawal_id: "wdrl_OpmuVVrvzE2o9" payou…" at bounding box center [475, 227] width 950 height 455
click at [812, 244] on div "× Payout Information Metadata: Object withdrawal_id: "wdrl_OpmuVVrvzE2o9" payou…" at bounding box center [475, 227] width 950 height 455
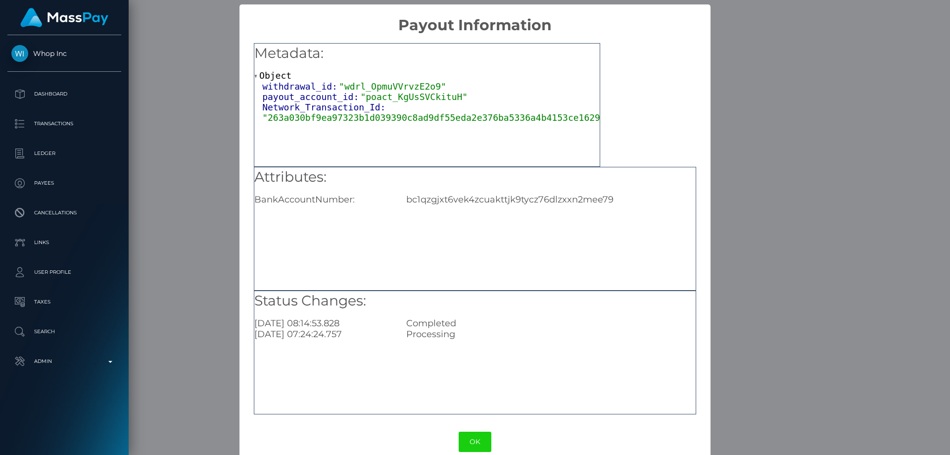
click at [812, 244] on div "× Payout Information Metadata: Object withdrawal_id: "wdrl_OpmuVVrvzE2o9" payou…" at bounding box center [475, 227] width 950 height 455
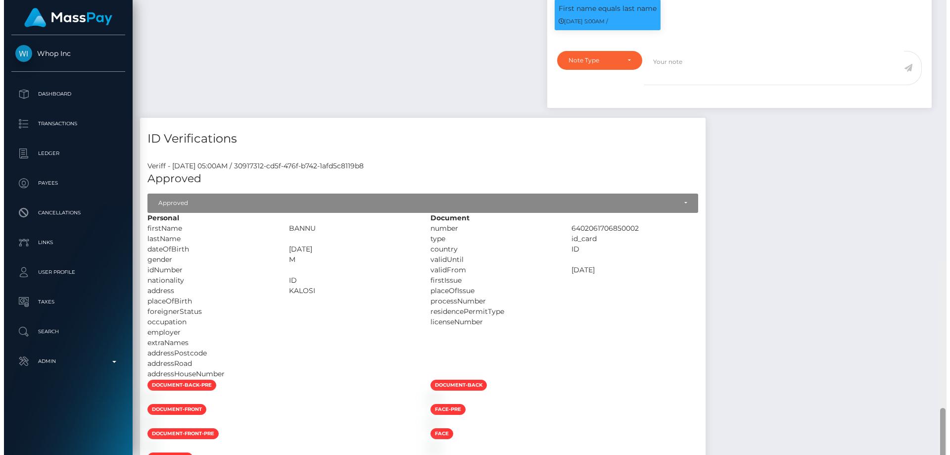
scroll to position [0, 0]
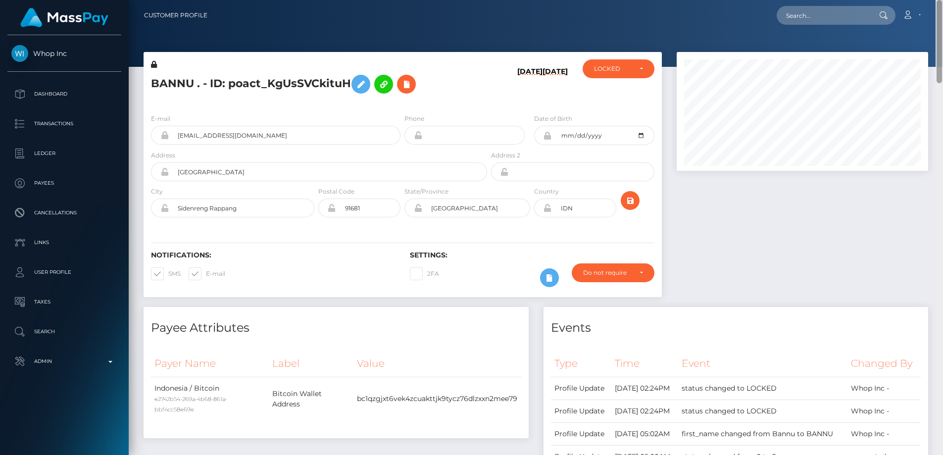
drag, startPoint x: 939, startPoint y: 256, endPoint x: 947, endPoint y: 10, distance: 246.1
click at [943, 10] on html "Whop Inc Dashboard Transactions Ledger Payees Cancellations Links" at bounding box center [471, 227] width 943 height 455
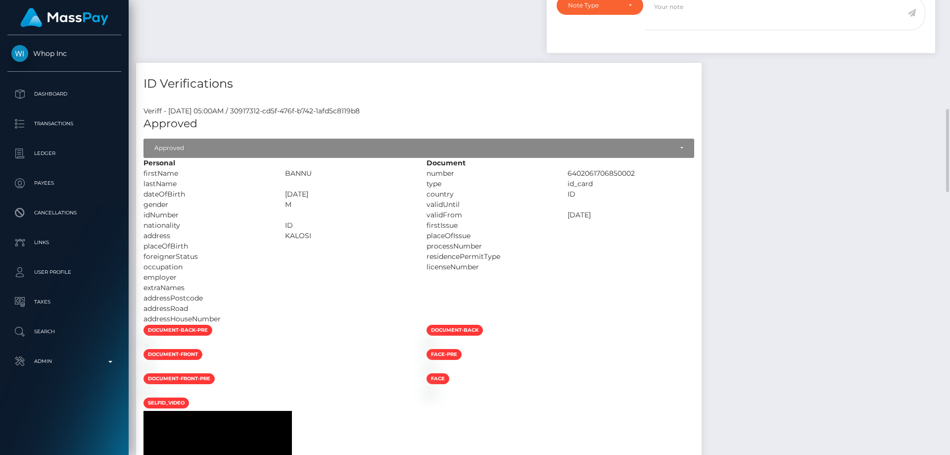
scroll to position [119, 254]
drag, startPoint x: 377, startPoint y: 231, endPoint x: 320, endPoint y: 225, distance: 56.7
click at [320, 179] on div "firstName BANNU" at bounding box center [277, 173] width 283 height 10
click at [378, 189] on div at bounding box center [349, 184] width 142 height 10
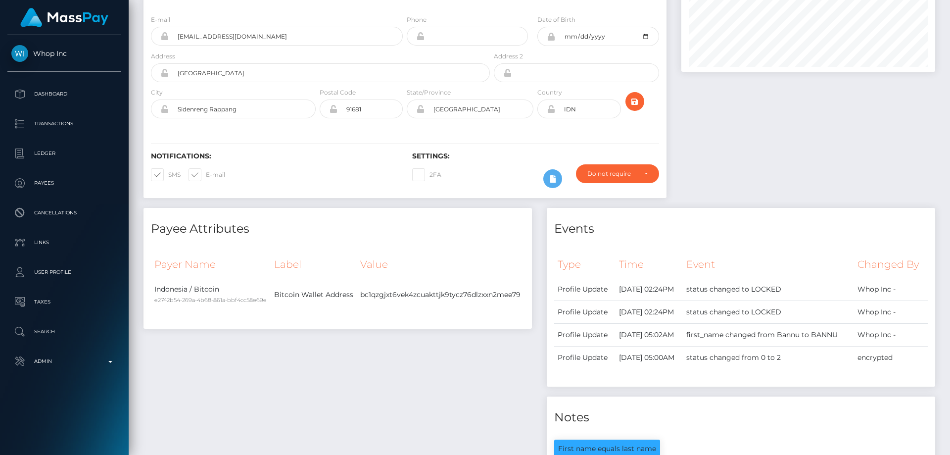
scroll to position [0, 0]
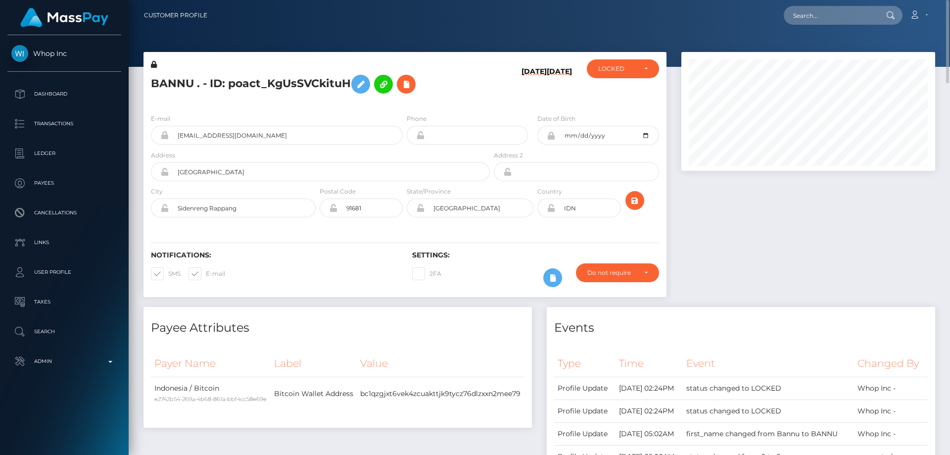
click at [286, 98] on h5 "BANNU . - ID: poact_KgUsSVCkituH" at bounding box center [318, 84] width 334 height 29
click at [155, 64] on icon at bounding box center [154, 64] width 6 height 7
click at [223, 98] on div "BANNU . - ID: poact_KgUsSVCkituH" at bounding box center [318, 82] width 348 height 47
click at [360, 76] on button at bounding box center [360, 84] width 19 height 19
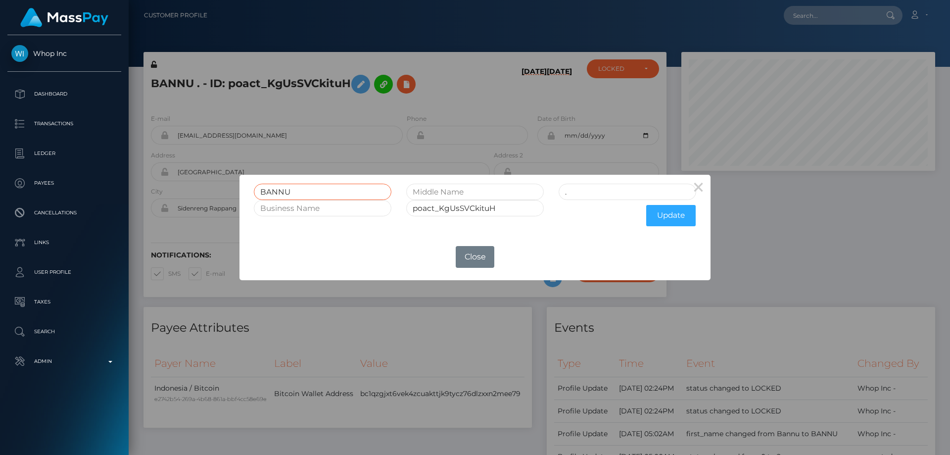
drag, startPoint x: 301, startPoint y: 194, endPoint x: 226, endPoint y: 194, distance: 74.7
click at [226, 194] on div "× BANNU . poact_KgUsSVCkituH Update OK No Close" at bounding box center [475, 227] width 950 height 455
drag, startPoint x: 601, startPoint y: 196, endPoint x: 538, endPoint y: 194, distance: 63.4
click at [538, 194] on div "BANNU ." at bounding box center [474, 192] width 457 height 16
paste input "BANNU"
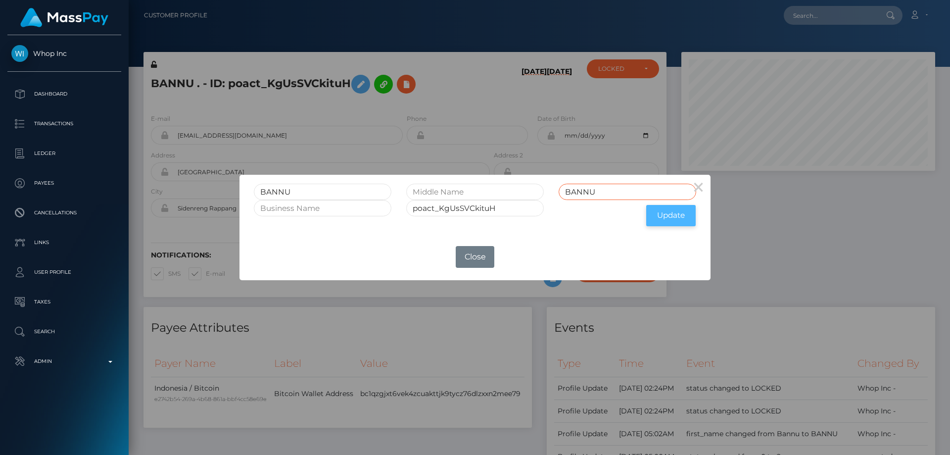
type input "BANNU"
click at [671, 217] on button "Update" at bounding box center [670, 215] width 49 height 21
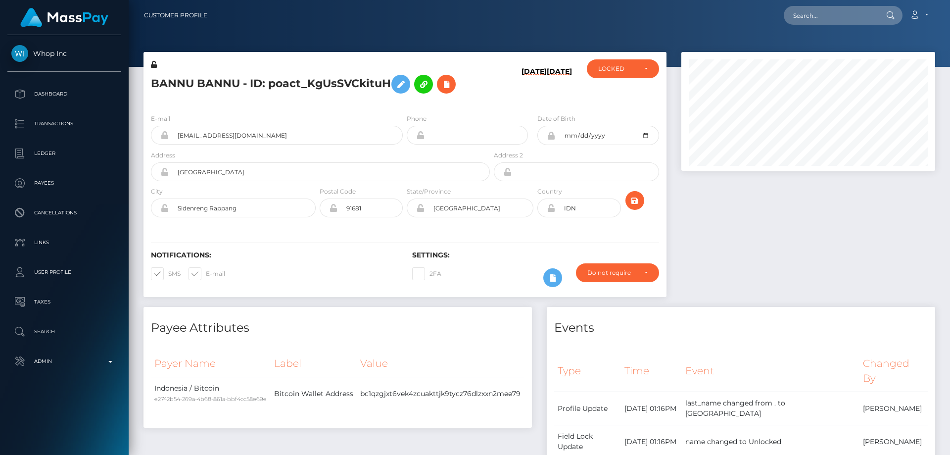
scroll to position [119, 254]
click at [155, 62] on icon at bounding box center [154, 64] width 6 height 7
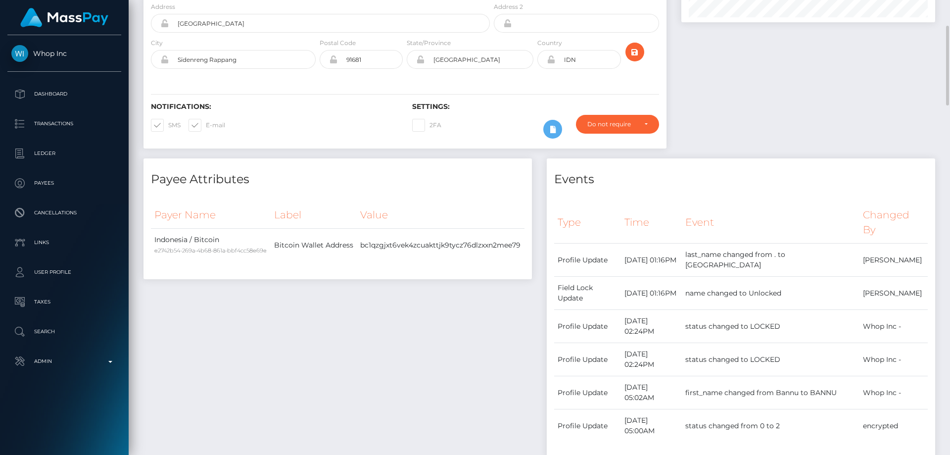
scroll to position [0, 0]
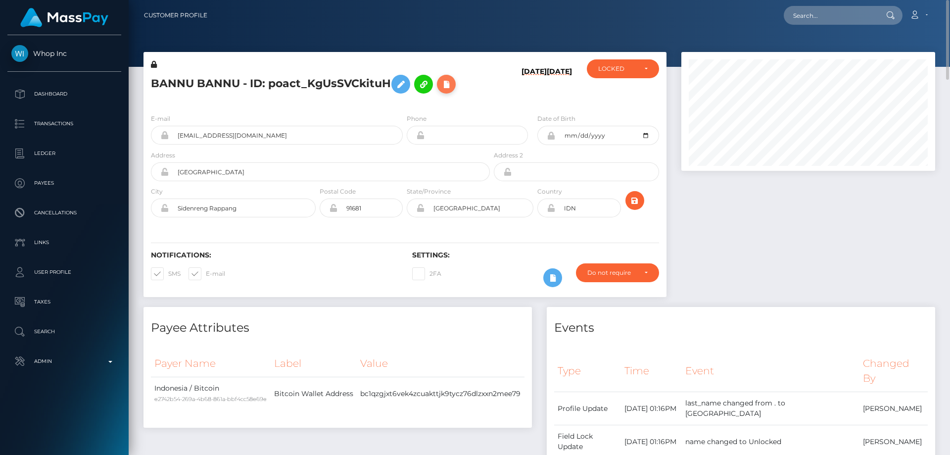
click at [444, 85] on icon at bounding box center [447, 84] width 12 height 12
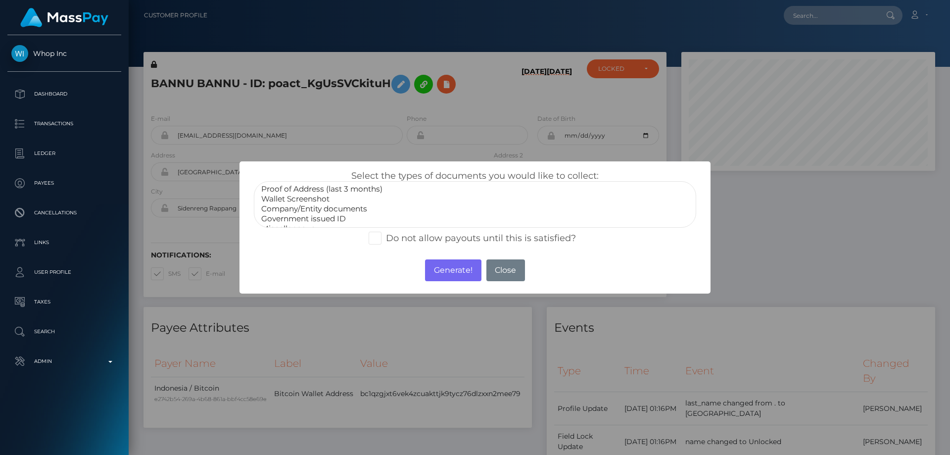
scroll to position [30, 0]
select select "Miscellaneous"
click at [301, 219] on option "Miscellaneous" at bounding box center [475, 219] width 430 height 10
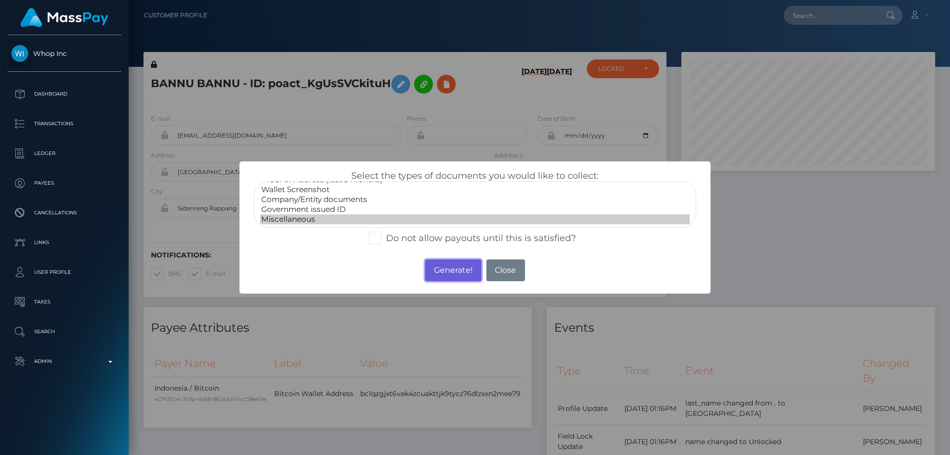
click at [444, 271] on button "Generate!" at bounding box center [453, 270] width 56 height 22
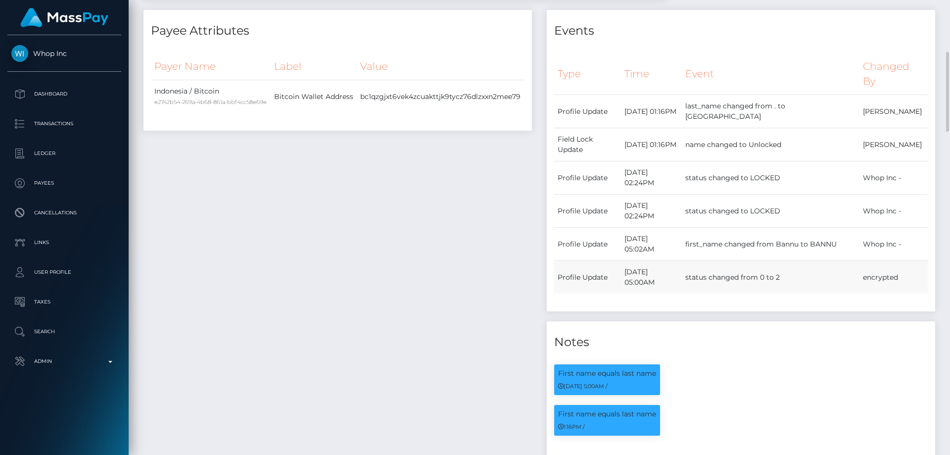
scroll to position [495, 0]
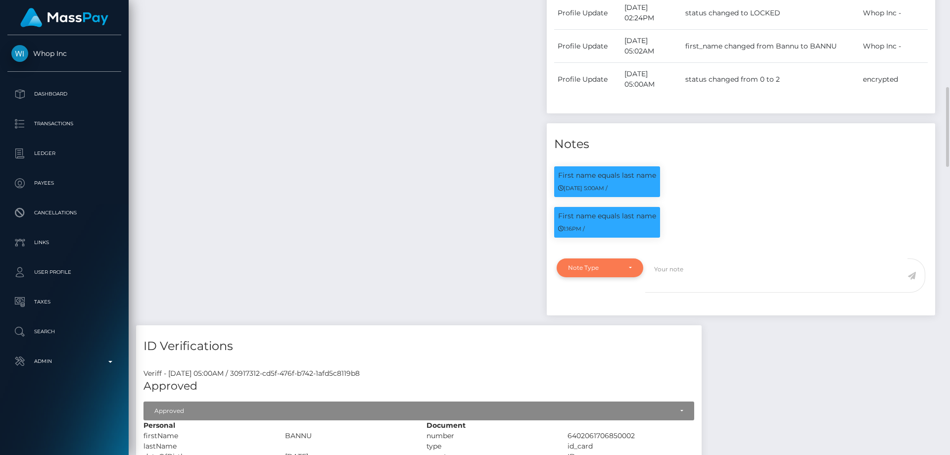
click at [602, 265] on div "Note Type" at bounding box center [594, 268] width 52 height 8
click at [600, 321] on link "Compliance" at bounding box center [600, 315] width 87 height 18
select select "COMPLIANCE"
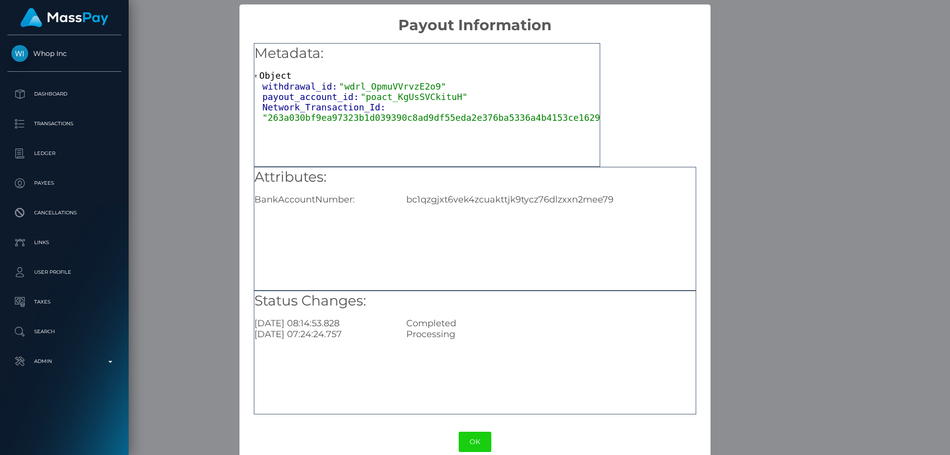
click at [471, 201] on div "bc1qzgjxt6vek4zcuakttjk9tycz76dlzxxn2mee79" at bounding box center [551, 199] width 304 height 11
copy div "bc1qzgjxt6vek4zcuakttjk9tycz76dlzxxn2mee79"
click at [823, 208] on div "× Payout Information Metadata: Object withdrawal_id: "wdrl_OpmuVVrvzE2o9" payou…" at bounding box center [475, 227] width 950 height 455
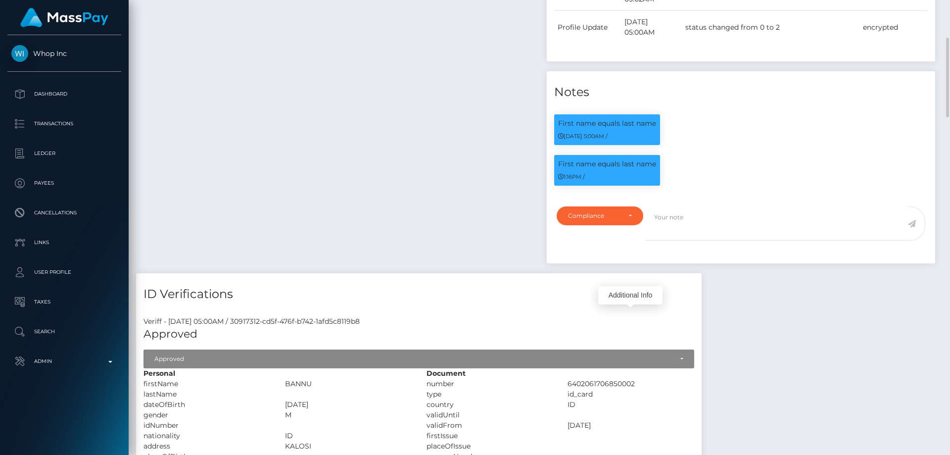
scroll to position [448, 0]
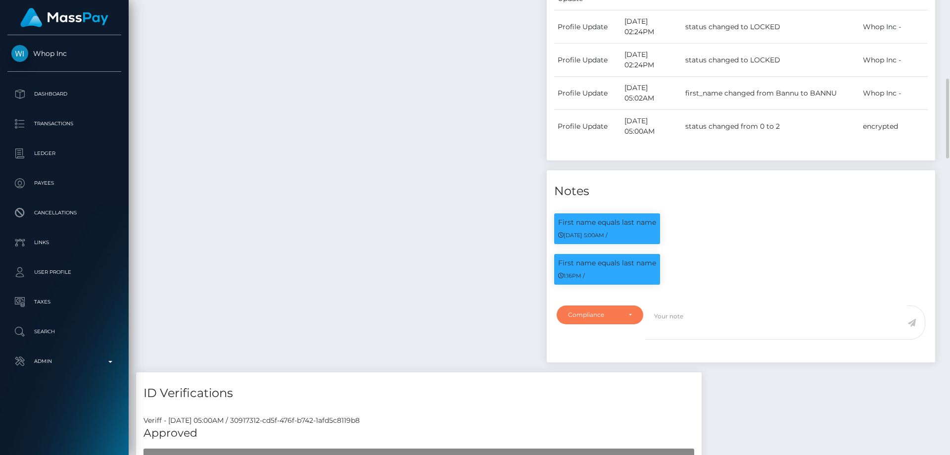
click at [585, 324] on div "Compliance" at bounding box center [600, 314] width 87 height 19
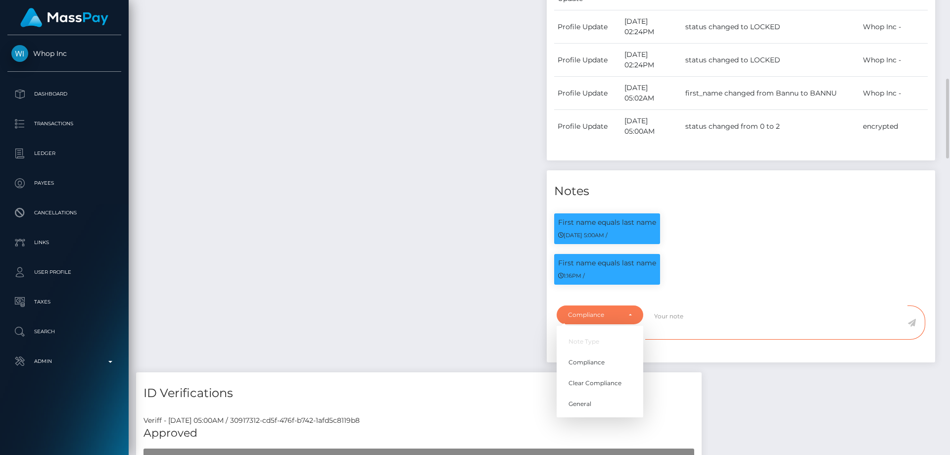
click at [688, 325] on textarea at bounding box center [776, 322] width 262 height 34
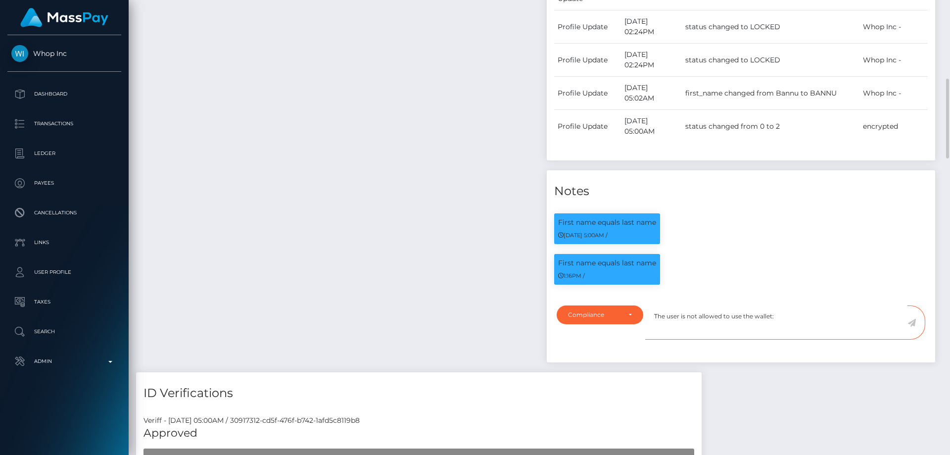
paste textarea "bc1qzgjxt6vek4zcuakttjk9tycz76dlzxxn2mee79"
paste textarea "Pig Butchering"
type textarea "The user is not allowed to use the wallet: bc1qzgjxt6vek4zcuakttjk9tycz76dlzxxn…"
click at [914, 320] on icon at bounding box center [912, 323] width 8 height 8
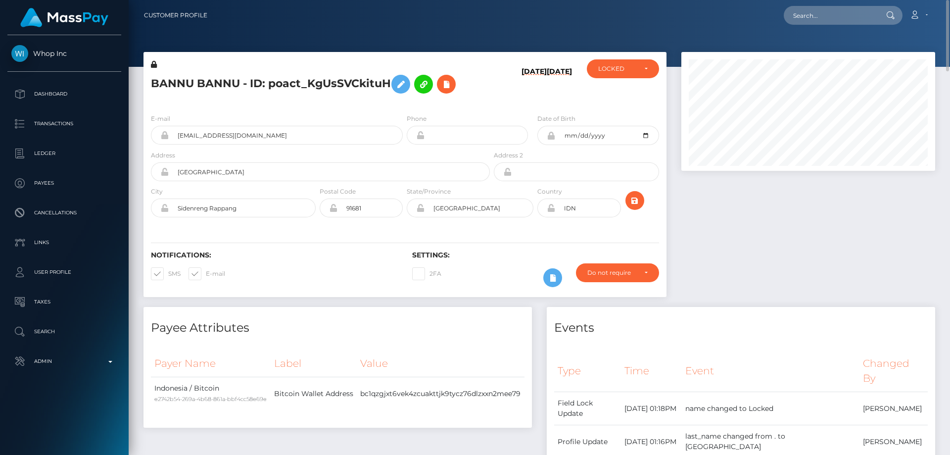
click at [208, 82] on h5 "BANNU BANNU - ID: poact_KgUsSVCkituH" at bounding box center [318, 84] width 334 height 29
copy h5 "BANNU BANNU - ID: poact_KgUsSVCkituH"
click at [780, 267] on div at bounding box center [808, 179] width 269 height 255
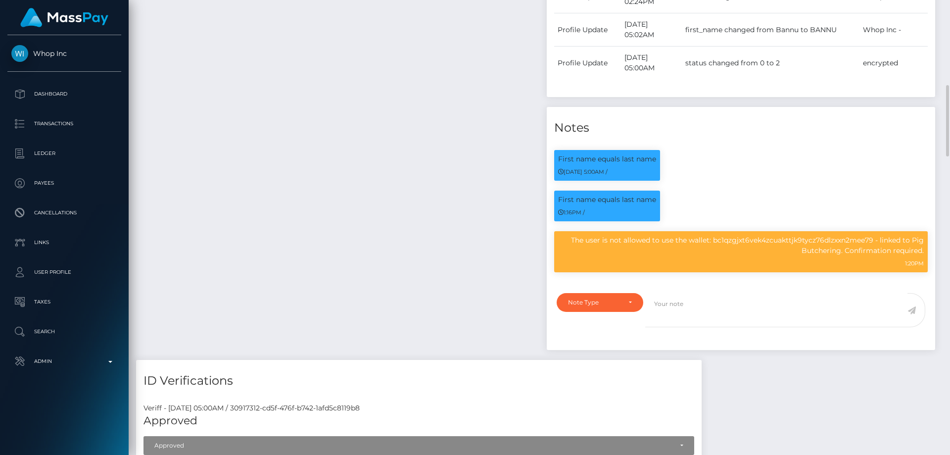
scroll to position [119, 254]
click at [693, 239] on p "The user is not allowed to use the wallet: bc1qzgjxt6vek4zcuakttjk9tycz76dlzxxn…" at bounding box center [741, 245] width 366 height 21
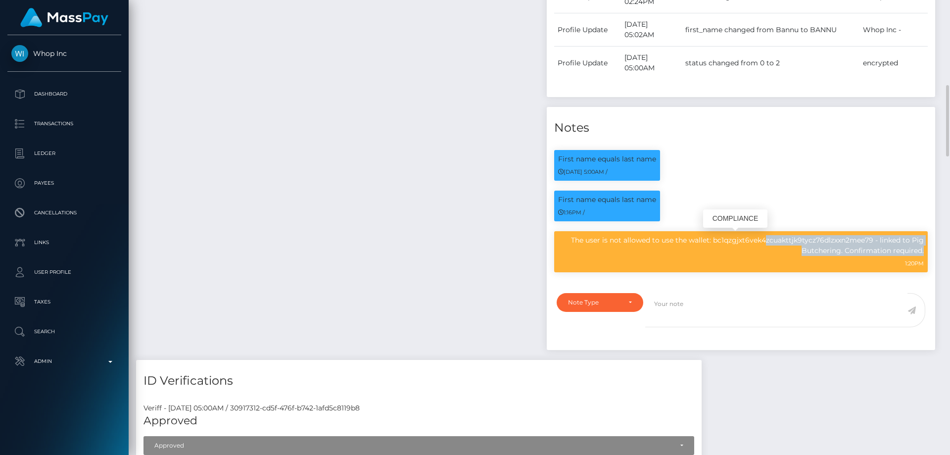
click at [693, 239] on p "The user is not allowed to use the wallet: bc1qzgjxt6vek4zcuakttjk9tycz76dlzxxn…" at bounding box center [741, 245] width 366 height 21
copy div "The user is not allowed to use the wallet: bc1qzgjxt6vek4zcuakttjk9tycz76dlzxxn…"
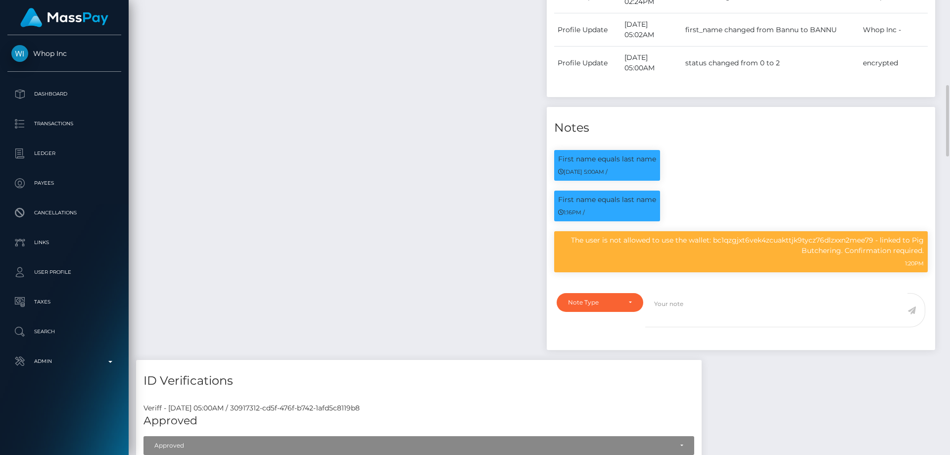
drag, startPoint x: 386, startPoint y: 181, endPoint x: 384, endPoint y: 195, distance: 14.0
click at [386, 182] on div "Payee Attributes Payer Name Label Value Indonesia / Bitcoin e2742b54-269a-4b68-…" at bounding box center [337, 60] width 403 height 597
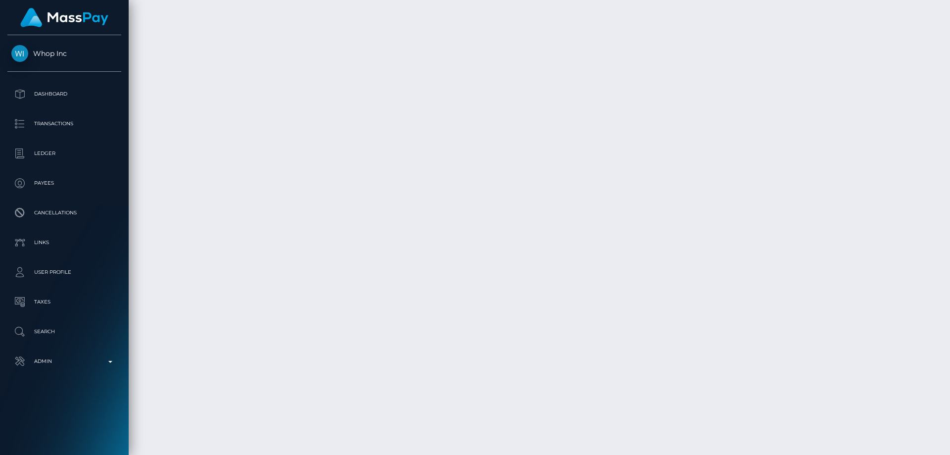
scroll to position [2441, 0]
drag, startPoint x: 731, startPoint y: 316, endPoint x: 704, endPoint y: 314, distance: 27.3
drag, startPoint x: 691, startPoint y: 316, endPoint x: 731, endPoint y: 312, distance: 39.3
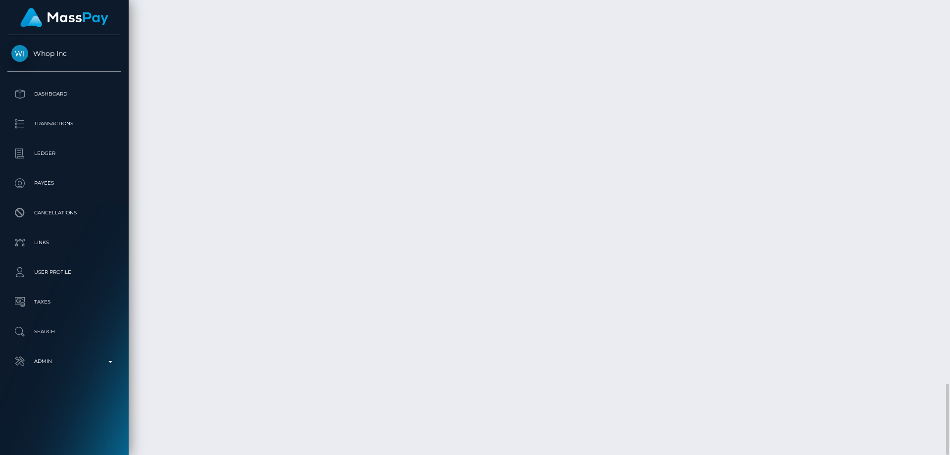
copy td "$152.05 USD"
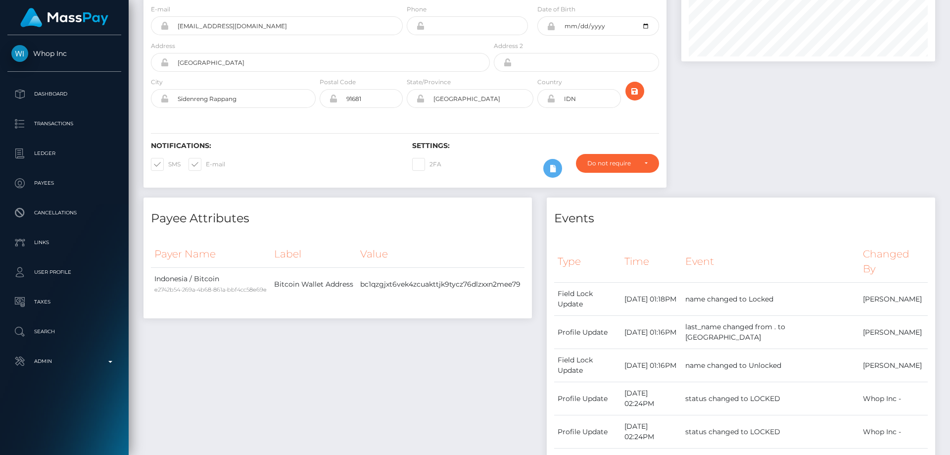
scroll to position [119, 254]
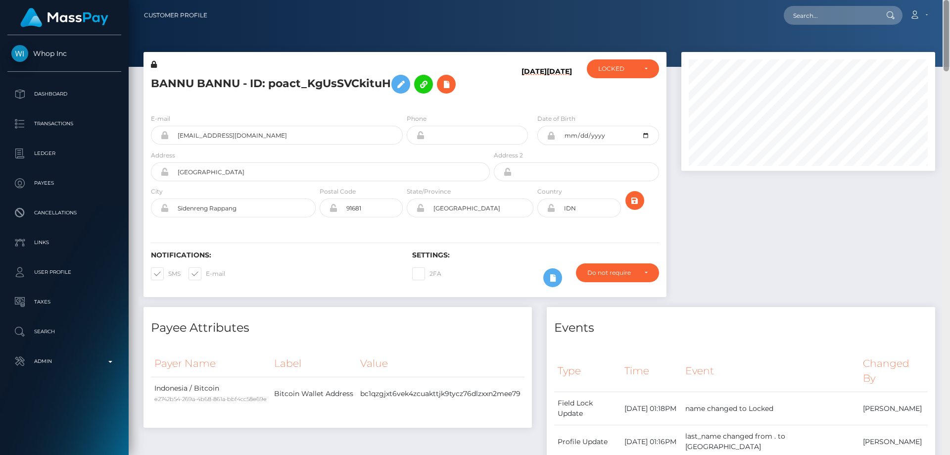
drag, startPoint x: 947, startPoint y: 399, endPoint x: 938, endPoint y: -3, distance: 402.0
click at [938, 0] on html "Whop Inc Dashboard Transactions Ledger Payees Cancellations Links" at bounding box center [475, 227] width 950 height 455
drag, startPoint x: 573, startPoint y: 209, endPoint x: 557, endPoint y: 209, distance: 16.3
click at [557, 209] on input "IDN" at bounding box center [587, 207] width 65 height 19
click at [249, 86] on h5 "BANNU BANNU - ID: poact_KgUsSVCkituH" at bounding box center [318, 84] width 334 height 29
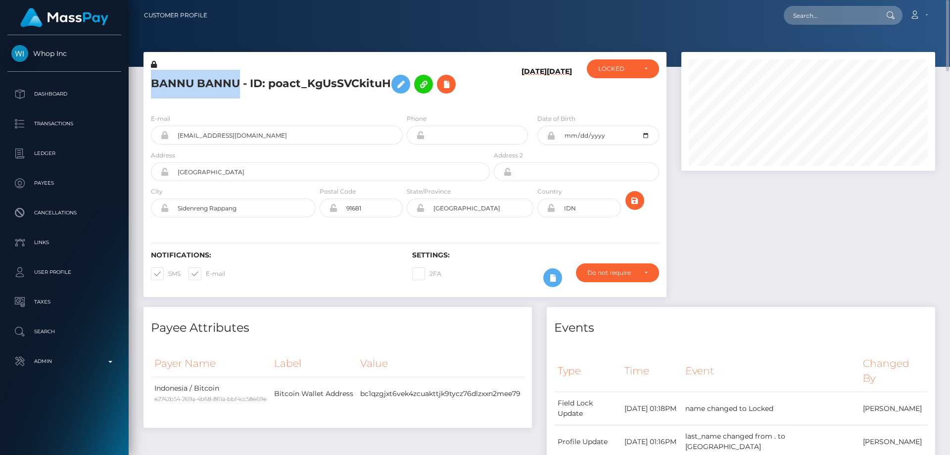
drag, startPoint x: 240, startPoint y: 82, endPoint x: 154, endPoint y: 84, distance: 86.1
click at [154, 84] on h5 "BANNU BANNU - ID: poact_KgUsSVCkituH" at bounding box center [318, 84] width 334 height 29
copy h5 "BANNU BANNU"
drag, startPoint x: 305, startPoint y: 136, endPoint x: 170, endPoint y: 136, distance: 135.1
click at [170, 136] on input "mogomogu857+99348e9d36@gmail.com" at bounding box center [286, 135] width 234 height 19
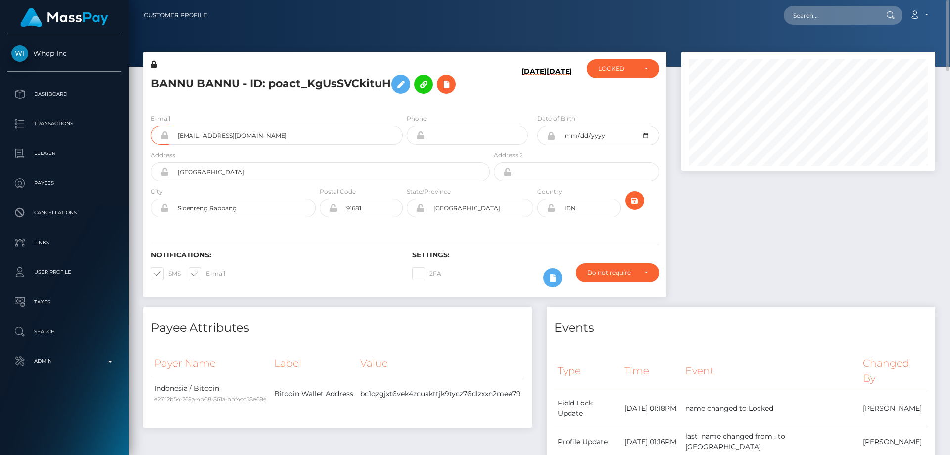
click at [305, 123] on div "E-mail mogomogu857+99348e9d36@gmail.com" at bounding box center [277, 128] width 252 height 31
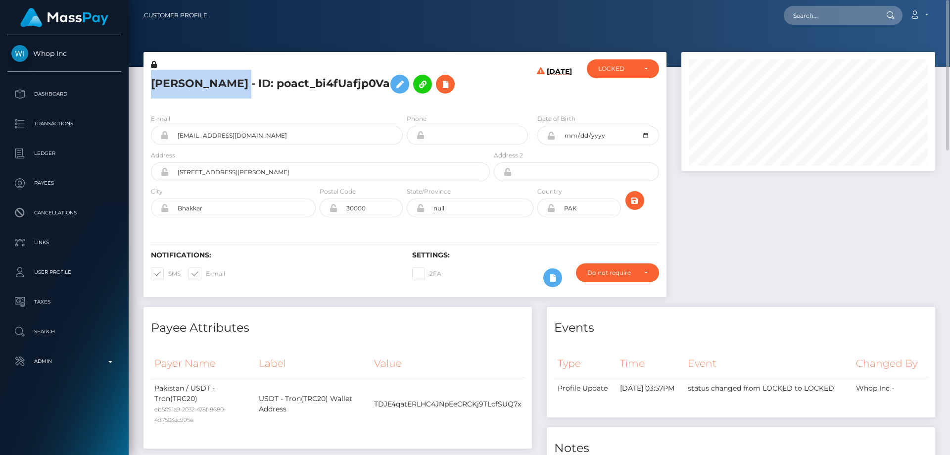
drag, startPoint x: 258, startPoint y: 83, endPoint x: 149, endPoint y: 79, distance: 109.0
click at [149, 79] on div "[PERSON_NAME] - ID: poact_bi4fUafjp0Va" at bounding box center [318, 82] width 348 height 47
copy h5 "[PERSON_NAME]"
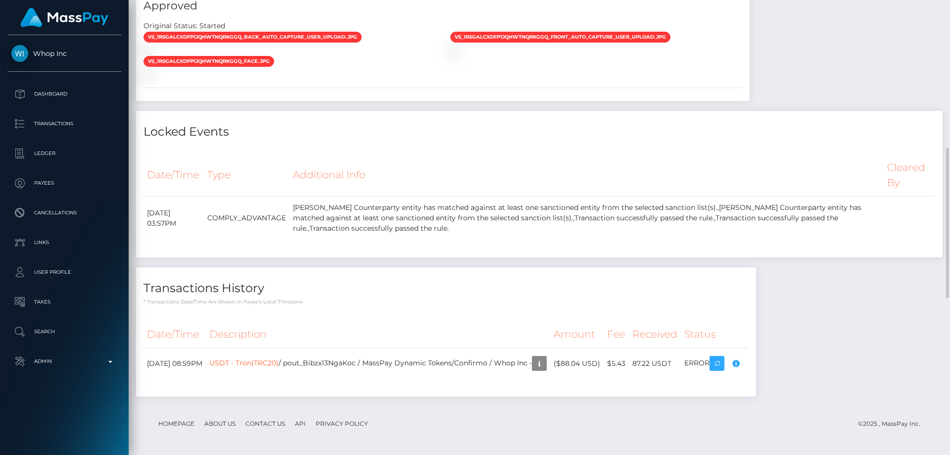
scroll to position [594, 0]
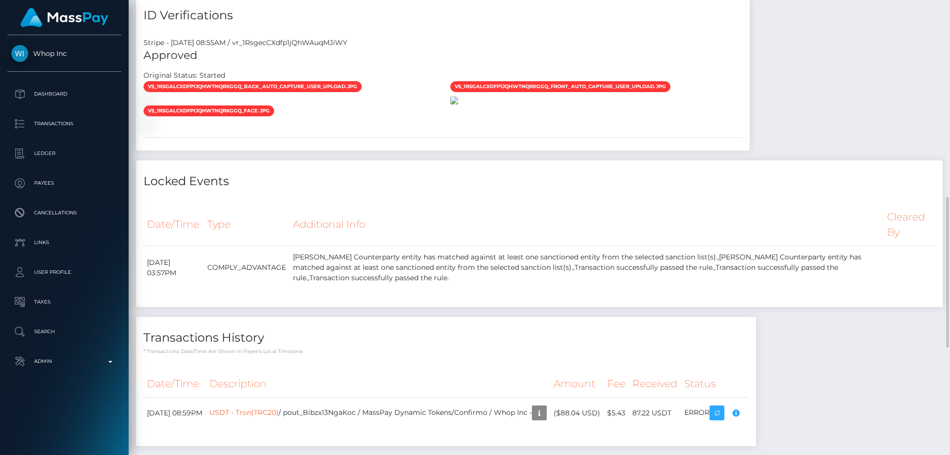
click at [458, 104] on img at bounding box center [454, 101] width 8 height 8
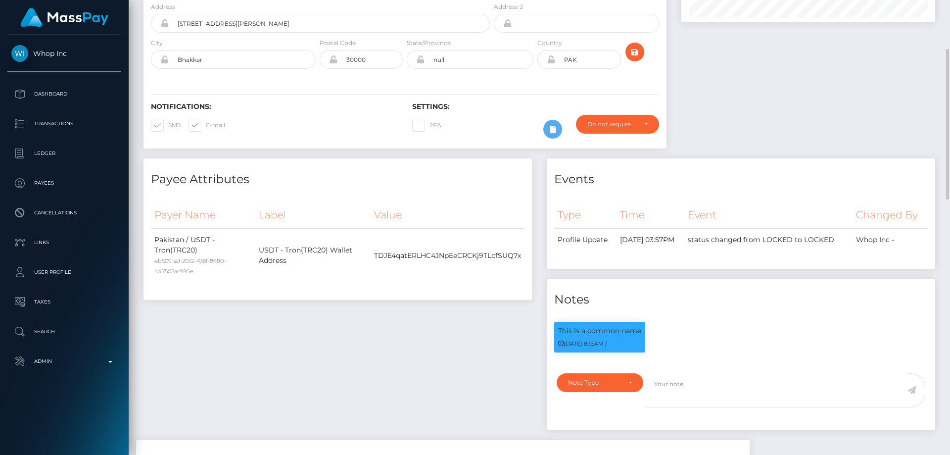
scroll to position [0, 0]
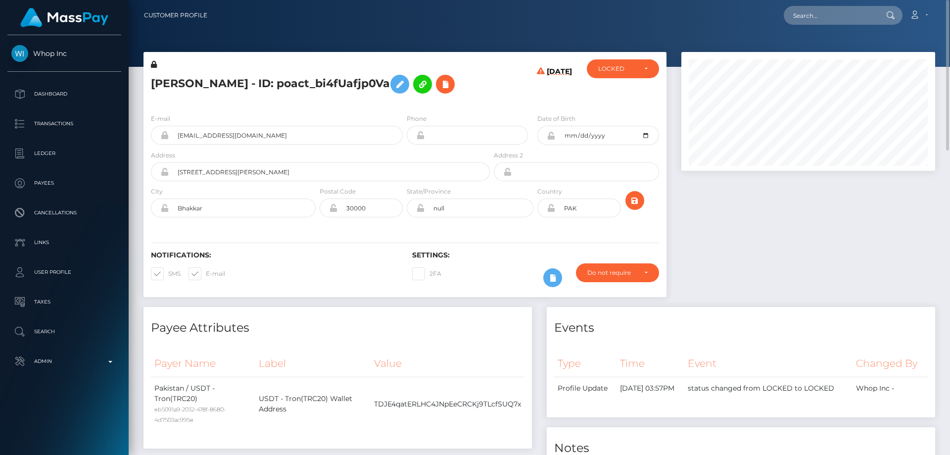
click at [551, 136] on icon at bounding box center [551, 136] width 8 height 8
click at [837, 303] on div at bounding box center [808, 179] width 269 height 255
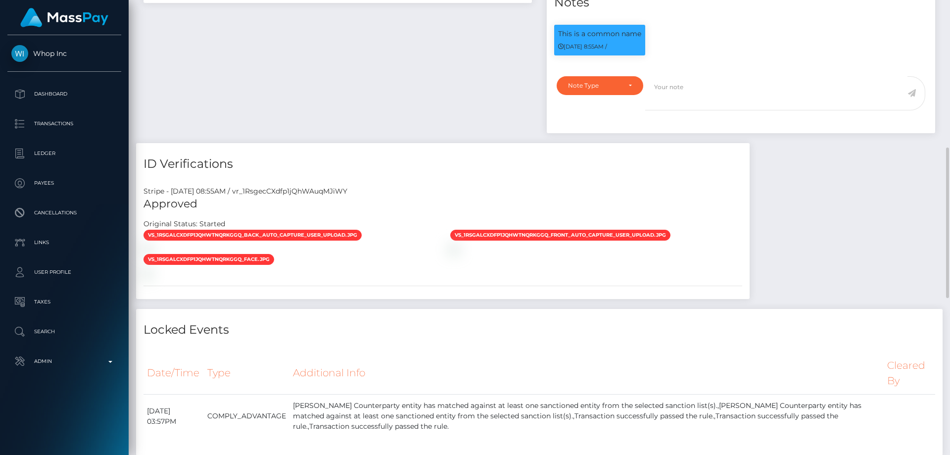
scroll to position [594, 0]
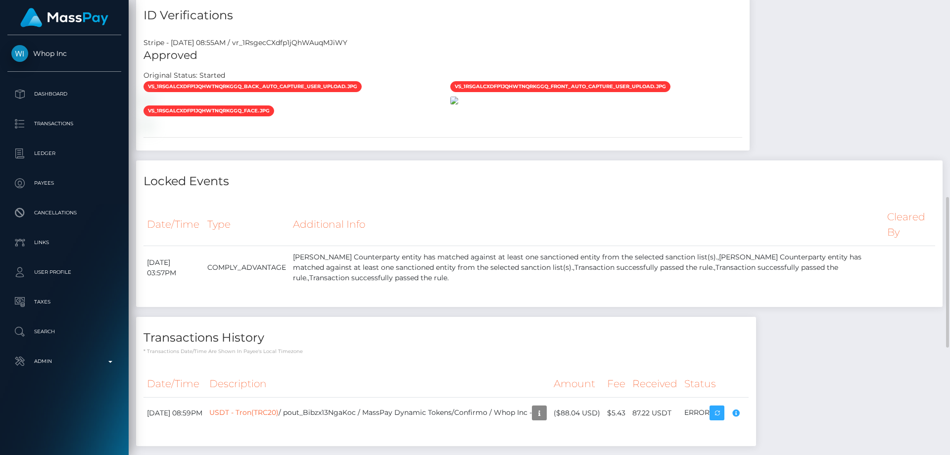
click at [458, 104] on img at bounding box center [454, 101] width 8 height 8
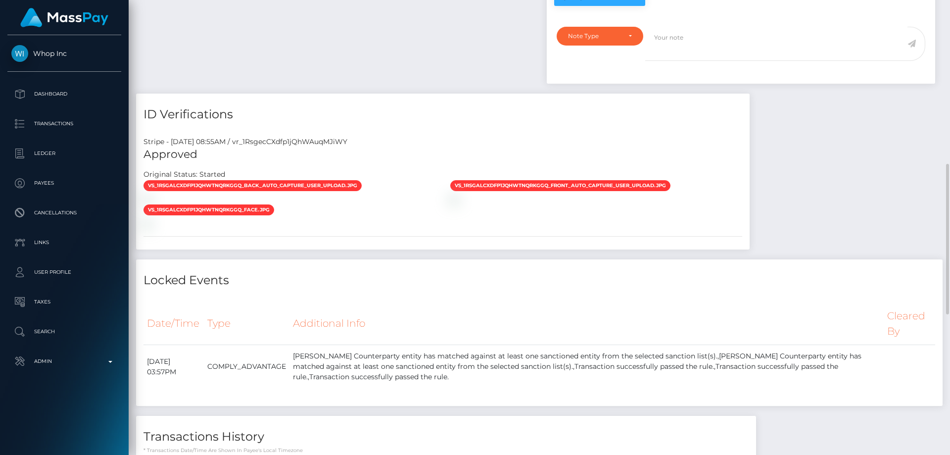
scroll to position [346, 0]
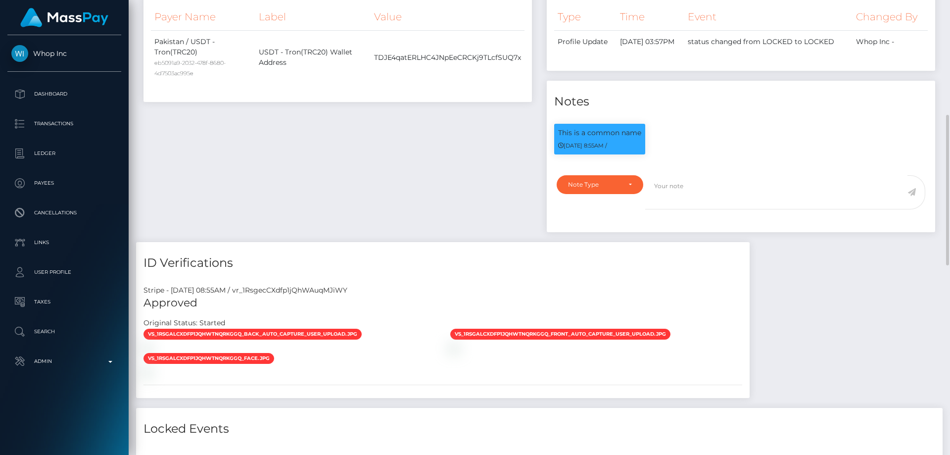
drag, startPoint x: 615, startPoint y: 172, endPoint x: 599, endPoint y: 210, distance: 41.5
click at [609, 178] on div "Note Type Compliance Clear Compliance General Note Type" at bounding box center [741, 200] width 389 height 63
click at [593, 190] on div "Note Type" at bounding box center [600, 184] width 87 height 19
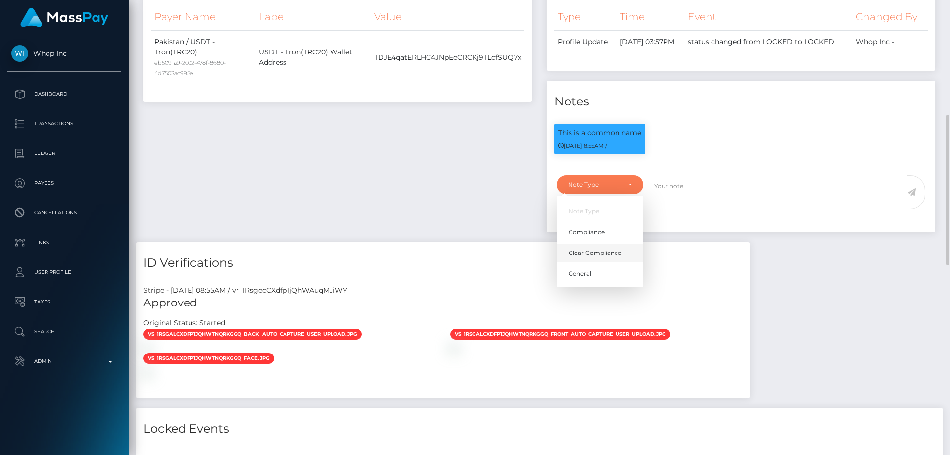
scroll to position [119, 254]
click at [600, 251] on span "Clear Compliance" at bounding box center [595, 252] width 53 height 9
select select "CLEAR_COMPLIANCE"
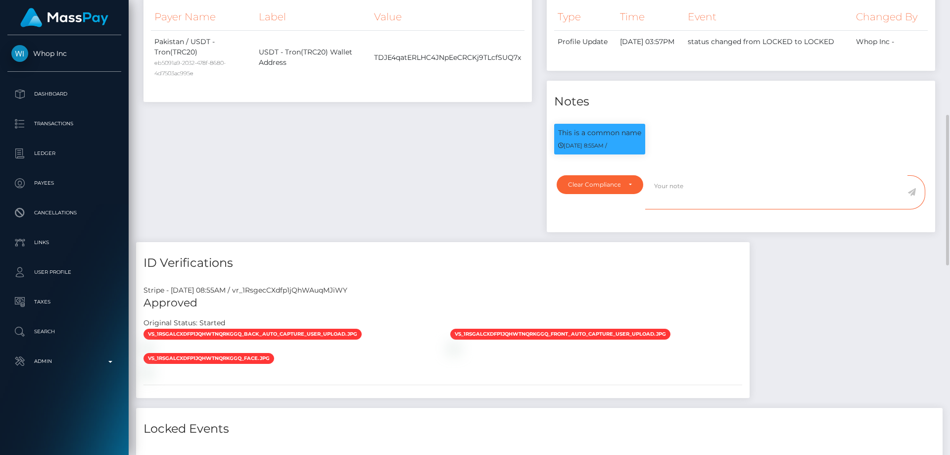
paste textarea "[PERSON_NAME]"
drag, startPoint x: 687, startPoint y: 188, endPoint x: 569, endPoint y: 227, distance: 124.1
click at [565, 216] on div "Note Type Compliance Clear Compliance General Clear Compliance Note Type Compli…" at bounding box center [741, 198] width 384 height 46
type textarea "The hits refer to persons with different ID numbers. Flag cleared."
click at [913, 191] on icon at bounding box center [912, 192] width 8 height 8
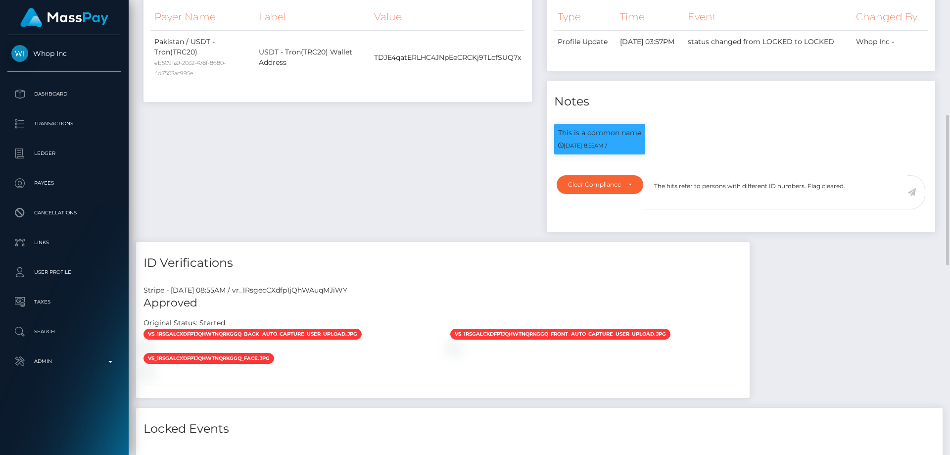
click at [829, 297] on div "Payee Attributes Payer Name Label Value Pakistan / USDT - Tron(TRC20) eb5091a9-…" at bounding box center [539, 331] width 807 height 743
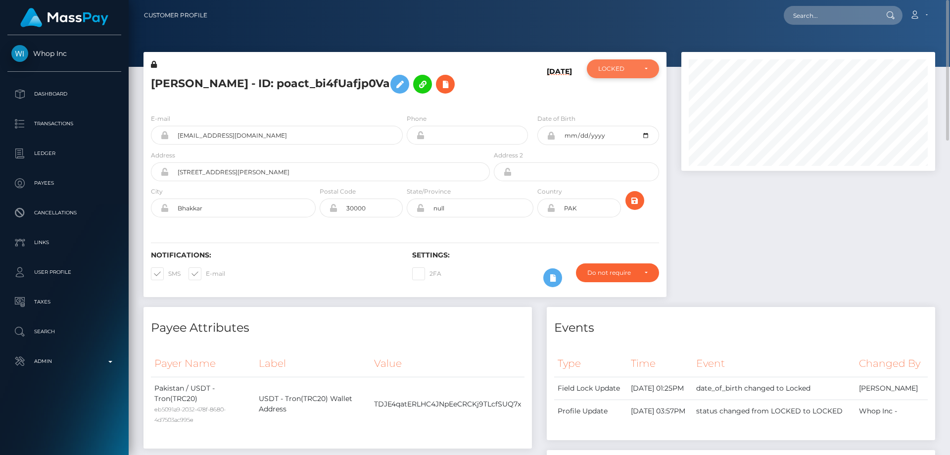
click at [605, 68] on div "LOCKED" at bounding box center [617, 69] width 38 height 8
click at [627, 98] on link "ACTIVE" at bounding box center [623, 95] width 72 height 18
select select "ACTIVE"
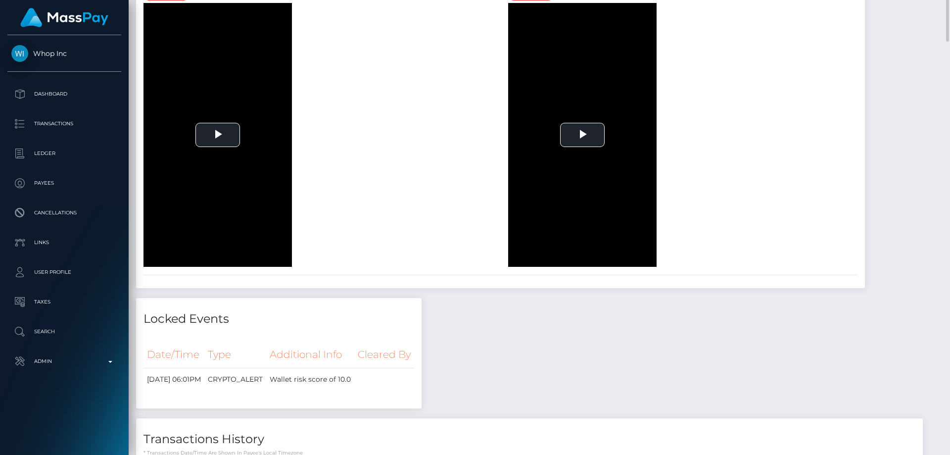
scroll to position [773, 0]
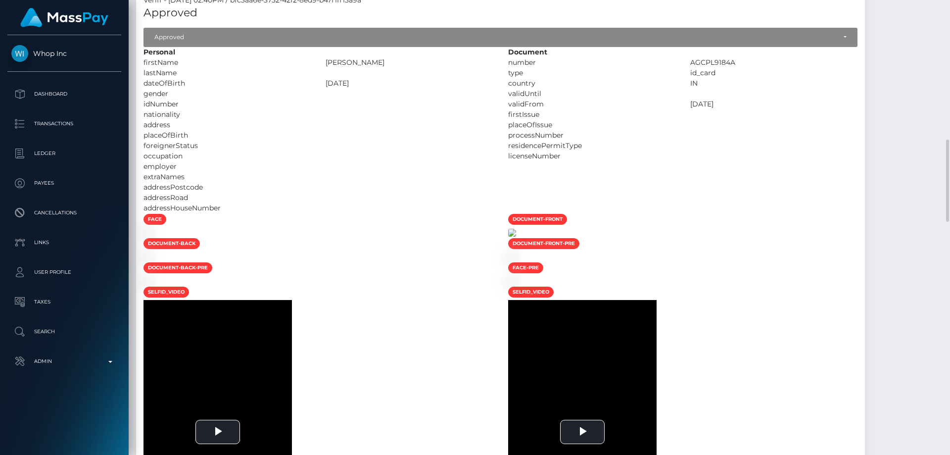
click at [516, 237] on img at bounding box center [512, 233] width 8 height 8
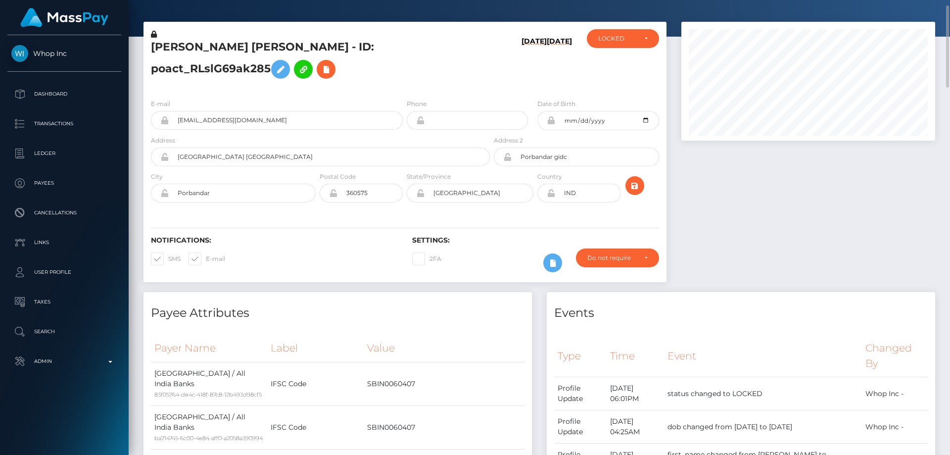
scroll to position [0, 0]
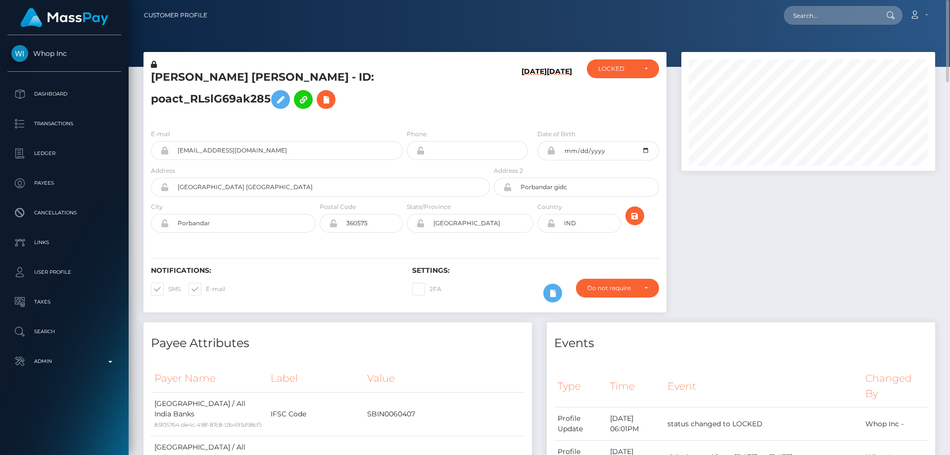
click at [311, 107] on h5 "[PERSON_NAME] [PERSON_NAME] - ID: poact_RLslG69ak285" at bounding box center [318, 92] width 334 height 44
click at [153, 64] on icon at bounding box center [154, 64] width 6 height 7
click at [256, 118] on div "[PERSON_NAME] [PERSON_NAME] - ID: poact_RLslG69ak285" at bounding box center [318, 90] width 348 height 62
click at [275, 98] on icon at bounding box center [281, 100] width 12 height 12
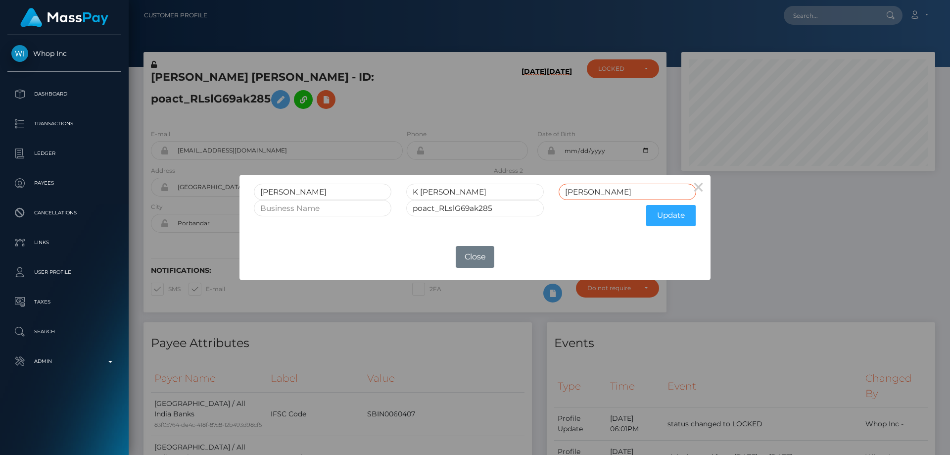
drag, startPoint x: 607, startPoint y: 190, endPoint x: 513, endPoint y: 216, distance: 97.0
click at [513, 212] on form "[PERSON_NAME] [PERSON_NAME] poact_RLslG69ak285 Update" at bounding box center [475, 208] width 442 height 48
drag, startPoint x: 463, startPoint y: 192, endPoint x: 420, endPoint y: 192, distance: 43.1
click at [420, 192] on input "K [PERSON_NAME]" at bounding box center [475, 192] width 138 height 16
type input "K"
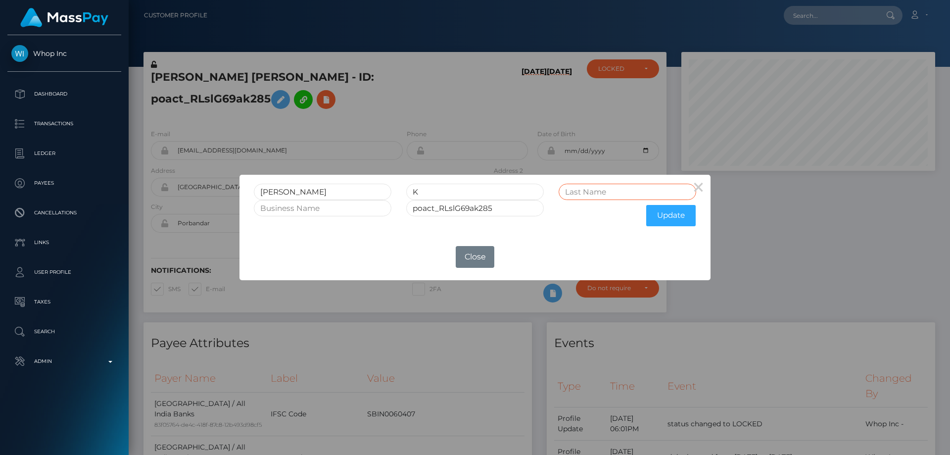
paste input "LAKHANI"
type input "LAKHANI"
click at [669, 217] on button "Update" at bounding box center [670, 215] width 49 height 21
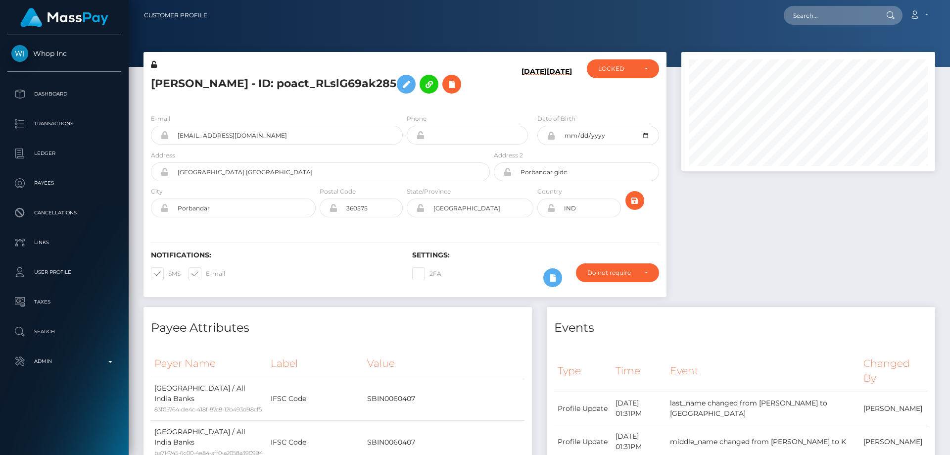
scroll to position [119, 254]
click at [153, 63] on icon at bounding box center [154, 64] width 6 height 7
click at [218, 98] on h5 "[PERSON_NAME] - ID: poact_RLslG69ak285" at bounding box center [318, 84] width 334 height 29
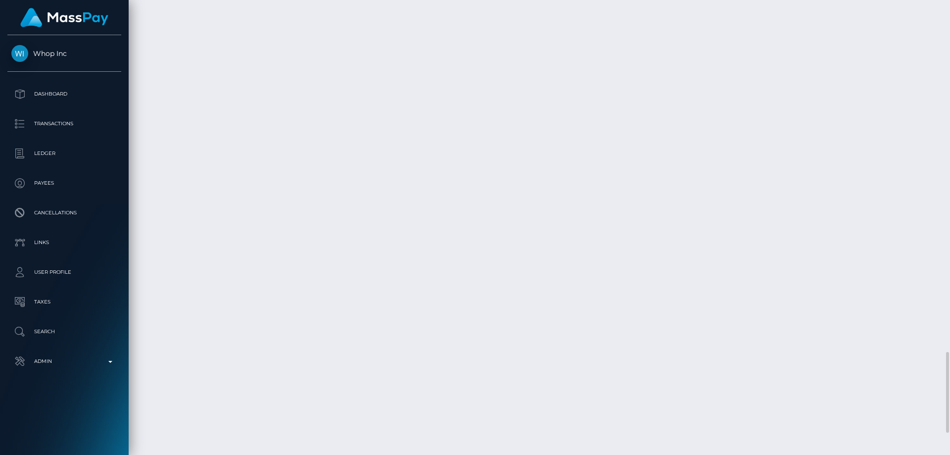
scroll to position [2079, 0]
drag, startPoint x: 810, startPoint y: 222, endPoint x: 781, endPoint y: 212, distance: 30.5
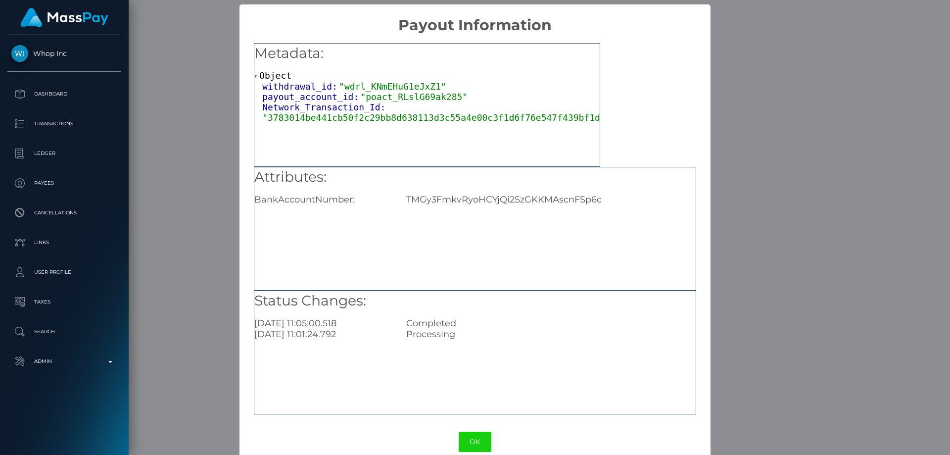
click at [436, 196] on div "TMGy3FmkvRyoHCYjQi2SzGKKMAscnFSp6c" at bounding box center [551, 199] width 304 height 11
copy div "TMGy3FmkvRyoHCYjQi2SzGKKMAscnFSp6c"
click at [747, 207] on div "× Payout Information Metadata: Object withdrawal_id: "wdrl_KNmEHuG1eJxZ1" payou…" at bounding box center [475, 227] width 950 height 455
click at [741, 221] on div "× Payout Information Metadata: Object withdrawal_id: "wdrl_KNmEHuG1eJxZ1" payou…" at bounding box center [475, 227] width 950 height 455
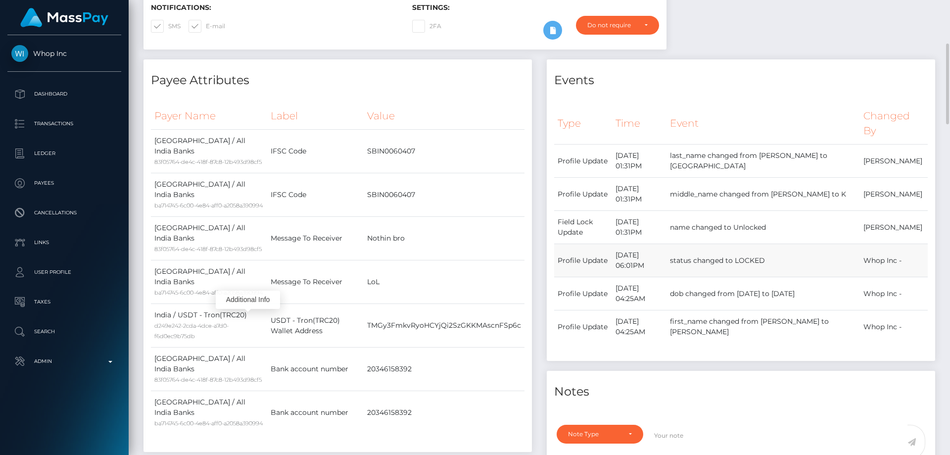
scroll to position [0, 0]
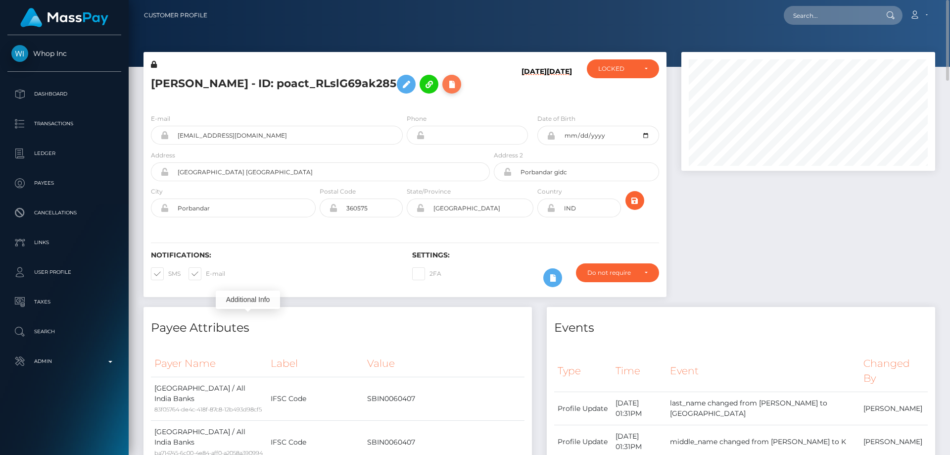
click at [446, 91] on icon at bounding box center [452, 84] width 12 height 12
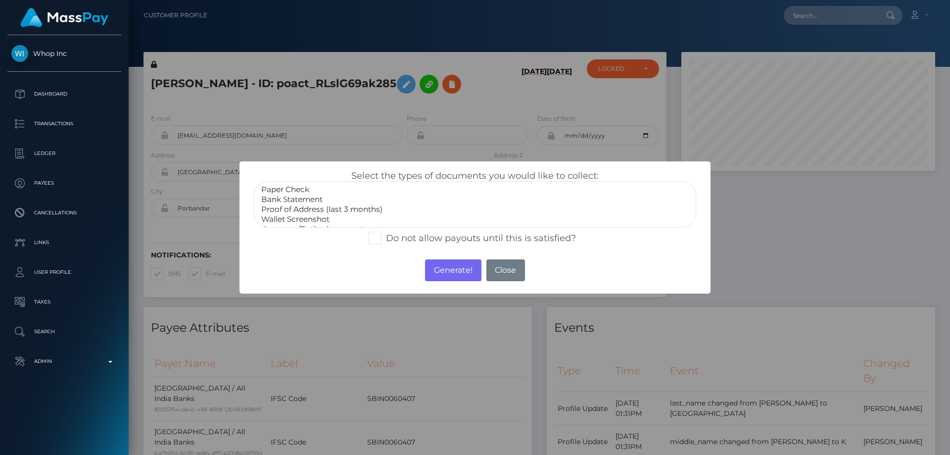
scroll to position [30, 0]
select select "Miscellaneous"
click at [301, 219] on option "Miscellaneous" at bounding box center [475, 219] width 430 height 10
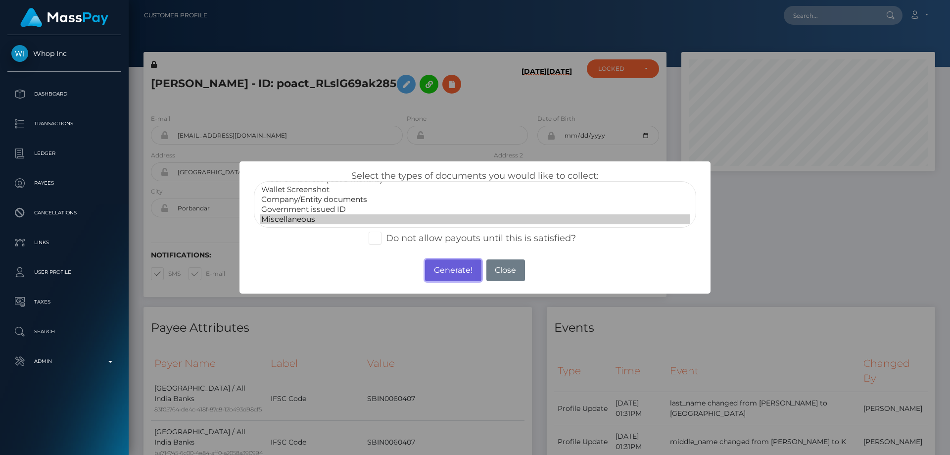
click at [441, 265] on button "Generate!" at bounding box center [453, 270] width 56 height 22
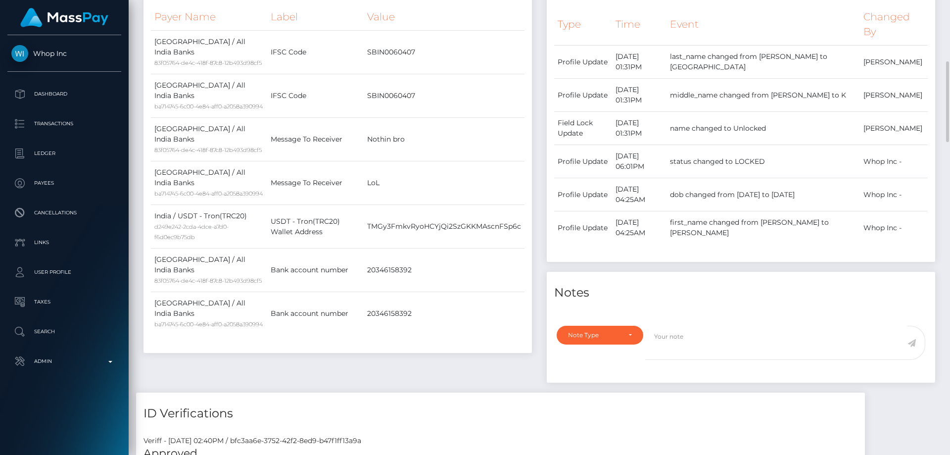
scroll to position [445, 0]
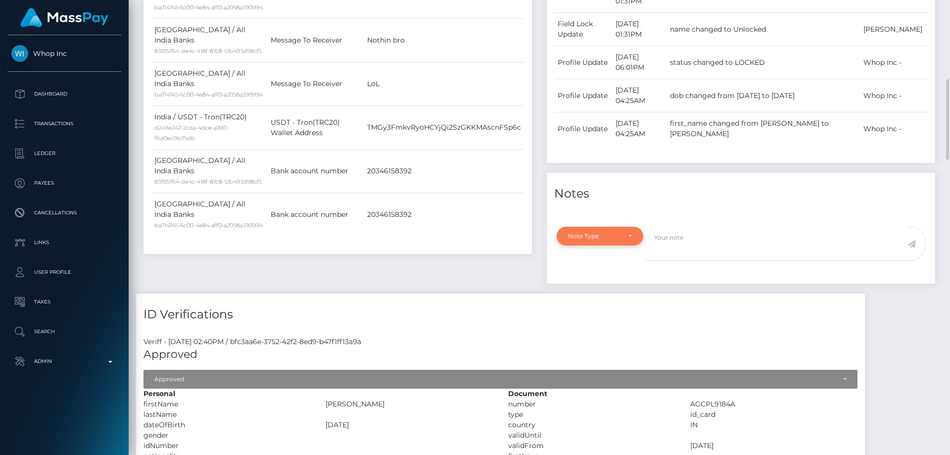
click at [600, 245] on div "Note Type" at bounding box center [600, 236] width 87 height 19
click at [606, 293] on link "Compliance" at bounding box center [600, 284] width 87 height 18
select select "COMPLIANCE"
click at [746, 261] on textarea at bounding box center [776, 244] width 262 height 34
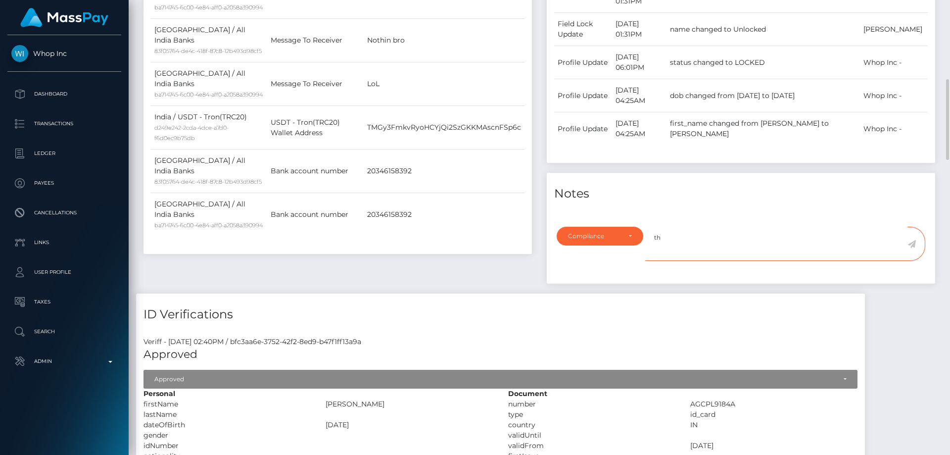
type textarea "t"
click at [667, 261] on textarea "Theuser is n" at bounding box center [776, 244] width 262 height 34
click at [725, 261] on textarea "The user is n" at bounding box center [776, 244] width 262 height 34
paste textarea "ChangeNOW"
type textarea "The user is not allowed to receive funds from: ChangeNOW. Confirmation required."
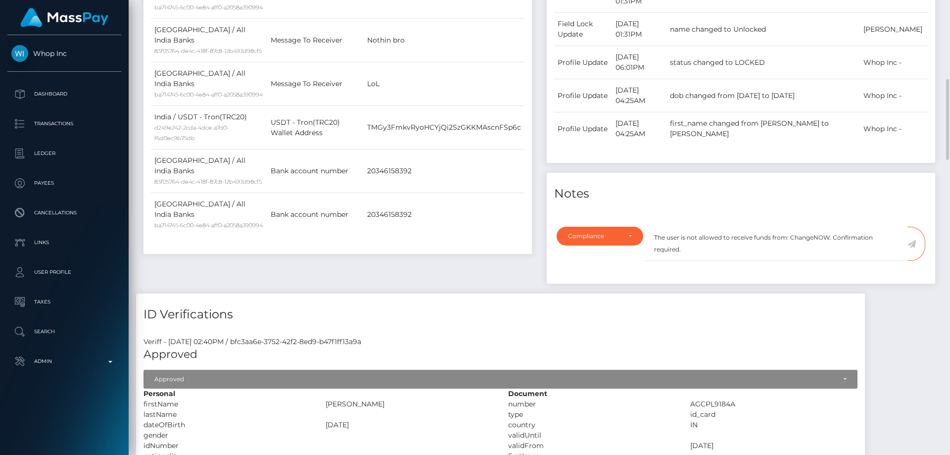
click at [911, 248] on icon at bounding box center [912, 244] width 8 height 8
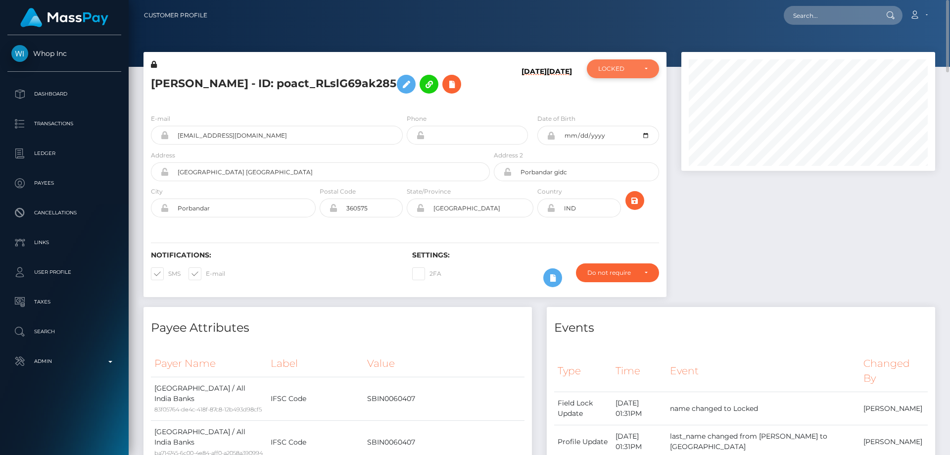
click at [624, 70] on div "LOCKED" at bounding box center [617, 69] width 38 height 8
click at [632, 119] on link "DEACTIVE" at bounding box center [623, 116] width 72 height 18
select select "DEACTIVE"
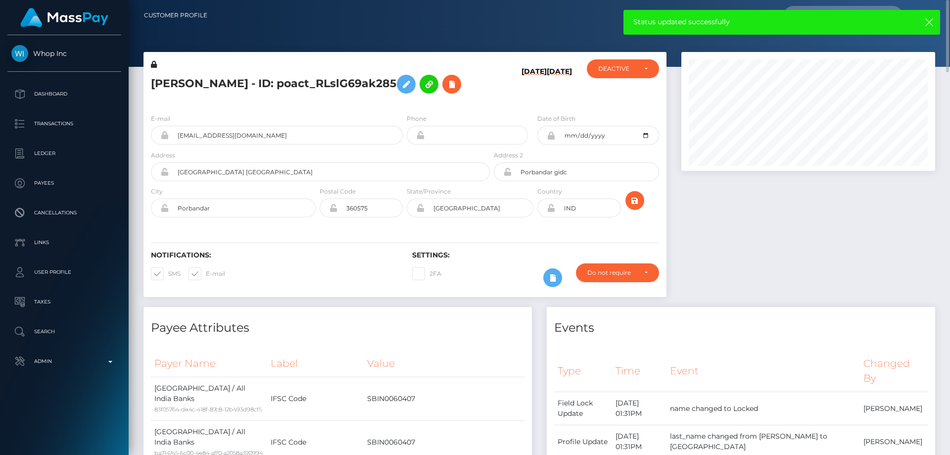
click at [218, 84] on h5 "JYOTSANA K LAKHANI - ID: poact_RLslG69ak285" at bounding box center [318, 84] width 334 height 29
copy h5 "JYOTSANA K LAKHANI - ID: poact_RLslG69ak285"
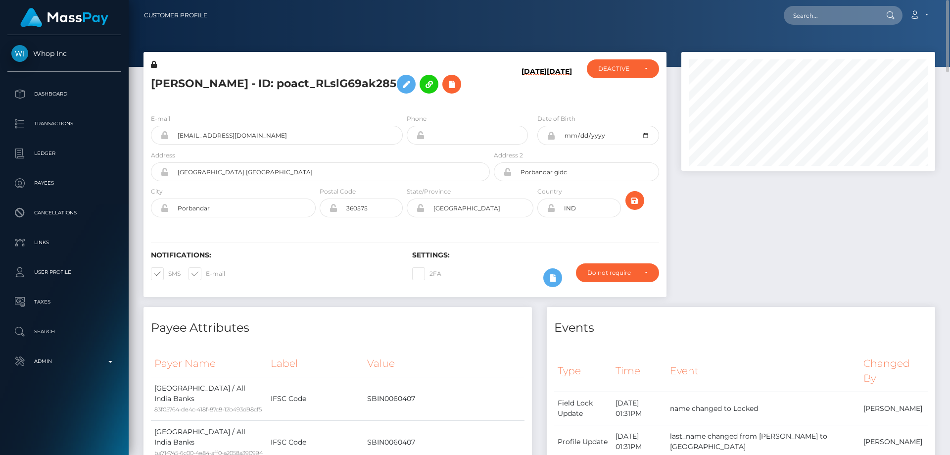
click at [770, 307] on div at bounding box center [808, 179] width 269 height 255
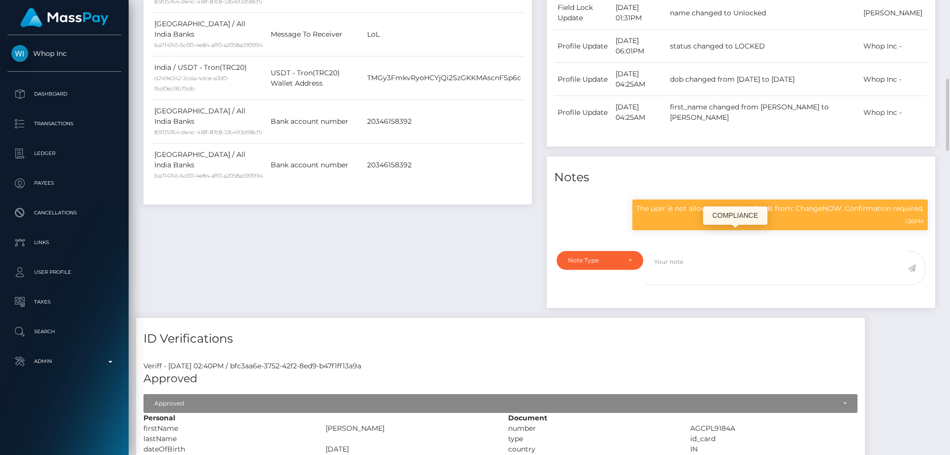
click at [727, 214] on p "The user is not allowed to receive funds from: ChangeNOW. Confirmation required." at bounding box center [781, 208] width 288 height 10
copy div "The user is not allowed to receive funds from: ChangeNOW. Confirmation required."
click at [373, 272] on div "Payee Attributes Payer Name Label Value India / All India Banks 83f05764-de4c-4…" at bounding box center [337, 65] width 403 height 506
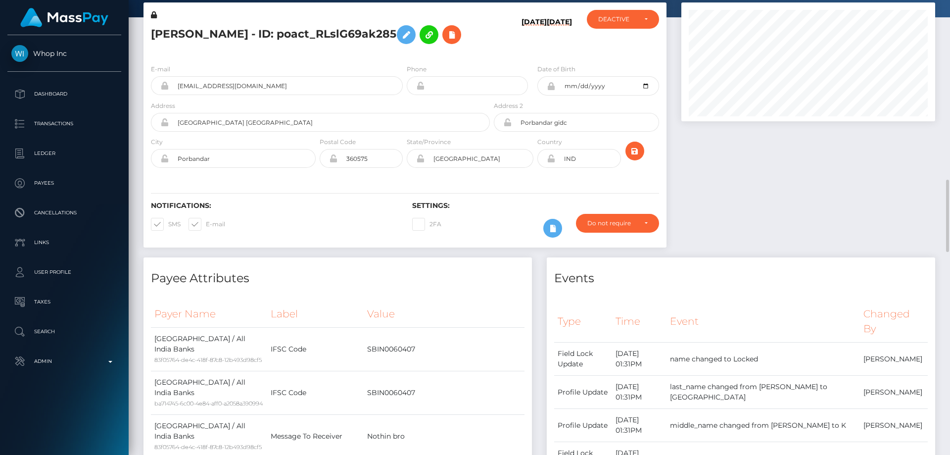
scroll to position [0, 0]
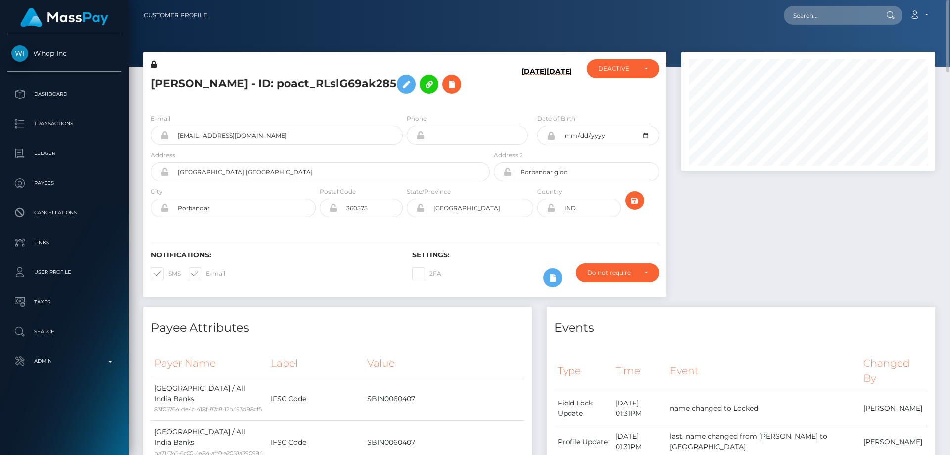
click at [343, 98] on h5 "JYOTSANA K LAKHANI - ID: poact_RLslG69ak285" at bounding box center [318, 84] width 334 height 29
click at [325, 90] on h5 "JYOTSANA K LAKHANI - ID: poact_RLslG69ak285" at bounding box center [318, 84] width 334 height 29
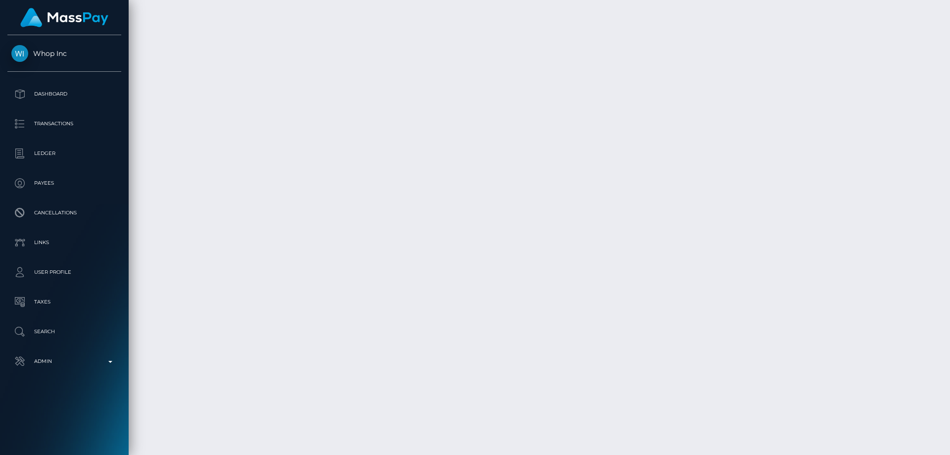
scroll to position [2402, 0]
drag, startPoint x: 722, startPoint y: 288, endPoint x: 686, endPoint y: 287, distance: 35.2
copy td "$22.71 USD"
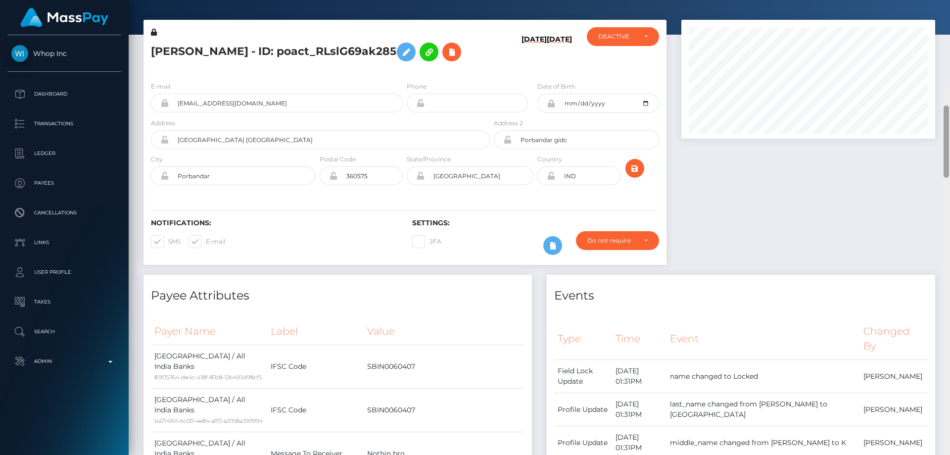
scroll to position [0, 0]
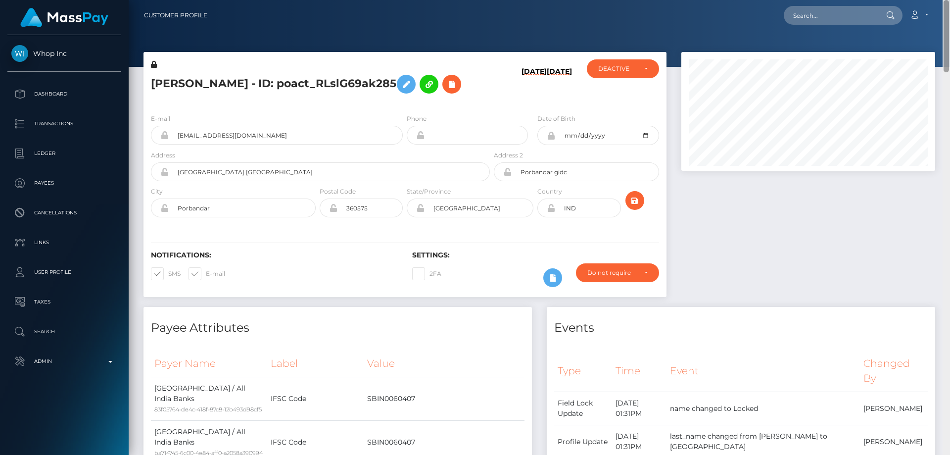
drag, startPoint x: 945, startPoint y: 378, endPoint x: 950, endPoint y: -14, distance: 392.0
click at [950, 0] on html "Whop Inc Dashboard Transactions Ledger Payees Cancellations Links" at bounding box center [475, 227] width 950 height 455
click at [277, 83] on h5 "JYOTSANA K LAKHANI - ID: poact_RLslG69ak285" at bounding box center [318, 84] width 334 height 29
drag, startPoint x: 279, startPoint y: 83, endPoint x: 147, endPoint y: 81, distance: 131.7
click at [147, 81] on div "JYOTSANA K LAKHANI - ID: poact_RLslG69ak285" at bounding box center [318, 82] width 348 height 47
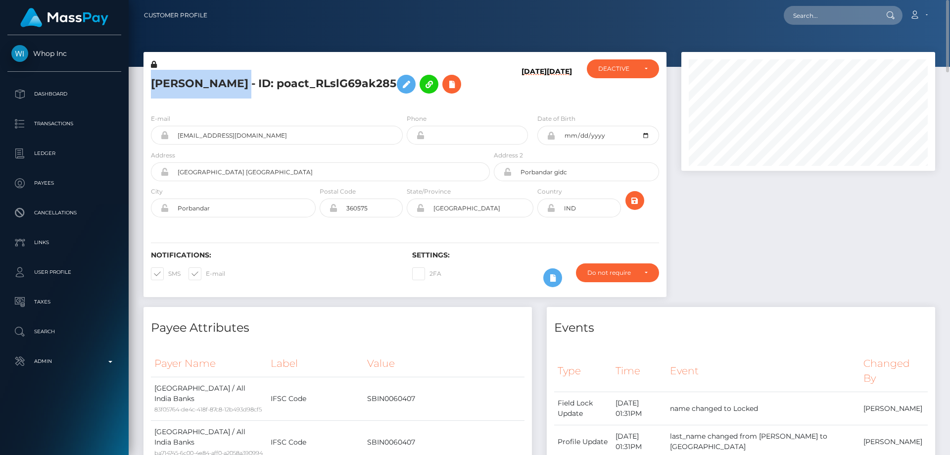
copy h5 "JYOTSANA K LAKHANI"
drag, startPoint x: 273, startPoint y: 165, endPoint x: 177, endPoint y: 162, distance: 96.1
click at [177, 145] on input "rameshklakhani68@gmail.com" at bounding box center [286, 135] width 234 height 19
drag, startPoint x: 588, startPoint y: 234, endPoint x: 559, endPoint y: 237, distance: 29.8
click at [555, 217] on input "IND" at bounding box center [587, 207] width 65 height 19
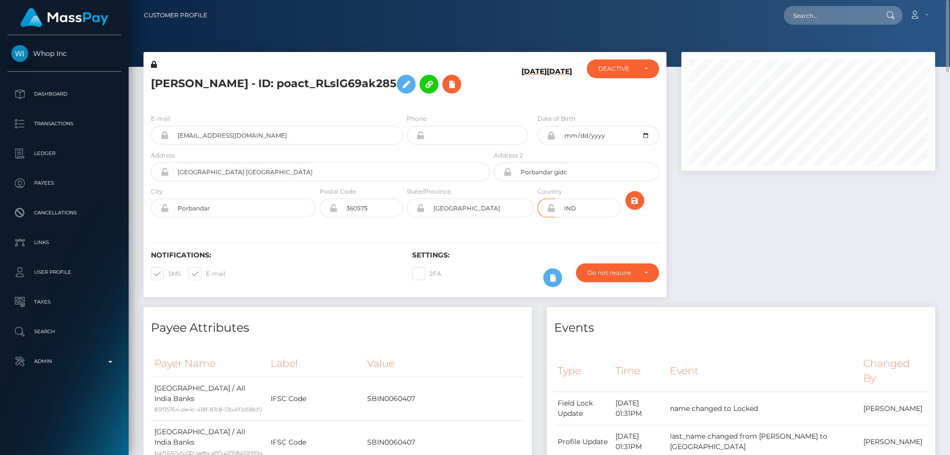
click at [333, 98] on h5 "JYOTSANA K LAKHANI - ID: poact_RLslG69ak285" at bounding box center [318, 84] width 334 height 29
click at [258, 98] on h5 "JYOTSANA K LAKHANI - ID: poact_RLslG69ak285" at bounding box center [318, 84] width 334 height 29
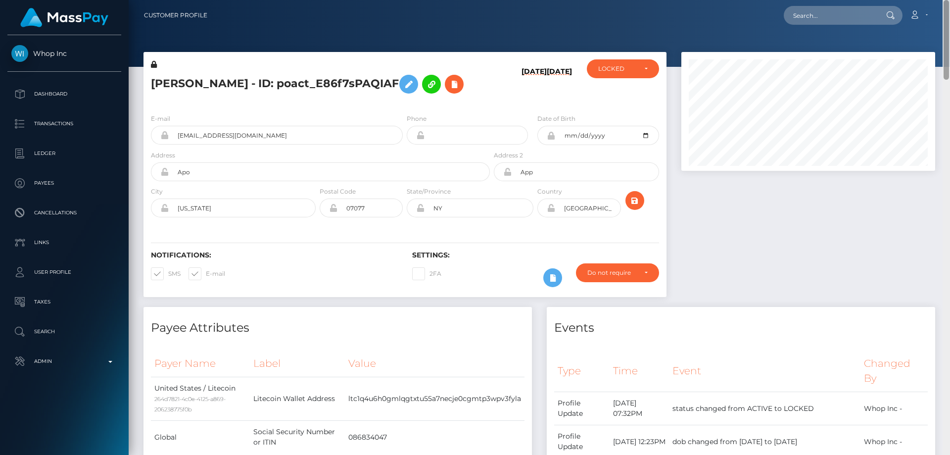
drag, startPoint x: 948, startPoint y: 421, endPoint x: 950, endPoint y: 14, distance: 406.9
click at [950, 14] on div "Customer Profile Loading... Loading..." at bounding box center [540, 227] width 822 height 455
click at [609, 71] on div "LOCKED" at bounding box center [617, 69] width 38 height 8
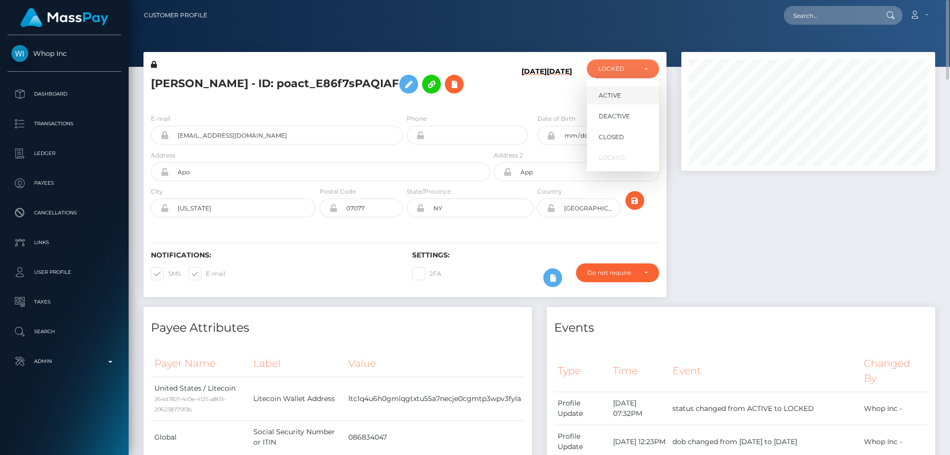
click at [613, 100] on link "ACTIVE" at bounding box center [623, 95] width 72 height 18
select select "ACTIVE"
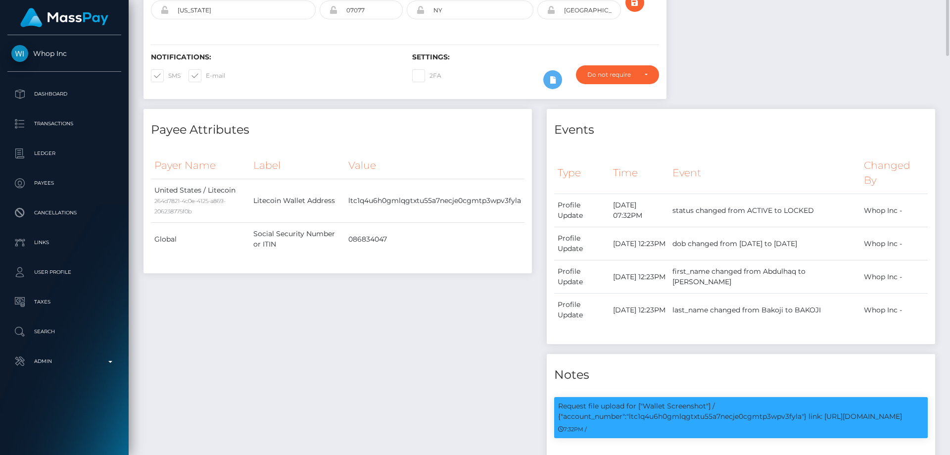
scroll to position [0, 0]
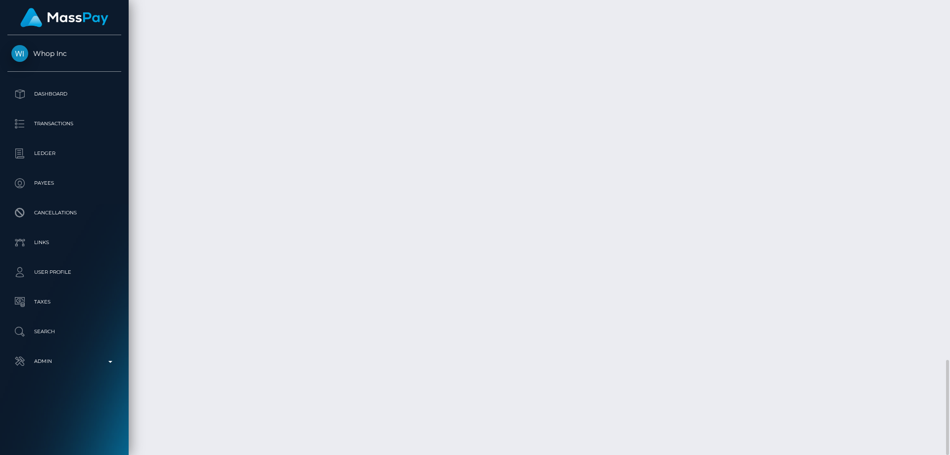
scroll to position [119, 254]
